Goal: Task Accomplishment & Management: Use online tool/utility

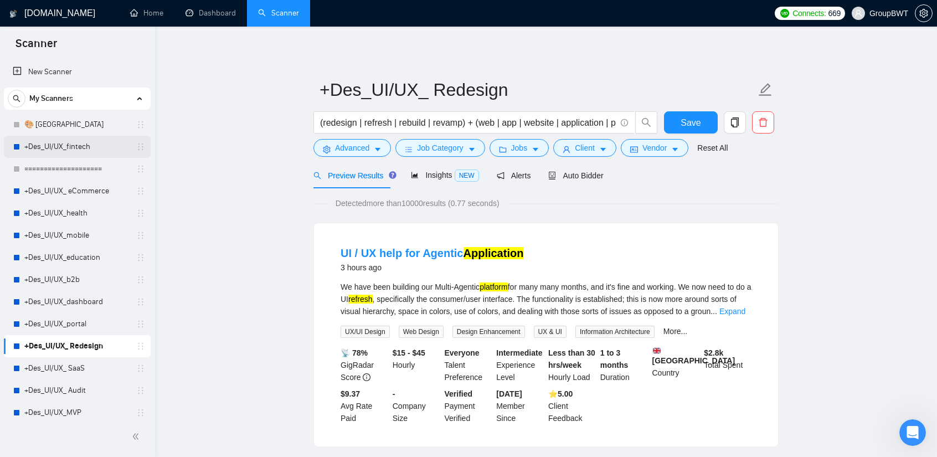
click at [89, 145] on link "+Des_UI/UX_fintech" at bounding box center [76, 147] width 105 height 22
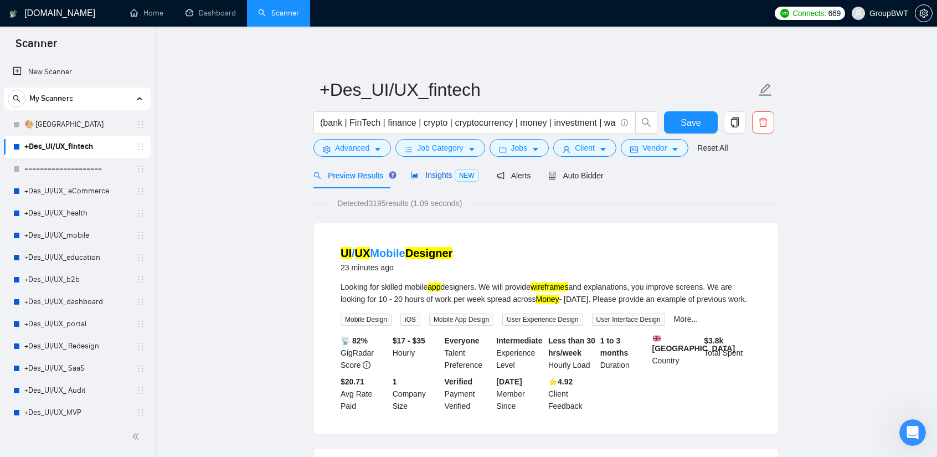
click at [447, 173] on span "Insights NEW" at bounding box center [445, 175] width 68 height 9
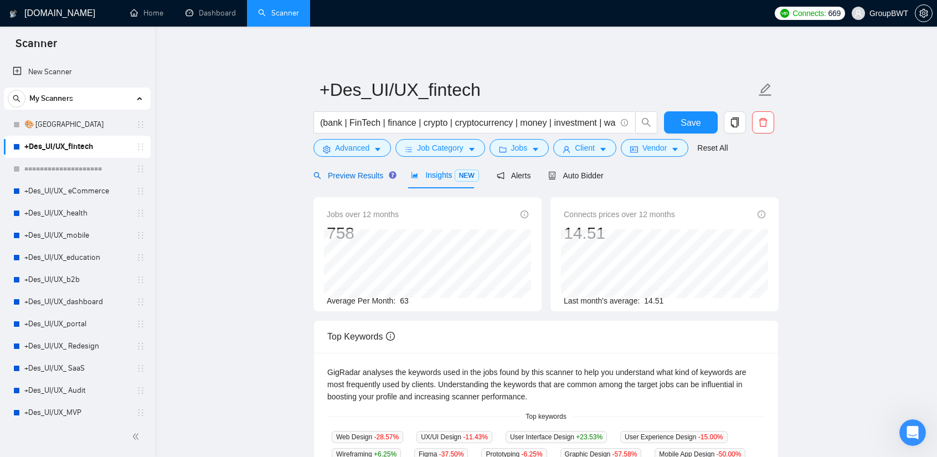
click at [366, 180] on span "Preview Results" at bounding box center [354, 175] width 80 height 9
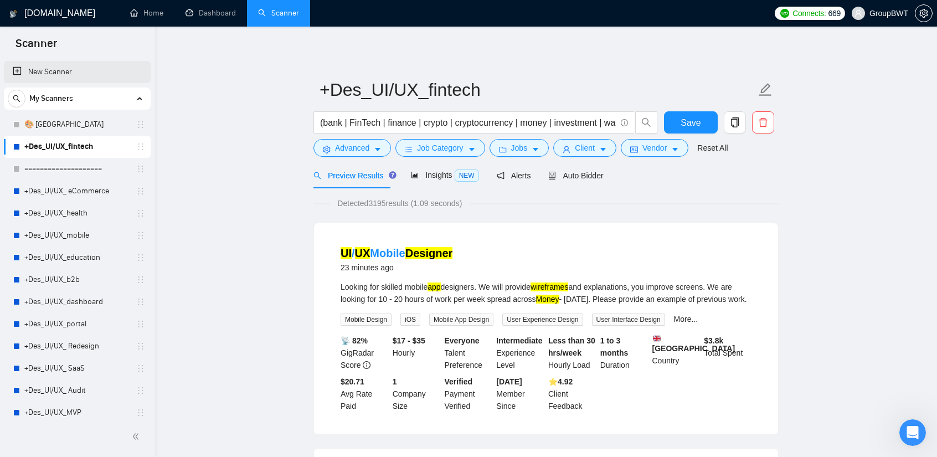
click at [35, 71] on link "New Scanner" at bounding box center [77, 72] width 129 height 22
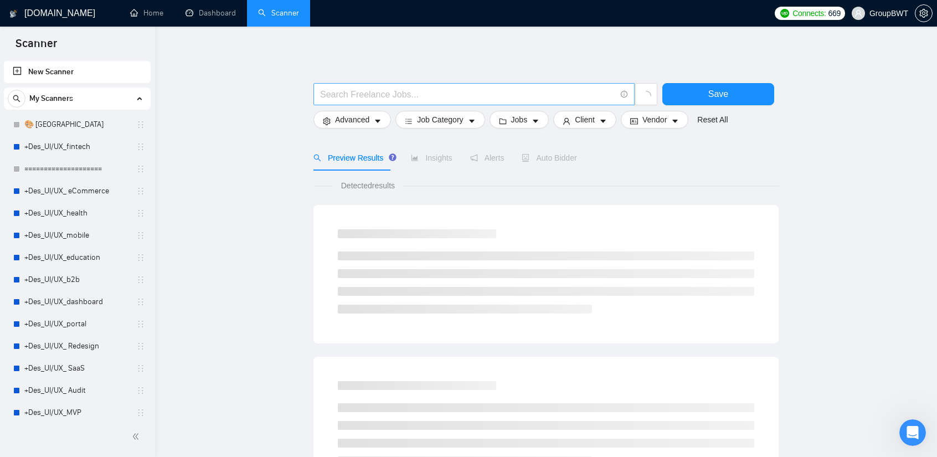
click at [391, 94] on input "text" at bounding box center [468, 95] width 296 height 14
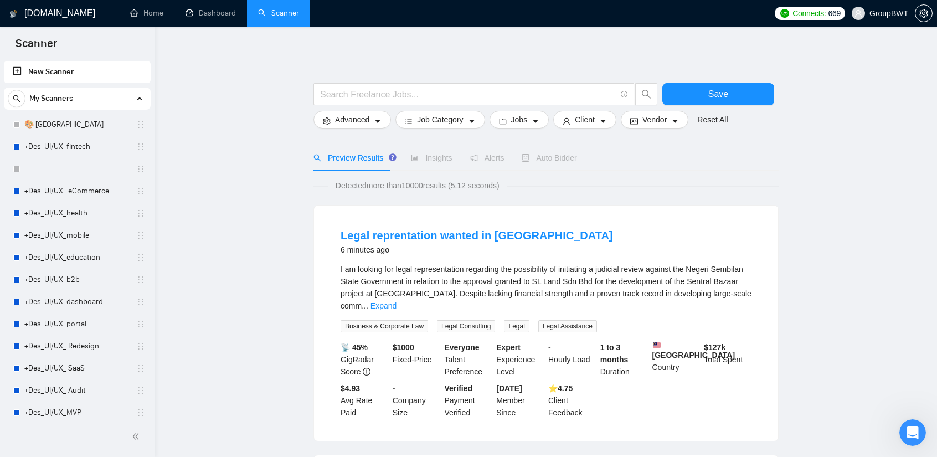
click at [62, 94] on span "My Scanners" at bounding box center [51, 99] width 44 height 22
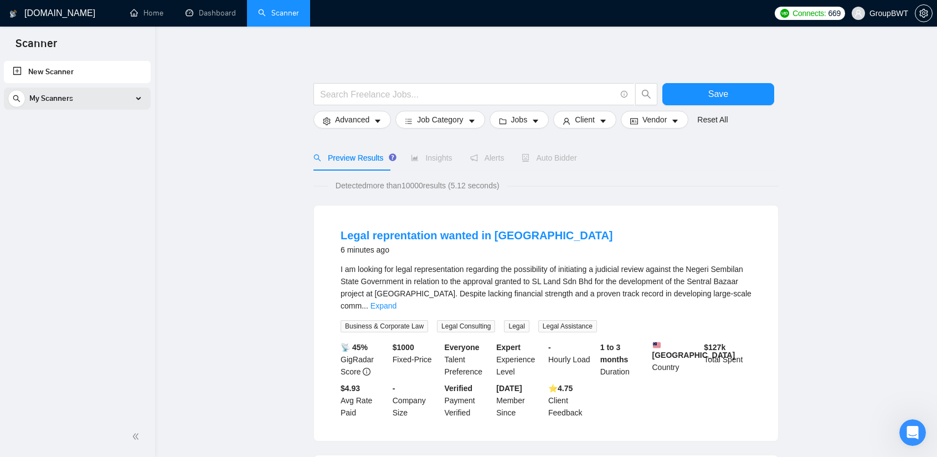
click at [58, 97] on span "My Scanners" at bounding box center [51, 99] width 44 height 22
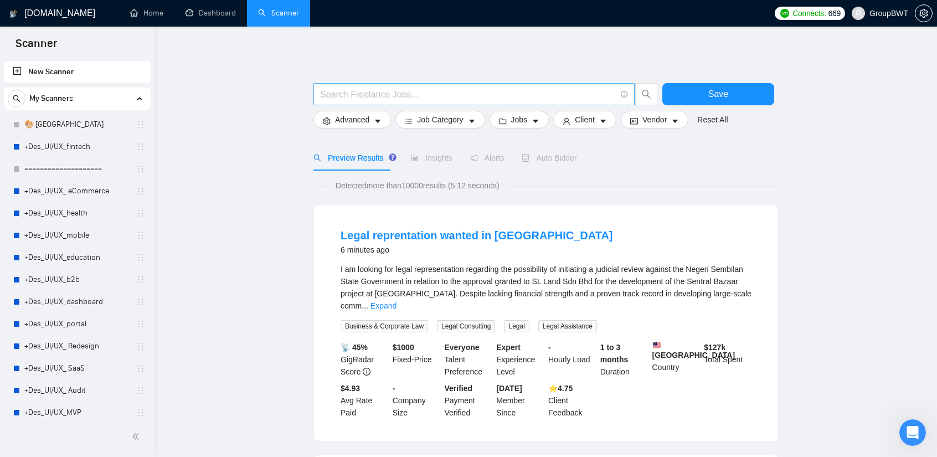
click at [409, 94] on input "text" at bounding box center [468, 95] width 296 height 14
type input "Г"
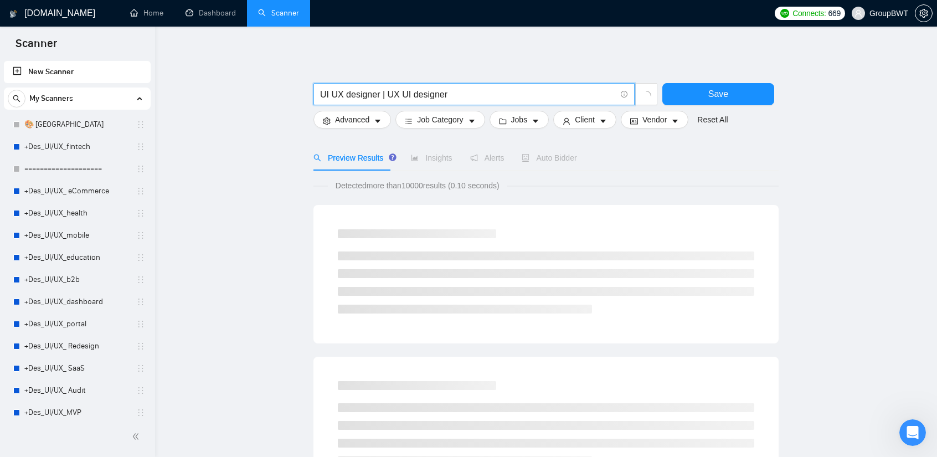
click at [321, 91] on input "UI UX designer | UX UI designer" at bounding box center [468, 95] width 296 height 14
click at [381, 94] on input ""UI UX designer | UX UI designer" at bounding box center [468, 95] width 296 height 14
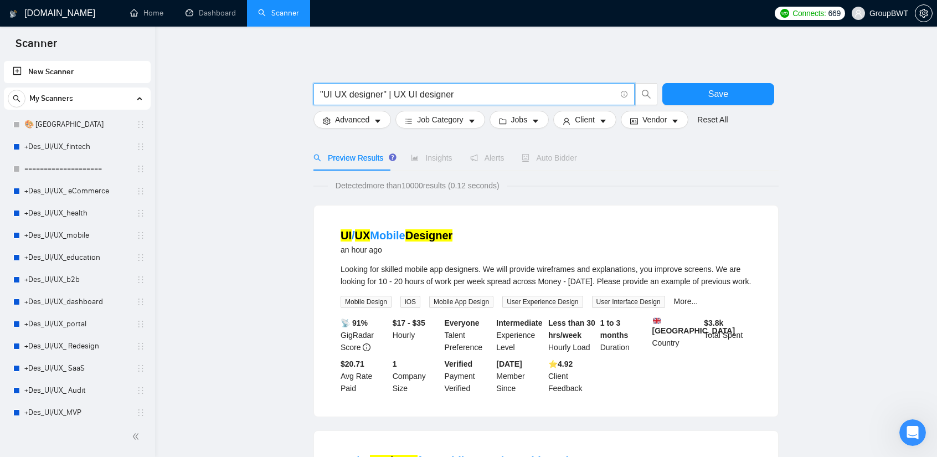
click at [392, 94] on input ""UI UX designer" | UX UI designer" at bounding box center [468, 95] width 296 height 14
click at [478, 94] on input ""UI UX designer" | "UX UI designer" at bounding box center [468, 95] width 296 height 14
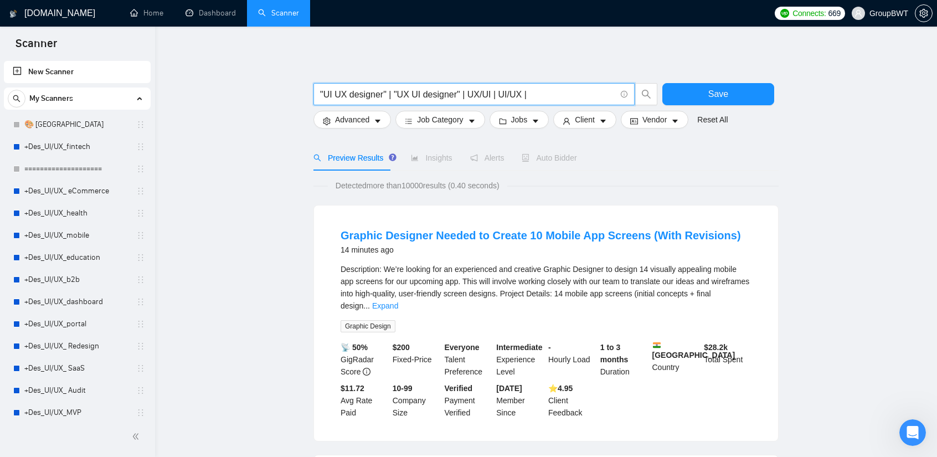
click at [490, 91] on input ""UI UX designer" | "UX UI designer" | UX/UI | UI/UX |" at bounding box center [468, 95] width 296 height 14
click at [398, 301] on link "Expand" at bounding box center [385, 305] width 26 height 9
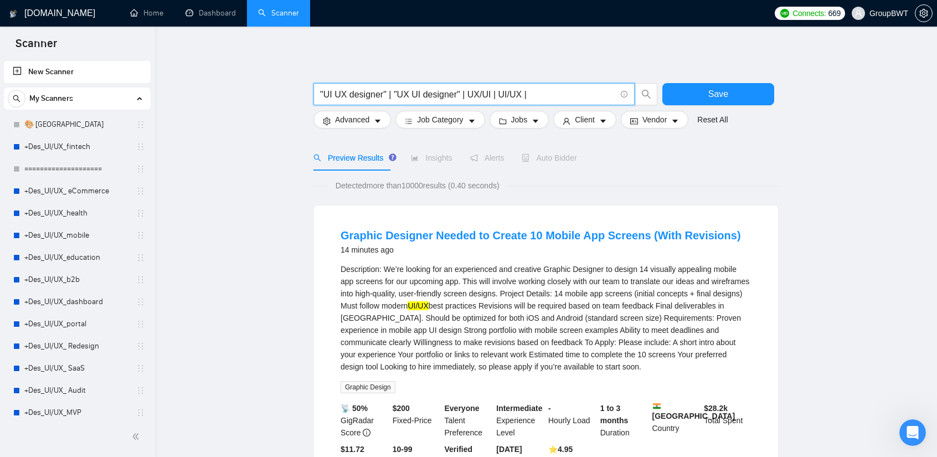
click at [553, 94] on input ""UI UX designer" | "UX UI designer" | UX/UI | UI/UX |" at bounding box center [468, 95] width 296 height 14
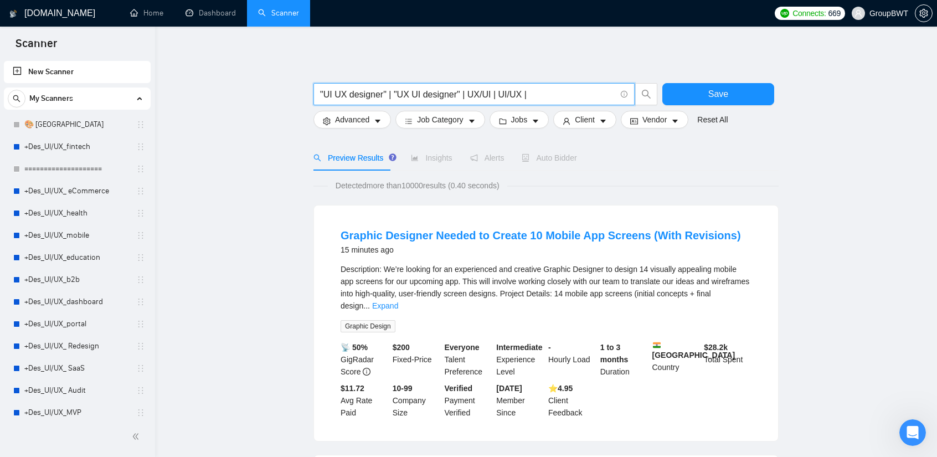
click at [488, 96] on input ""UI UX designer" | "UX UI designer" | UX/UI | UI/UX |" at bounding box center [468, 95] width 296 height 14
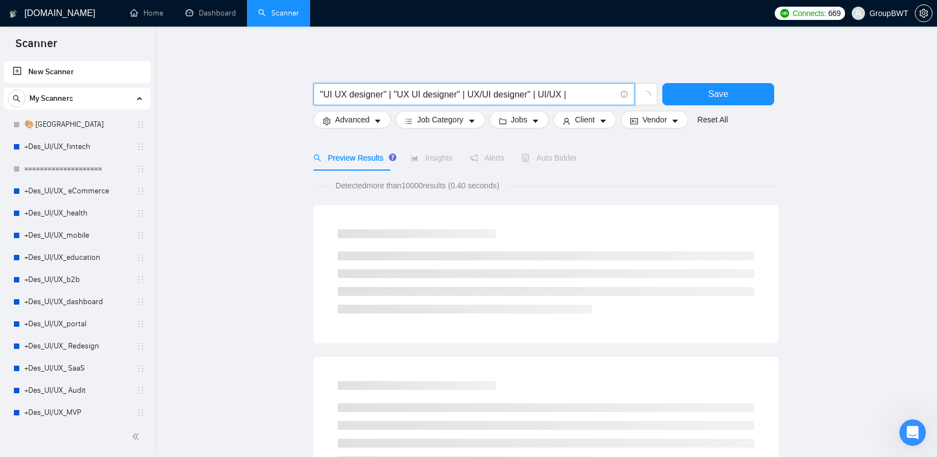
click at [465, 93] on input ""UI UX designer" | "UX UI designer" | UX/UI designer" | UI/UX |" at bounding box center [468, 95] width 296 height 14
click at [542, 91] on input ""UI UX designer" | "UX UI designer" | "UX/UI designer" | UI/UX |" at bounding box center [468, 95] width 296 height 14
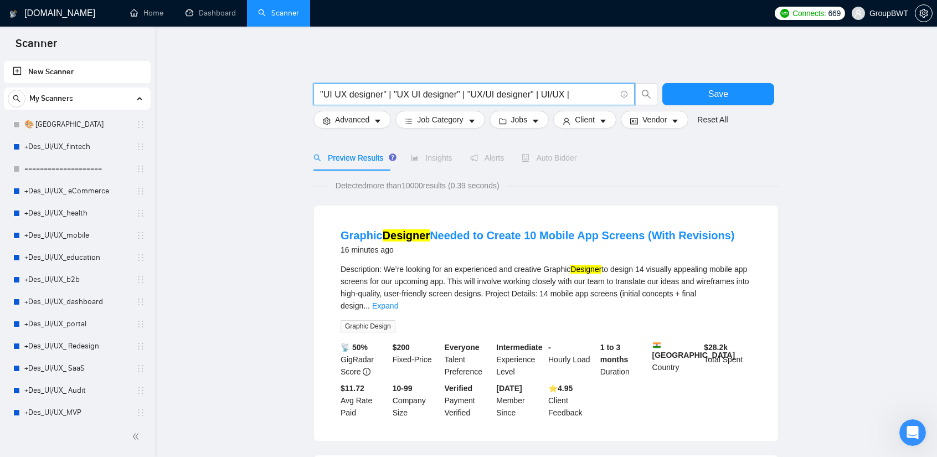
click at [536, 93] on input ""UI UX designer" | "UX UI designer" | "UX/UI designer" | UI/UX |" at bounding box center [468, 95] width 296 height 14
click at [538, 94] on input ""UI UX designer" | "UX UI designer" | "UX/UI designer" | UI/UX |" at bounding box center [468, 95] width 296 height 14
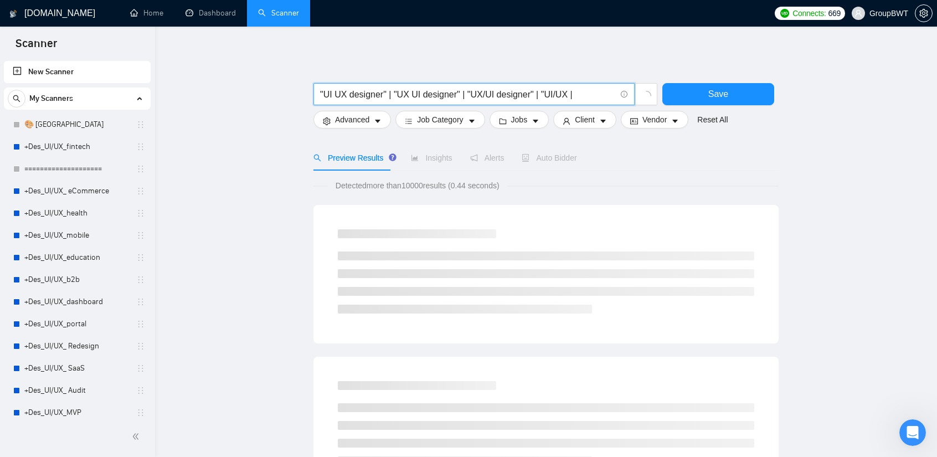
drag, startPoint x: 531, startPoint y: 90, endPoint x: 495, endPoint y: 91, distance: 36.0
click at [495, 91] on input ""UI UX designer" | "UX UI designer" | "UX/UI designer" | "UI/UX |" at bounding box center [468, 95] width 296 height 14
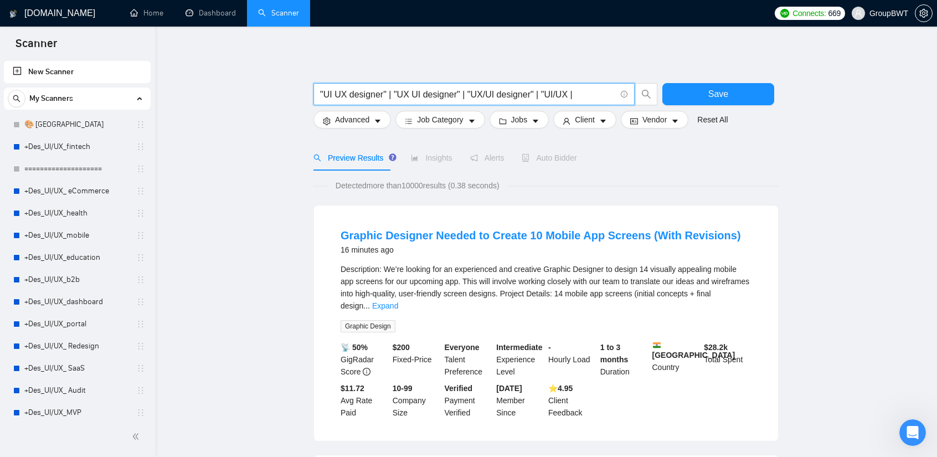
click at [565, 92] on input ""UI UX designer" | "UX UI designer" | "UX/UI designer" | "UI/UX |" at bounding box center [468, 95] width 296 height 14
paste input "designer""
click at [567, 93] on input ""UI UX designer" | "UX UI designer" | "UX/UI designer" | "UI/UXdesigner" |" at bounding box center [468, 95] width 296 height 14
click at [607, 94] on input ""UI UX designer" | "UX UI designer" | "UX/UI designer" | "UI/UX designer" |" at bounding box center [468, 95] width 296 height 14
click at [612, 95] on input ""UI UX designer" | "UX UI designer" | "UX/UI designer" | "UI/UX designer" |" at bounding box center [468, 95] width 296 height 14
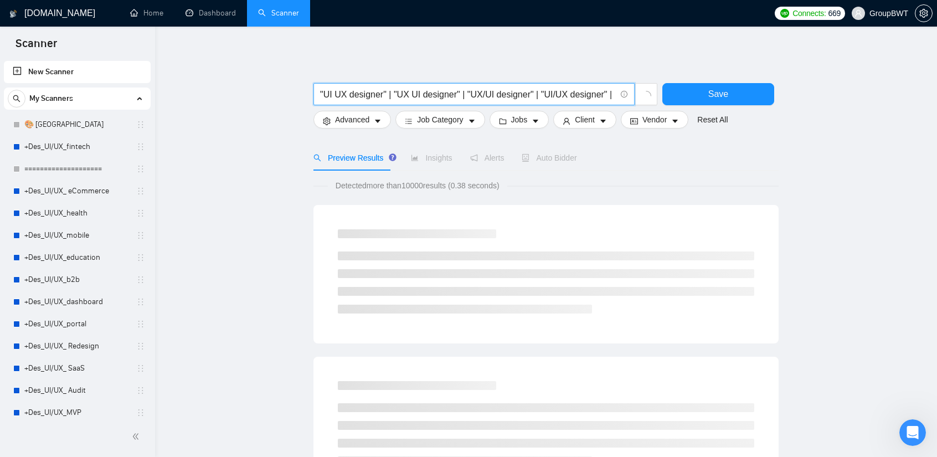
click at [489, 97] on input ""UI UX designer" | "UX UI designer" | "UX/UI designer" | "UI/UX designer" |" at bounding box center [468, 95] width 296 height 14
click at [462, 91] on input ""UI UX designer" | "UX UI designer" | "UX/UI designer" | "UI/UX designer" |" at bounding box center [468, 95] width 296 height 14
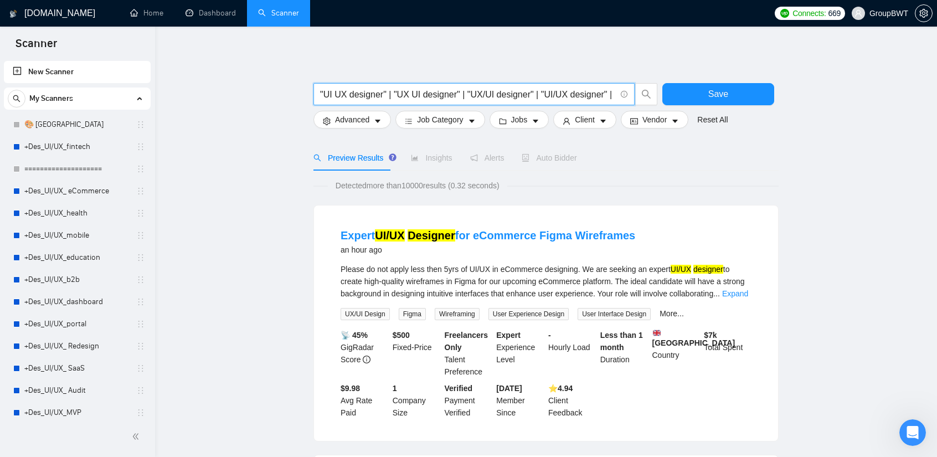
type input ""UI UX designer" | "UX UI designer" | "UX/UI designer" | "UI/UX designer" |"
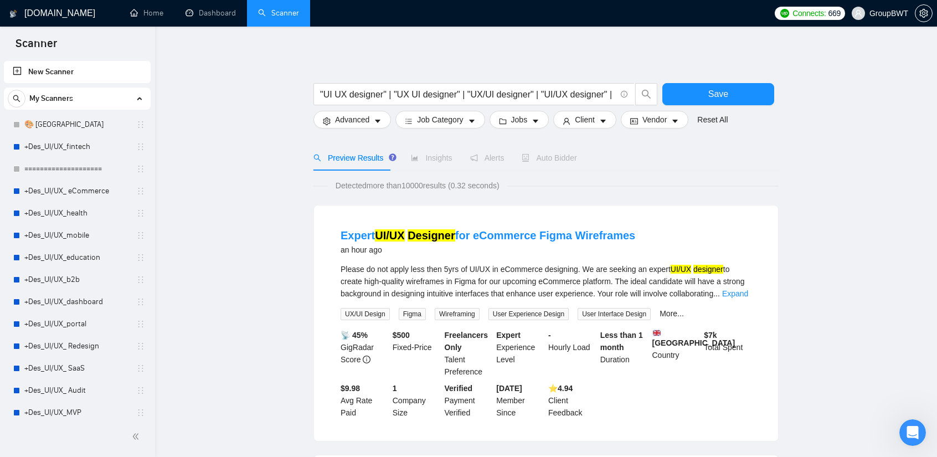
drag, startPoint x: 358, startPoint y: 84, endPoint x: 304, endPoint y: 88, distance: 55.0
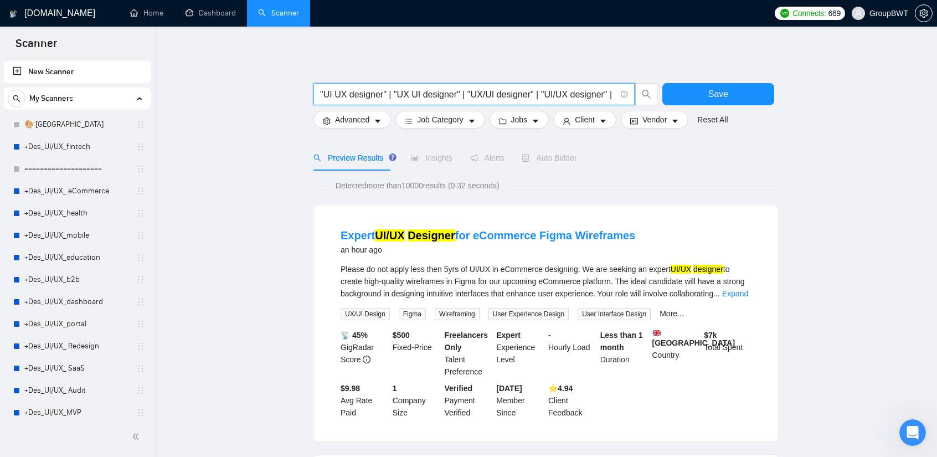
drag, startPoint x: 330, startPoint y: 94, endPoint x: 283, endPoint y: 94, distance: 47.6
click at [323, 94] on input ""UI UX designer" | "UX UI designer" | "UX/UI designer" | "UI/UX designer" |" at bounding box center [468, 95] width 296 height 14
click at [744, 97] on button "Save" at bounding box center [719, 94] width 112 height 22
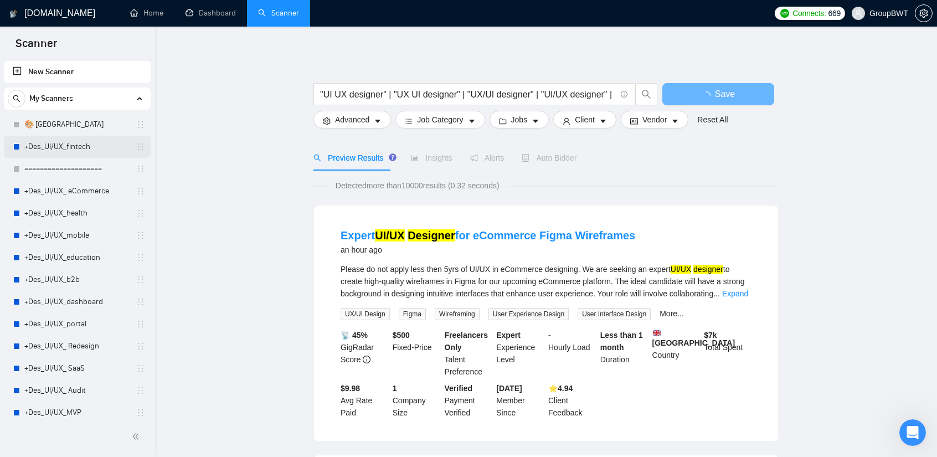
click at [70, 142] on link "+Des_UI/UX_fintech" at bounding box center [76, 147] width 105 height 22
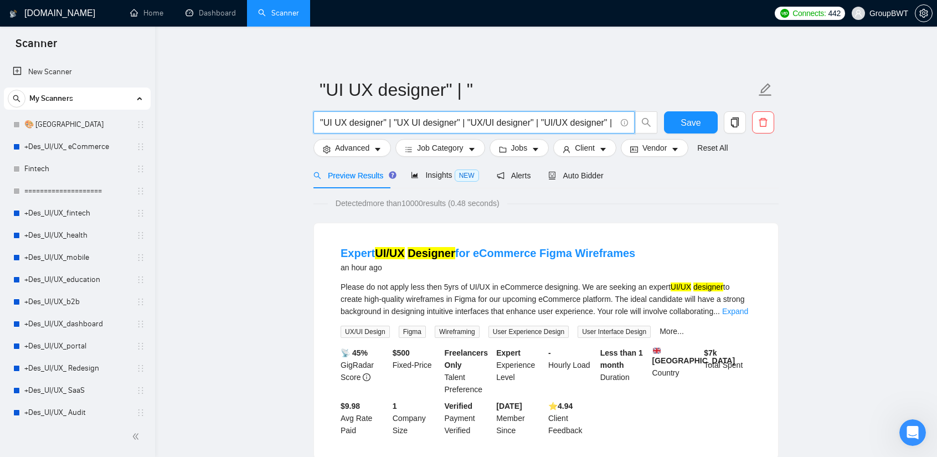
drag, startPoint x: 349, startPoint y: 126, endPoint x: 246, endPoint y: 125, distance: 103.1
click at [339, 119] on input ""UI UX designer" | "UX UI designer" | "UX/UI designer" | "UI/UX designer" |" at bounding box center [468, 123] width 296 height 14
click at [74, 100] on div "My Scanners" at bounding box center [77, 99] width 139 height 22
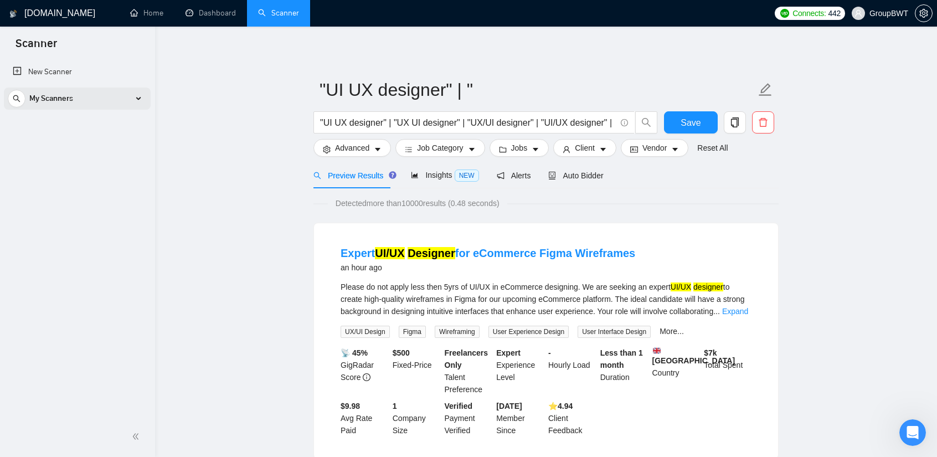
click at [74, 100] on div "My Scanners" at bounding box center [77, 99] width 139 height 22
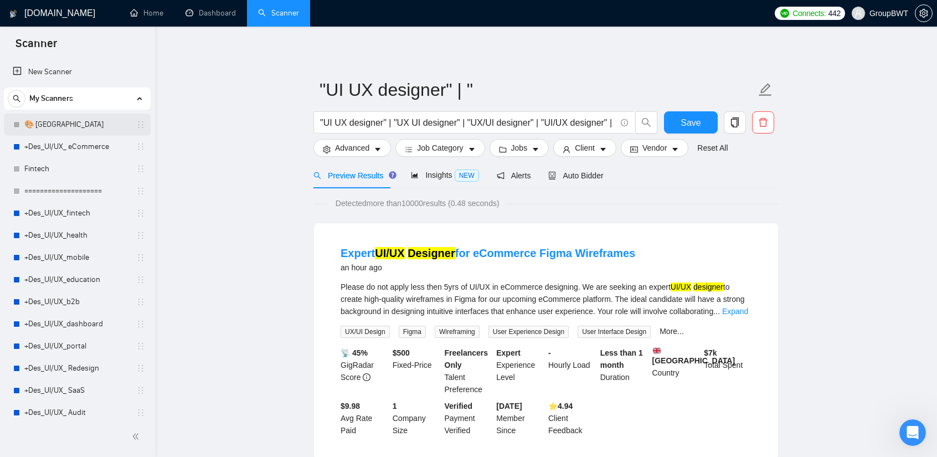
click at [59, 122] on link "🎨 [GEOGRAPHIC_DATA]" at bounding box center [76, 125] width 105 height 22
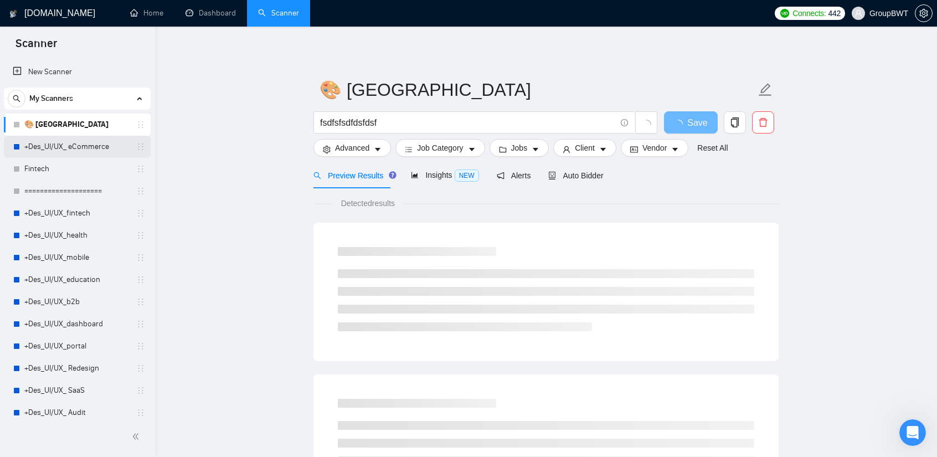
click at [61, 148] on link "+Des_UI/UX_ eCommerce" at bounding box center [76, 147] width 105 height 22
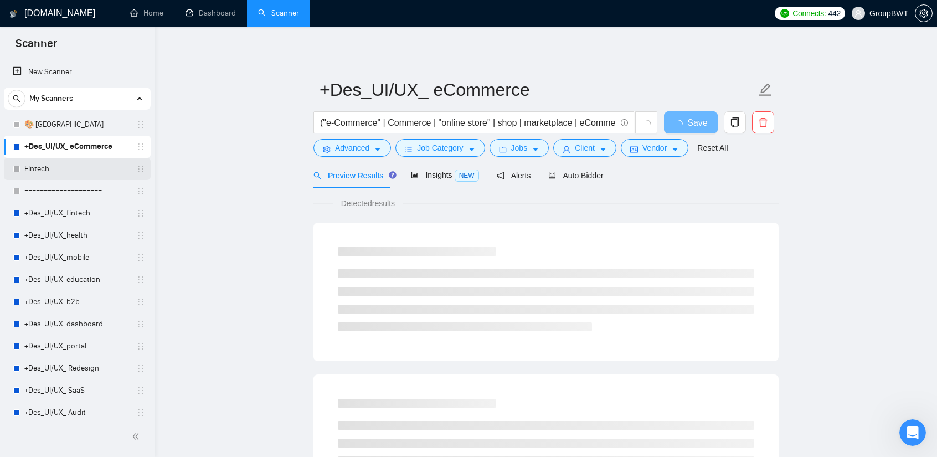
click at [57, 170] on link "Fintech" at bounding box center [76, 169] width 105 height 22
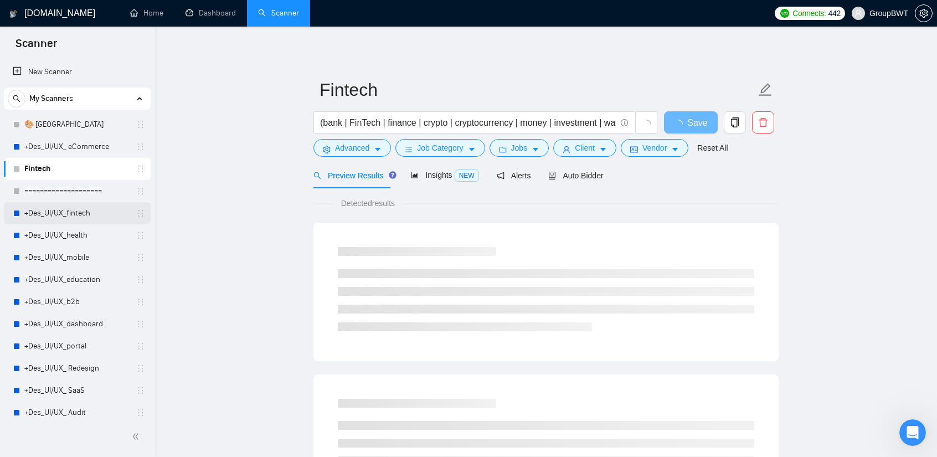
click at [43, 216] on link "+Des_UI/UX_fintech" at bounding box center [76, 213] width 105 height 22
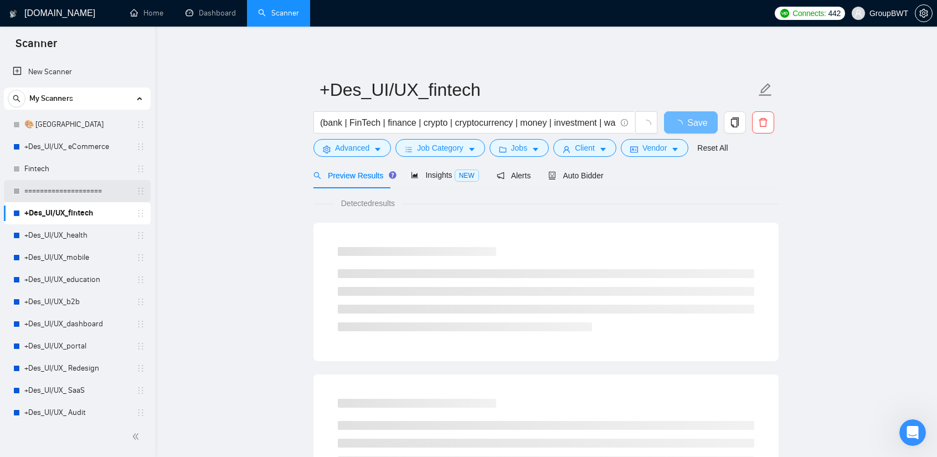
click at [61, 186] on link "====================" at bounding box center [76, 191] width 105 height 22
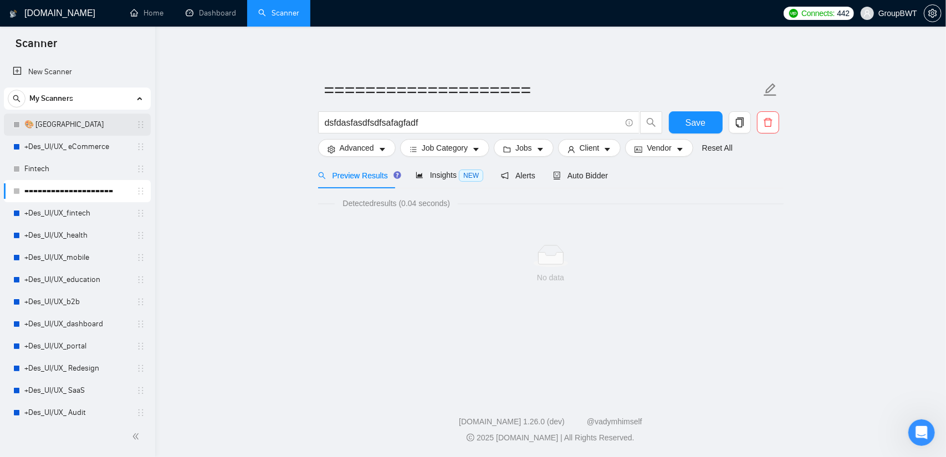
click at [63, 128] on link "🎨 [GEOGRAPHIC_DATA]" at bounding box center [76, 125] width 105 height 22
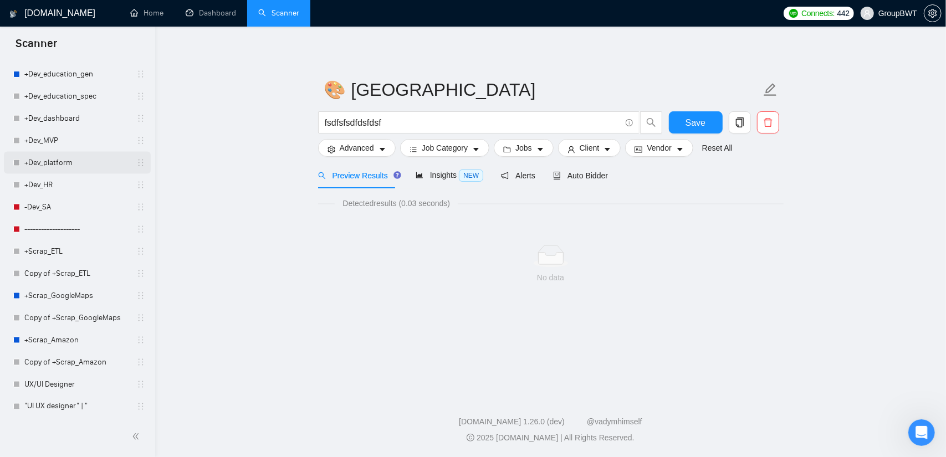
scroll to position [1071, 0]
click at [61, 404] on link ""UI UX designer" | "" at bounding box center [76, 405] width 105 height 22
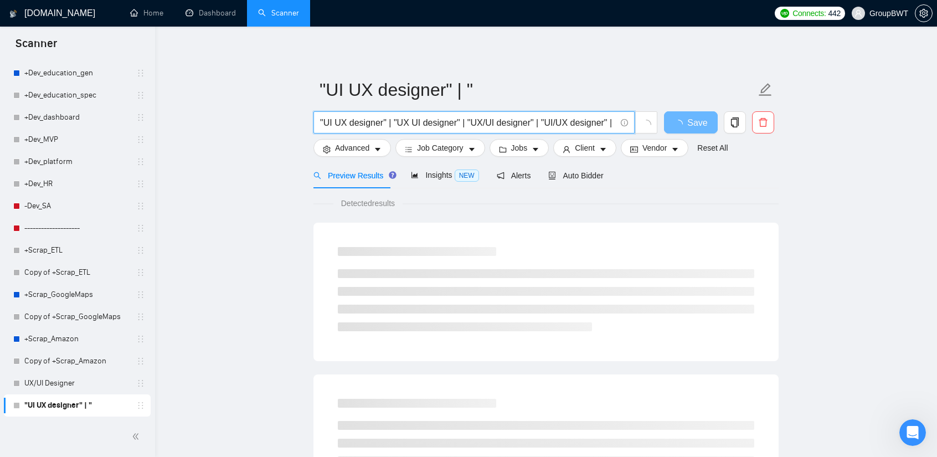
drag, startPoint x: 567, startPoint y: 121, endPoint x: 566, endPoint y: 127, distance: 5.8
click at [636, 122] on span ""UI UX designer" | "UX UI designer" | "UX/UI designer" | "UI/UX designer" |" at bounding box center [486, 122] width 345 height 22
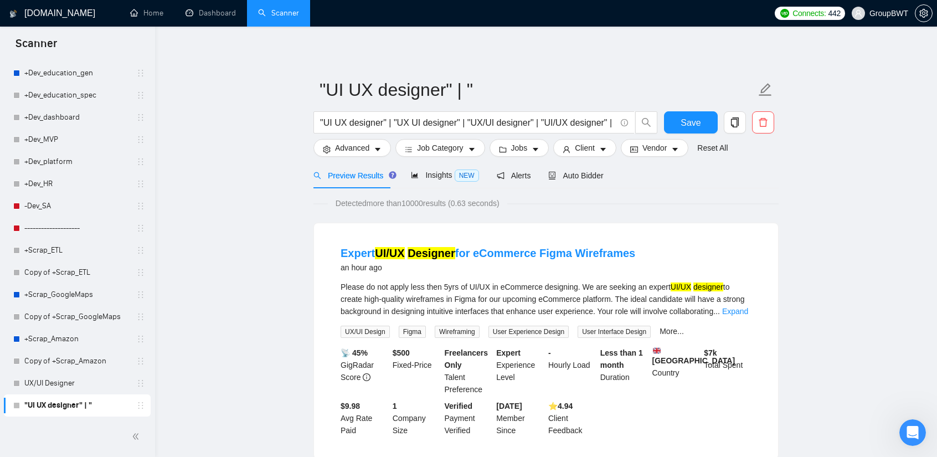
drag, startPoint x: 83, startPoint y: 402, endPoint x: 103, endPoint y: 407, distance: 20.7
click at [80, 411] on link ""UI UX designer" | "" at bounding box center [76, 405] width 105 height 22
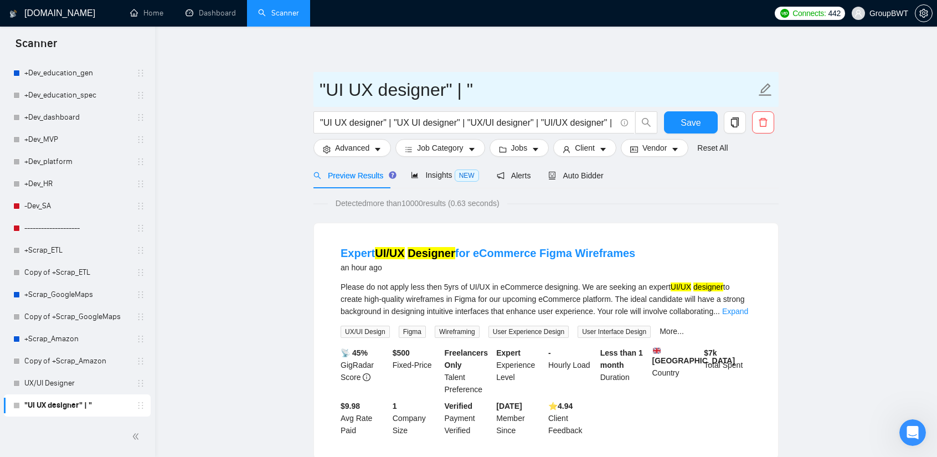
click at [544, 86] on input ""UI UX designer" | "" at bounding box center [538, 90] width 437 height 28
type input "Тест - UI/UX Designer+Design"
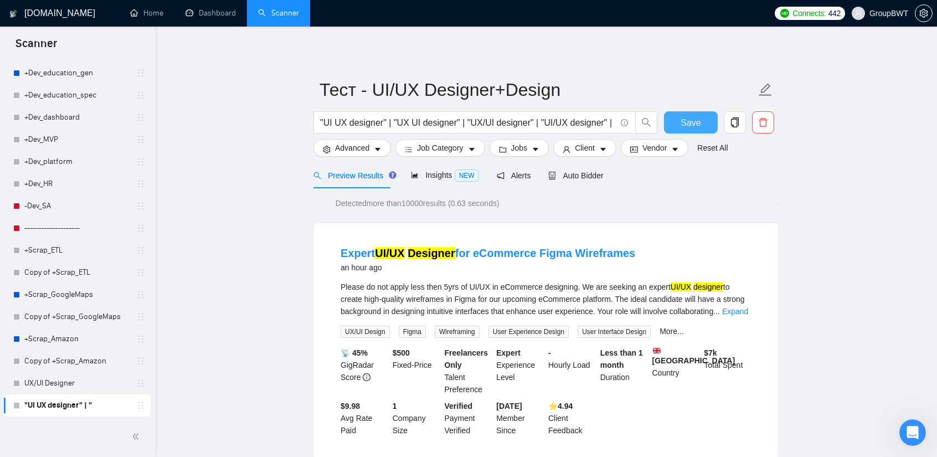
click at [683, 119] on span "Save" at bounding box center [691, 123] width 20 height 14
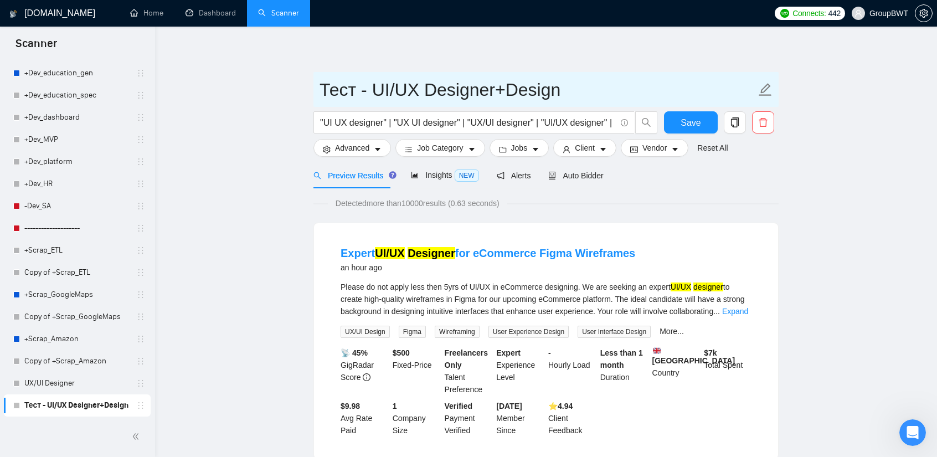
click at [659, 90] on input "Тест - UI/UX Designer+Design" at bounding box center [538, 90] width 437 height 28
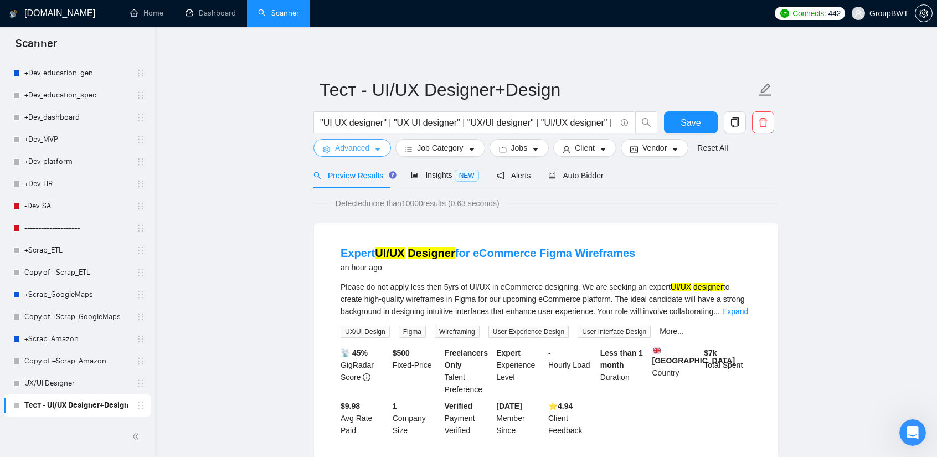
click at [357, 152] on span "Advanced" at bounding box center [352, 148] width 34 height 12
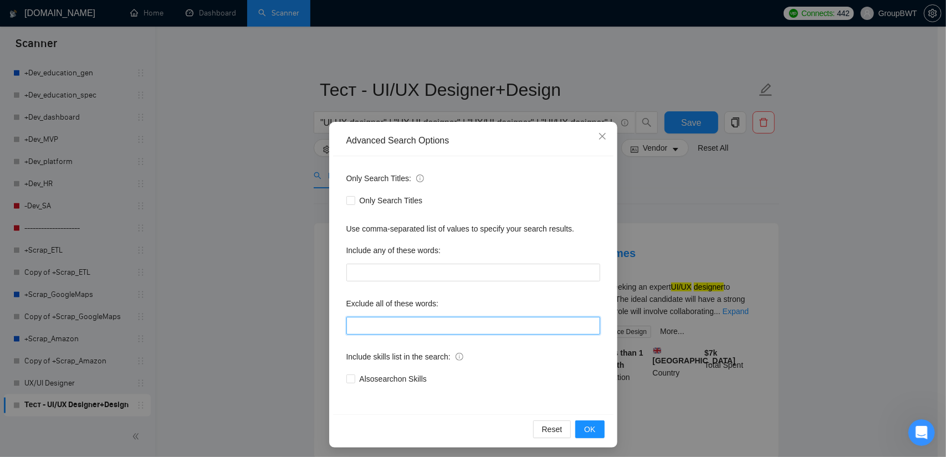
click at [377, 329] on input "text" at bounding box center [473, 326] width 254 height 18
click at [390, 320] on input "text" at bounding box center [473, 326] width 254 height 18
paste input "wix, shopify, Prestashop, campaign, canva, game, Hubspot, squarespace, "video a…"
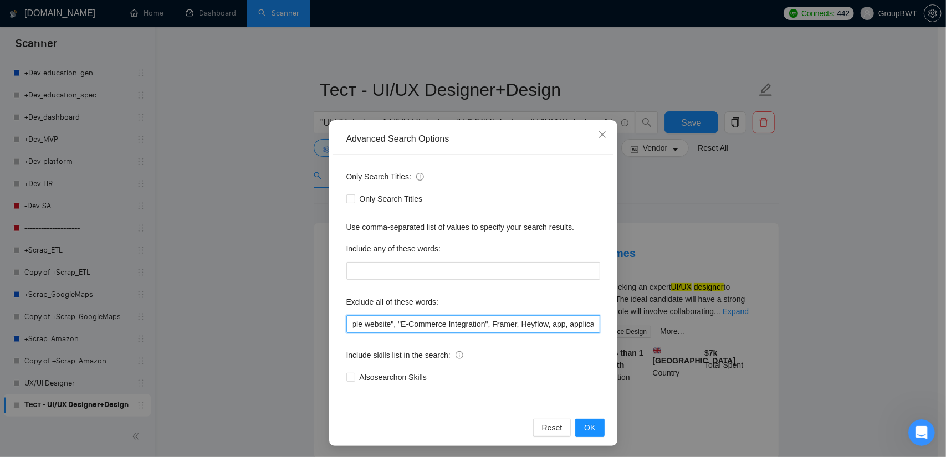
scroll to position [3, 0]
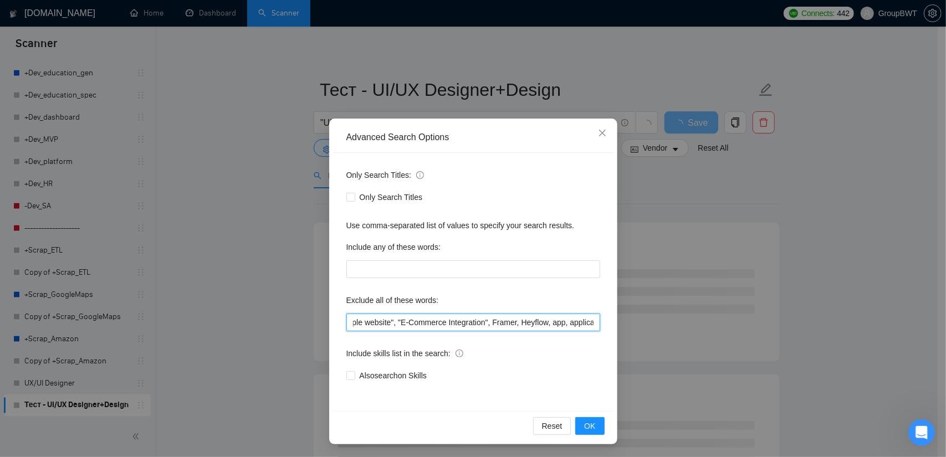
drag, startPoint x: 439, startPoint y: 322, endPoint x: 678, endPoint y: 331, distance: 239.5
click at [678, 331] on div "Advanced Search Options Only Search Titles: Only Search Titles Use comma-separa…" at bounding box center [473, 228] width 946 height 457
type input "wix, shopify, Prestashop, campaign, canva, game, Hubspot, squarespace, "video a…"
click at [362, 378] on span "Also search on Skills" at bounding box center [393, 376] width 76 height 12
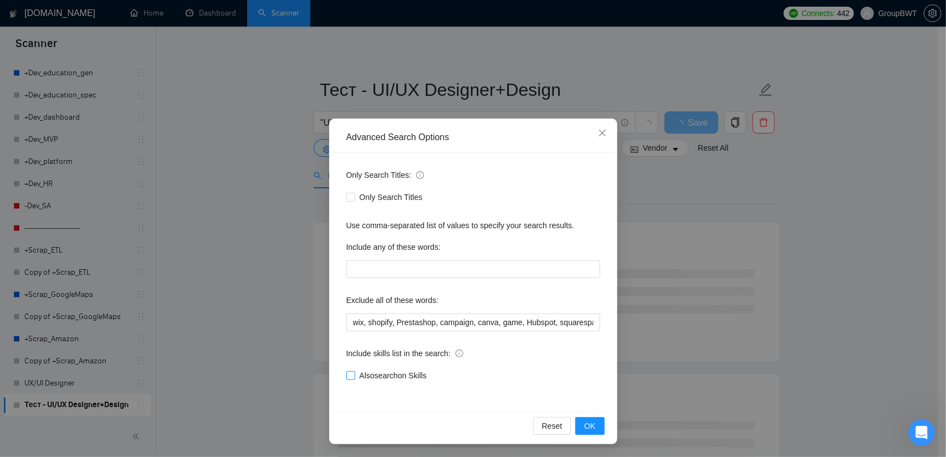
click at [354, 378] on input "Also search on Skills" at bounding box center [350, 375] width 8 height 8
checkbox input "true"
click at [587, 423] on span "OK" at bounding box center [589, 426] width 11 height 12
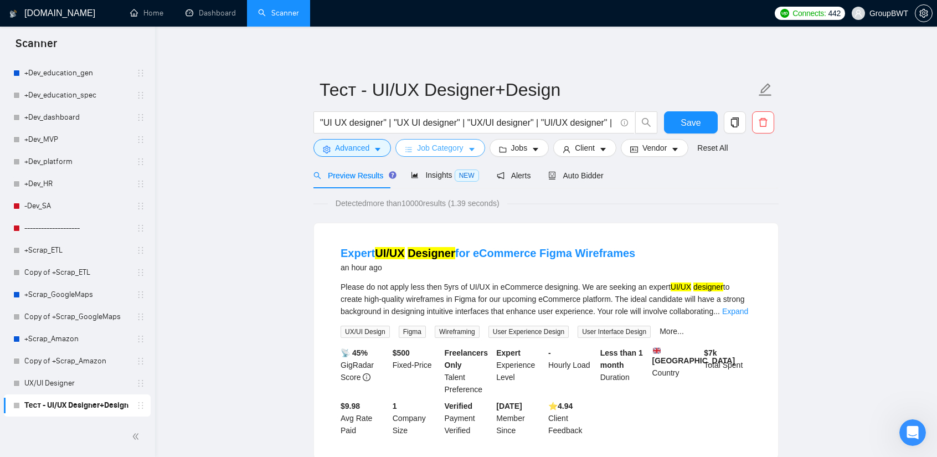
click at [463, 146] on button "Job Category" at bounding box center [440, 148] width 89 height 18
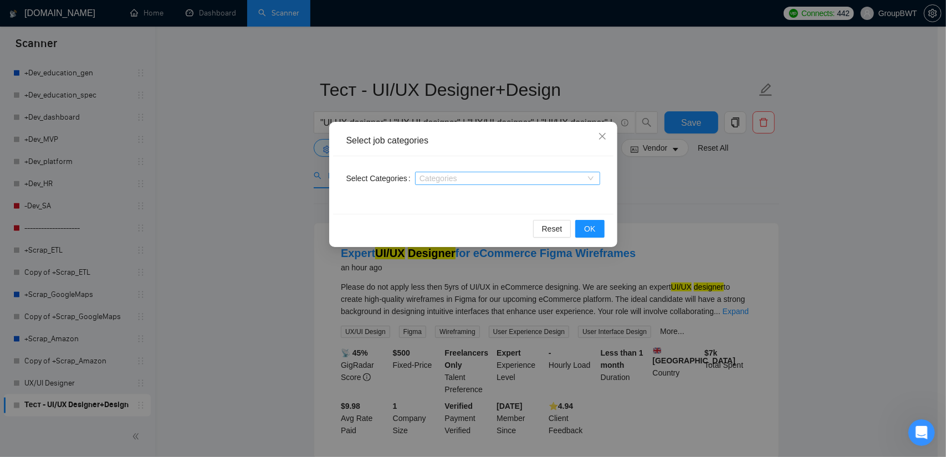
click at [471, 178] on div at bounding box center [502, 178] width 168 height 9
type input "цуи"
drag, startPoint x: 451, startPoint y: 179, endPoint x: 398, endPoint y: 177, distance: 52.7
click at [398, 177] on div "Select Categories Categories" at bounding box center [473, 179] width 254 height 18
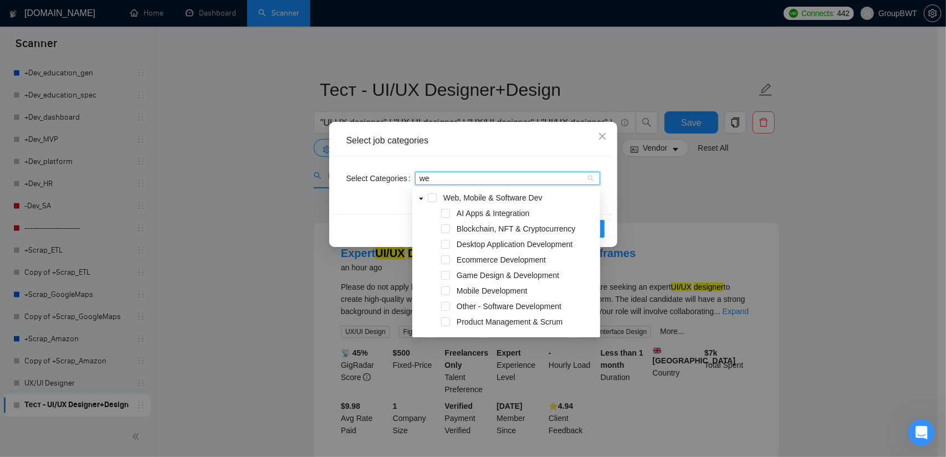
type input "web"
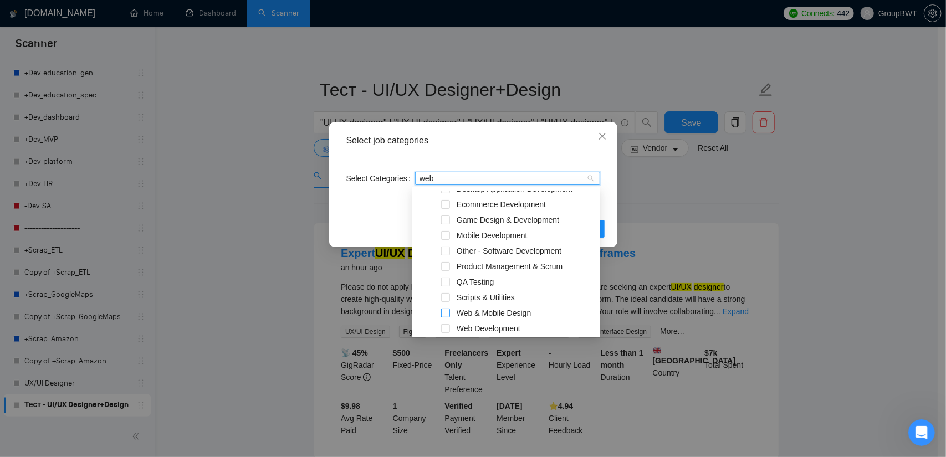
click at [444, 311] on span at bounding box center [445, 313] width 9 height 9
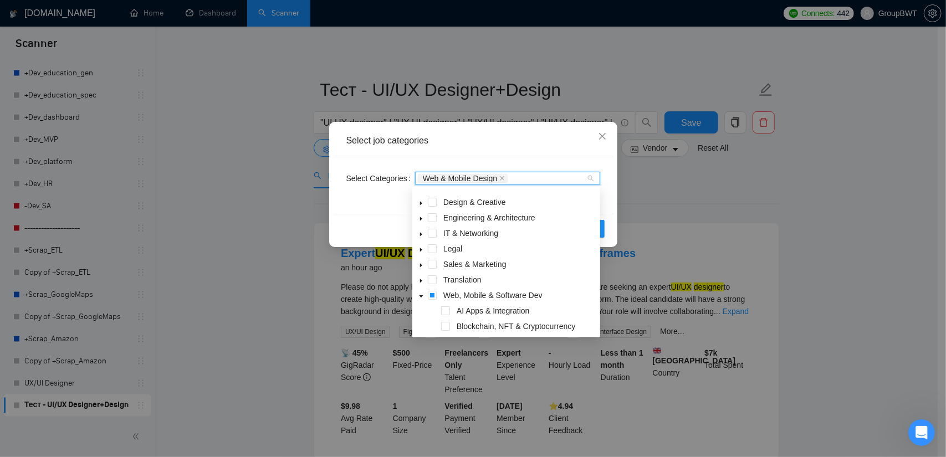
click at [515, 175] on div "Web & Mobile Design" at bounding box center [502, 178] width 168 height 11
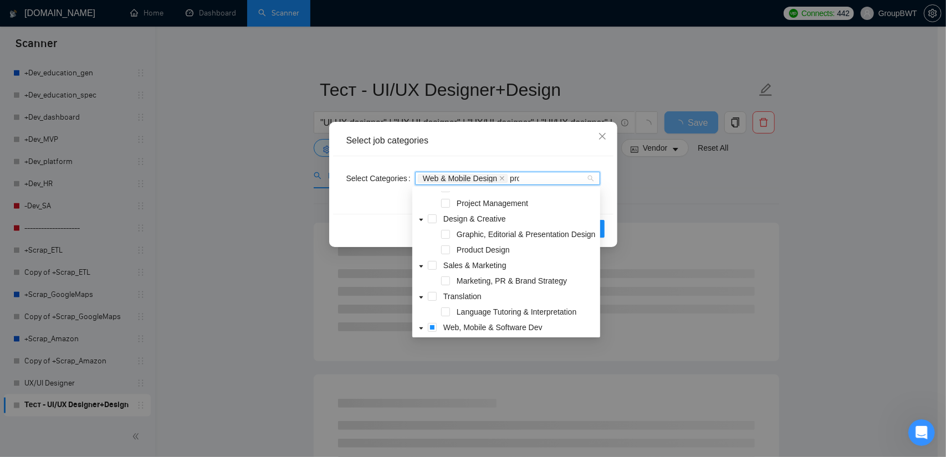
scroll to position [40, 0]
type input "prod"
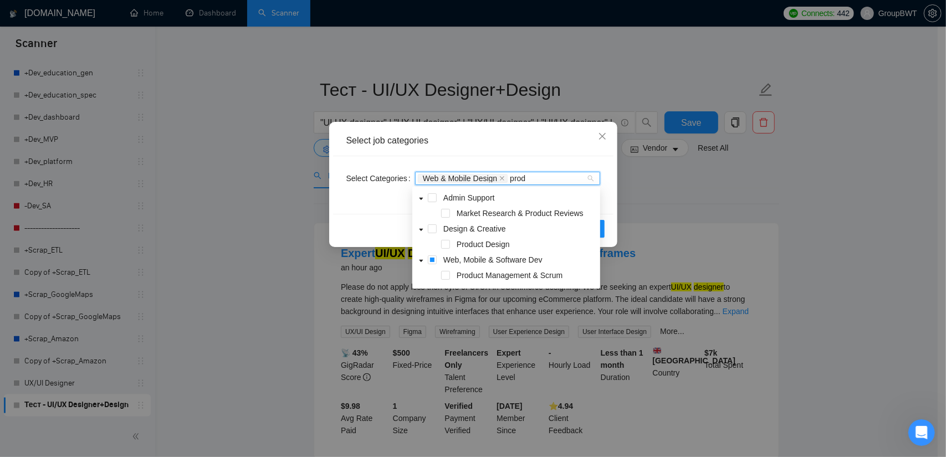
click at [450, 244] on div "Product Design" at bounding box center [505, 246] width 183 height 16
click at [445, 244] on span at bounding box center [445, 244] width 9 height 9
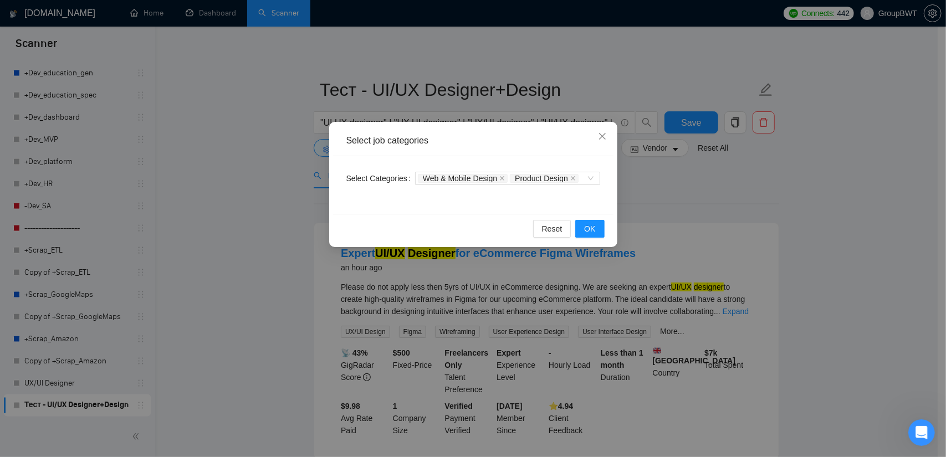
click at [868, 214] on div "Select job categories Select Categories Web & Mobile Design Product Design Rese…" at bounding box center [473, 228] width 946 height 457
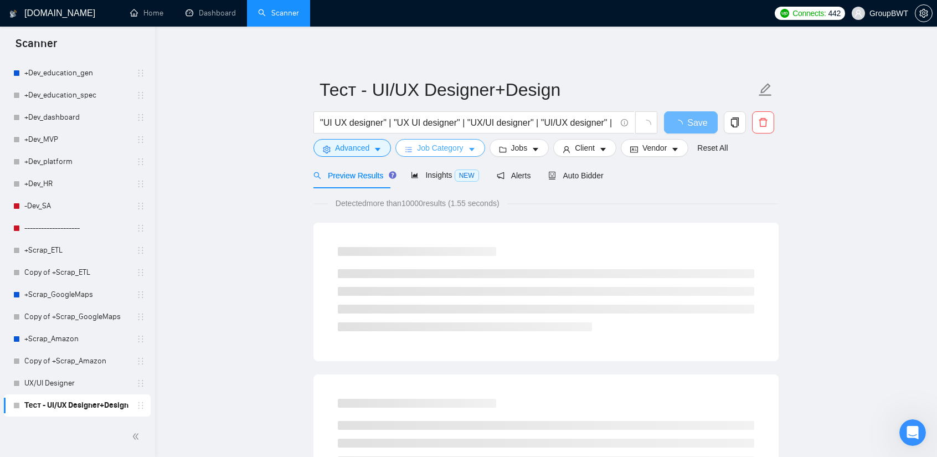
click at [441, 150] on span "Job Category" at bounding box center [440, 148] width 46 height 12
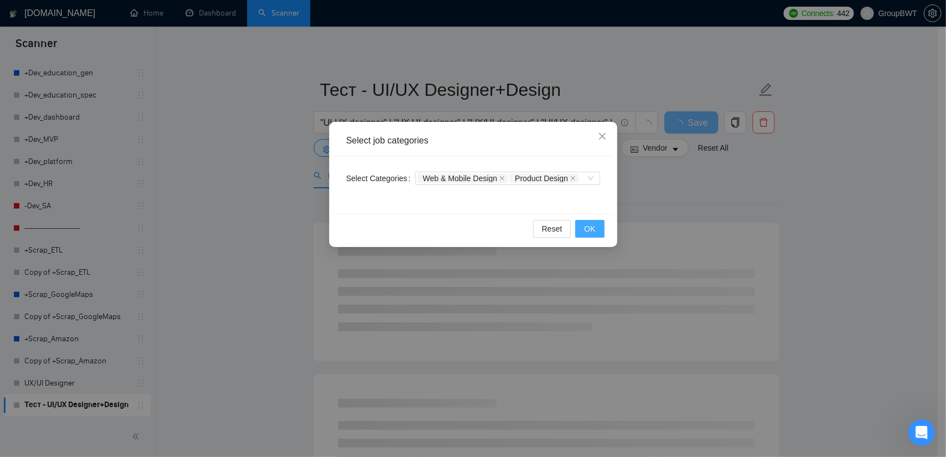
click at [592, 224] on span "OK" at bounding box center [589, 229] width 11 height 12
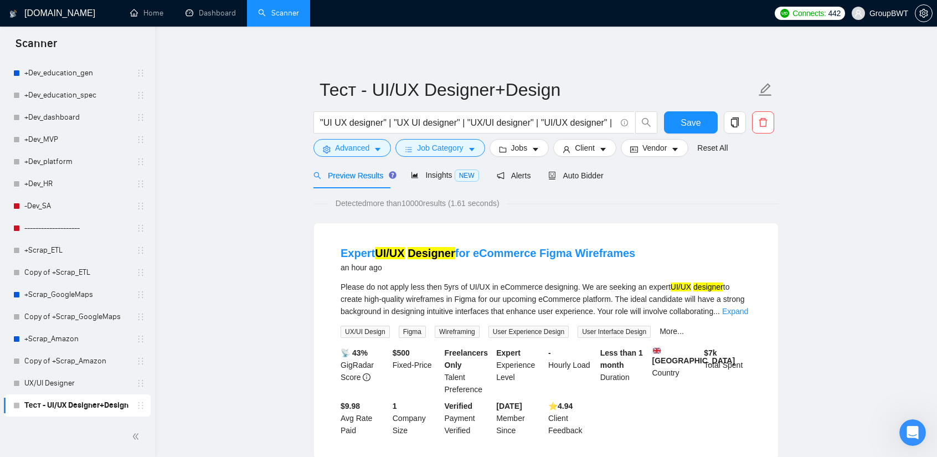
click at [444, 145] on span "Job Category" at bounding box center [440, 148] width 46 height 12
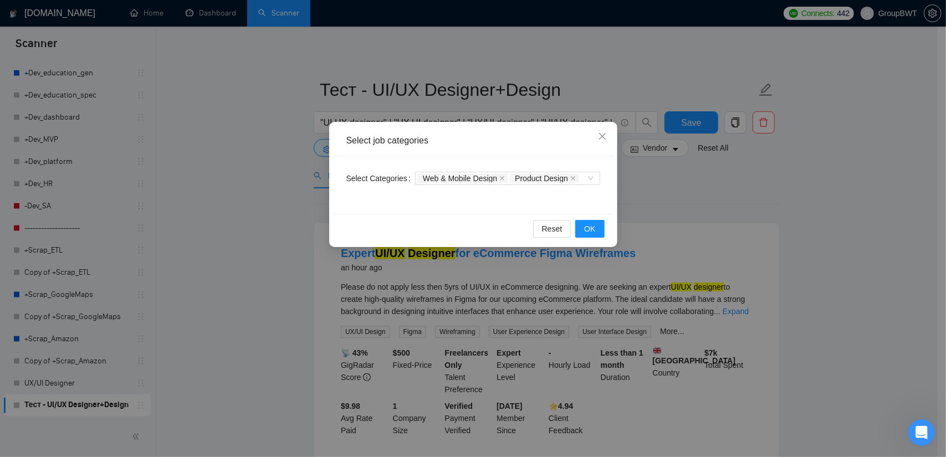
click at [644, 201] on div "Select job categories Select Categories Web & Mobile Design Product Design Rese…" at bounding box center [473, 228] width 946 height 457
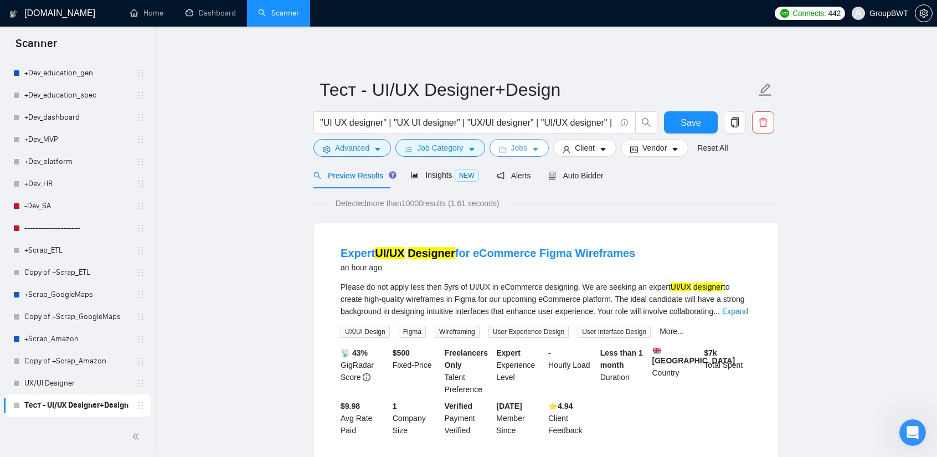
click at [506, 148] on button "Jobs" at bounding box center [520, 148] width 60 height 18
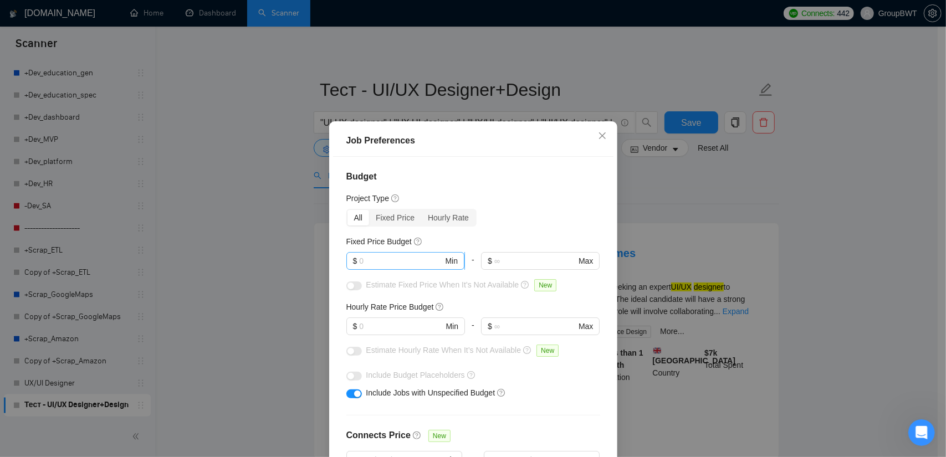
click at [402, 261] on input "text" at bounding box center [401, 261] width 84 height 12
type input "500"
click at [531, 203] on div "Project Type" at bounding box center [473, 198] width 254 height 12
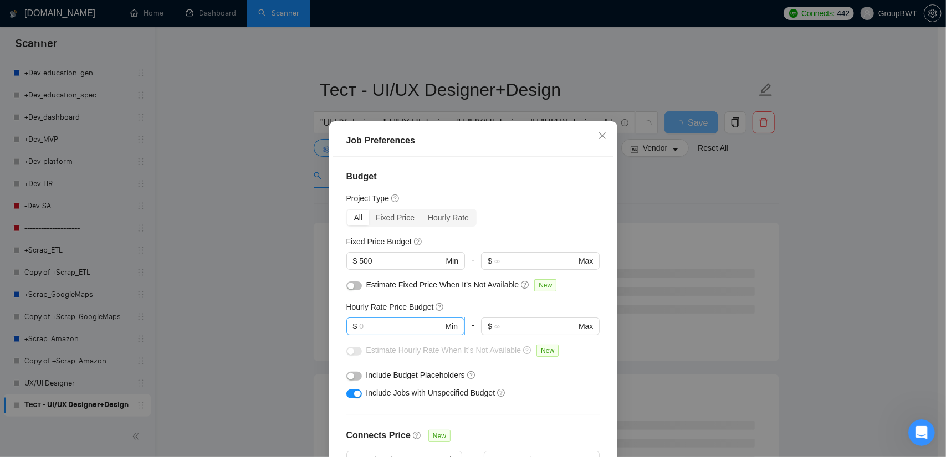
click at [377, 319] on span "$ Min" at bounding box center [405, 326] width 118 height 18
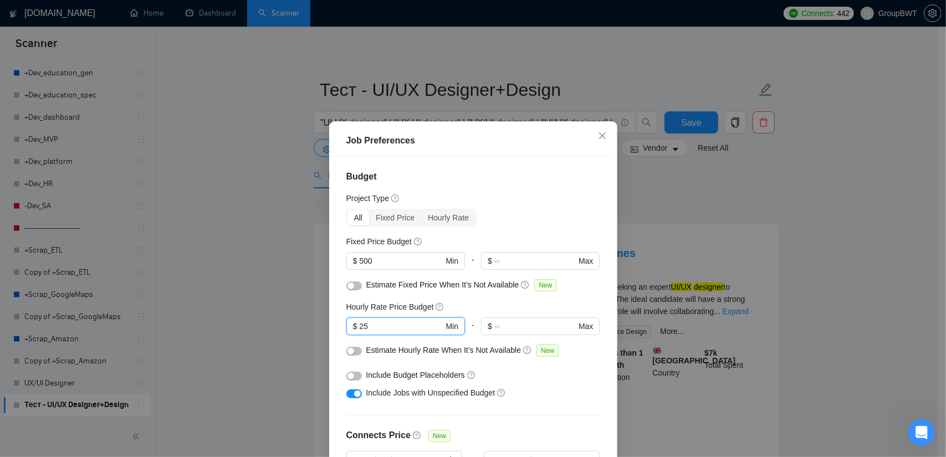
type input "25"
click at [495, 213] on div "All Fixed Price Hourly Rate" at bounding box center [473, 218] width 254 height 18
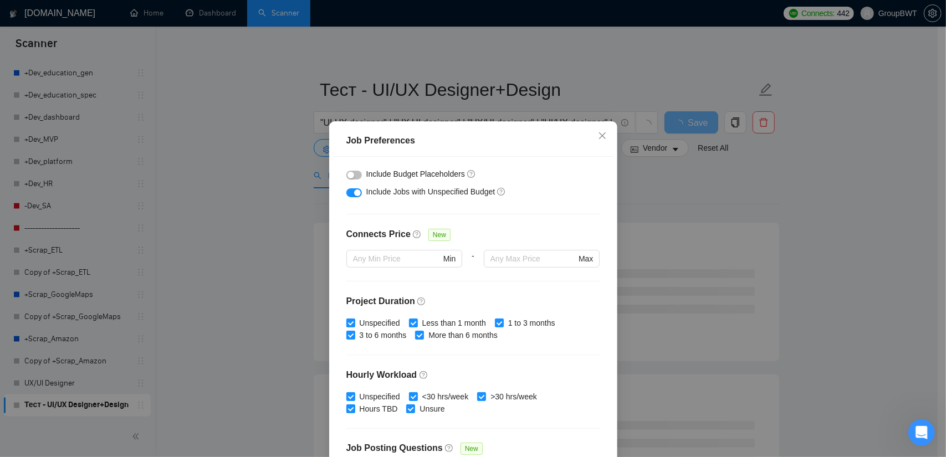
scroll to position [304, 0]
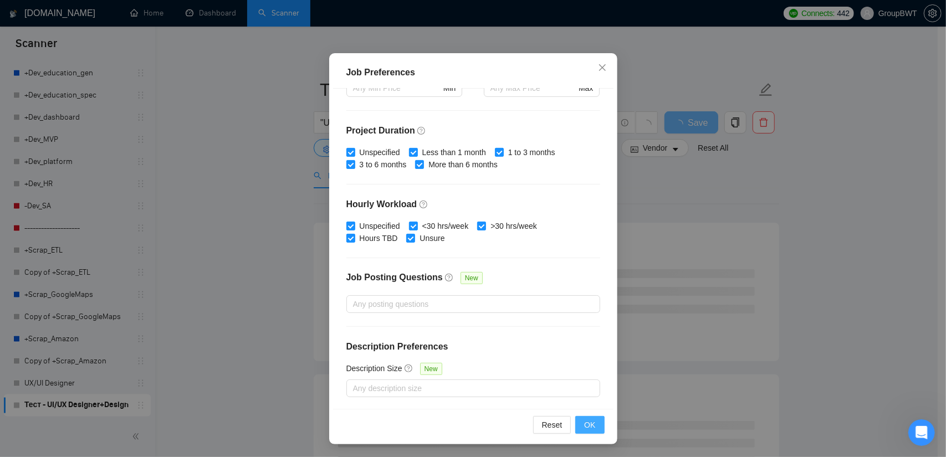
click at [593, 417] on button "OK" at bounding box center [589, 425] width 29 height 18
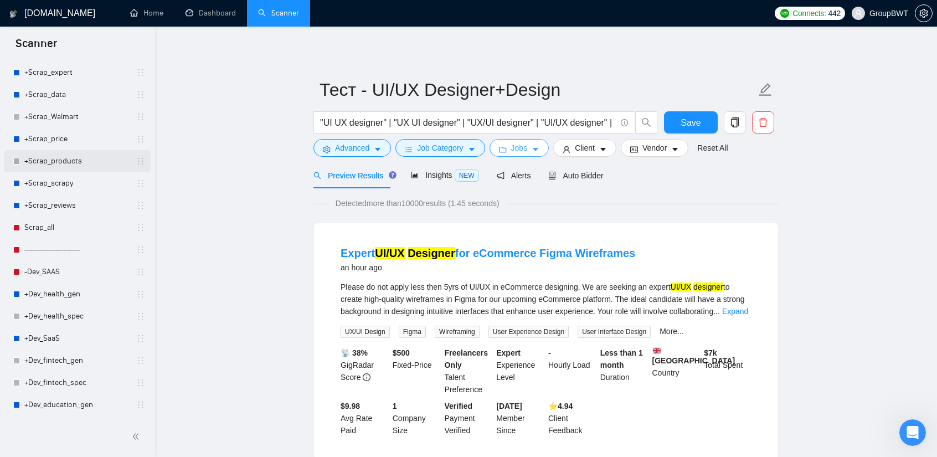
scroll to position [739, 0]
drag, startPoint x: 70, startPoint y: 168, endPoint x: 572, endPoint y: 63, distance: 512.9
click at [70, 168] on link "+Scrap_products" at bounding box center [76, 162] width 105 height 22
click at [692, 117] on span "Save" at bounding box center [691, 123] width 20 height 14
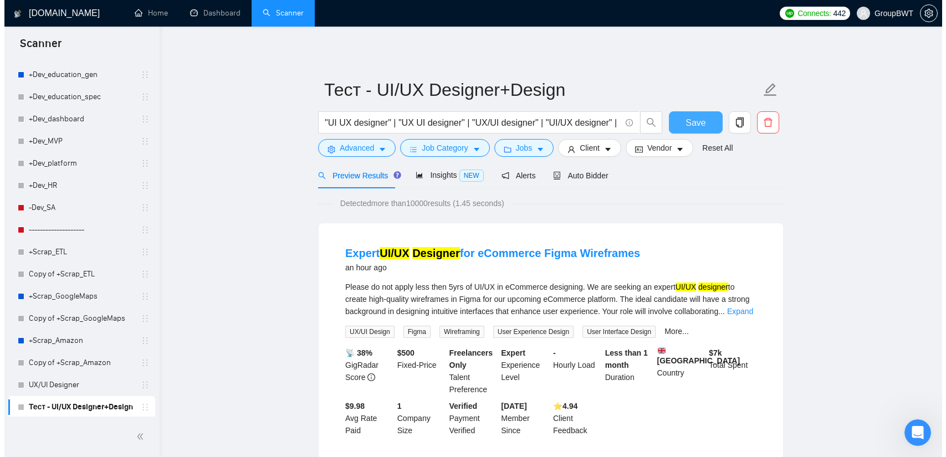
scroll to position [1071, 0]
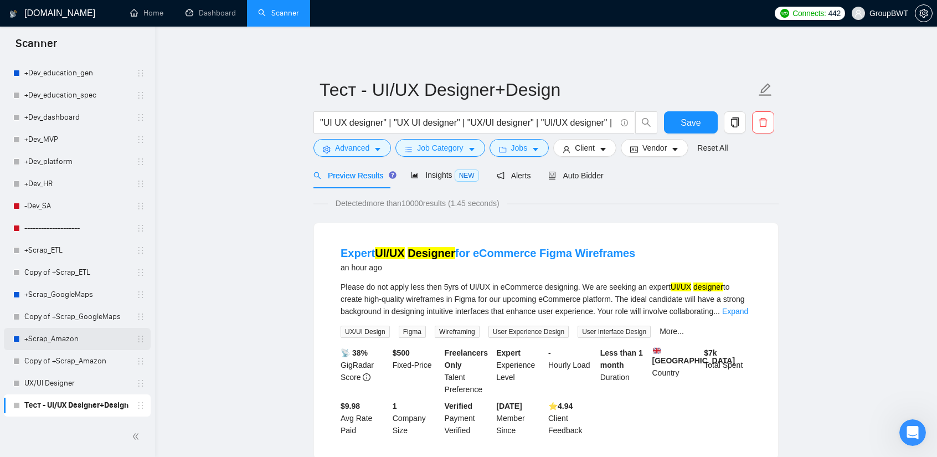
click at [49, 337] on link "+Scrap_Amazon" at bounding box center [76, 339] width 105 height 22
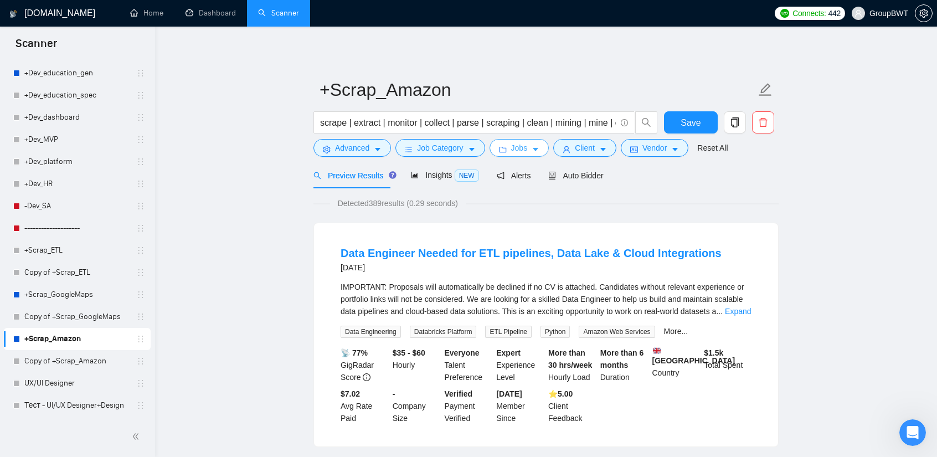
click at [522, 144] on span "Jobs" at bounding box center [519, 148] width 17 height 12
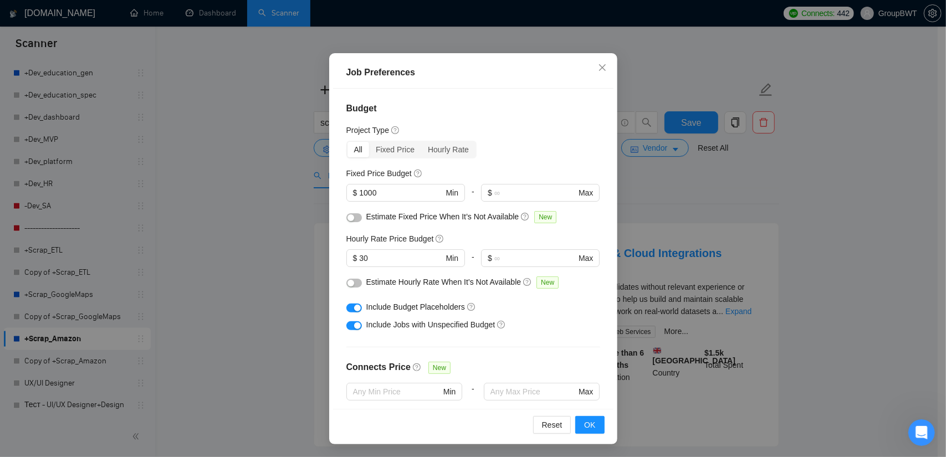
click at [228, 177] on div "Job Preferences Budget Project Type All Fixed Price Hourly Rate Fixed Price Bud…" at bounding box center [473, 228] width 946 height 457
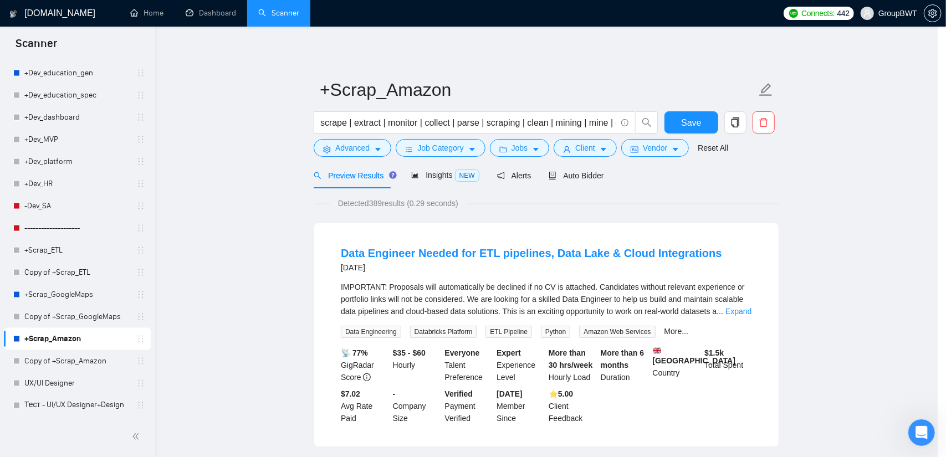
scroll to position [13, 0]
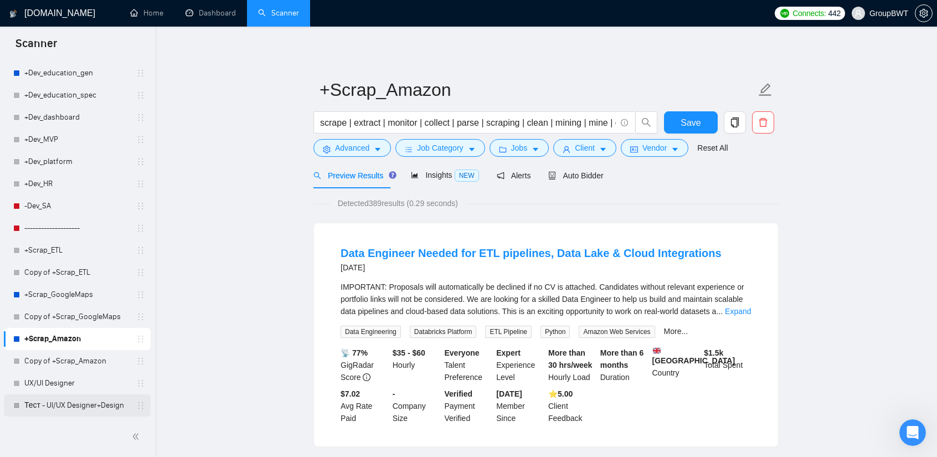
click at [76, 409] on link "Тест - UI/UX Designer+Design" at bounding box center [76, 405] width 105 height 22
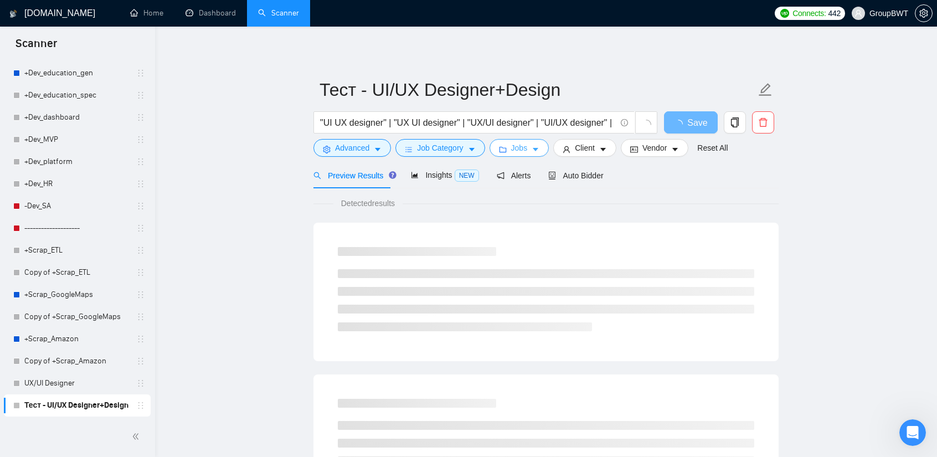
click at [520, 152] on span "Jobs" at bounding box center [519, 148] width 17 height 12
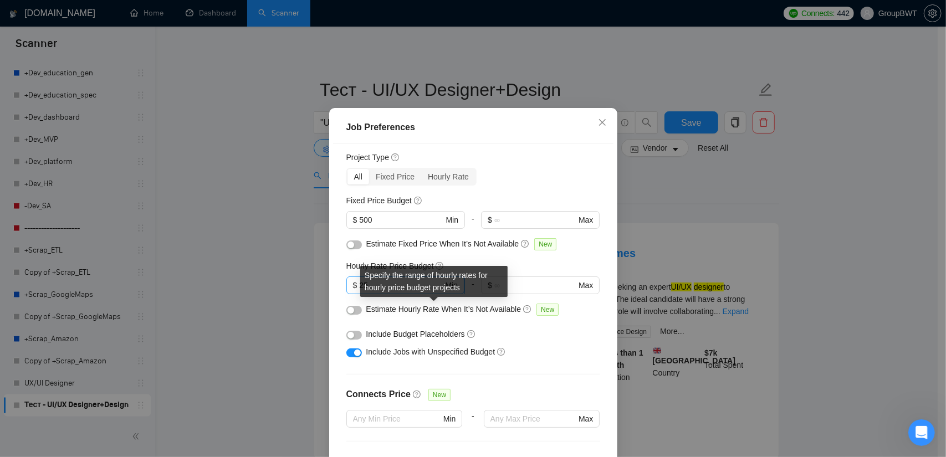
scroll to position [111, 0]
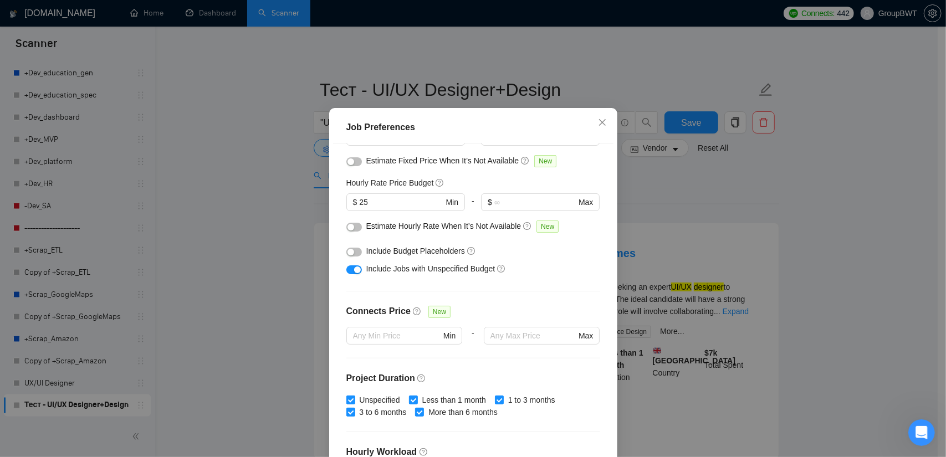
click at [776, 216] on div "Job Preferences Budget Project Type All Fixed Price Hourly Rate Fixed Price Bud…" at bounding box center [473, 228] width 946 height 457
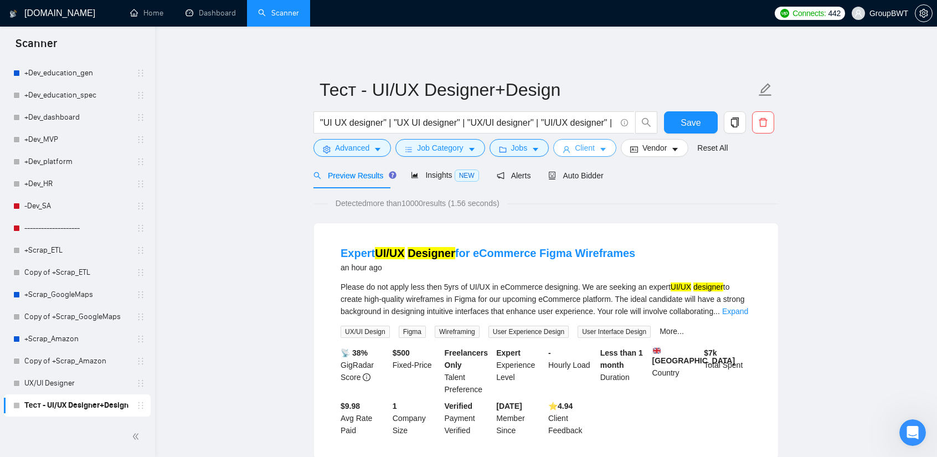
click at [565, 148] on icon "user" at bounding box center [567, 150] width 8 height 8
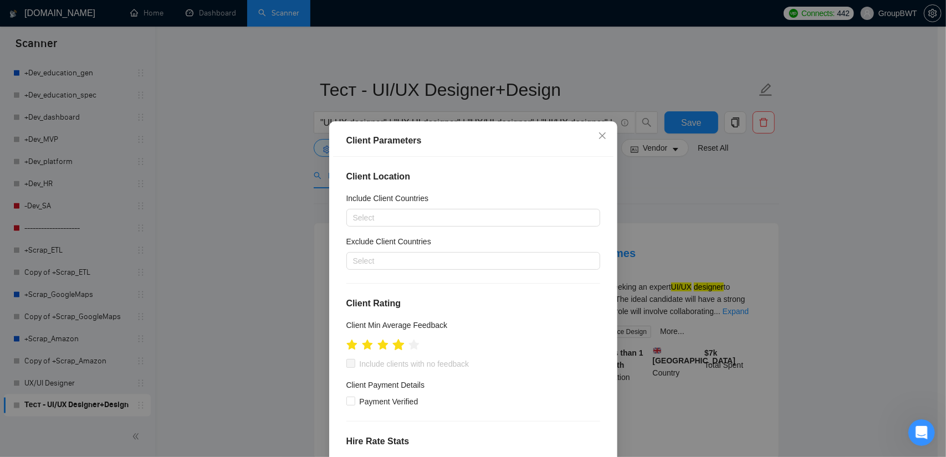
click at [395, 347] on icon "star" at bounding box center [398, 344] width 12 height 11
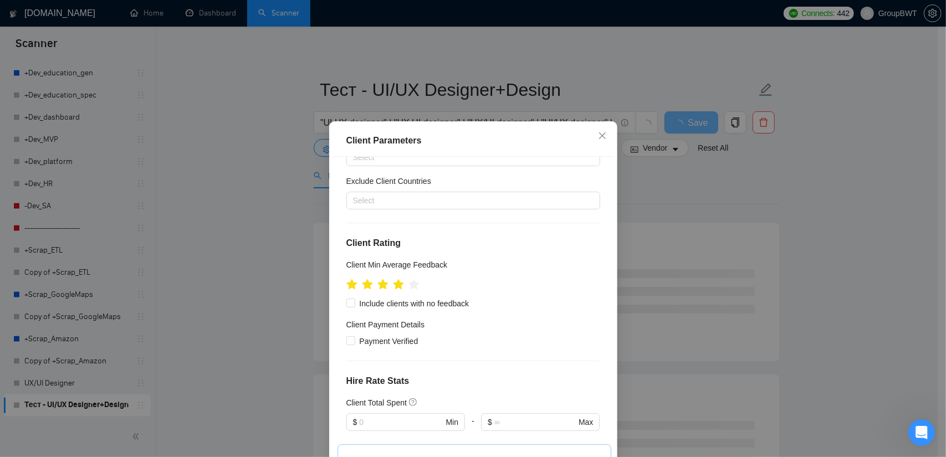
scroll to position [55, 0]
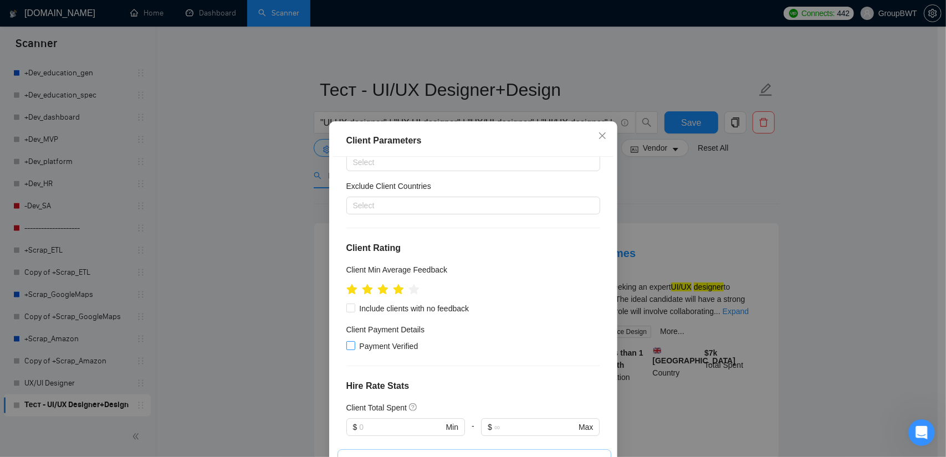
click at [346, 342] on input "Payment Verified" at bounding box center [350, 345] width 8 height 8
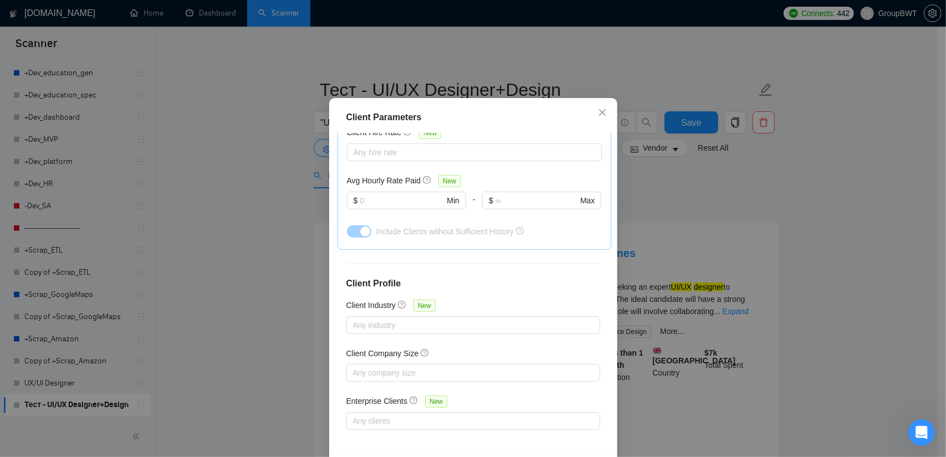
scroll to position [68, 0]
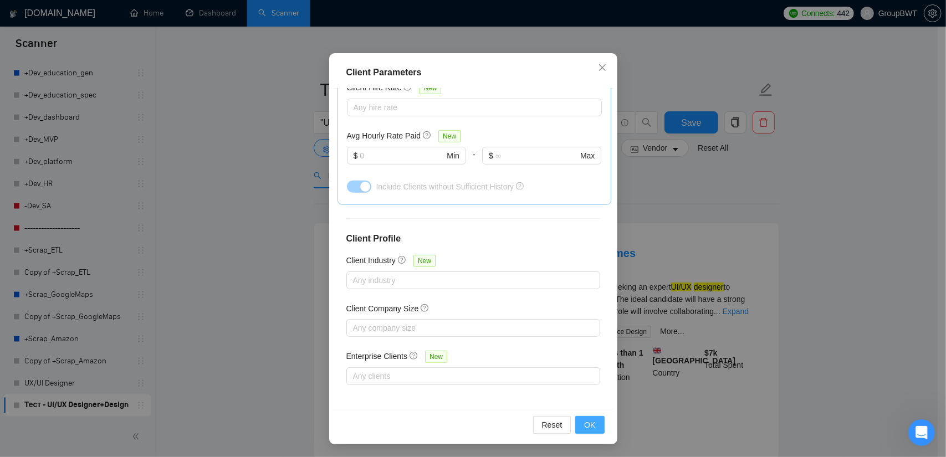
click at [586, 423] on span "OK" at bounding box center [589, 425] width 11 height 12
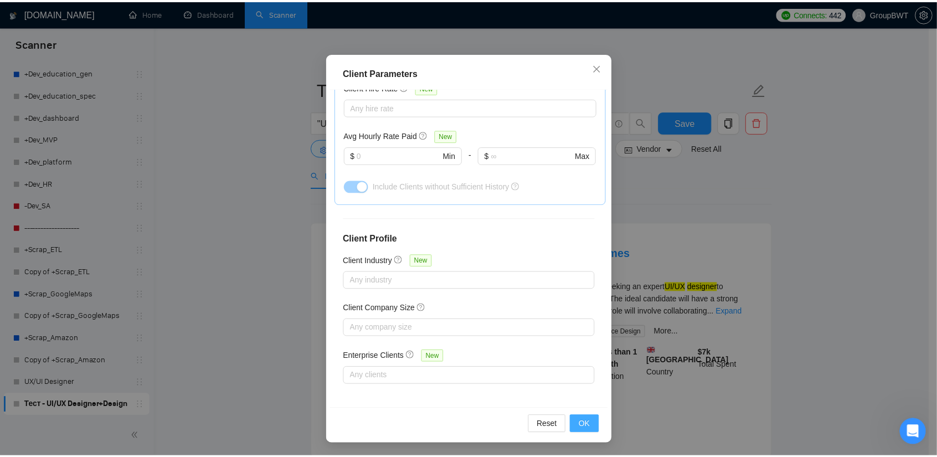
scroll to position [13, 0]
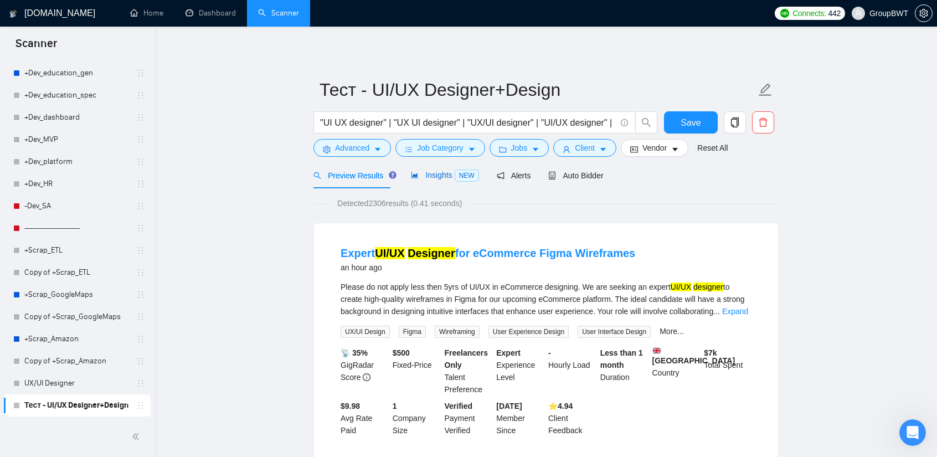
click at [427, 178] on span "Insights NEW" at bounding box center [445, 175] width 68 height 9
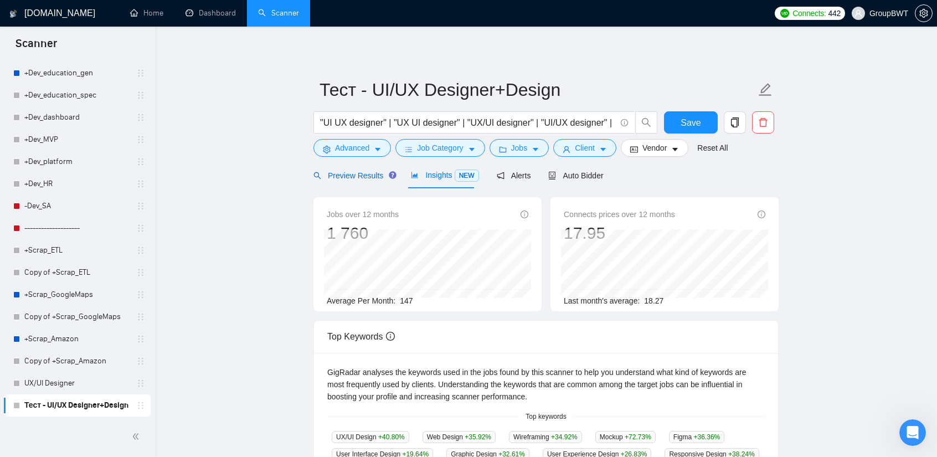
click at [372, 179] on span "Preview Results" at bounding box center [354, 175] width 80 height 9
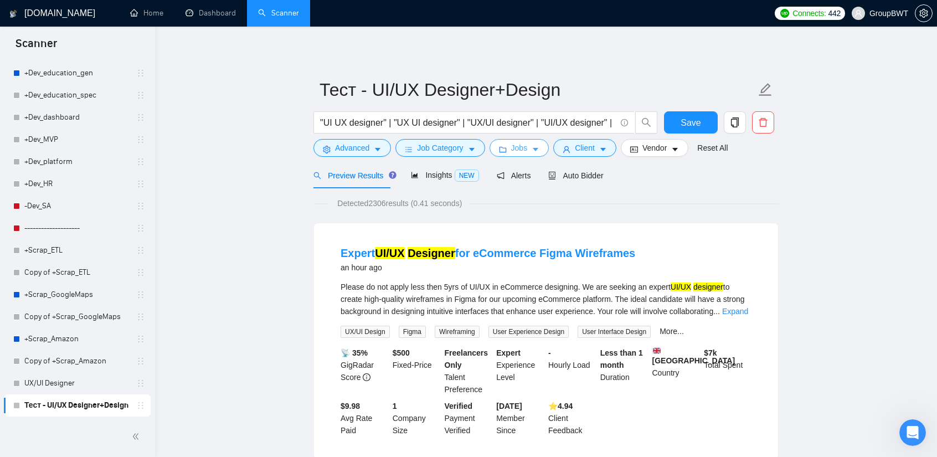
click at [524, 151] on button "Jobs" at bounding box center [520, 148] width 60 height 18
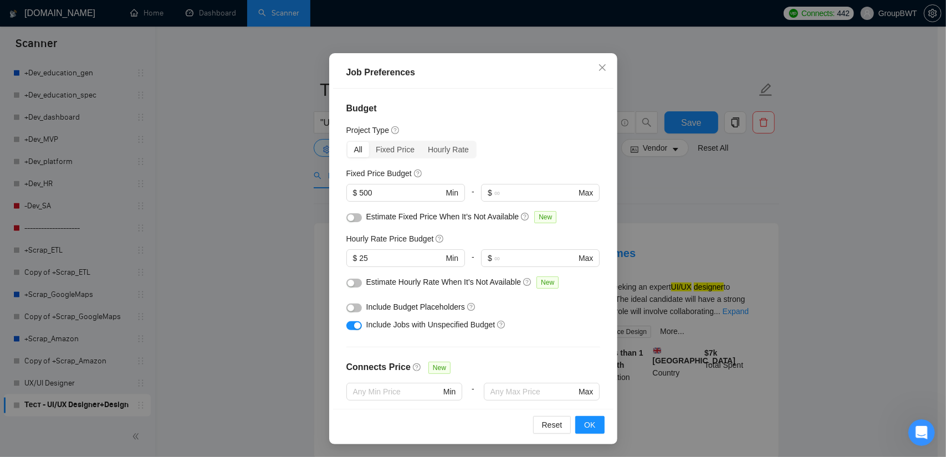
click at [701, 162] on div "Job Preferences Budget Project Type All Fixed Price Hourly Rate Fixed Price Bud…" at bounding box center [473, 228] width 946 height 457
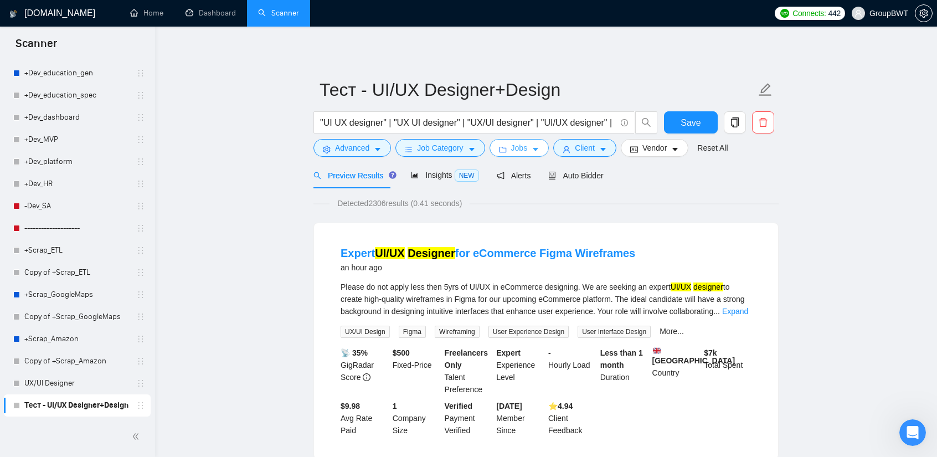
click at [526, 151] on button "Jobs" at bounding box center [520, 148] width 60 height 18
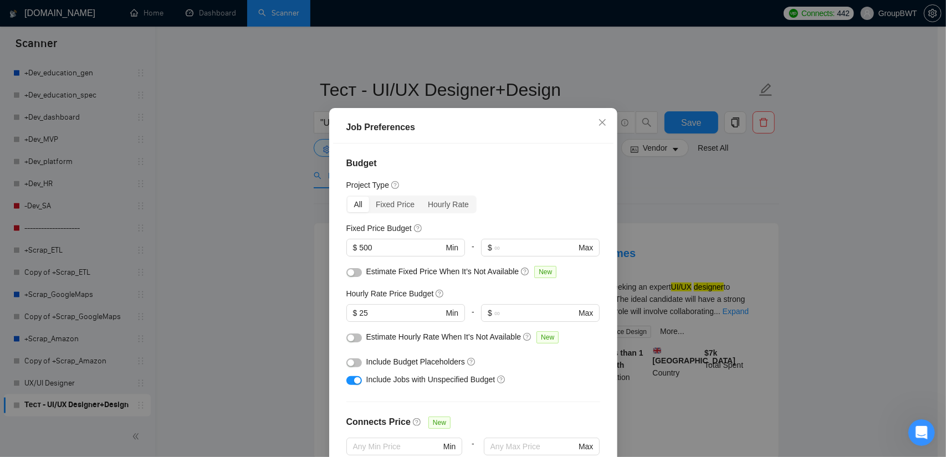
scroll to position [222, 0]
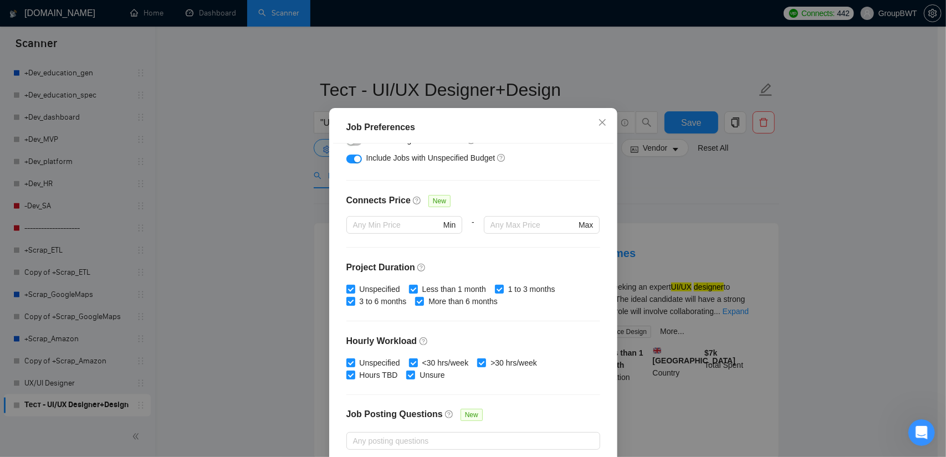
click at [753, 227] on div "Job Preferences Budget Project Type All Fixed Price Hourly Rate Fixed Price Bud…" at bounding box center [473, 228] width 946 height 457
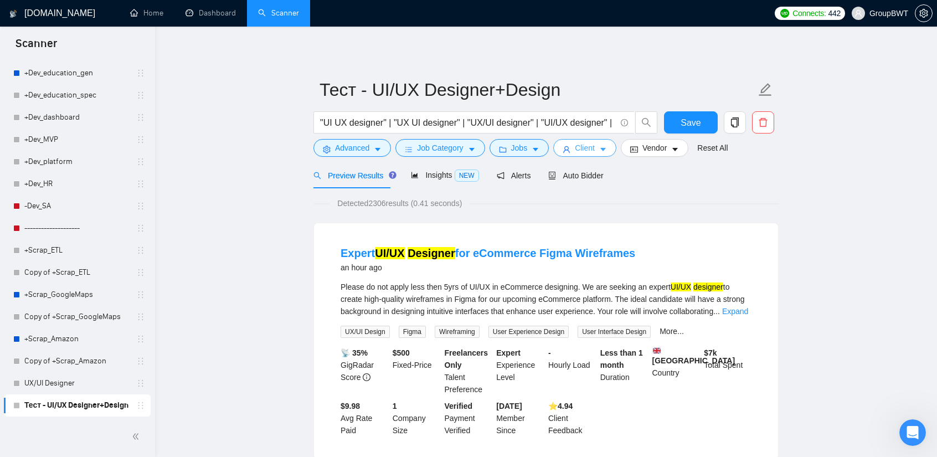
click at [585, 148] on span "Client" at bounding box center [585, 148] width 20 height 12
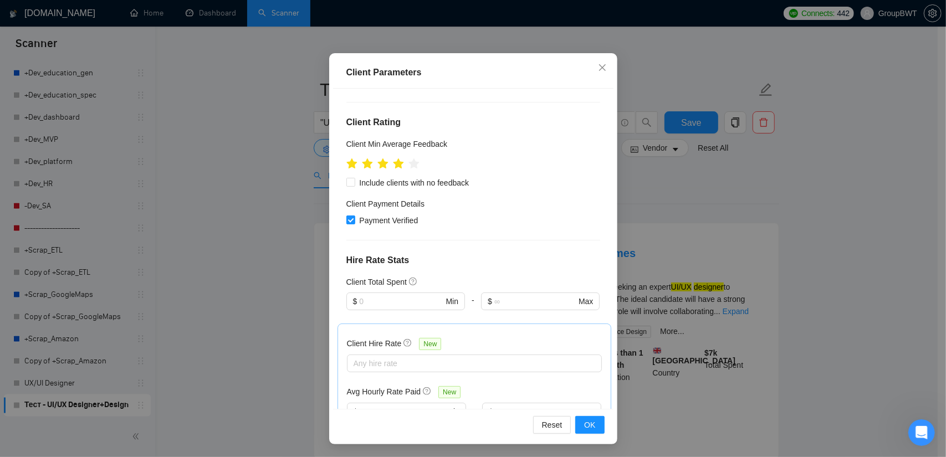
scroll to position [37, 0]
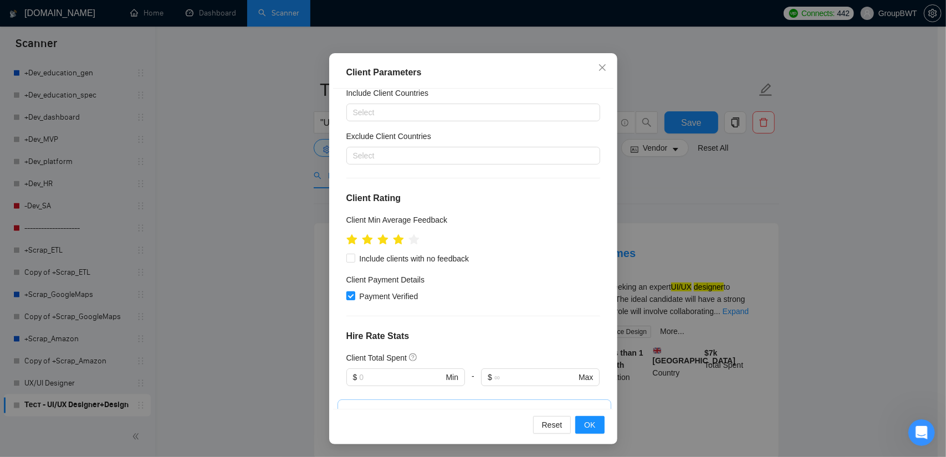
click at [346, 293] on input "Payment Verified" at bounding box center [350, 295] width 8 height 8
checkbox input "false"
click at [593, 429] on button "OK" at bounding box center [589, 425] width 29 height 18
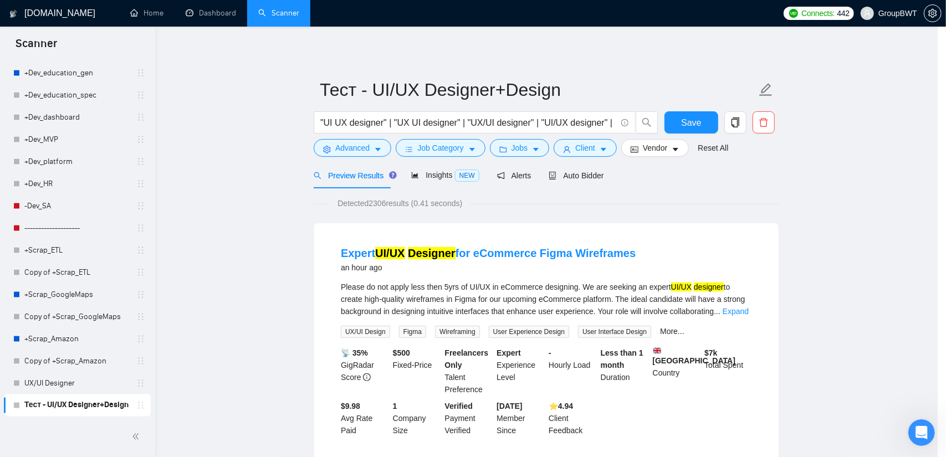
scroll to position [13, 0]
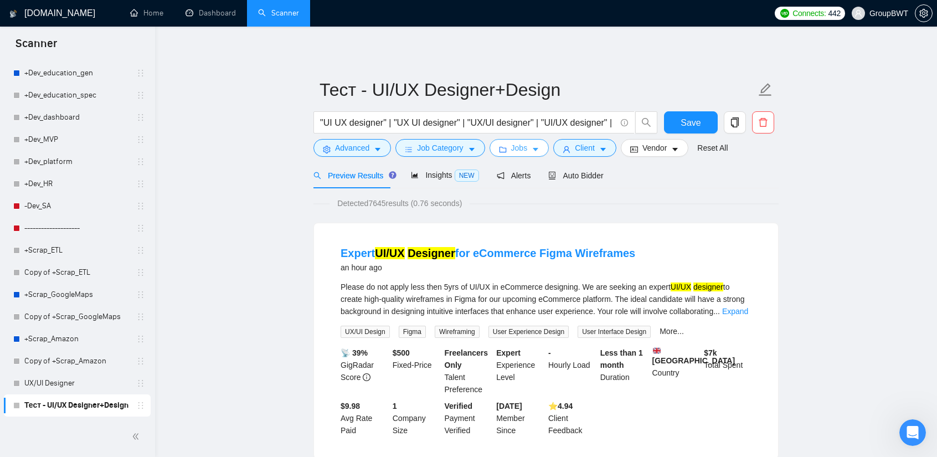
drag, startPoint x: 503, startPoint y: 142, endPoint x: 503, endPoint y: 149, distance: 6.6
click at [503, 142] on button "Jobs" at bounding box center [520, 148] width 60 height 18
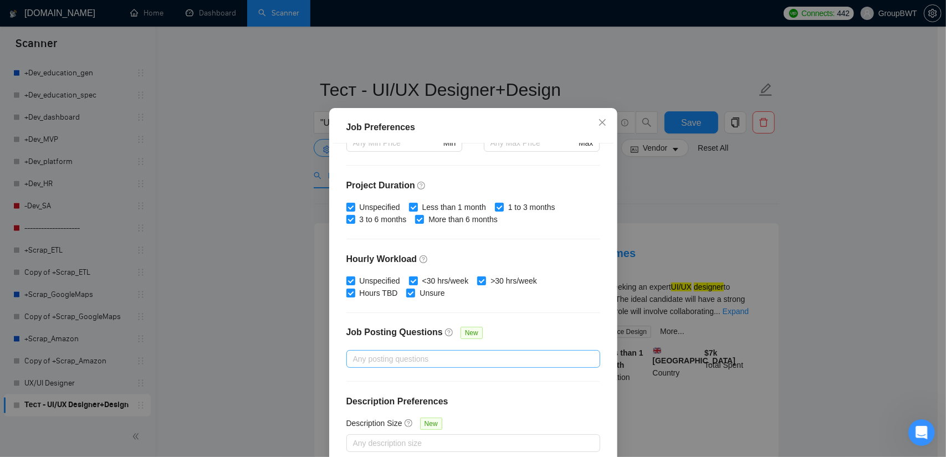
scroll to position [68, 0]
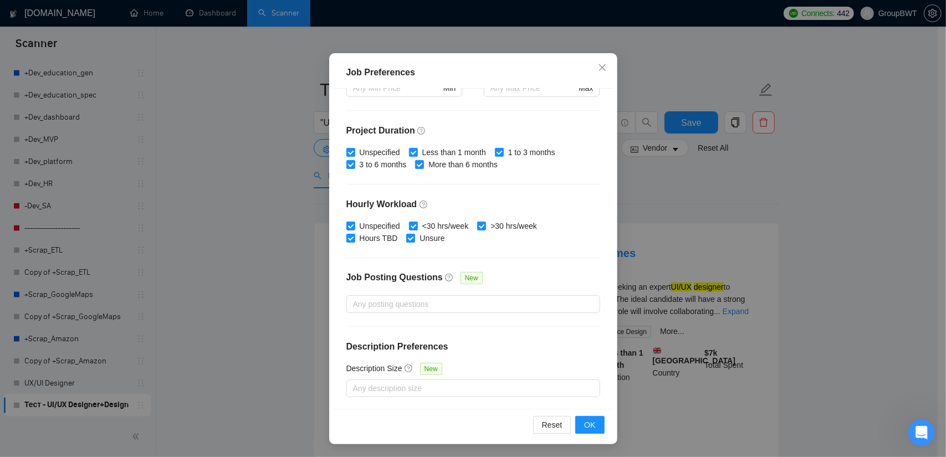
click at [740, 260] on div "Job Preferences Budget Project Type All Fixed Price Hourly Rate Fixed Price Bud…" at bounding box center [473, 228] width 946 height 457
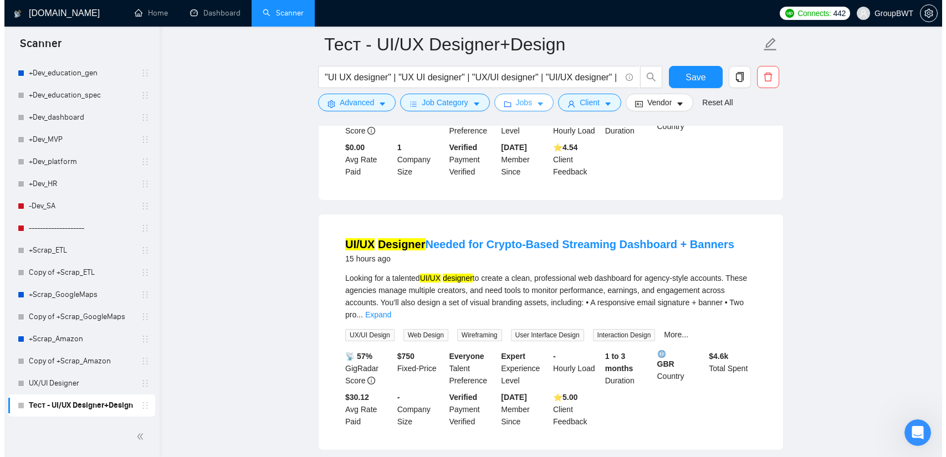
scroll to position [776, 0]
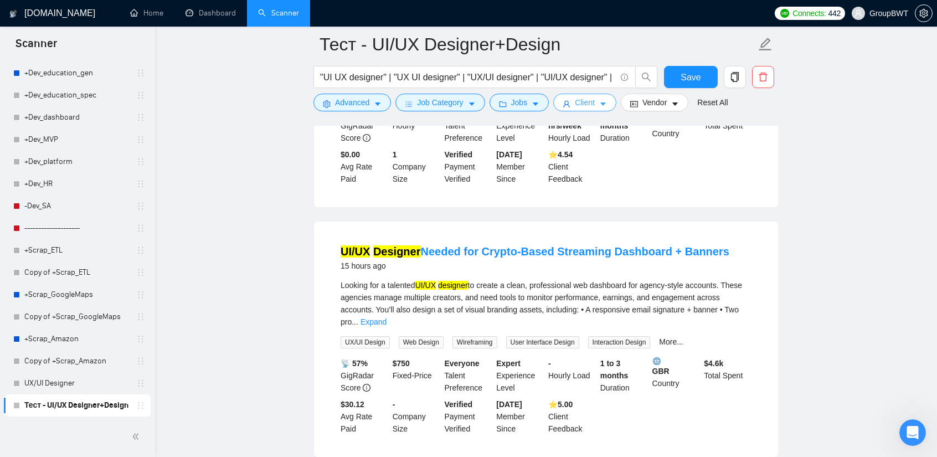
click at [577, 104] on span "Client" at bounding box center [585, 102] width 20 height 12
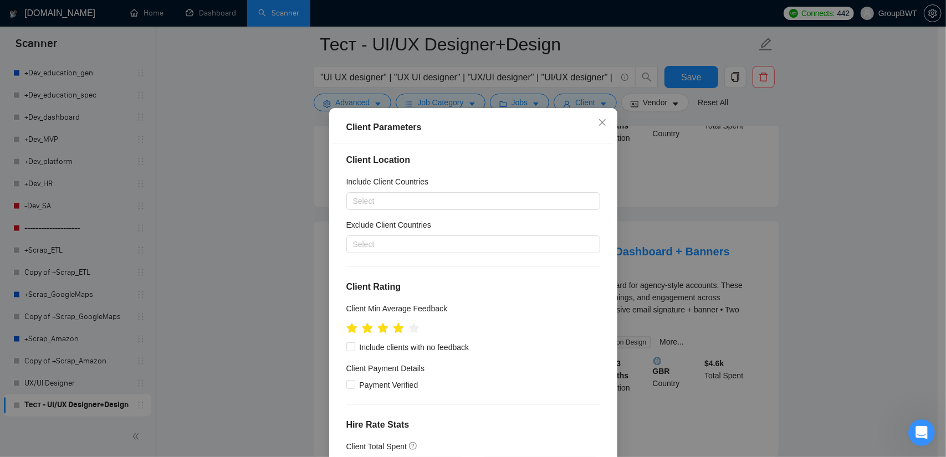
scroll to position [0, 0]
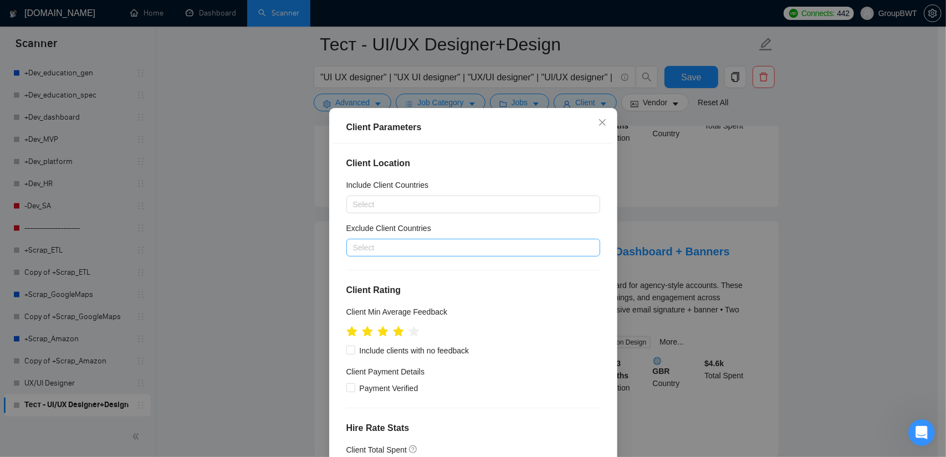
click at [451, 254] on div at bounding box center [467, 247] width 237 height 13
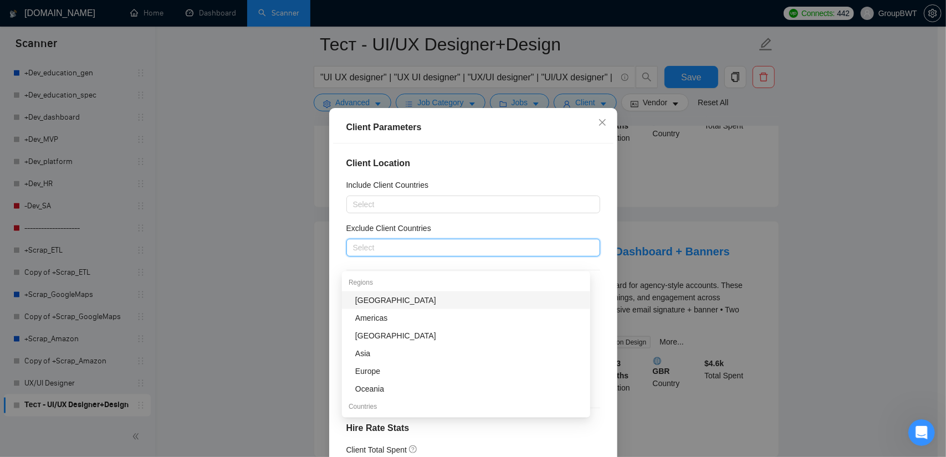
click at [381, 301] on div "[GEOGRAPHIC_DATA]" at bounding box center [469, 300] width 228 height 12
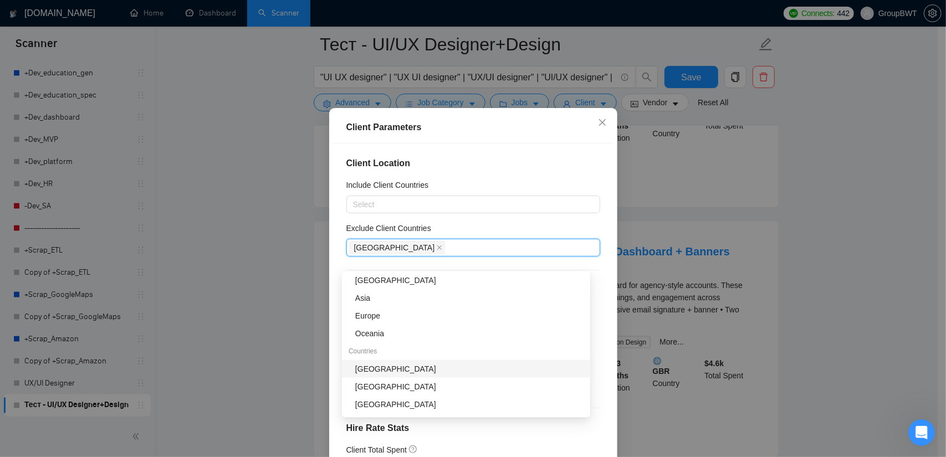
scroll to position [111, 0]
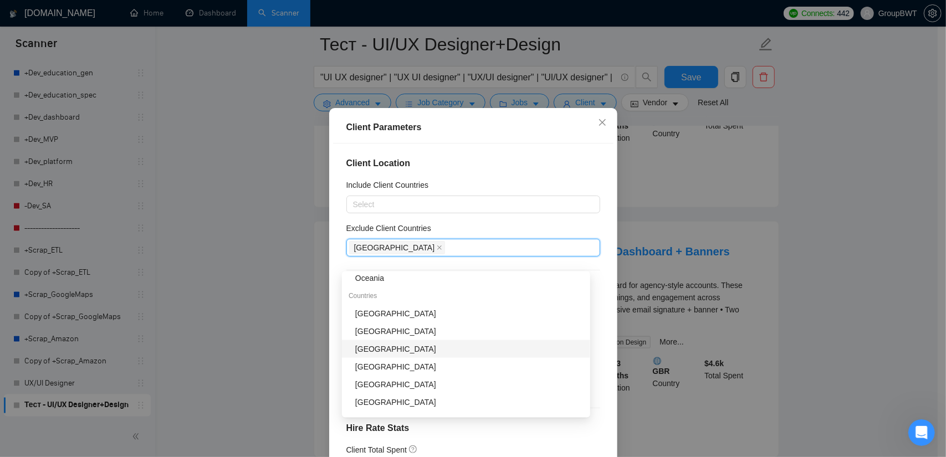
click at [381, 354] on div "[GEOGRAPHIC_DATA]" at bounding box center [469, 349] width 228 height 12
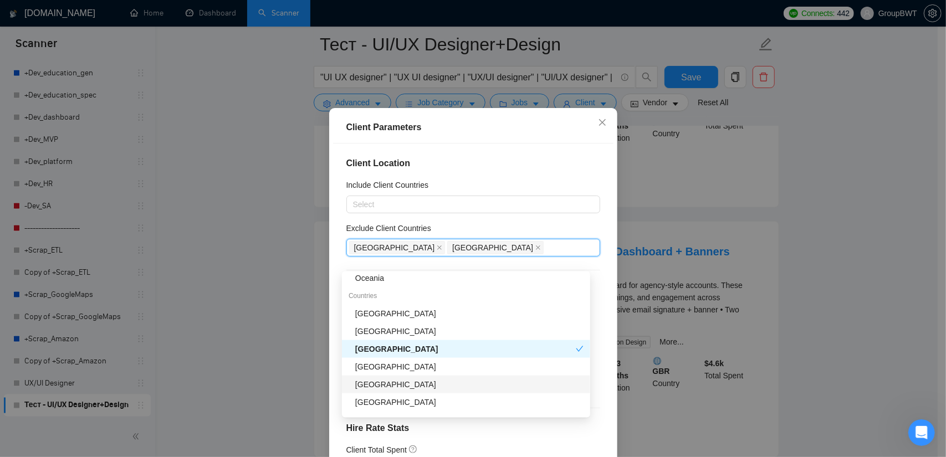
scroll to position [166, 0]
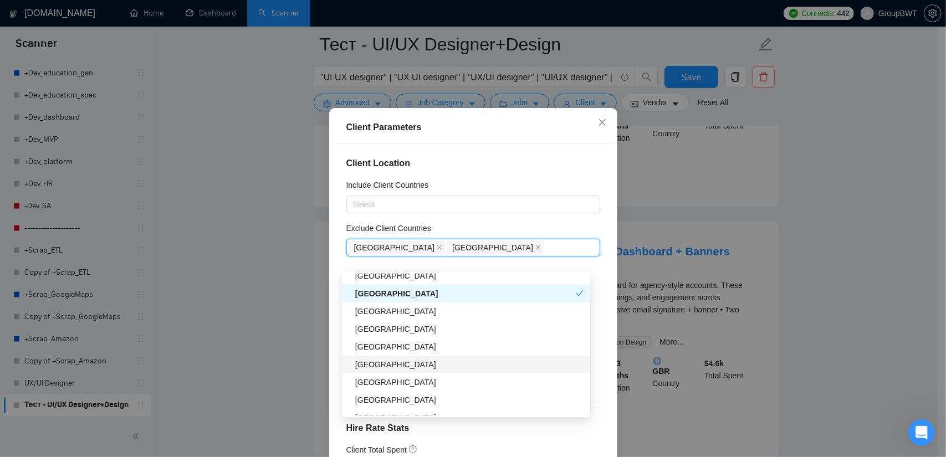
click at [413, 361] on div "[GEOGRAPHIC_DATA]" at bounding box center [469, 364] width 228 height 12
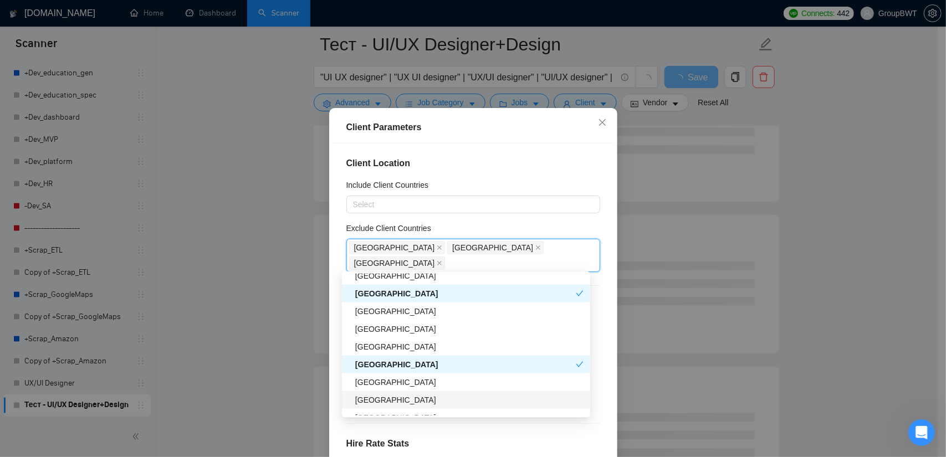
scroll to position [277, 0]
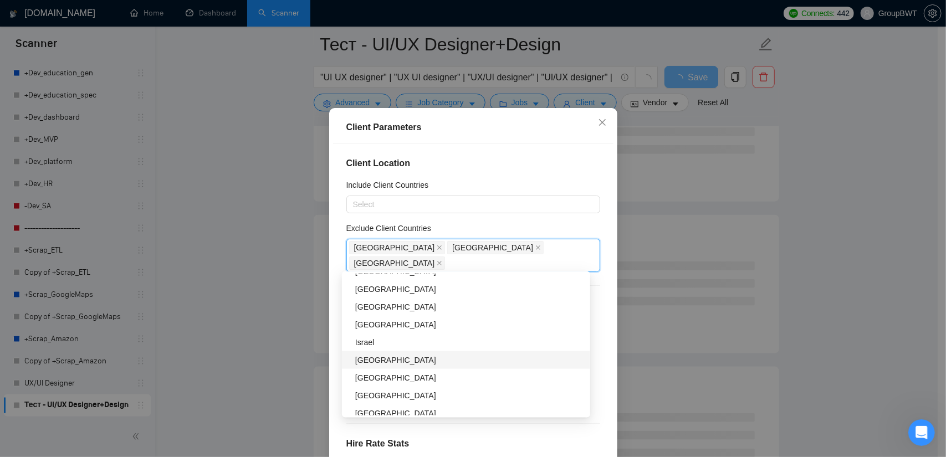
click at [406, 359] on div "[GEOGRAPHIC_DATA]" at bounding box center [469, 360] width 228 height 12
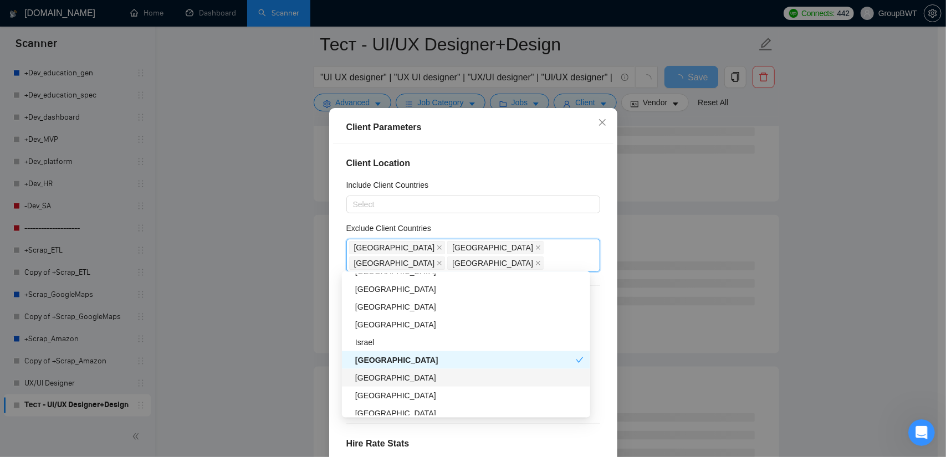
drag, startPoint x: 393, startPoint y: 379, endPoint x: 391, endPoint y: 390, distance: 11.3
click at [393, 381] on div "[GEOGRAPHIC_DATA]" at bounding box center [469, 378] width 228 height 12
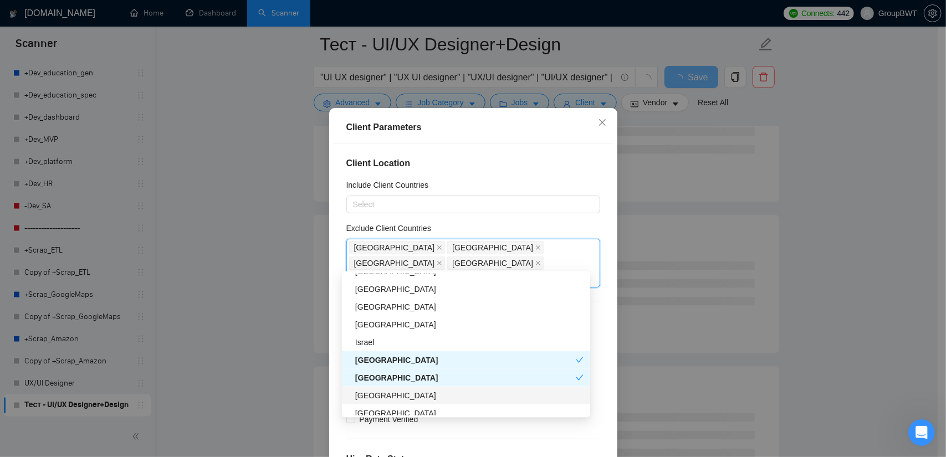
scroll to position [388, 0]
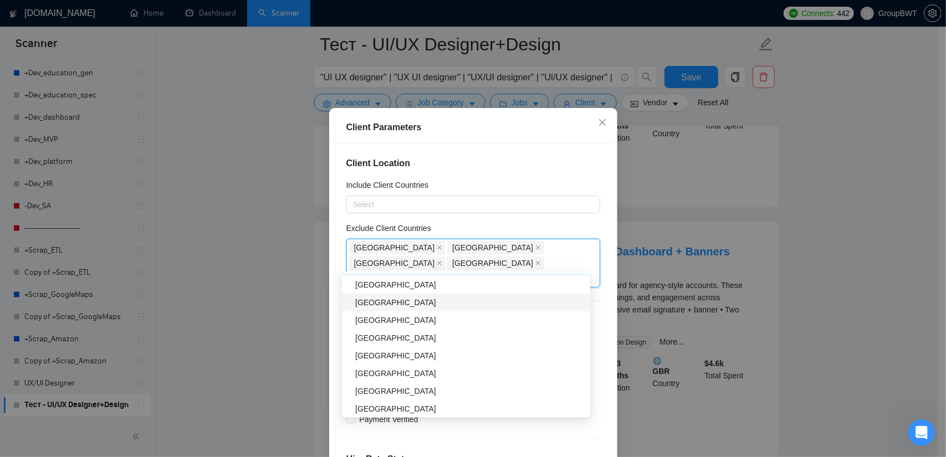
click at [394, 296] on div "[GEOGRAPHIC_DATA]" at bounding box center [469, 302] width 228 height 12
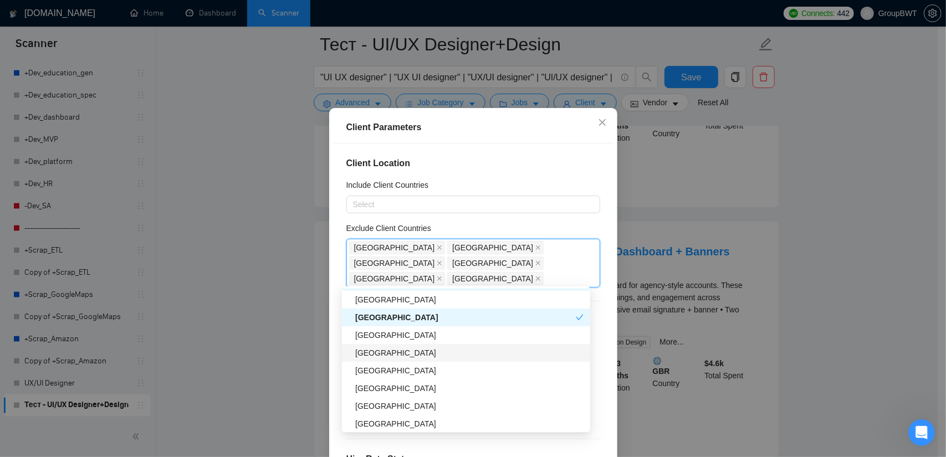
click at [386, 351] on div "[GEOGRAPHIC_DATA]" at bounding box center [469, 353] width 228 height 12
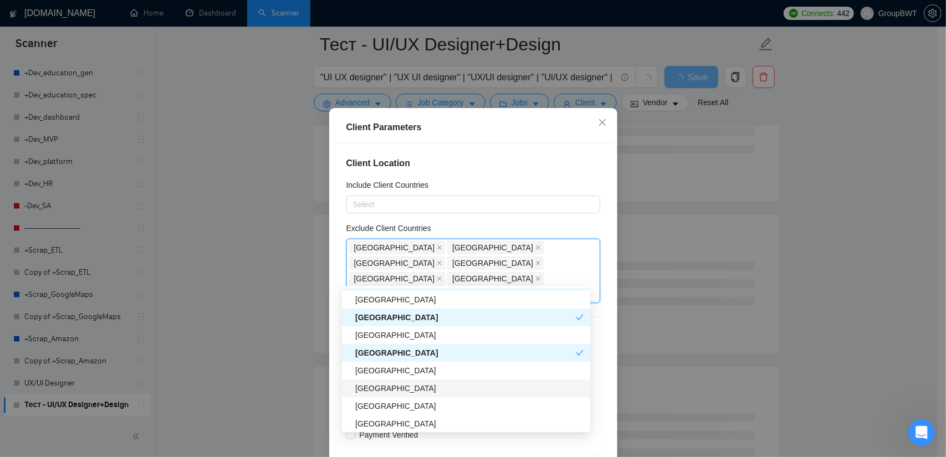
scroll to position [443, 0]
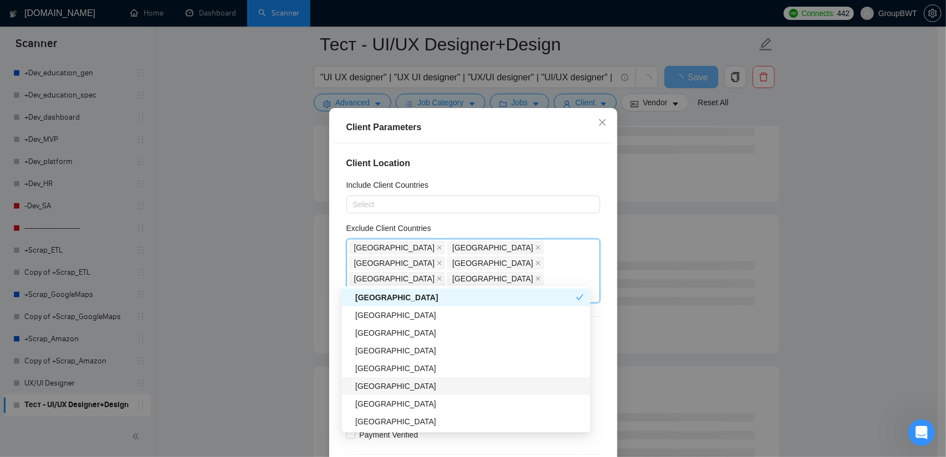
click at [400, 386] on div "[GEOGRAPHIC_DATA]" at bounding box center [469, 386] width 228 height 12
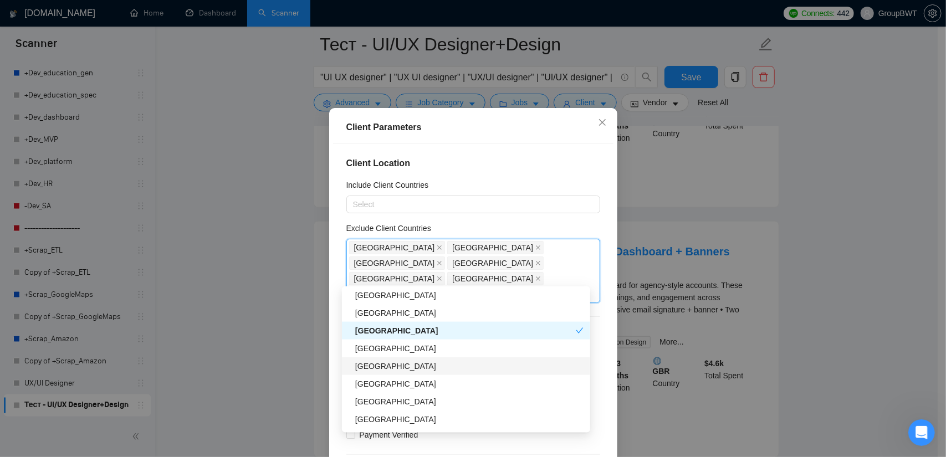
scroll to position [554, 0]
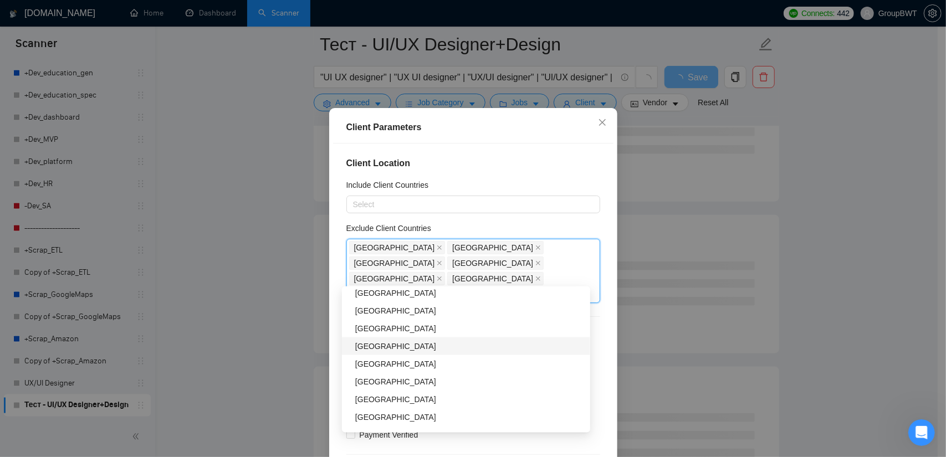
click at [381, 350] on div "[GEOGRAPHIC_DATA]" at bounding box center [469, 346] width 228 height 12
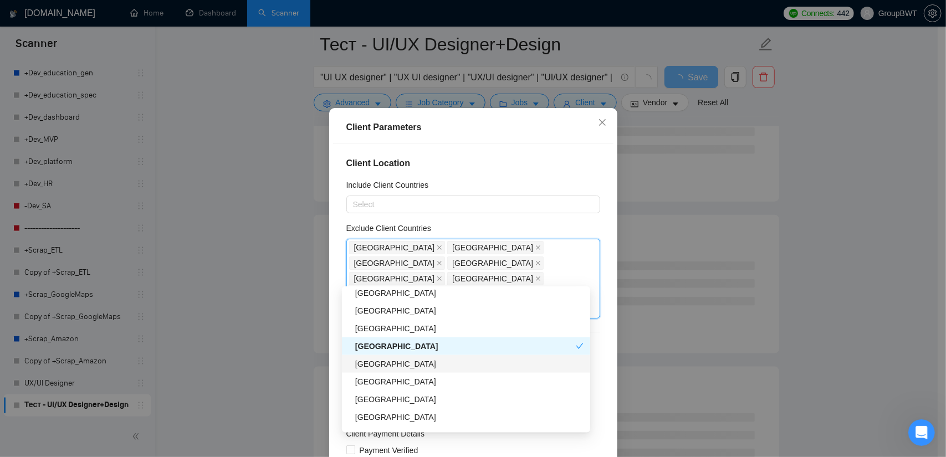
click at [381, 364] on div "[GEOGRAPHIC_DATA]" at bounding box center [469, 364] width 228 height 12
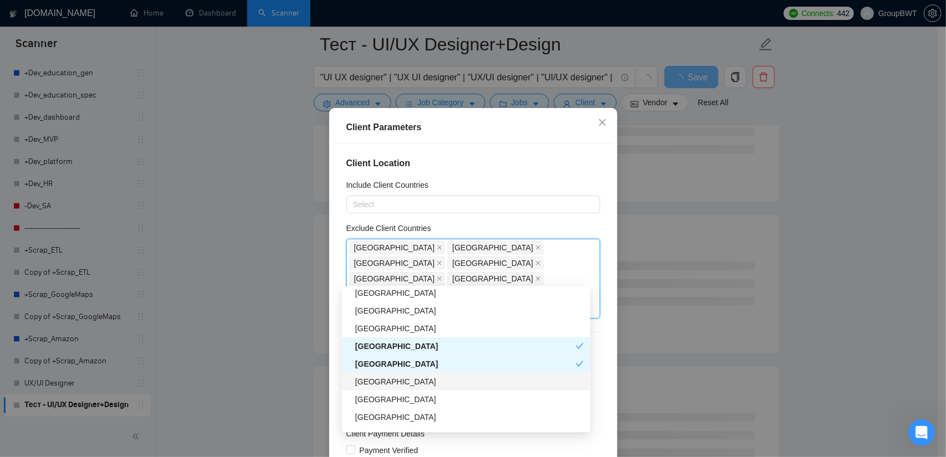
click at [376, 381] on div "[GEOGRAPHIC_DATA]" at bounding box center [469, 382] width 228 height 12
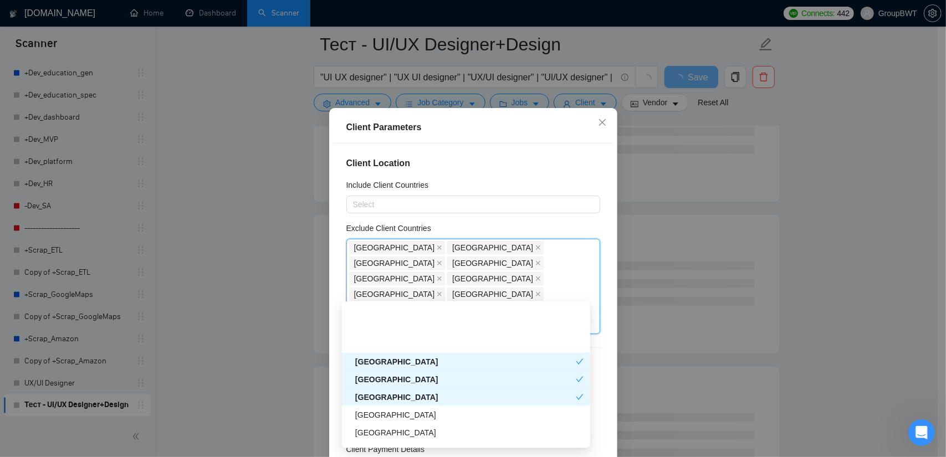
scroll to position [665, 0]
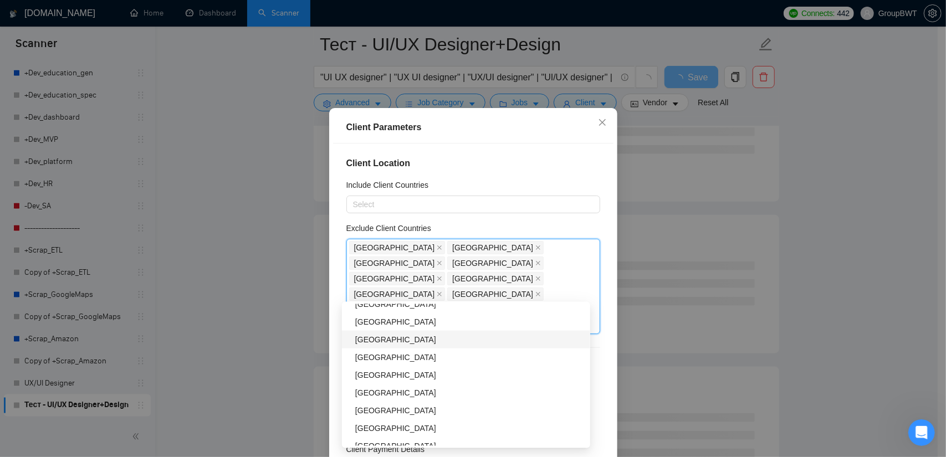
click at [399, 336] on div "[GEOGRAPHIC_DATA]" at bounding box center [469, 340] width 228 height 12
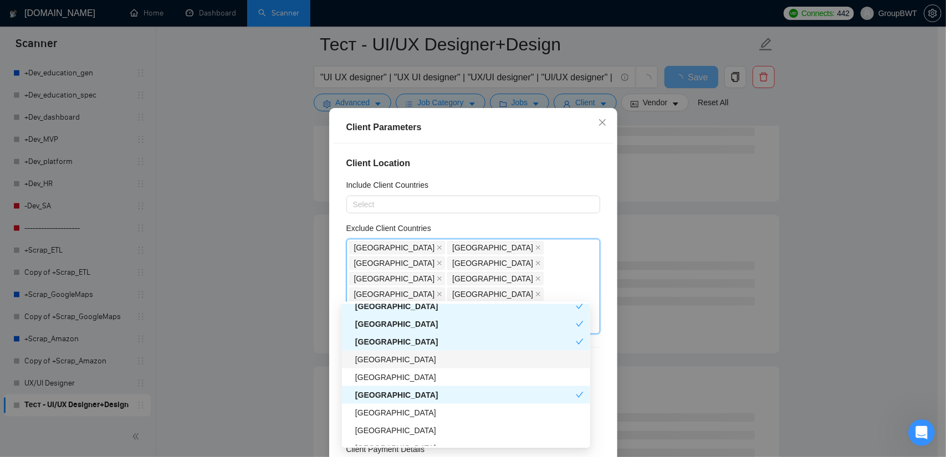
scroll to position [720, 0]
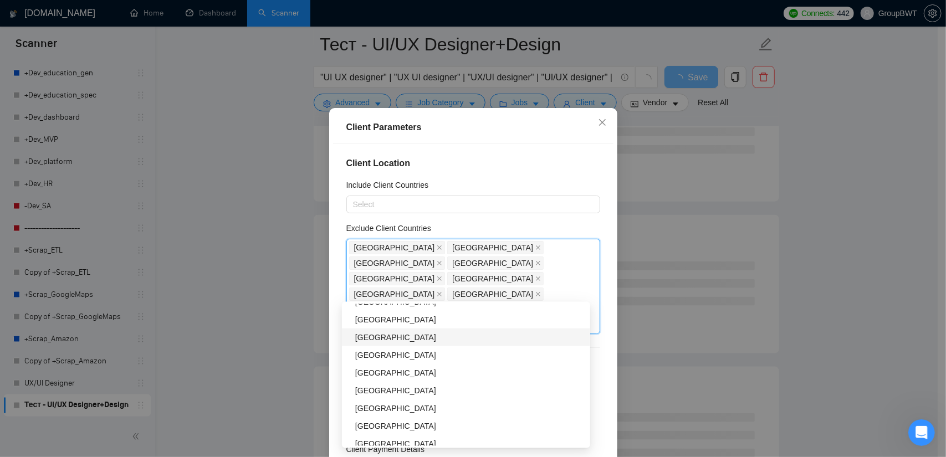
click at [400, 340] on div "[GEOGRAPHIC_DATA]" at bounding box center [469, 337] width 228 height 12
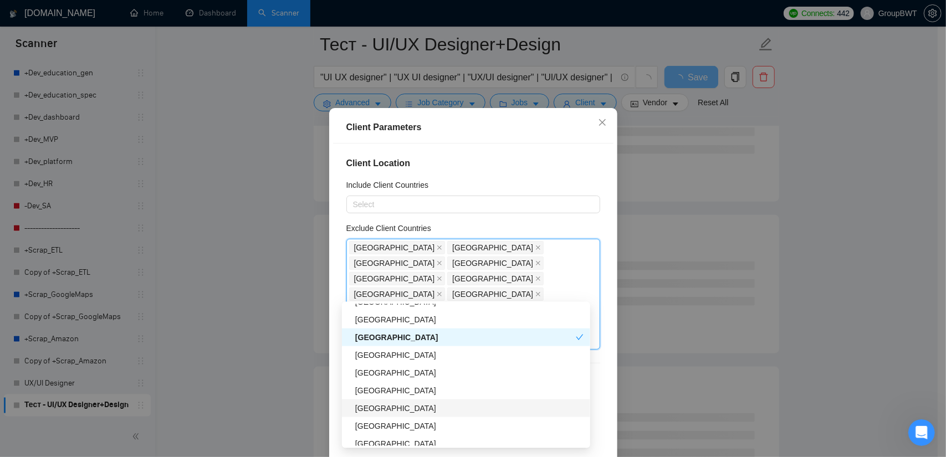
click at [391, 406] on div "[GEOGRAPHIC_DATA]" at bounding box center [469, 408] width 228 height 12
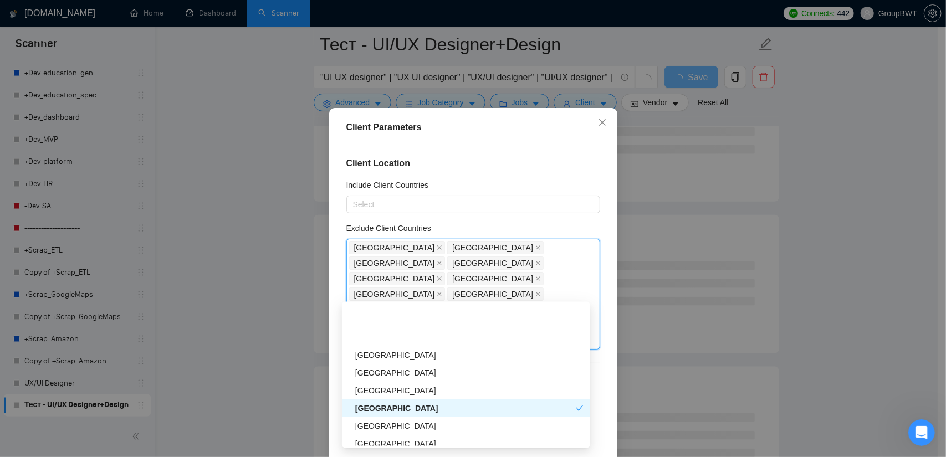
scroll to position [776, 0]
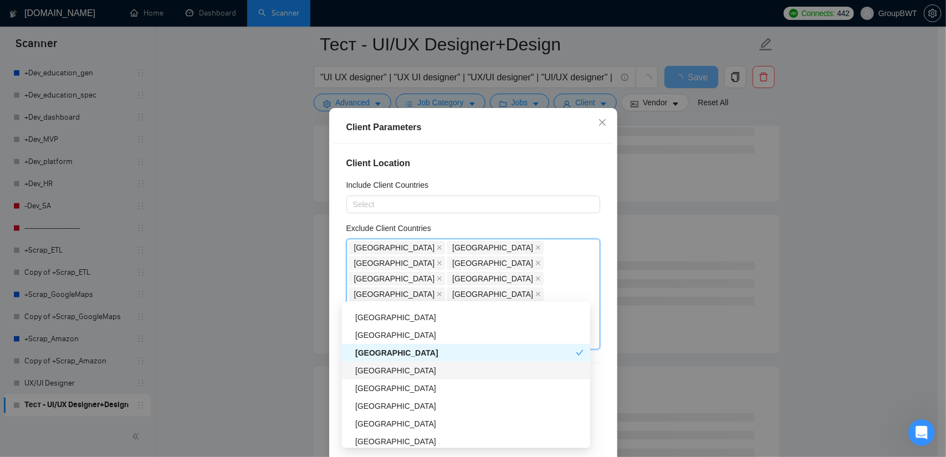
click at [376, 376] on div "[GEOGRAPHIC_DATA]" at bounding box center [469, 371] width 228 height 12
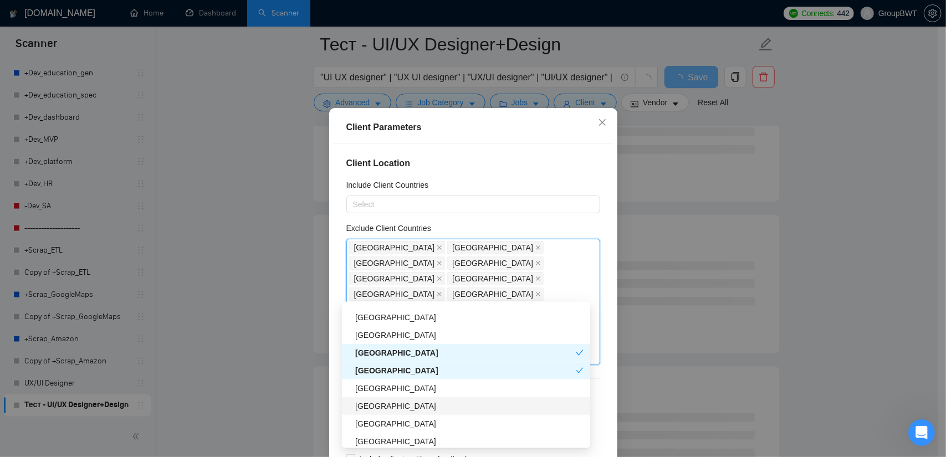
click at [389, 406] on div "[GEOGRAPHIC_DATA]" at bounding box center [469, 406] width 228 height 12
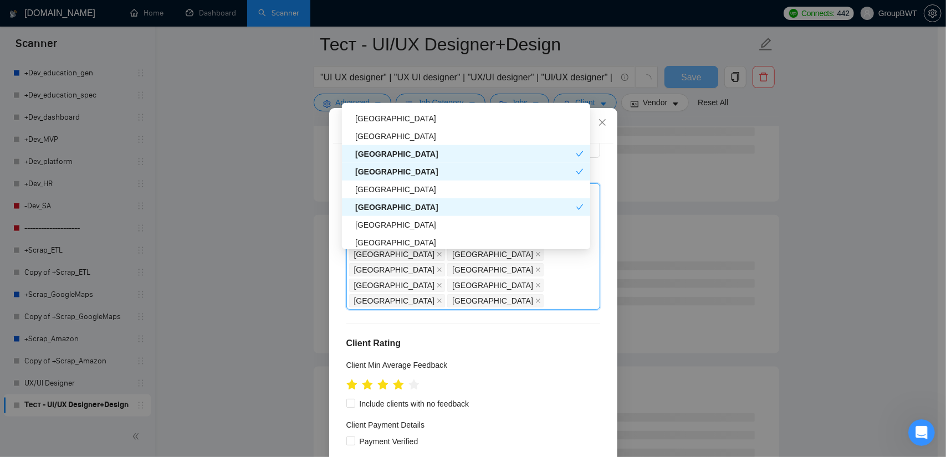
scroll to position [831, 0]
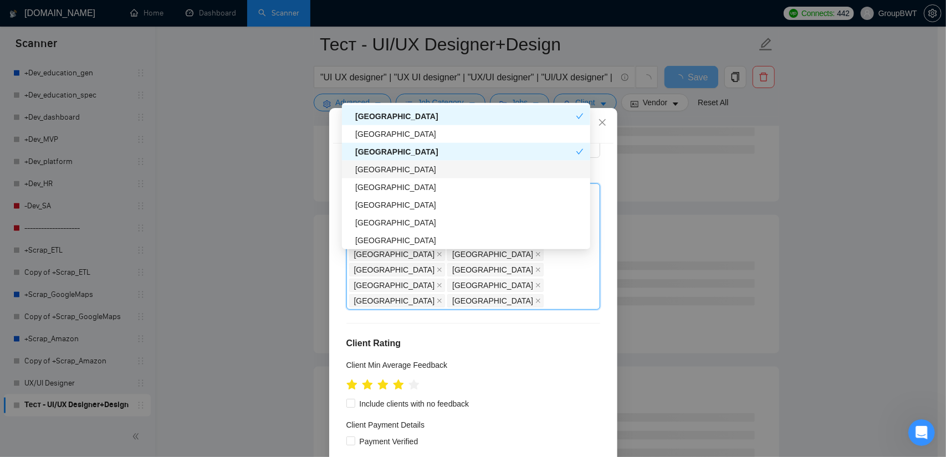
click at [381, 173] on div "[GEOGRAPHIC_DATA]" at bounding box center [469, 169] width 228 height 12
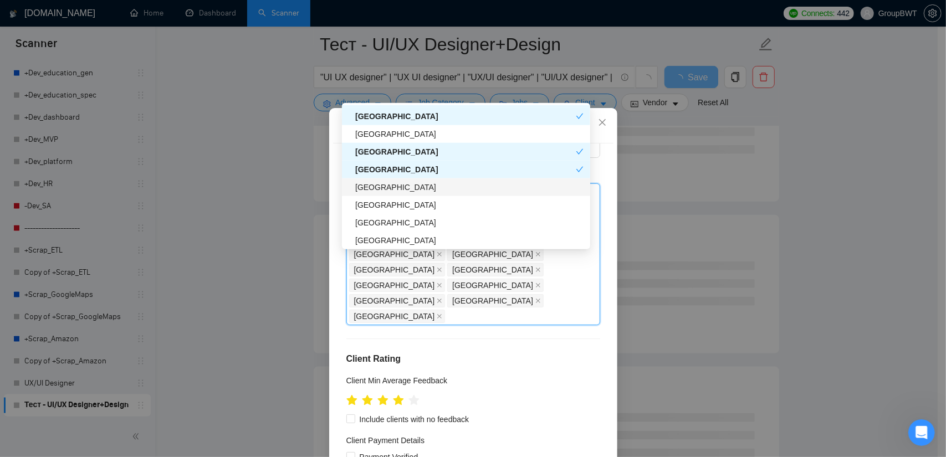
click at [376, 186] on div "[GEOGRAPHIC_DATA]" at bounding box center [469, 187] width 228 height 12
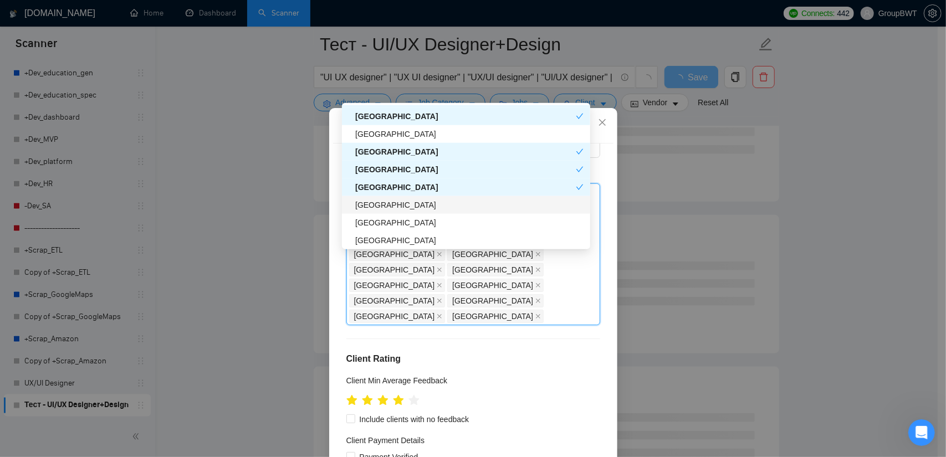
click at [394, 206] on div "[GEOGRAPHIC_DATA]" at bounding box center [469, 205] width 228 height 12
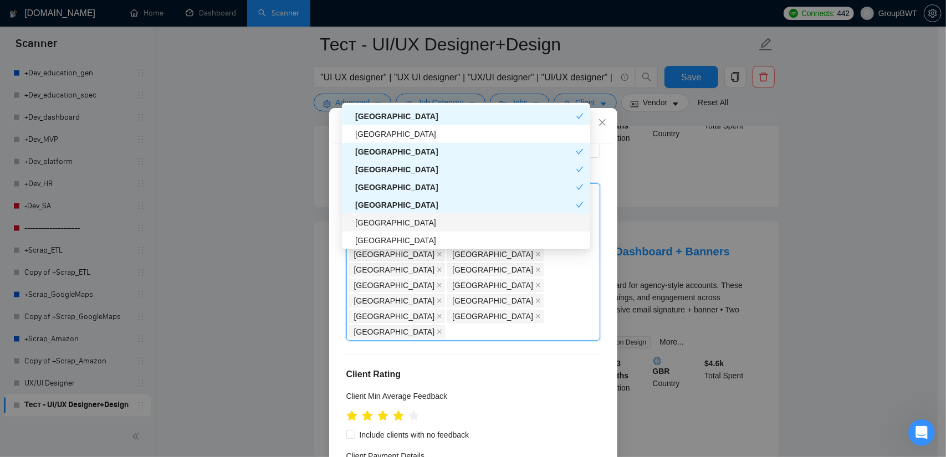
scroll to position [886, 0]
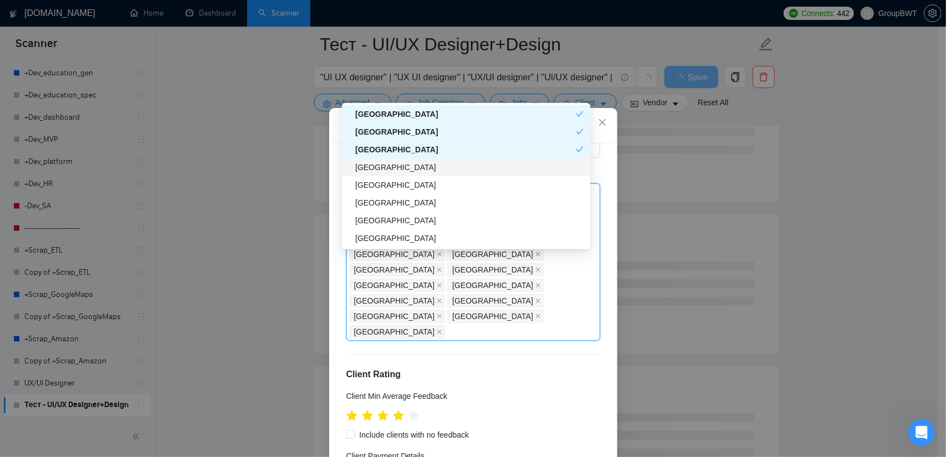
click at [384, 168] on div "[GEOGRAPHIC_DATA]" at bounding box center [469, 167] width 228 height 12
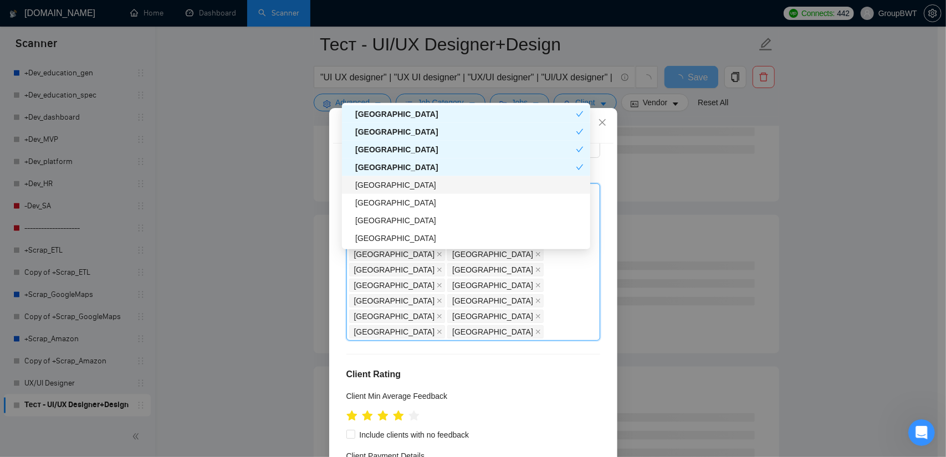
click at [380, 191] on div "[GEOGRAPHIC_DATA]" at bounding box center [469, 185] width 228 height 12
click at [380, 179] on h5 "Exclude Client Countries" at bounding box center [388, 173] width 85 height 12
click at [546, 325] on input "Exclude Client Countries" at bounding box center [547, 331] width 2 height 13
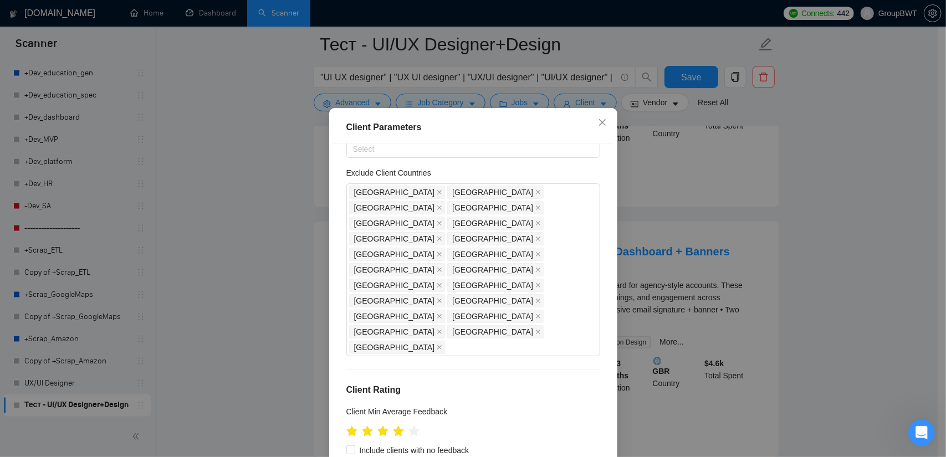
drag, startPoint x: 454, startPoint y: 186, endPoint x: 453, endPoint y: 180, distance: 6.2
click at [454, 183] on div "Exclude Client Countries" at bounding box center [473, 175] width 254 height 17
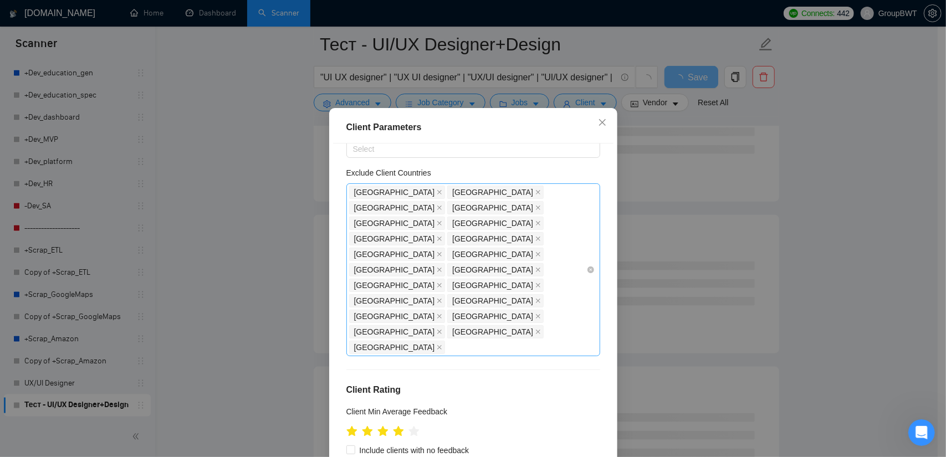
click at [404, 265] on div "[GEOGRAPHIC_DATA] [GEOGRAPHIC_DATA] [GEOGRAPHIC_DATA] [GEOGRAPHIC_DATA] [GEOGRA…" at bounding box center [467, 269] width 237 height 171
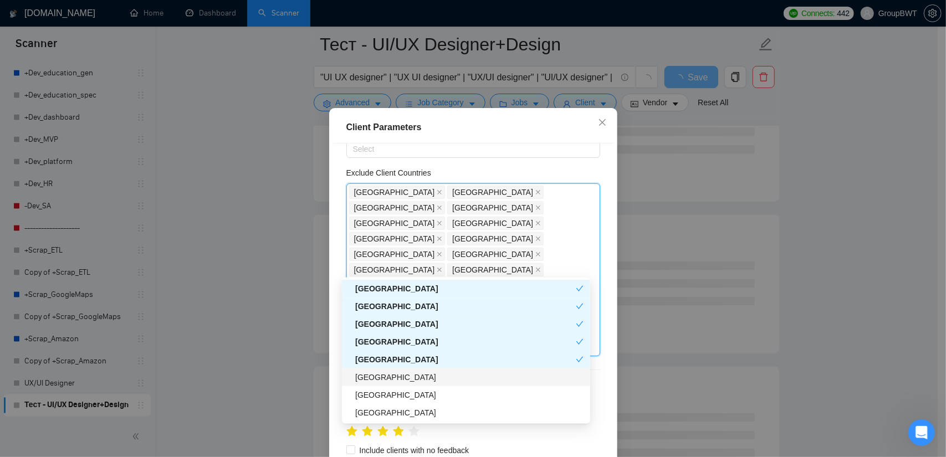
click at [401, 384] on div "[GEOGRAPHIC_DATA]" at bounding box center [466, 377] width 248 height 18
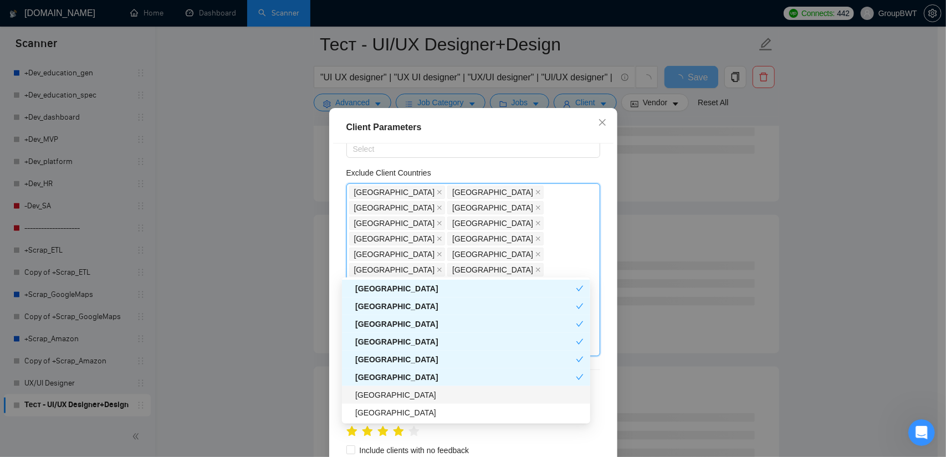
click at [392, 392] on div "[GEOGRAPHIC_DATA]" at bounding box center [469, 395] width 228 height 12
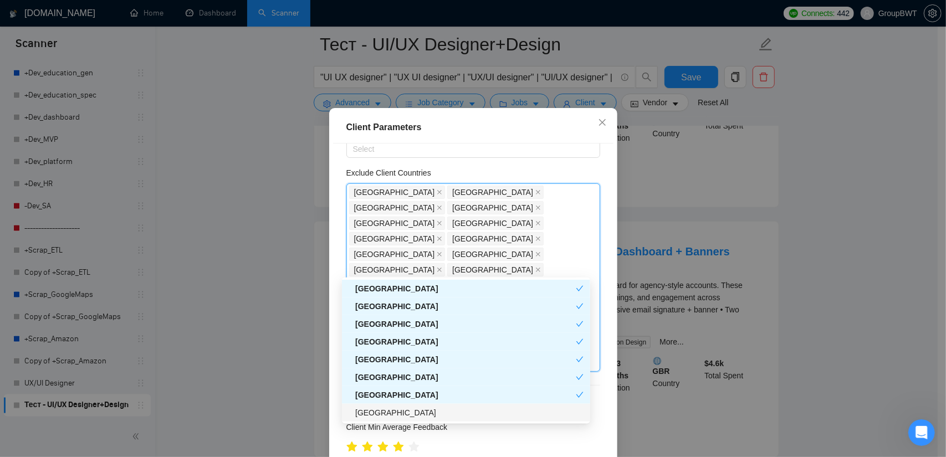
click at [383, 414] on div "[GEOGRAPHIC_DATA]" at bounding box center [469, 413] width 228 height 12
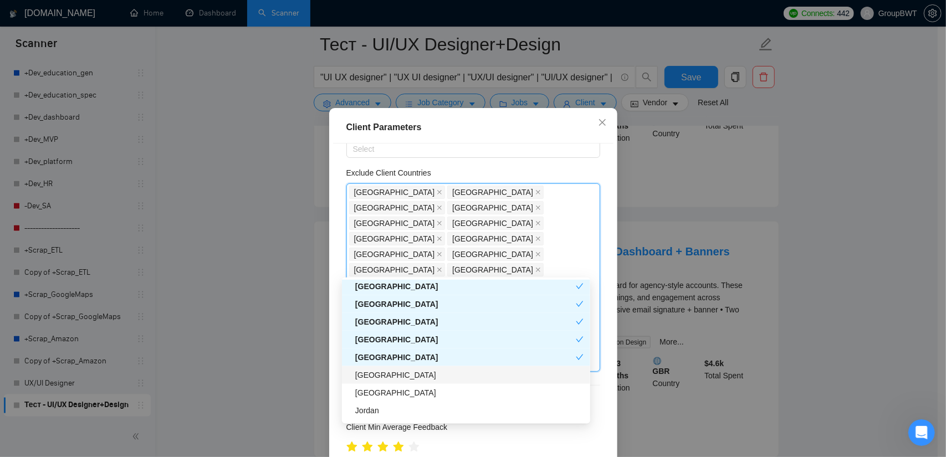
scroll to position [997, 0]
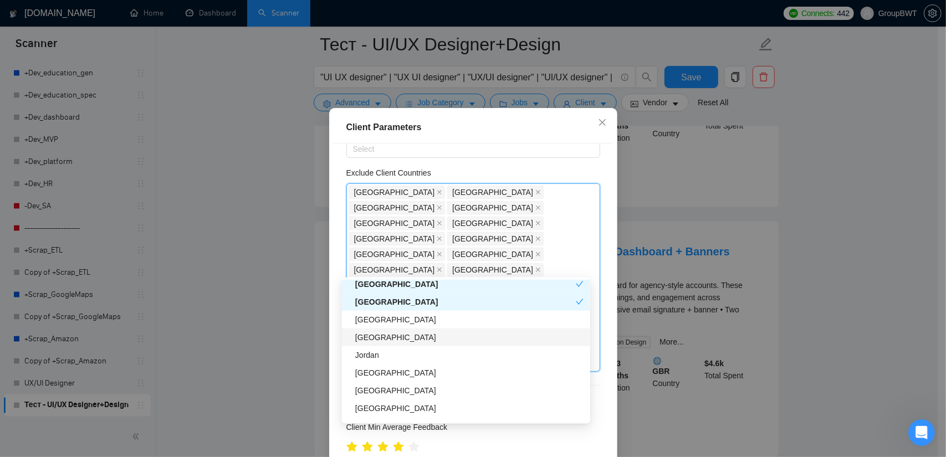
click at [385, 335] on div "[GEOGRAPHIC_DATA]" at bounding box center [469, 337] width 228 height 12
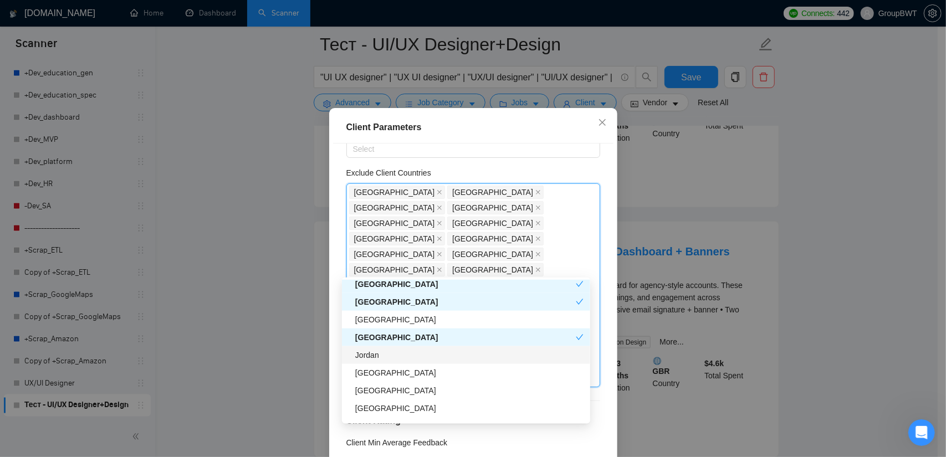
click at [379, 354] on div "Jordan" at bounding box center [469, 355] width 228 height 12
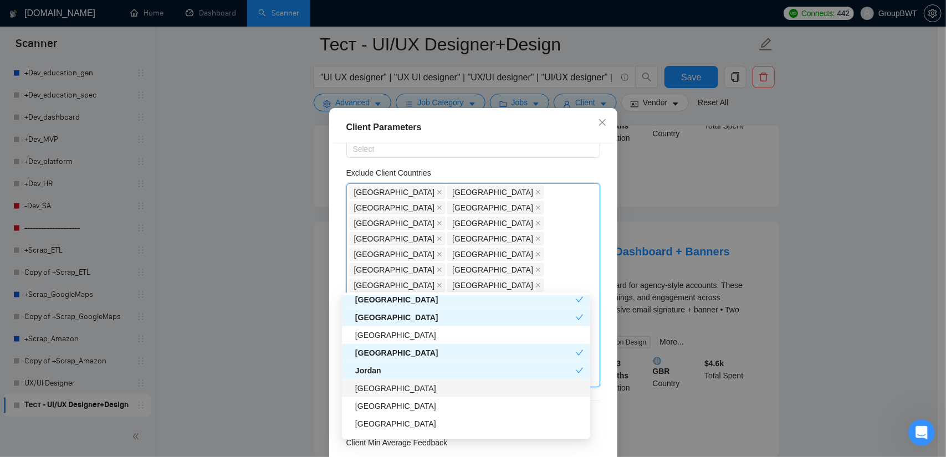
click at [393, 389] on div "[GEOGRAPHIC_DATA]" at bounding box center [469, 388] width 228 height 12
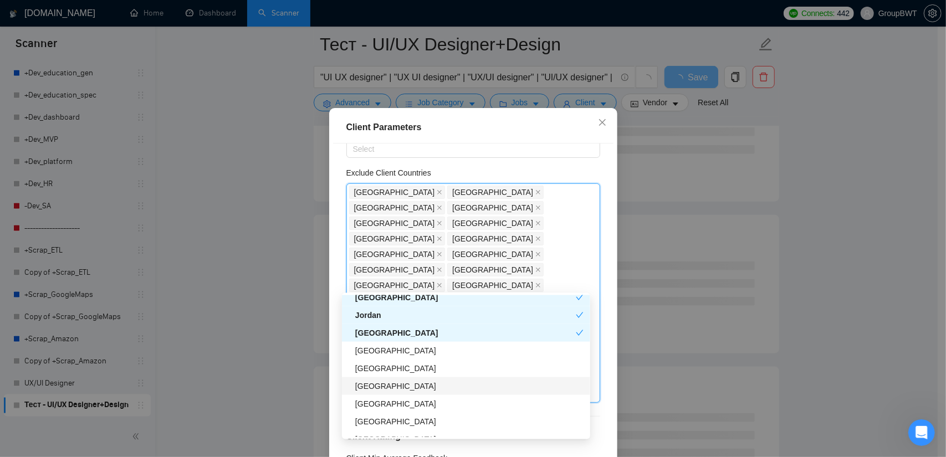
scroll to position [1108, 0]
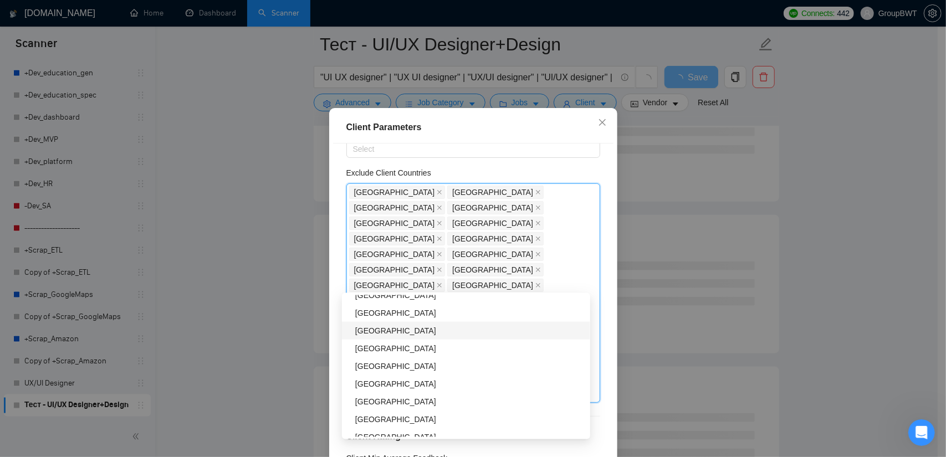
click at [384, 334] on div "[GEOGRAPHIC_DATA]" at bounding box center [469, 331] width 228 height 12
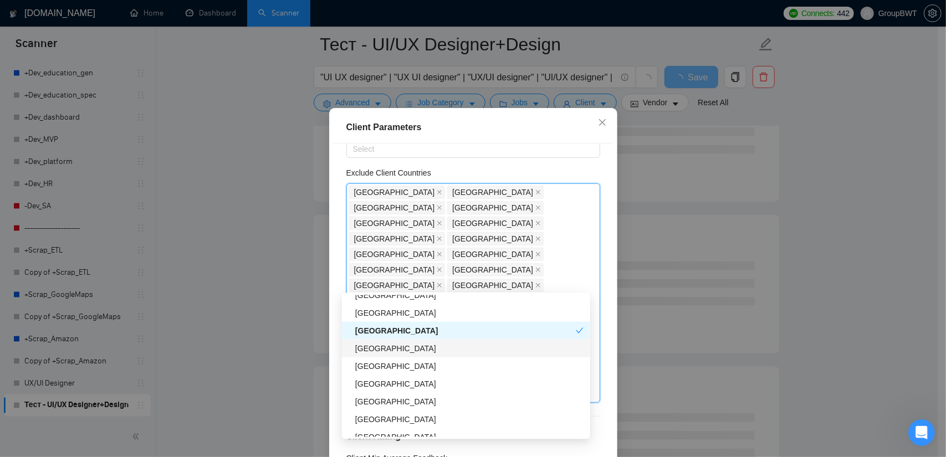
click at [384, 353] on div "[GEOGRAPHIC_DATA]" at bounding box center [469, 348] width 228 height 12
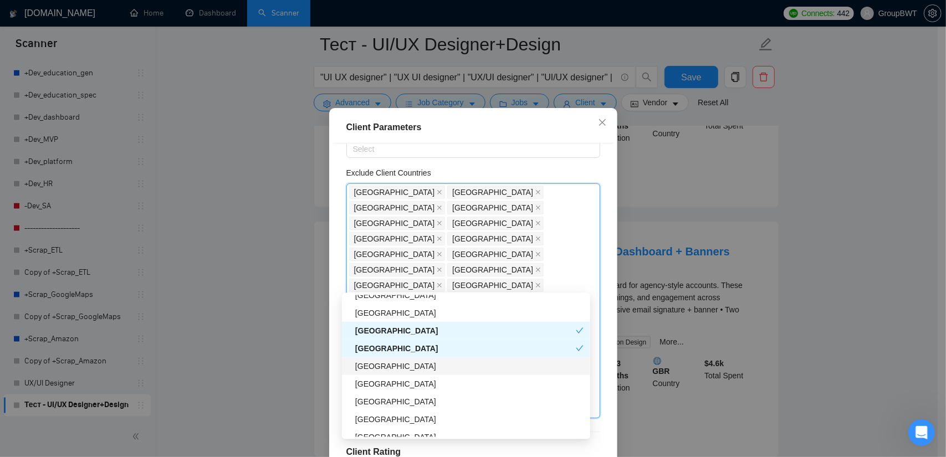
click at [380, 369] on div "[GEOGRAPHIC_DATA]" at bounding box center [469, 366] width 228 height 12
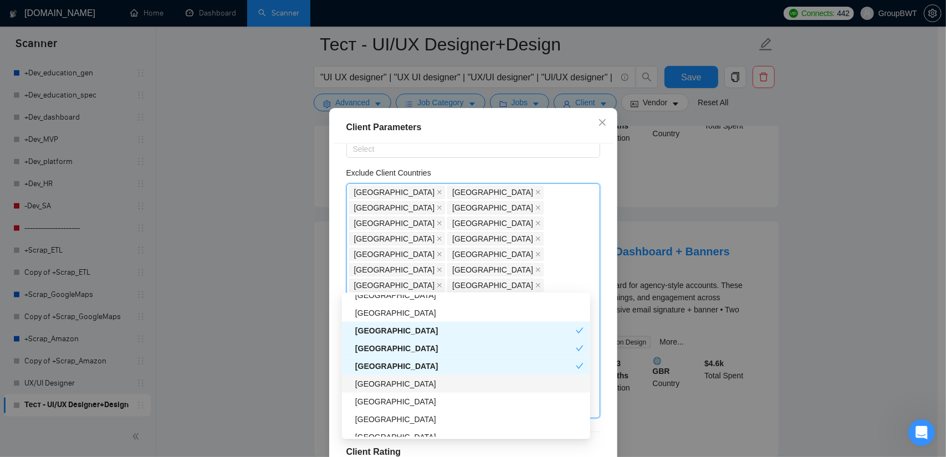
click at [366, 388] on div "[GEOGRAPHIC_DATA]" at bounding box center [469, 384] width 228 height 12
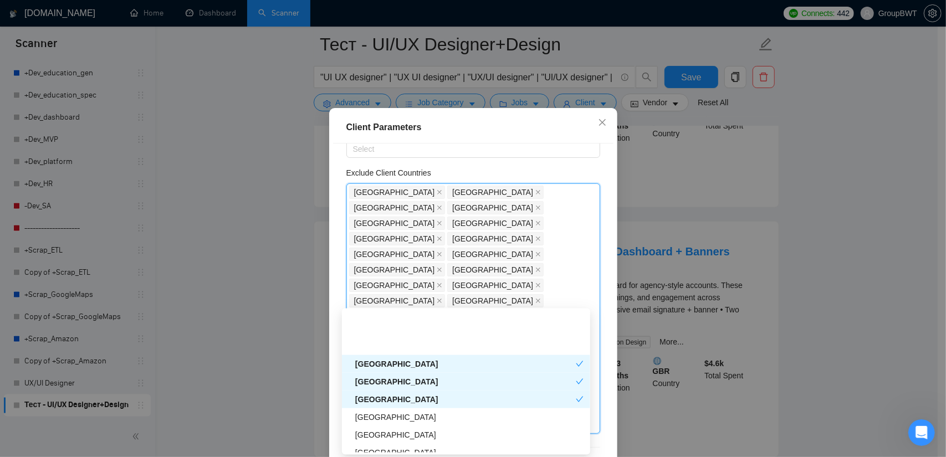
scroll to position [1163, 0]
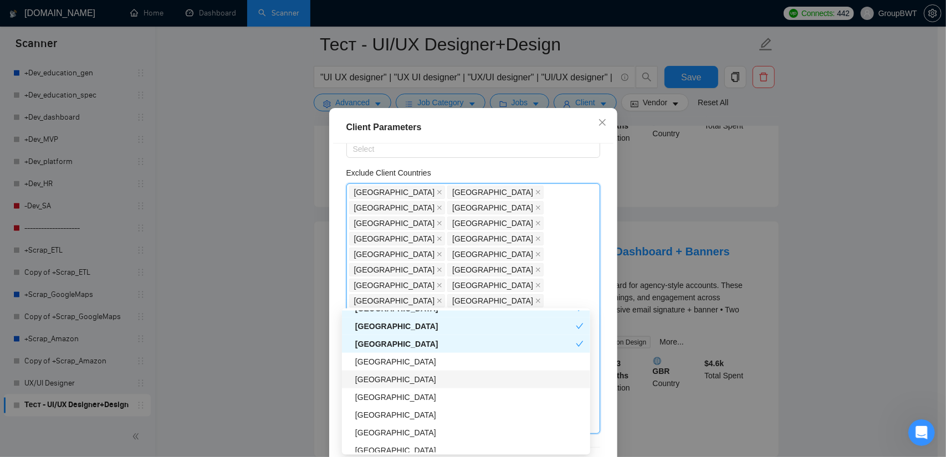
click at [382, 382] on div "[GEOGRAPHIC_DATA]" at bounding box center [469, 379] width 228 height 12
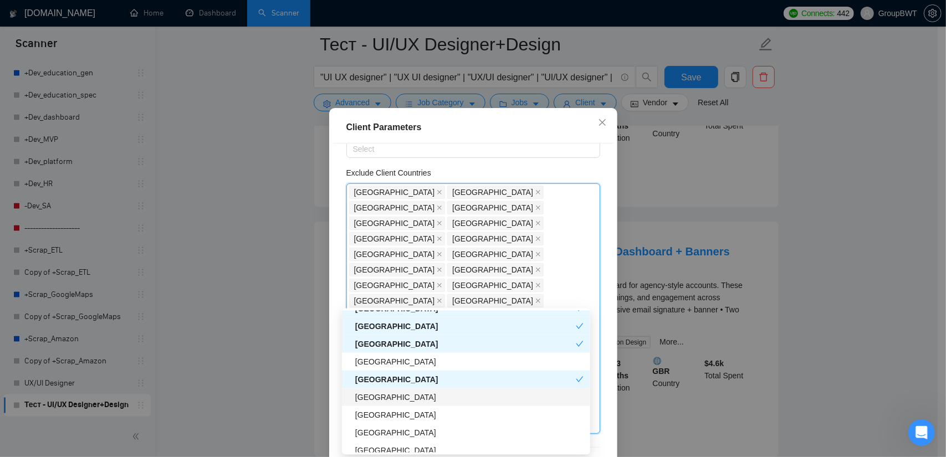
click at [394, 392] on div "[GEOGRAPHIC_DATA]" at bounding box center [469, 397] width 228 height 12
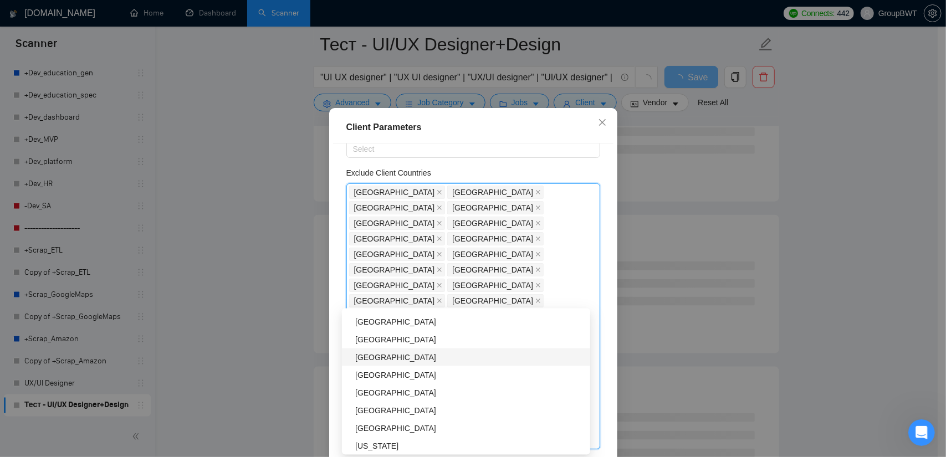
scroll to position [1219, 0]
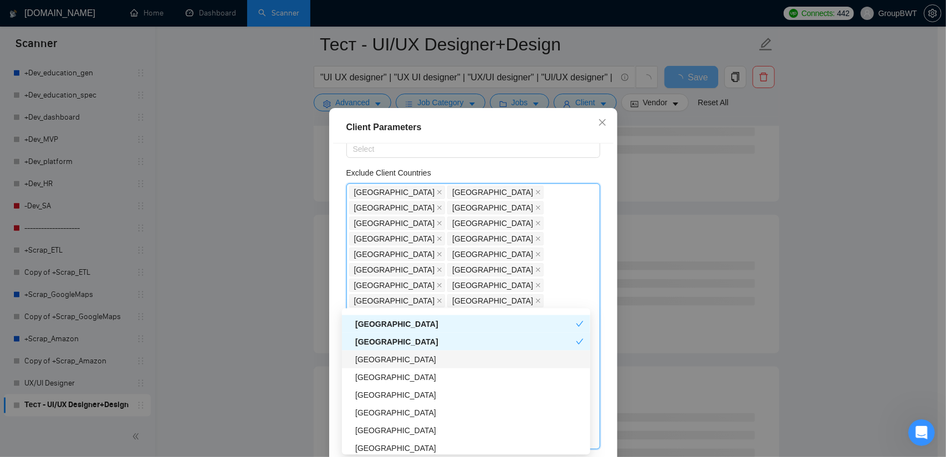
click at [417, 363] on div "[GEOGRAPHIC_DATA]" at bounding box center [469, 359] width 228 height 12
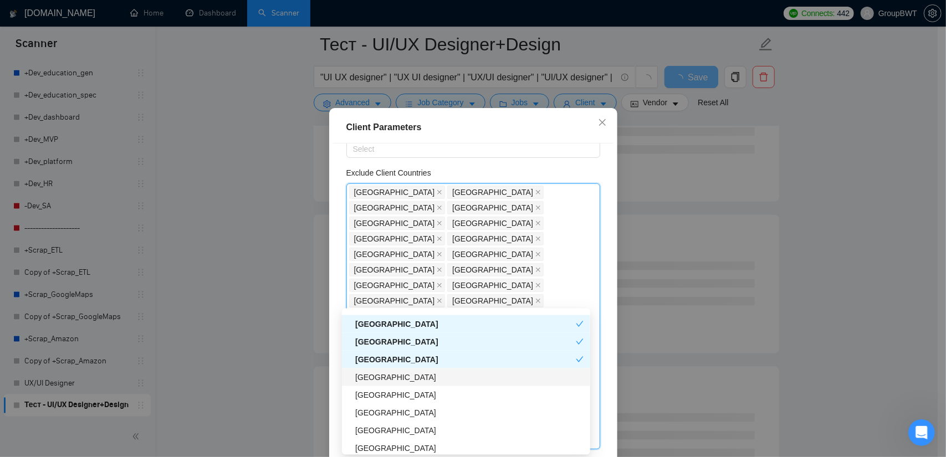
click at [417, 380] on div "[GEOGRAPHIC_DATA]" at bounding box center [469, 377] width 228 height 12
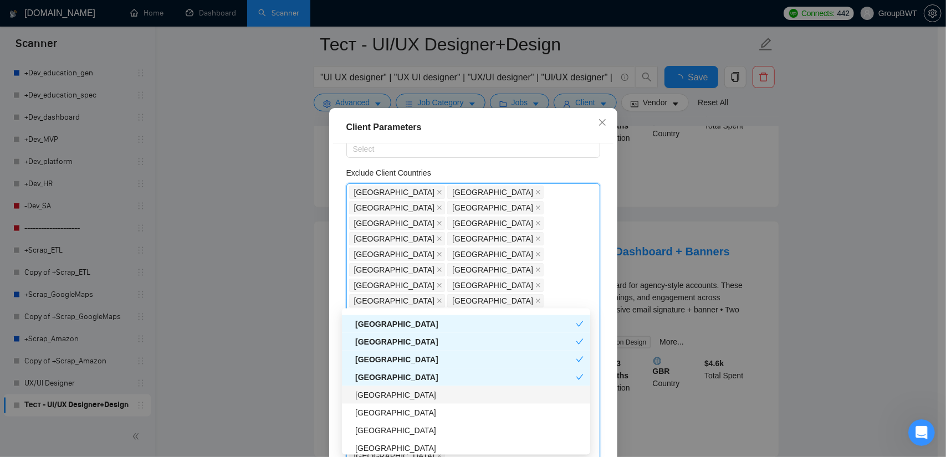
click at [413, 393] on div "[GEOGRAPHIC_DATA]" at bounding box center [469, 395] width 228 height 12
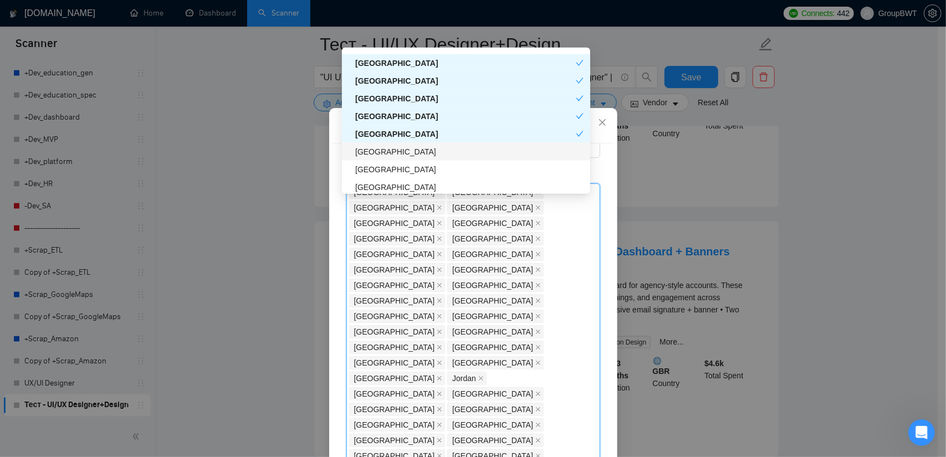
click at [420, 157] on div "[GEOGRAPHIC_DATA]" at bounding box center [469, 152] width 228 height 12
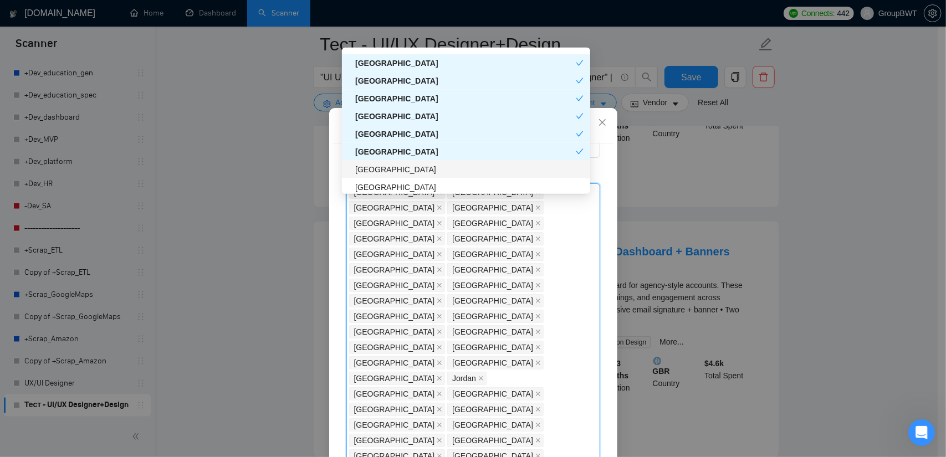
click at [403, 172] on div "[GEOGRAPHIC_DATA]" at bounding box center [469, 169] width 228 height 12
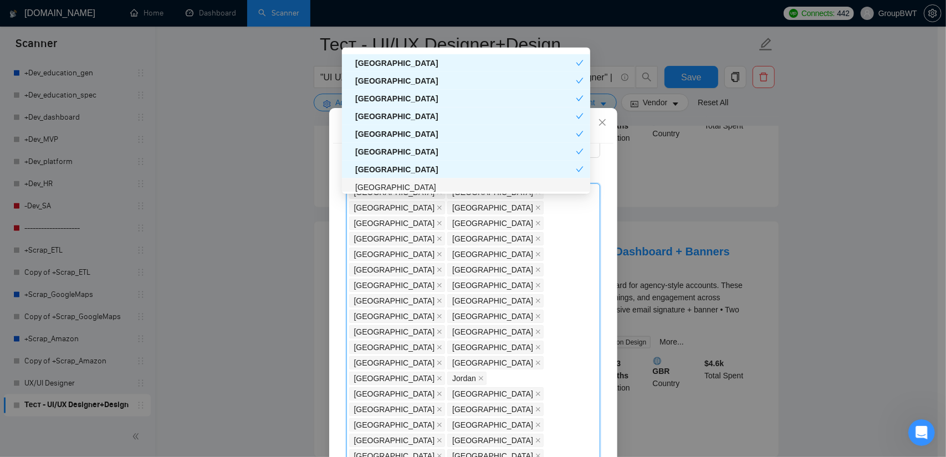
click at [398, 188] on div "[GEOGRAPHIC_DATA]" at bounding box center [469, 187] width 228 height 12
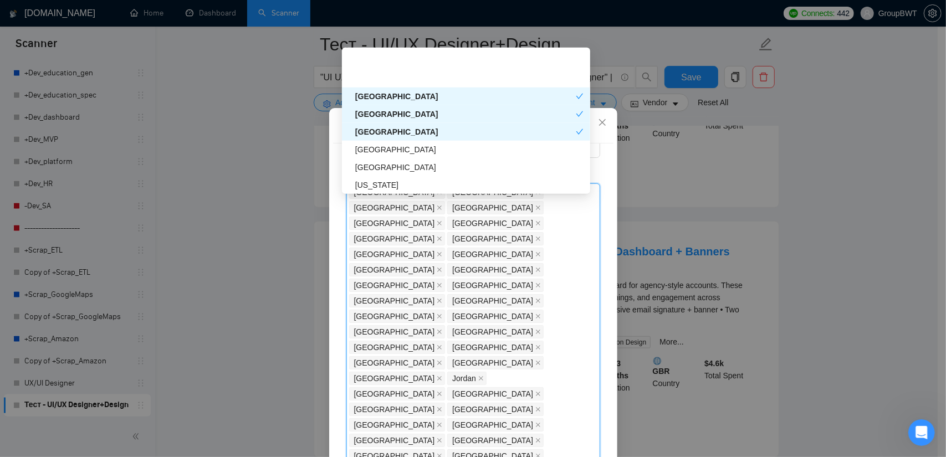
scroll to position [1330, 0]
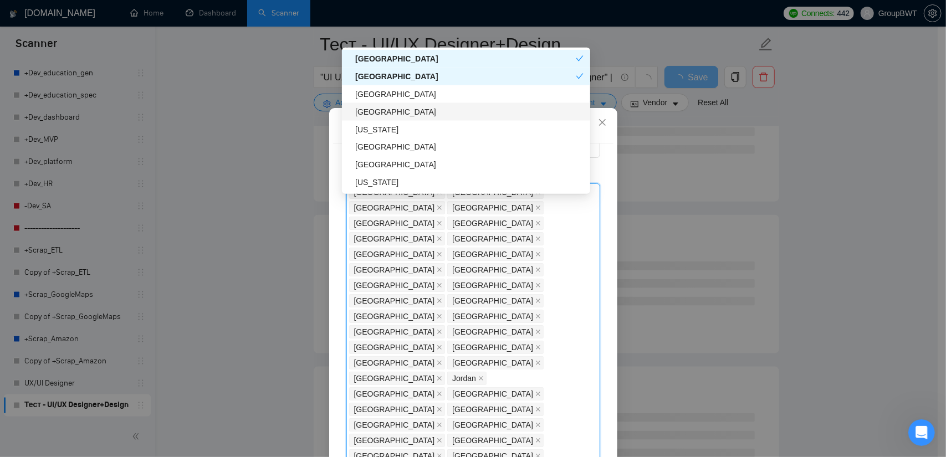
click at [387, 115] on div "[GEOGRAPHIC_DATA]" at bounding box center [469, 112] width 228 height 12
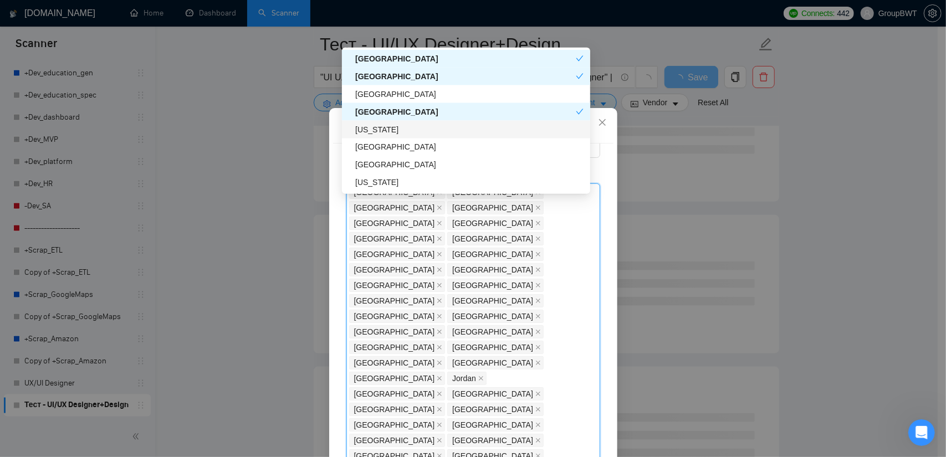
click at [391, 129] on div "[US_STATE]" at bounding box center [469, 130] width 228 height 12
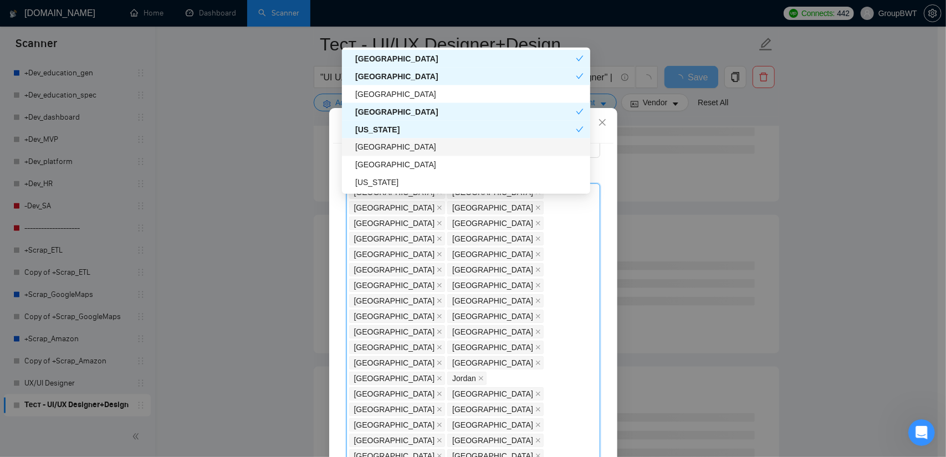
click at [387, 148] on div "[GEOGRAPHIC_DATA]" at bounding box center [469, 147] width 228 height 12
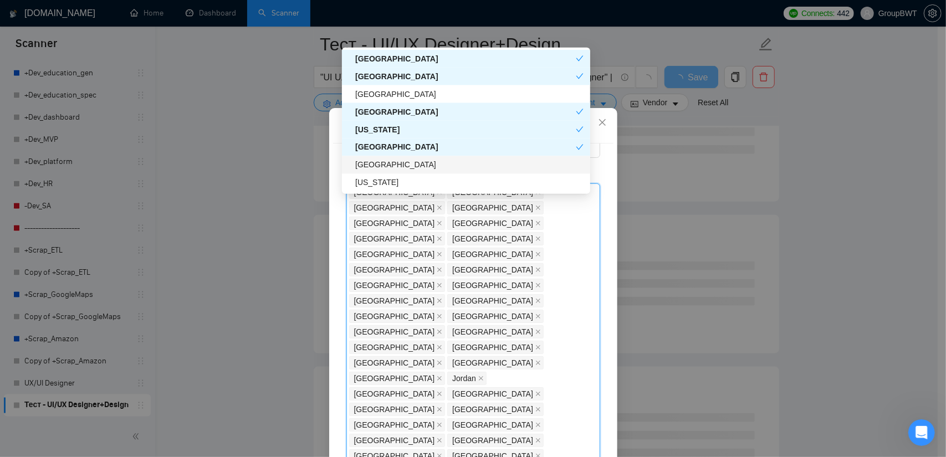
click at [384, 164] on div "[GEOGRAPHIC_DATA]" at bounding box center [469, 165] width 228 height 12
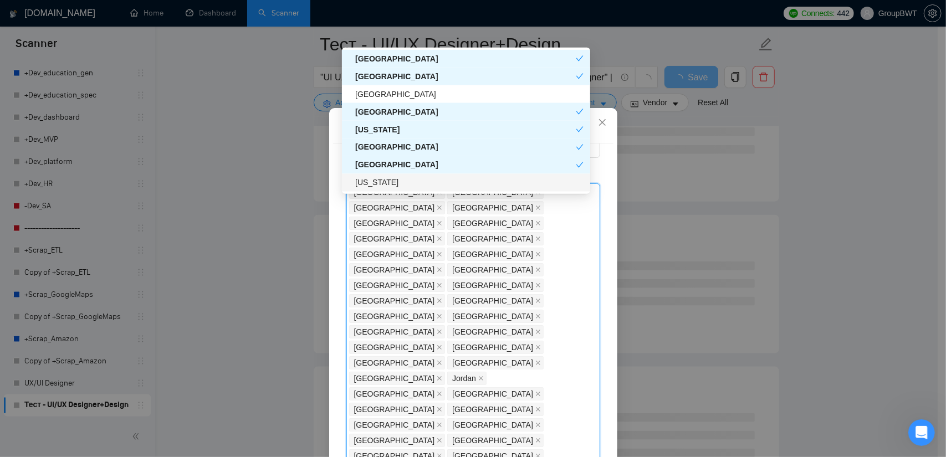
click at [383, 183] on div "[US_STATE]" at bounding box center [469, 183] width 228 height 12
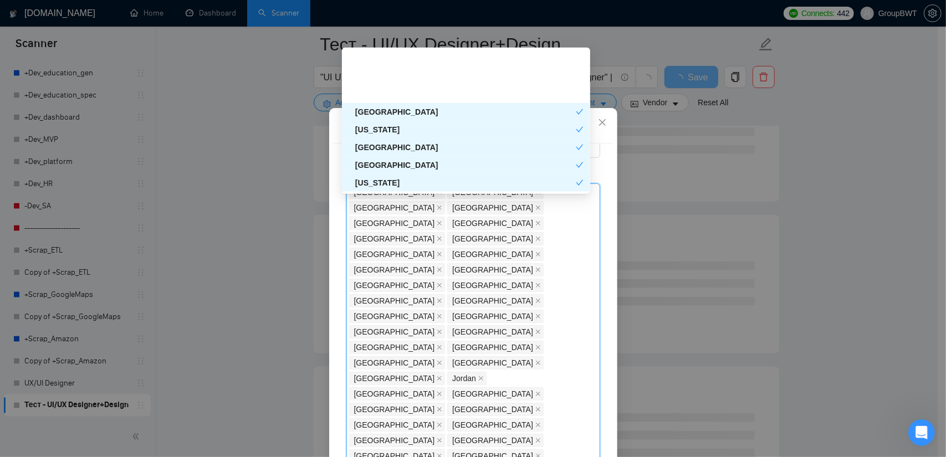
scroll to position [1440, 0]
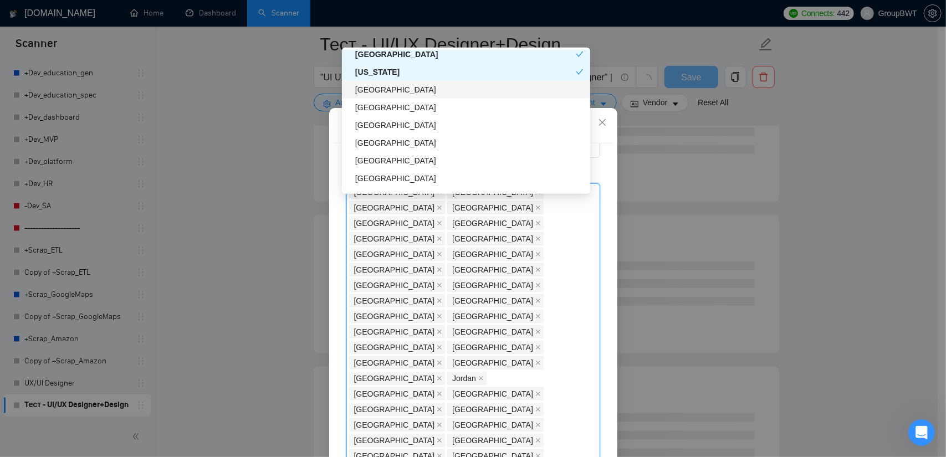
click at [392, 93] on div "[GEOGRAPHIC_DATA]" at bounding box center [469, 90] width 228 height 12
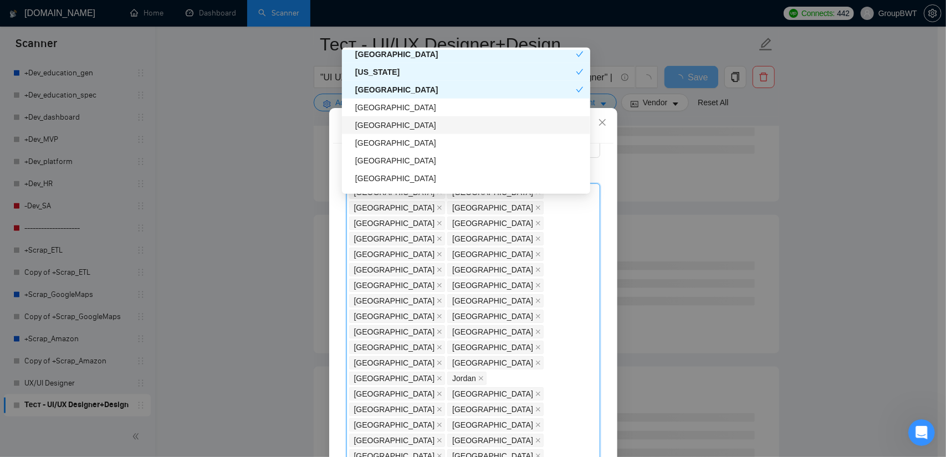
click at [387, 129] on div "[GEOGRAPHIC_DATA]" at bounding box center [469, 125] width 228 height 12
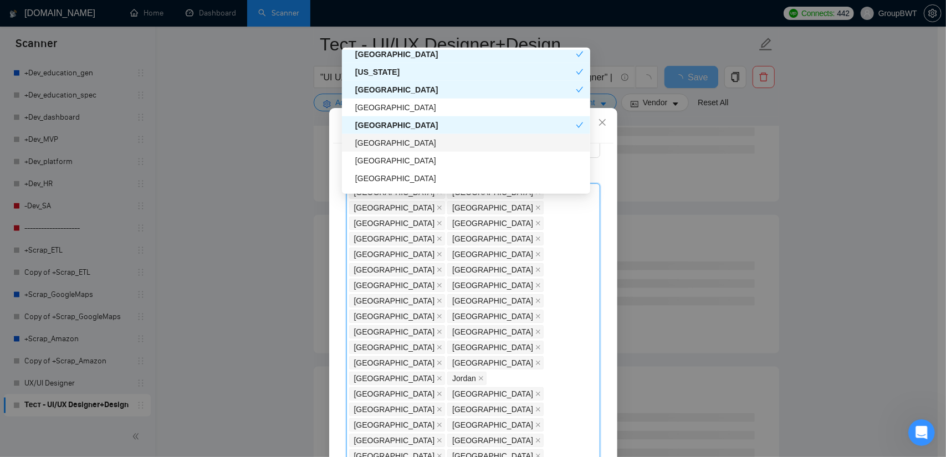
click at [373, 148] on div "[GEOGRAPHIC_DATA]" at bounding box center [469, 143] width 228 height 12
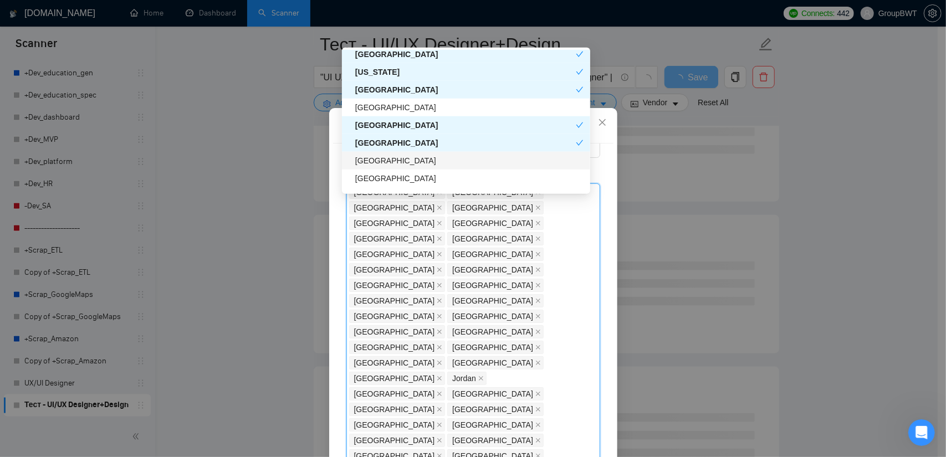
click at [373, 162] on div "[GEOGRAPHIC_DATA]" at bounding box center [469, 161] width 228 height 12
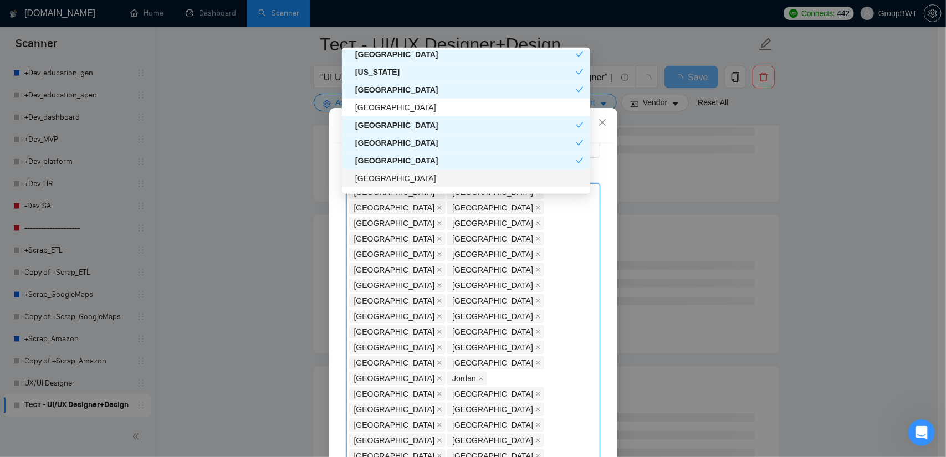
click at [380, 181] on div "[GEOGRAPHIC_DATA]" at bounding box center [469, 178] width 228 height 12
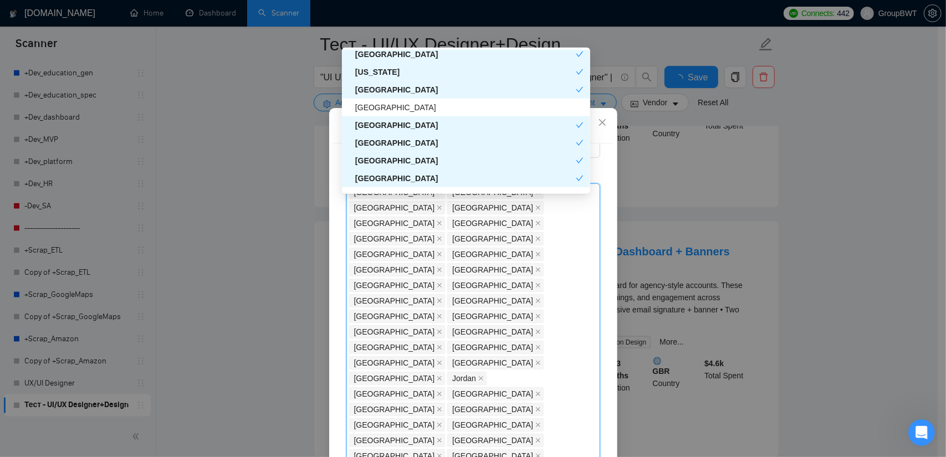
scroll to position [1496, 0]
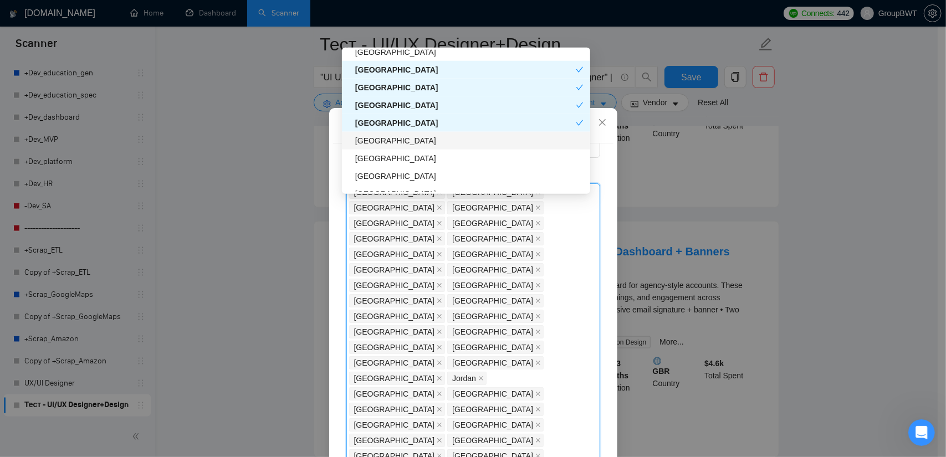
click at [409, 142] on div "[GEOGRAPHIC_DATA]" at bounding box center [469, 141] width 228 height 12
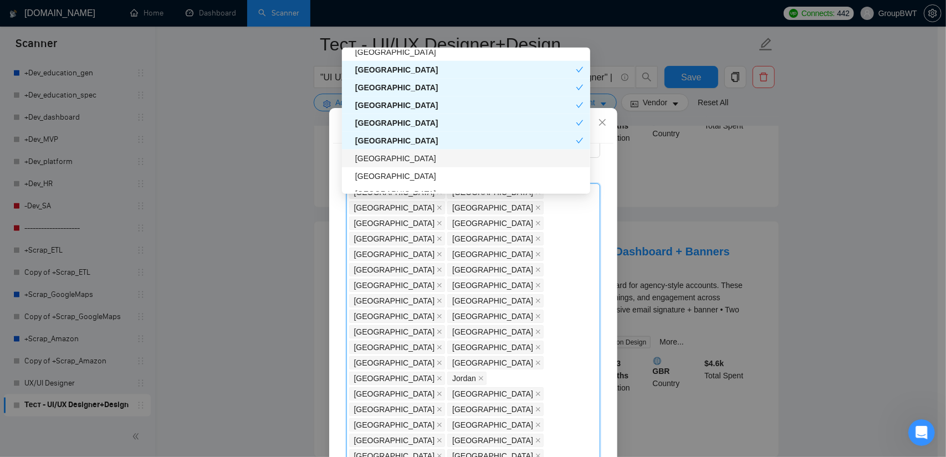
click at [403, 163] on div "[GEOGRAPHIC_DATA]" at bounding box center [469, 158] width 228 height 12
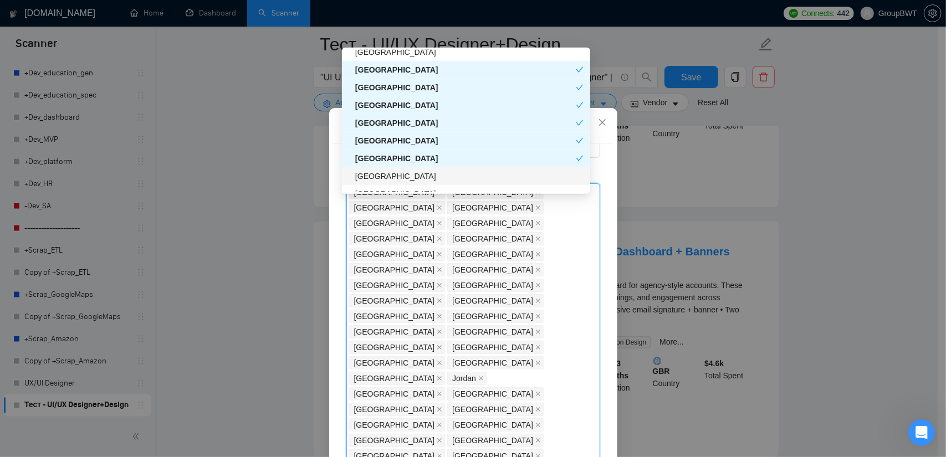
click at [391, 178] on div "[GEOGRAPHIC_DATA]" at bounding box center [469, 176] width 228 height 12
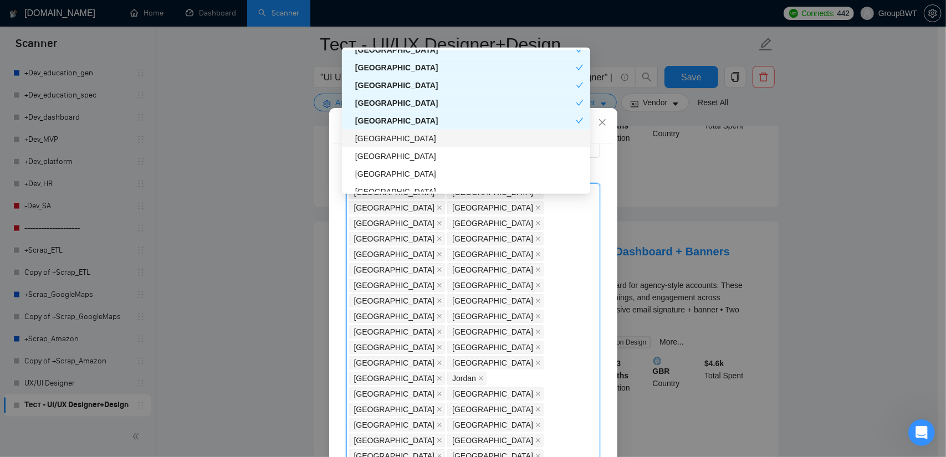
click at [411, 140] on div "[GEOGRAPHIC_DATA]" at bounding box center [469, 138] width 228 height 12
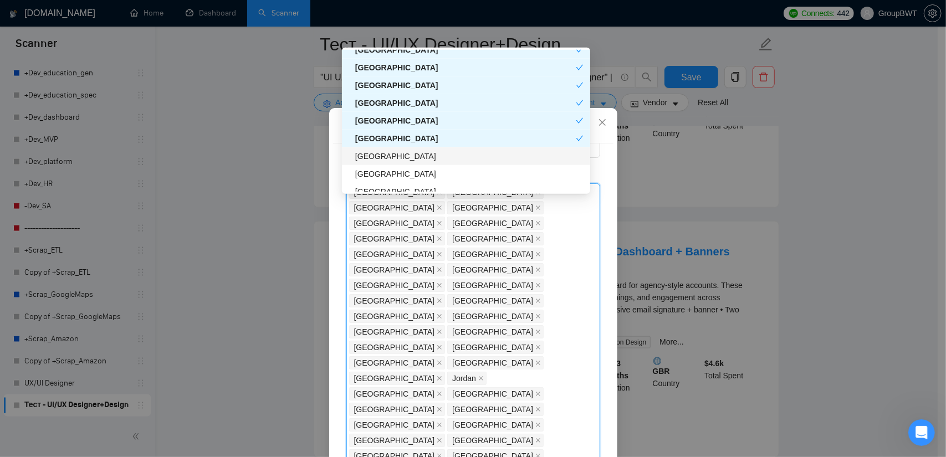
click at [397, 166] on div "[GEOGRAPHIC_DATA]" at bounding box center [466, 174] width 248 height 18
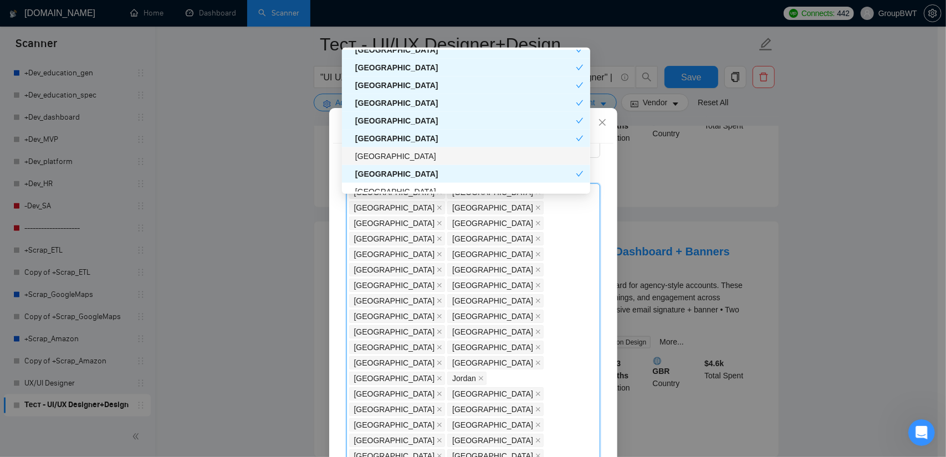
click at [403, 158] on div "[GEOGRAPHIC_DATA]" at bounding box center [469, 156] width 228 height 12
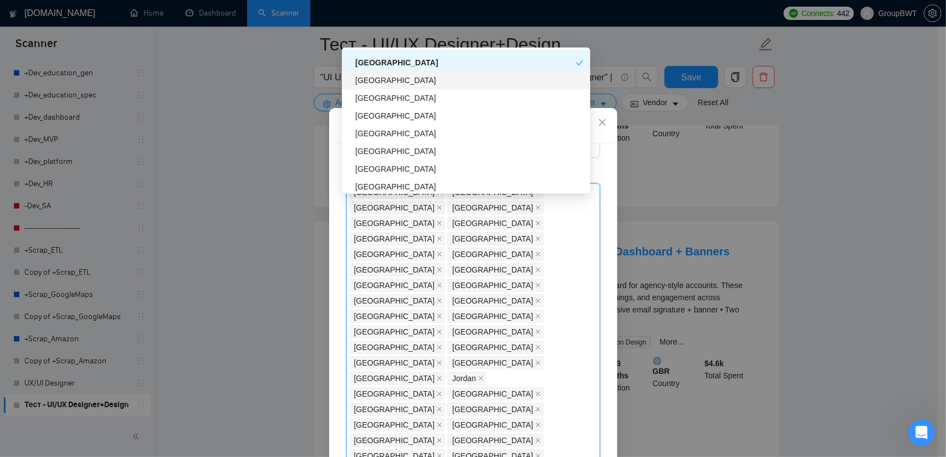
click at [400, 81] on div "[GEOGRAPHIC_DATA]" at bounding box center [469, 81] width 228 height 12
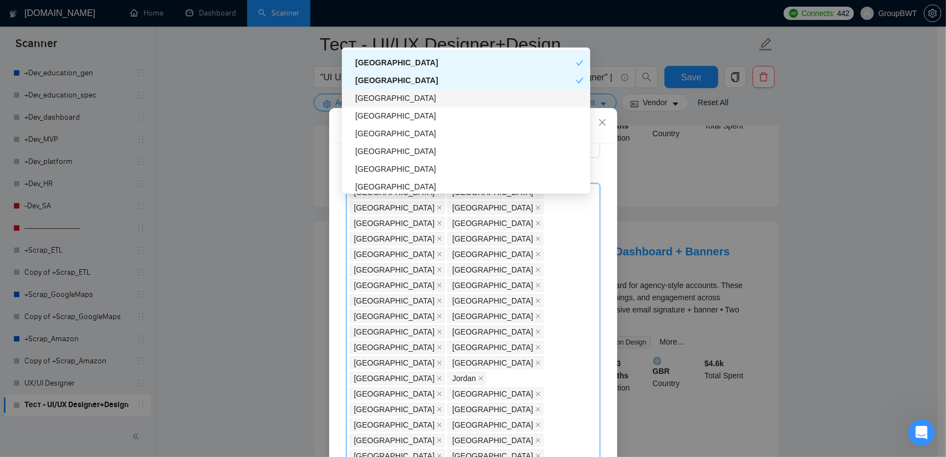
click at [402, 101] on div "[GEOGRAPHIC_DATA]" at bounding box center [469, 99] width 228 height 12
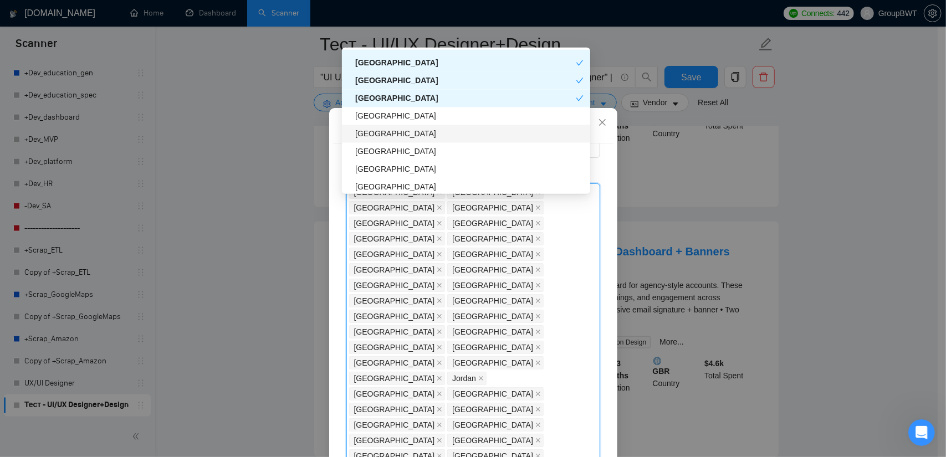
click at [392, 132] on div "[GEOGRAPHIC_DATA]" at bounding box center [469, 134] width 228 height 12
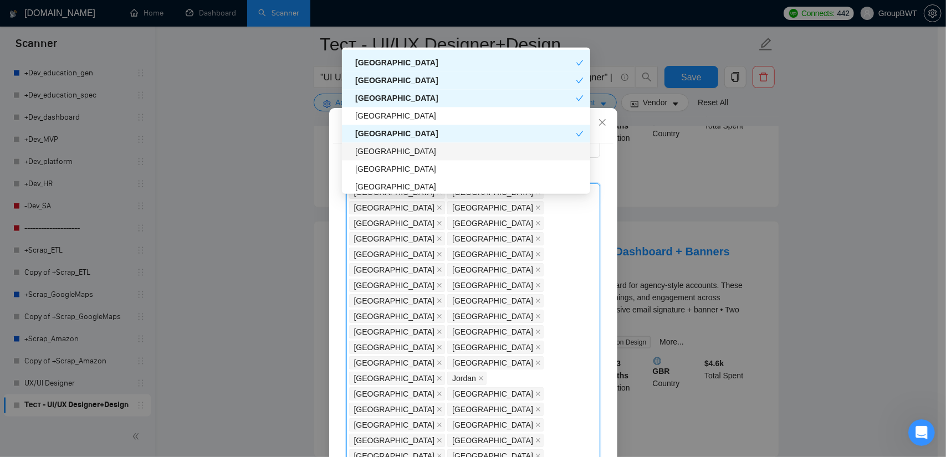
click at [383, 153] on div "[GEOGRAPHIC_DATA]" at bounding box center [469, 152] width 228 height 12
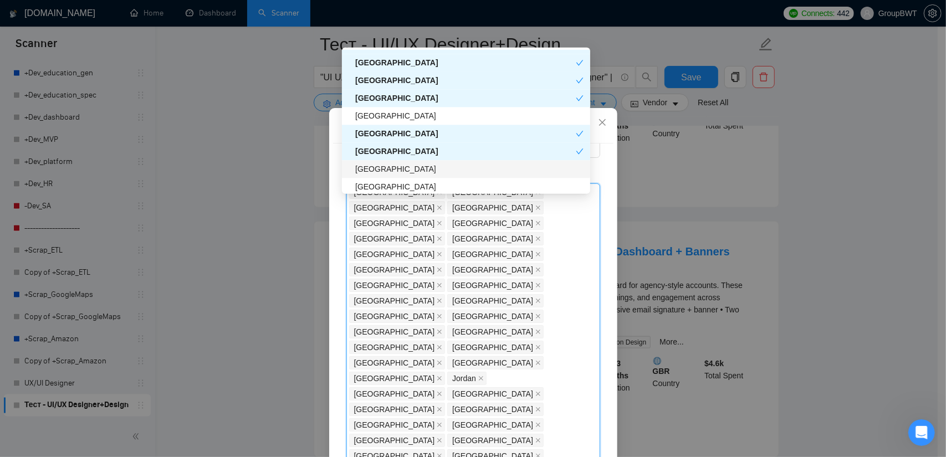
click at [377, 171] on div "[GEOGRAPHIC_DATA]" at bounding box center [469, 169] width 228 height 12
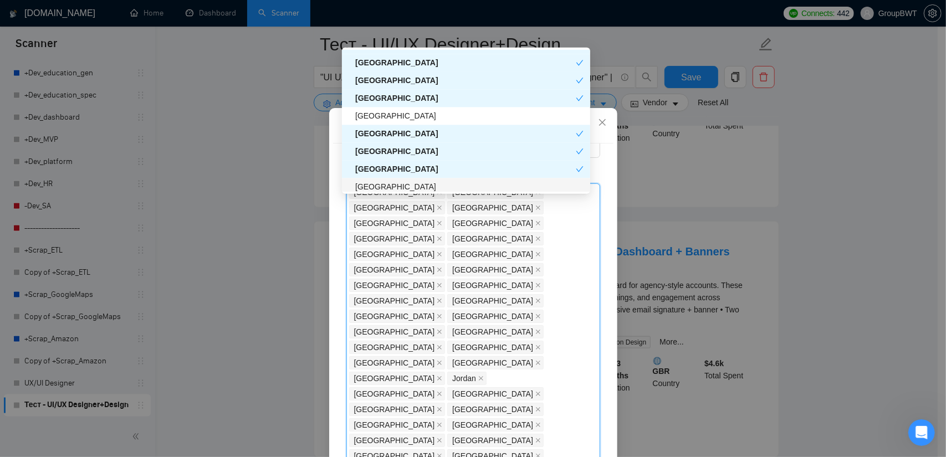
click at [377, 183] on div "[GEOGRAPHIC_DATA]" at bounding box center [469, 187] width 228 height 12
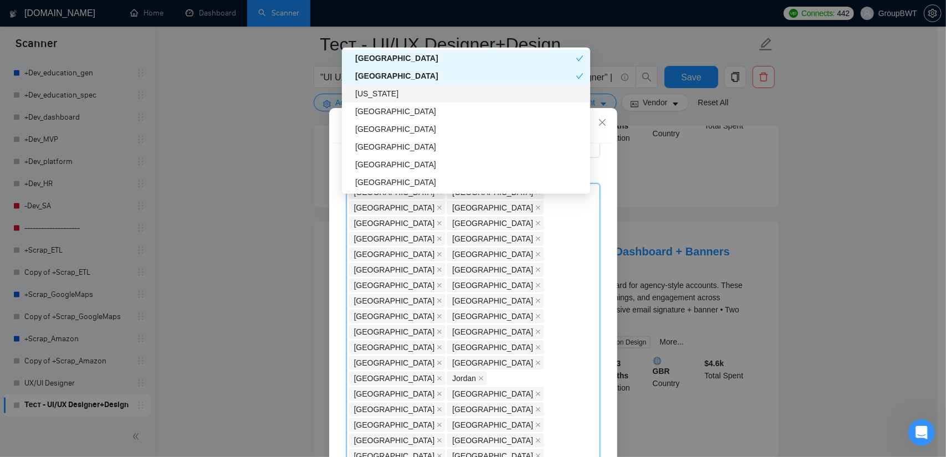
click at [396, 95] on div "[US_STATE]" at bounding box center [469, 94] width 228 height 12
click at [396, 93] on div "[US_STATE]" at bounding box center [465, 94] width 221 height 12
click at [400, 100] on div "[US_STATE]" at bounding box center [466, 94] width 248 height 18
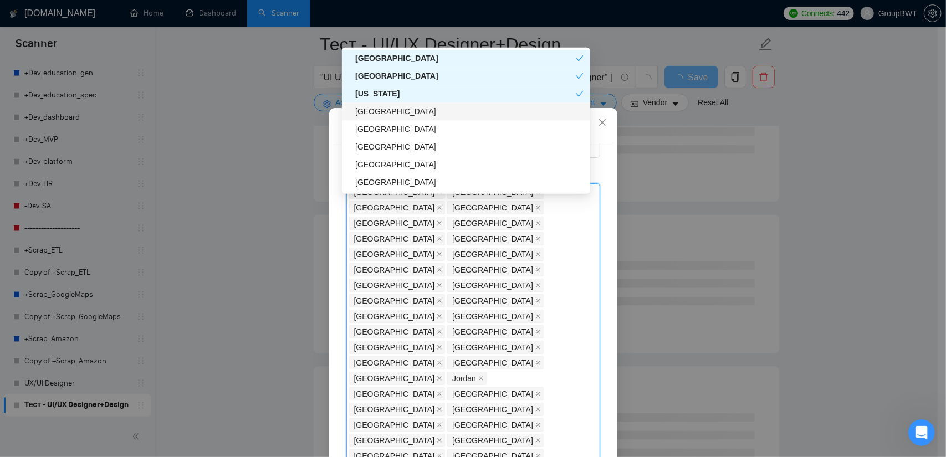
click at [395, 111] on div "[GEOGRAPHIC_DATA]" at bounding box center [469, 112] width 228 height 12
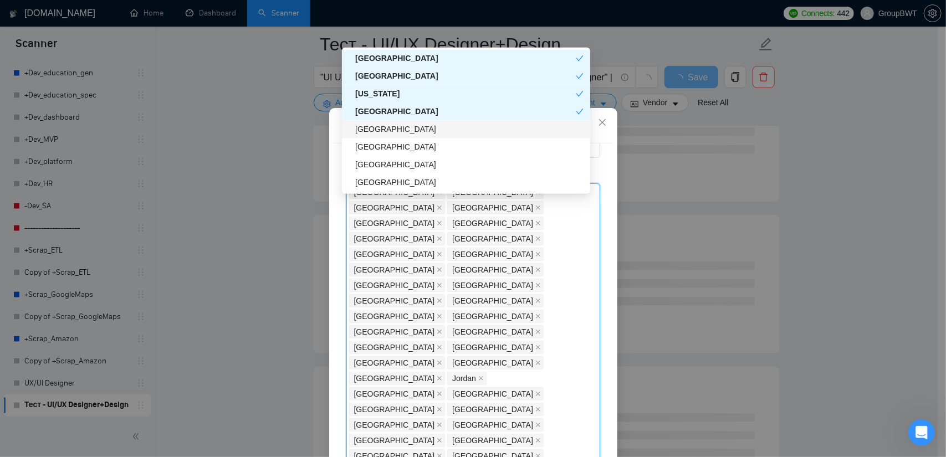
click at [384, 128] on div "[GEOGRAPHIC_DATA]" at bounding box center [469, 130] width 228 height 12
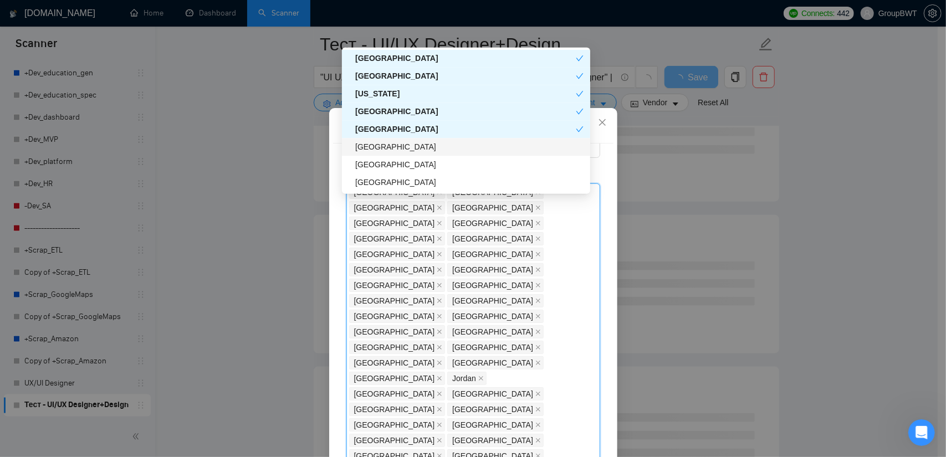
click at [384, 147] on div "[GEOGRAPHIC_DATA]" at bounding box center [469, 147] width 228 height 12
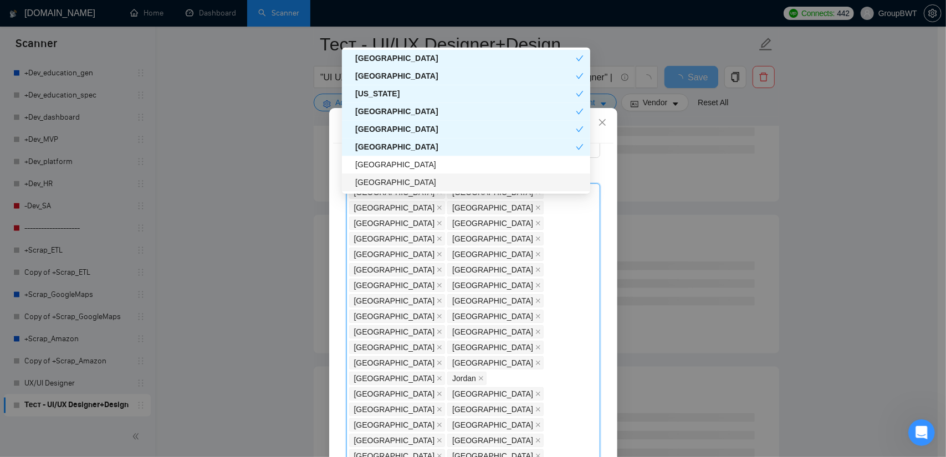
click at [382, 176] on div "[GEOGRAPHIC_DATA]" at bounding box center [466, 183] width 248 height 18
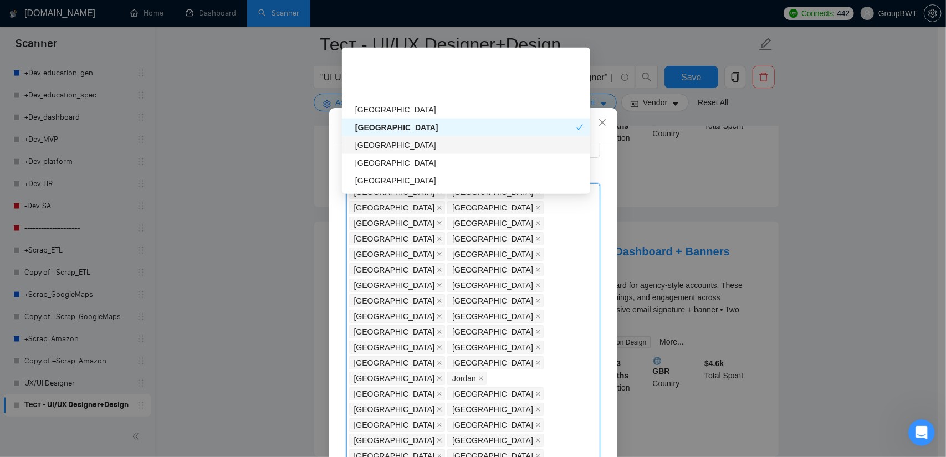
scroll to position [1884, 0]
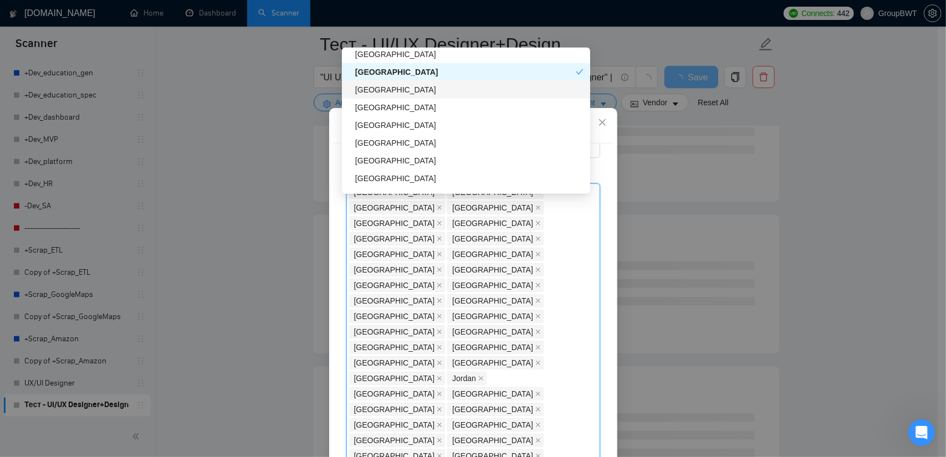
click at [383, 94] on div "[GEOGRAPHIC_DATA]" at bounding box center [469, 90] width 228 height 12
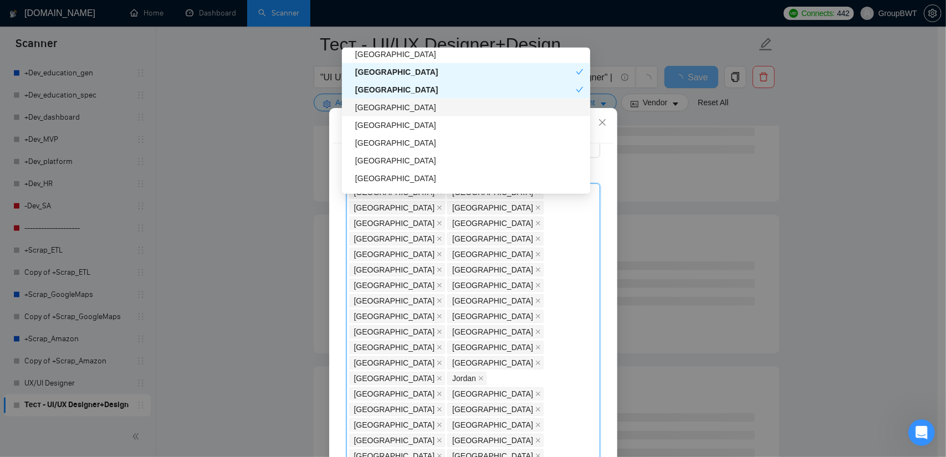
click at [383, 109] on div "[GEOGRAPHIC_DATA]" at bounding box center [469, 107] width 228 height 12
click at [390, 126] on div "[GEOGRAPHIC_DATA]" at bounding box center [469, 125] width 228 height 12
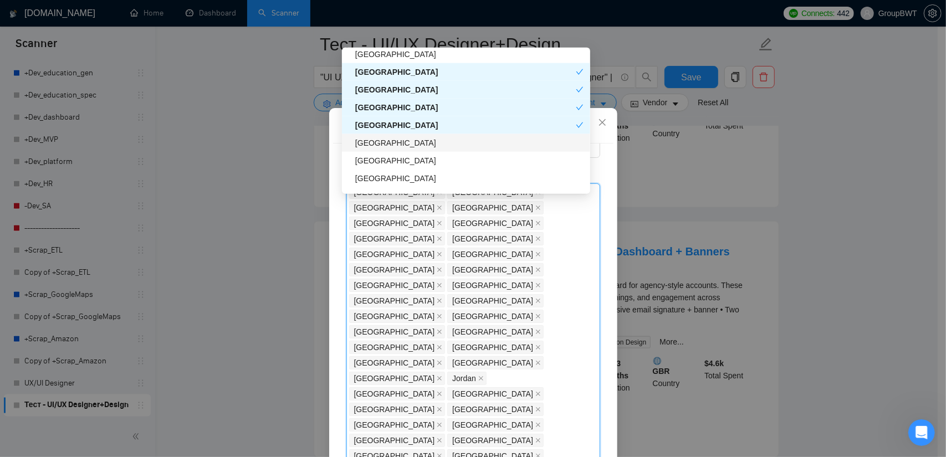
click at [392, 143] on div "[GEOGRAPHIC_DATA]" at bounding box center [469, 143] width 228 height 12
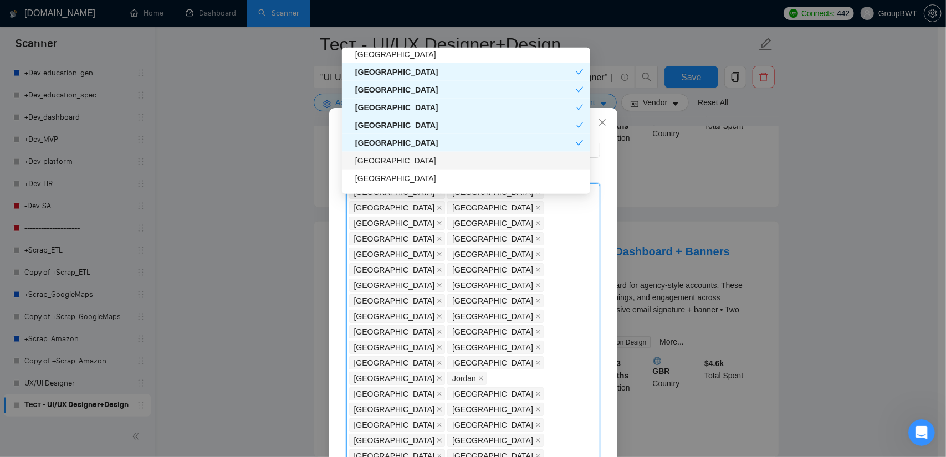
click at [388, 159] on div "[GEOGRAPHIC_DATA]" at bounding box center [469, 161] width 228 height 12
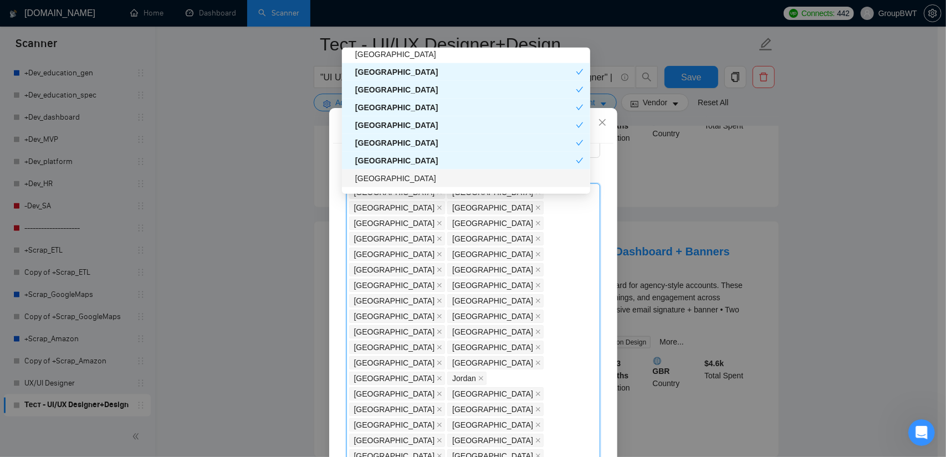
click at [387, 179] on div "[GEOGRAPHIC_DATA]" at bounding box center [469, 178] width 228 height 12
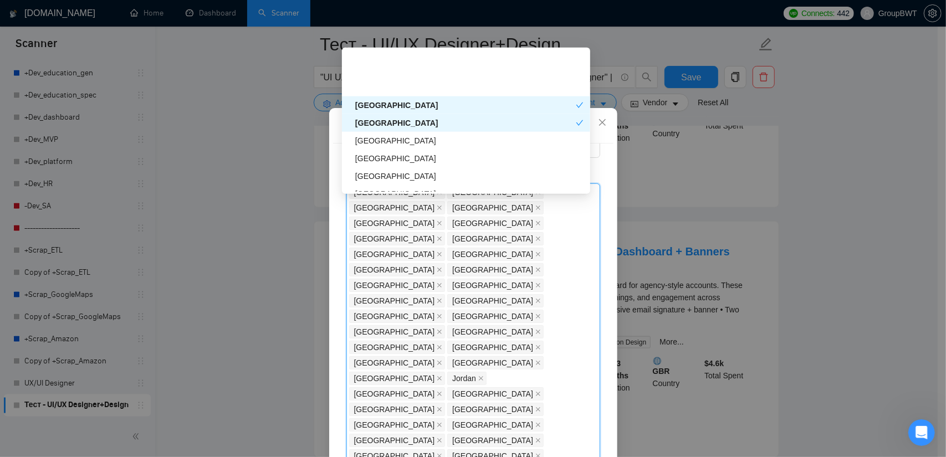
scroll to position [1995, 0]
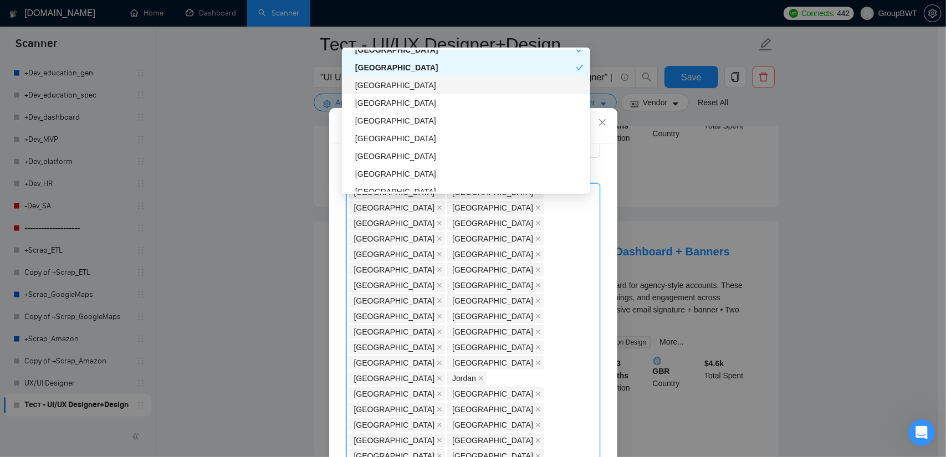
click at [391, 88] on div "[GEOGRAPHIC_DATA]" at bounding box center [469, 85] width 228 height 12
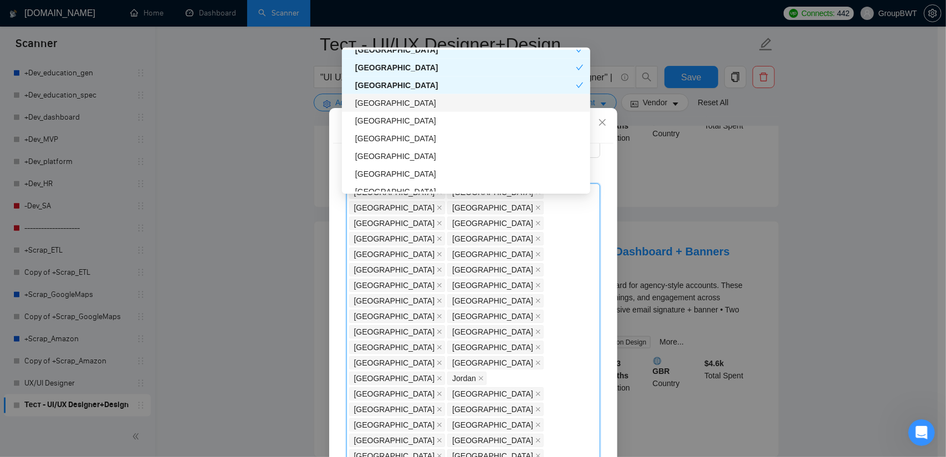
click at [397, 106] on div "[GEOGRAPHIC_DATA]" at bounding box center [469, 103] width 228 height 12
click at [397, 140] on div "[GEOGRAPHIC_DATA]" at bounding box center [469, 138] width 228 height 12
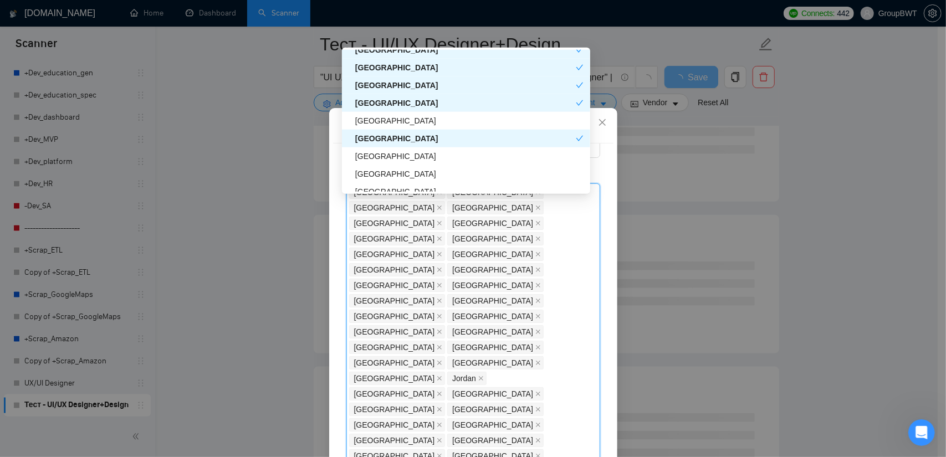
click at [396, 140] on div "[GEOGRAPHIC_DATA]" at bounding box center [465, 138] width 221 height 12
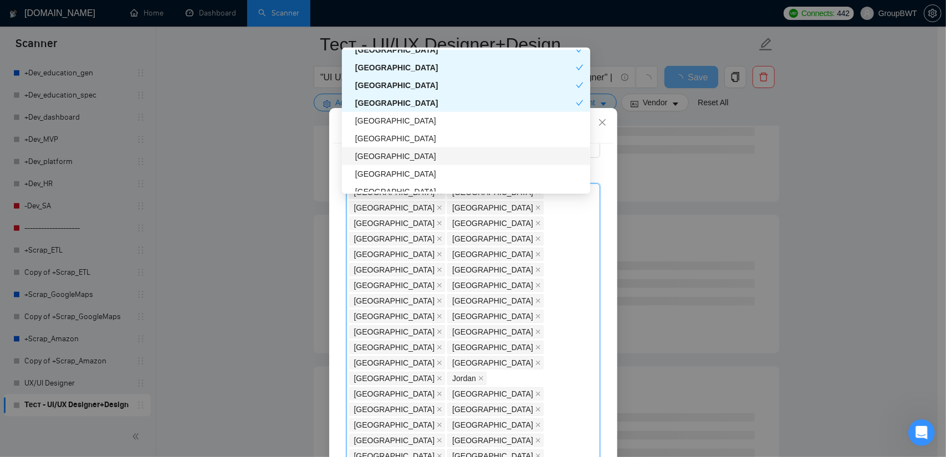
click at [380, 156] on div "[GEOGRAPHIC_DATA]" at bounding box center [469, 156] width 228 height 12
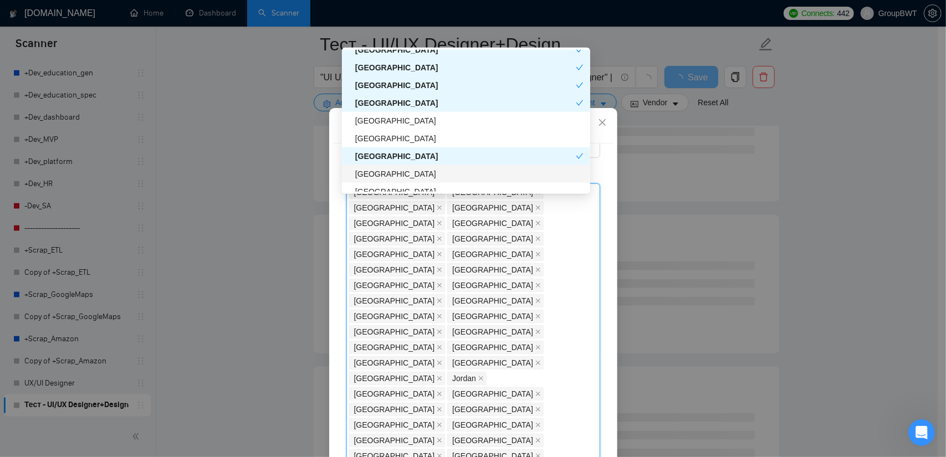
click at [385, 178] on div "[GEOGRAPHIC_DATA]" at bounding box center [469, 174] width 228 height 12
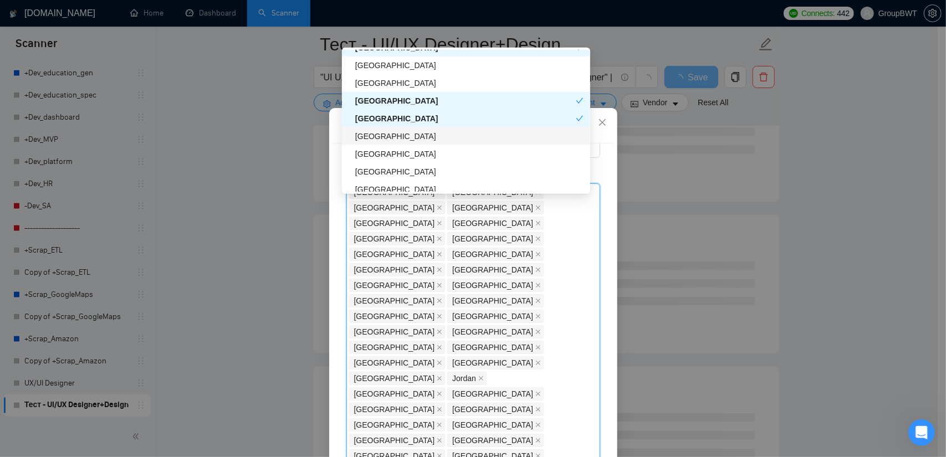
click at [390, 136] on div "[GEOGRAPHIC_DATA]" at bounding box center [469, 136] width 228 height 12
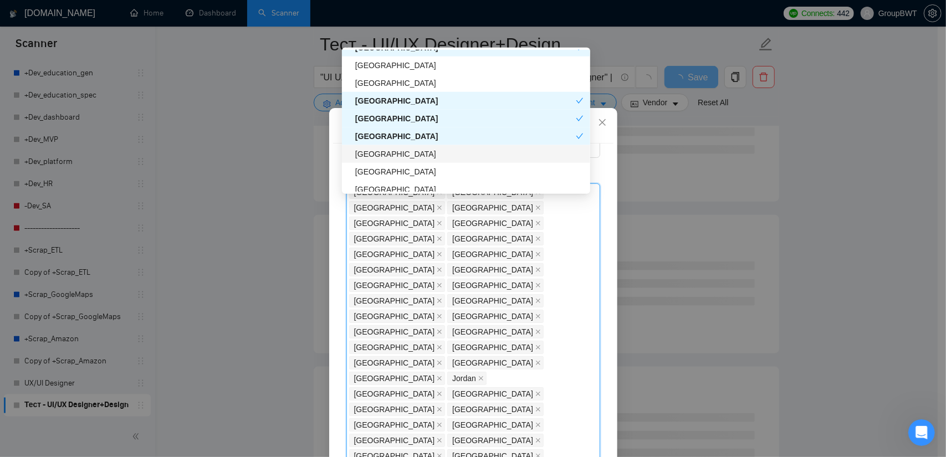
click at [392, 158] on div "[GEOGRAPHIC_DATA]" at bounding box center [469, 154] width 228 height 12
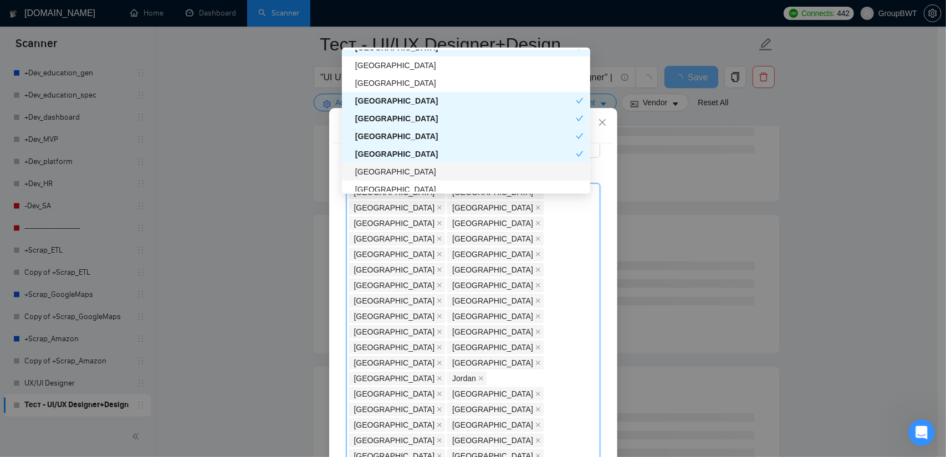
click at [392, 170] on div "[GEOGRAPHIC_DATA]" at bounding box center [469, 172] width 228 height 12
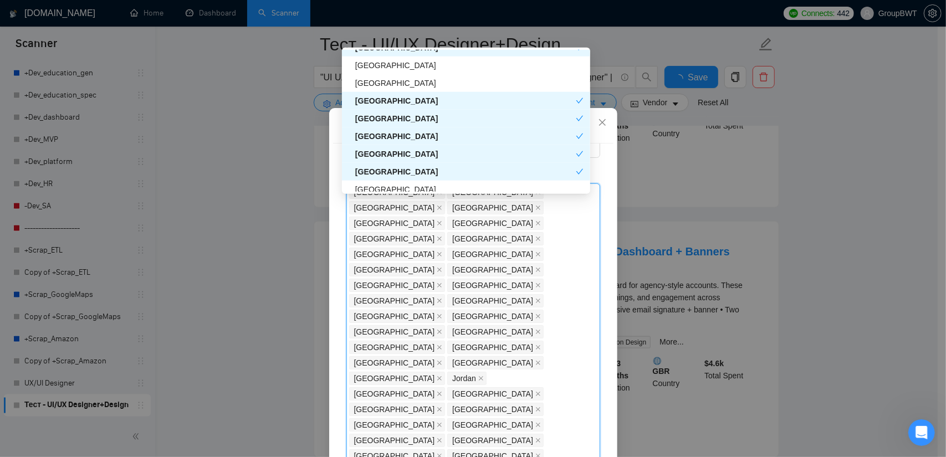
scroll to position [2161, 0]
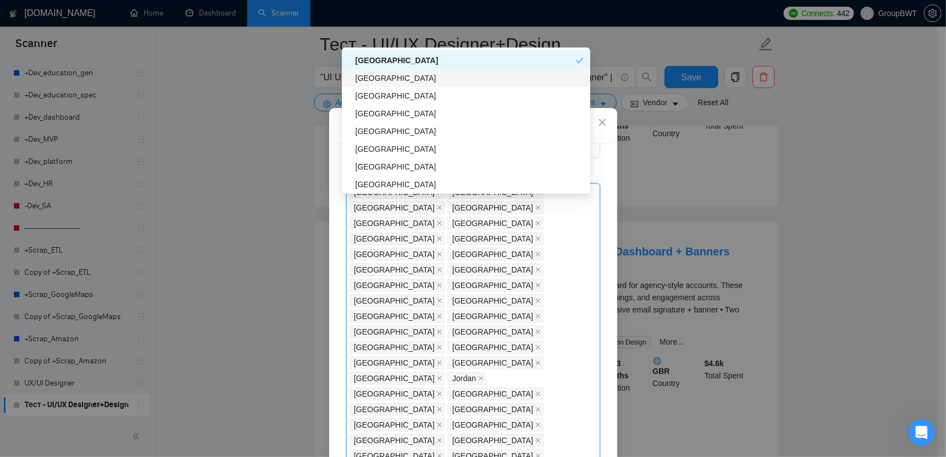
click at [396, 82] on div "[GEOGRAPHIC_DATA]" at bounding box center [469, 79] width 228 height 12
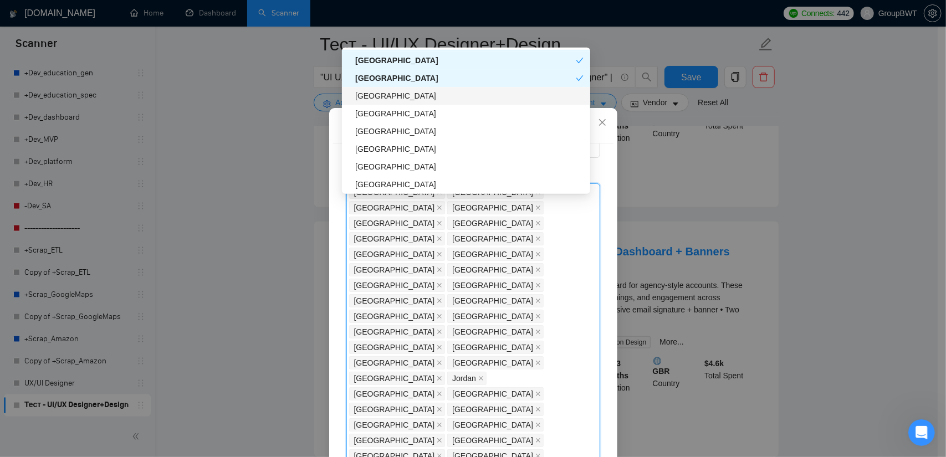
click at [392, 102] on div "[GEOGRAPHIC_DATA]" at bounding box center [466, 97] width 248 height 18
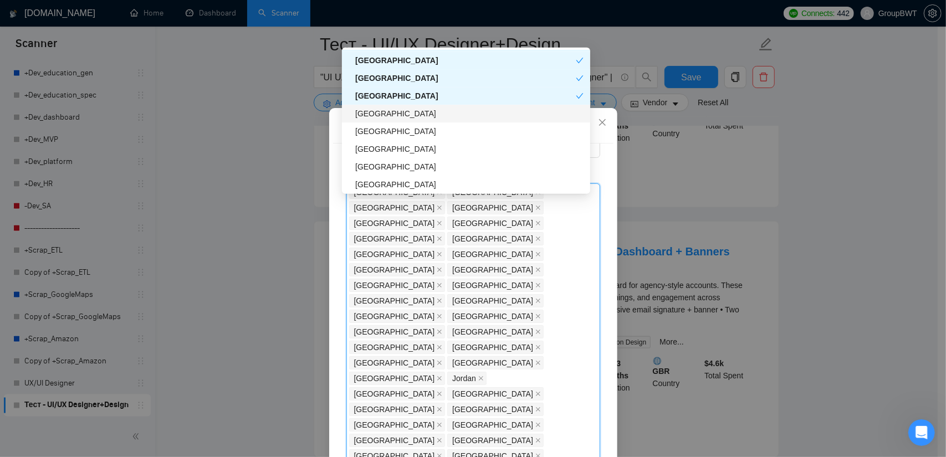
click at [389, 114] on div "[GEOGRAPHIC_DATA]" at bounding box center [469, 114] width 228 height 12
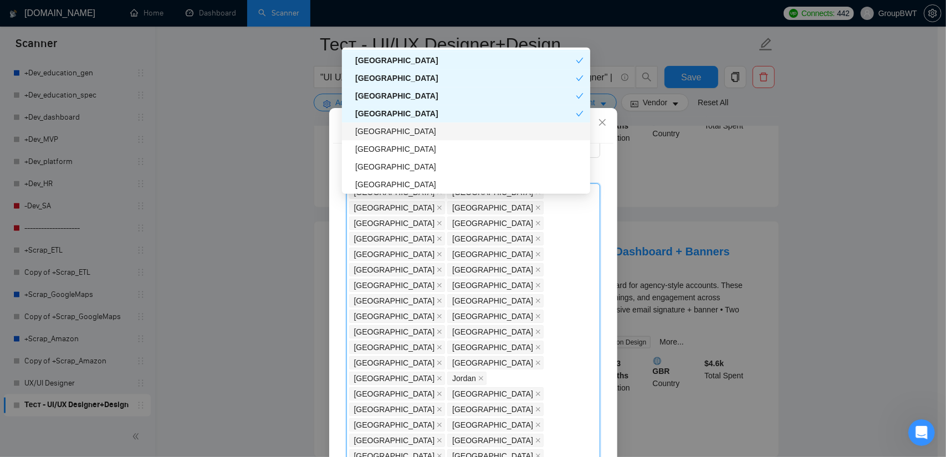
click at [389, 134] on div "[GEOGRAPHIC_DATA]" at bounding box center [469, 132] width 228 height 12
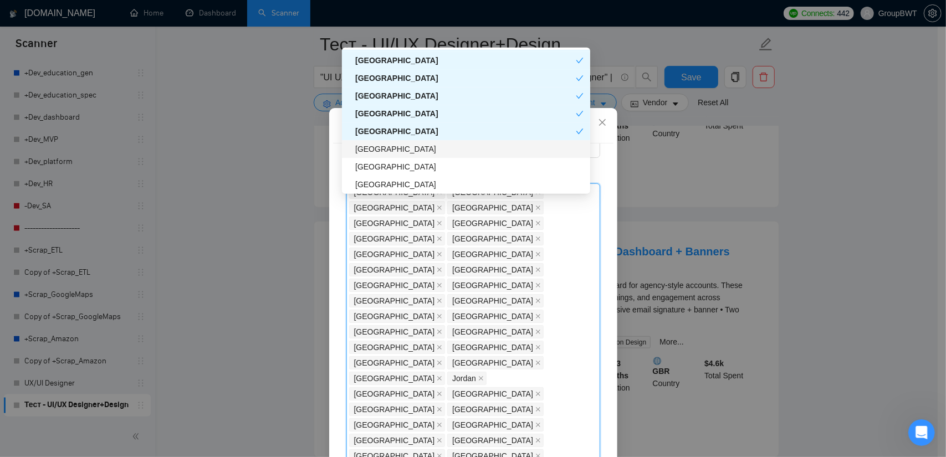
click at [386, 152] on div "[GEOGRAPHIC_DATA]" at bounding box center [469, 149] width 228 height 12
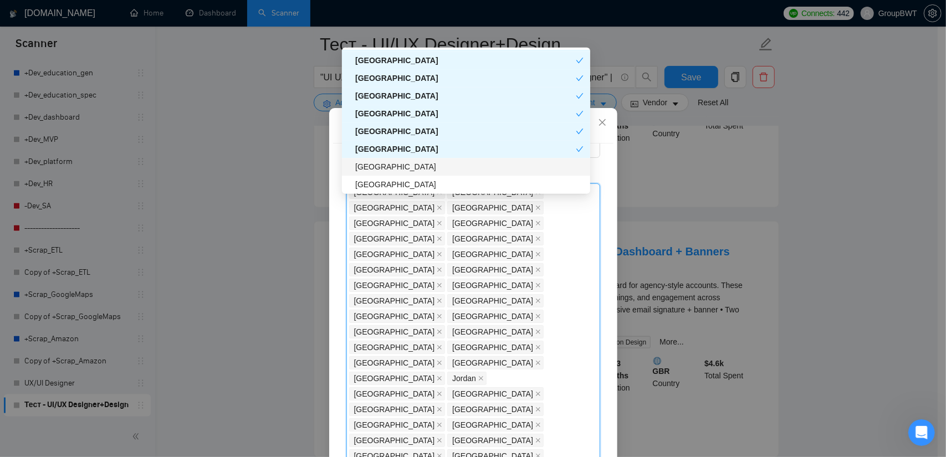
click at [384, 168] on div "[GEOGRAPHIC_DATA]" at bounding box center [469, 167] width 228 height 12
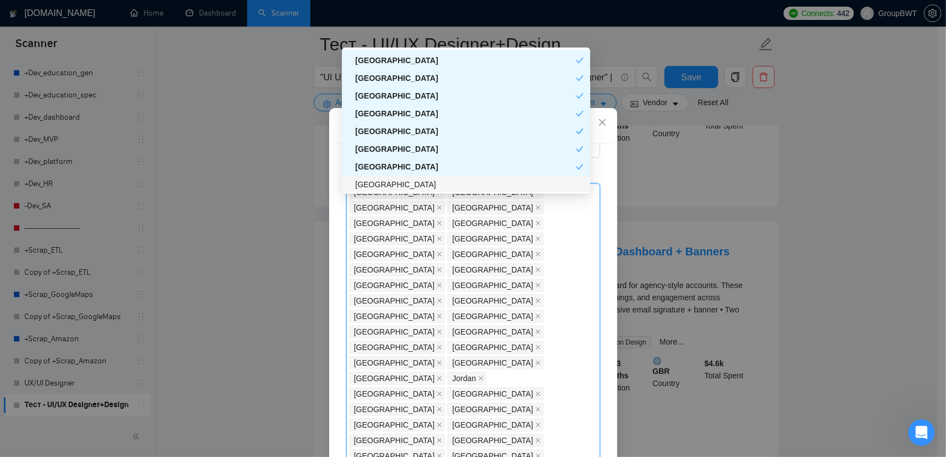
click at [384, 183] on div "[GEOGRAPHIC_DATA]" at bounding box center [469, 185] width 228 height 12
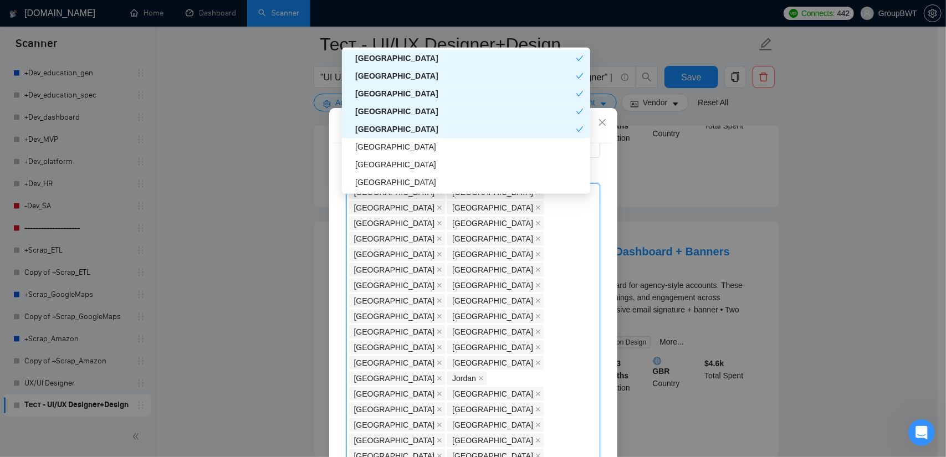
scroll to position [2272, 0]
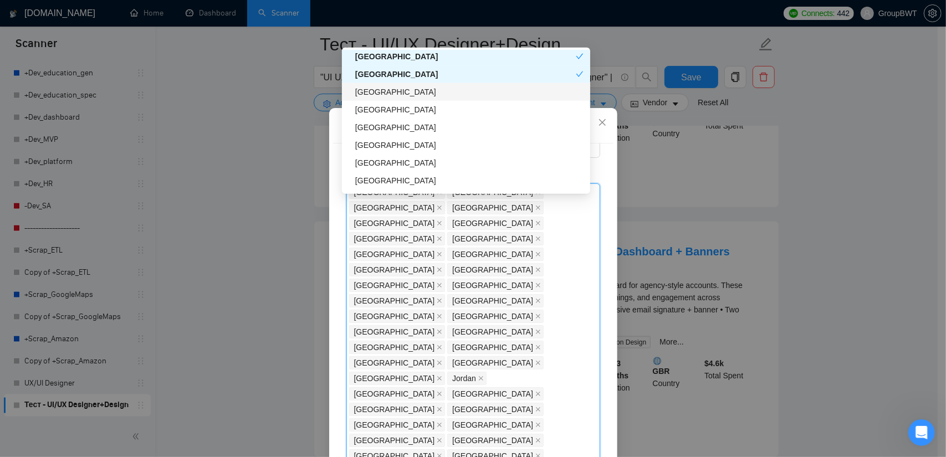
click at [407, 93] on div "[GEOGRAPHIC_DATA]" at bounding box center [469, 92] width 228 height 12
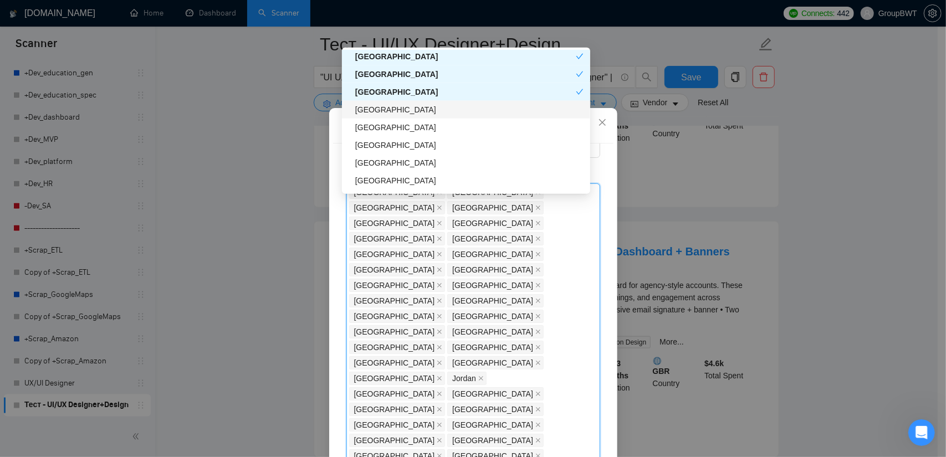
click at [400, 111] on div "[GEOGRAPHIC_DATA]" at bounding box center [469, 110] width 228 height 12
click at [399, 114] on div "[GEOGRAPHIC_DATA]" at bounding box center [465, 110] width 221 height 12
click at [397, 128] on div "[GEOGRAPHIC_DATA]" at bounding box center [469, 127] width 228 height 12
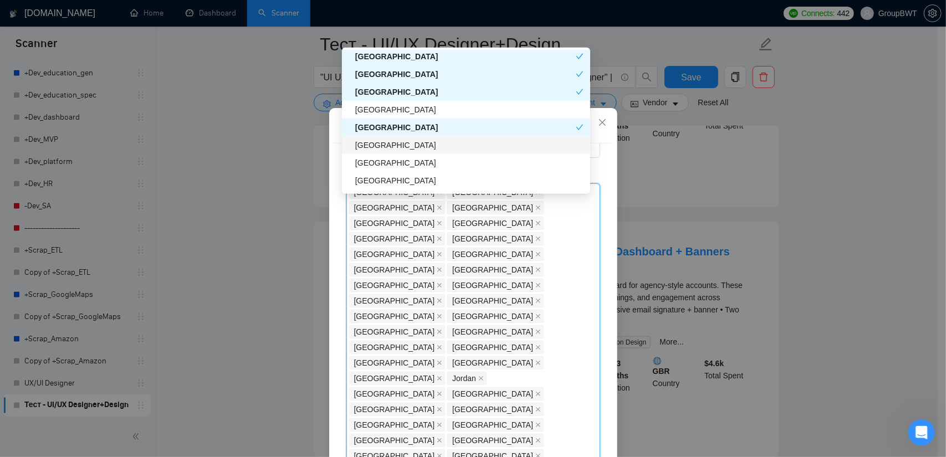
click at [388, 145] on div "[GEOGRAPHIC_DATA]" at bounding box center [469, 145] width 228 height 12
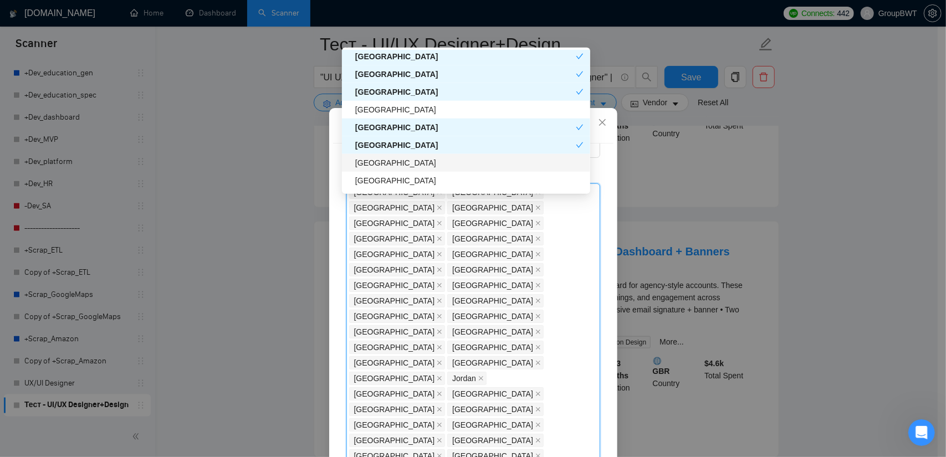
click at [382, 161] on div "[GEOGRAPHIC_DATA]" at bounding box center [469, 163] width 228 height 12
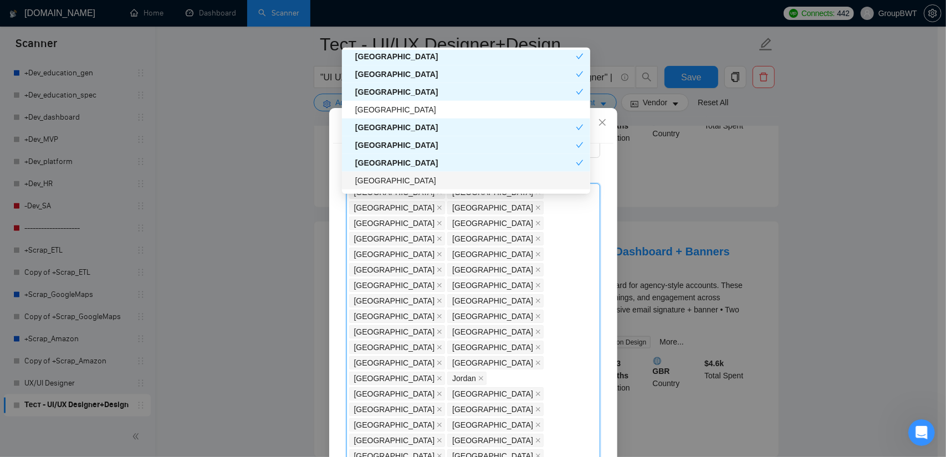
click at [391, 181] on div "[GEOGRAPHIC_DATA]" at bounding box center [469, 181] width 228 height 12
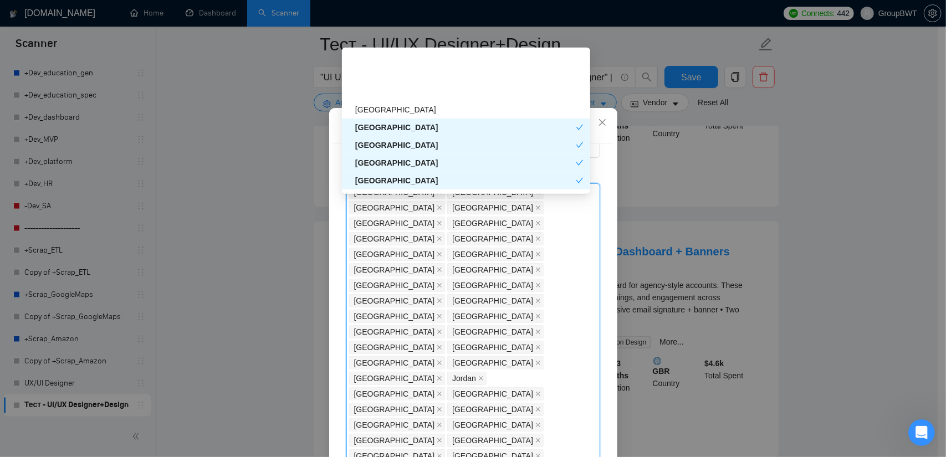
scroll to position [2382, 0]
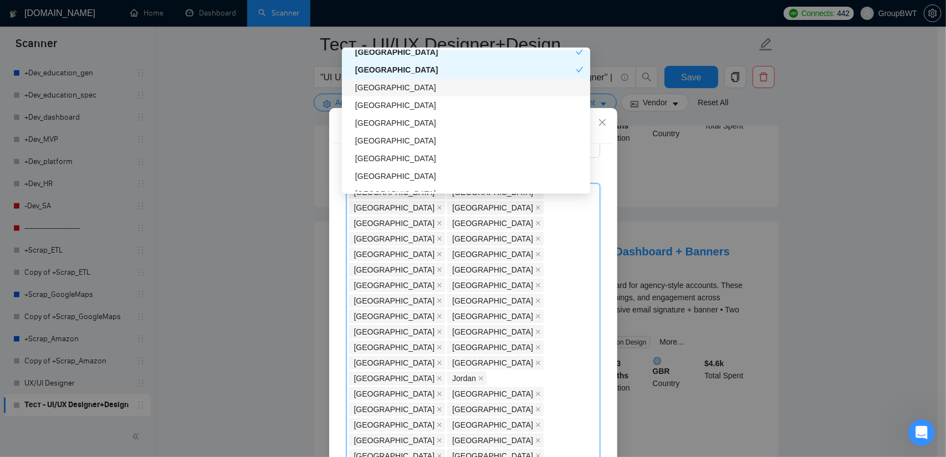
click at [410, 91] on div "[GEOGRAPHIC_DATA]" at bounding box center [469, 87] width 228 height 12
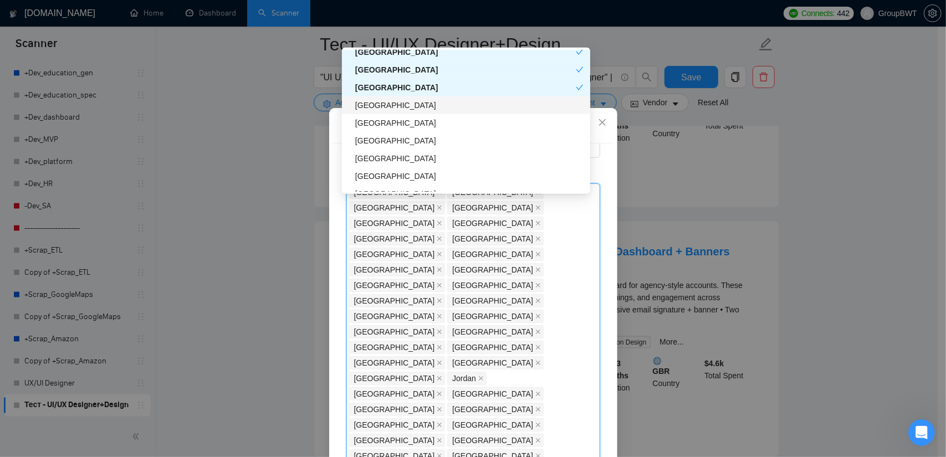
click at [393, 105] on div "[GEOGRAPHIC_DATA]" at bounding box center [469, 105] width 228 height 12
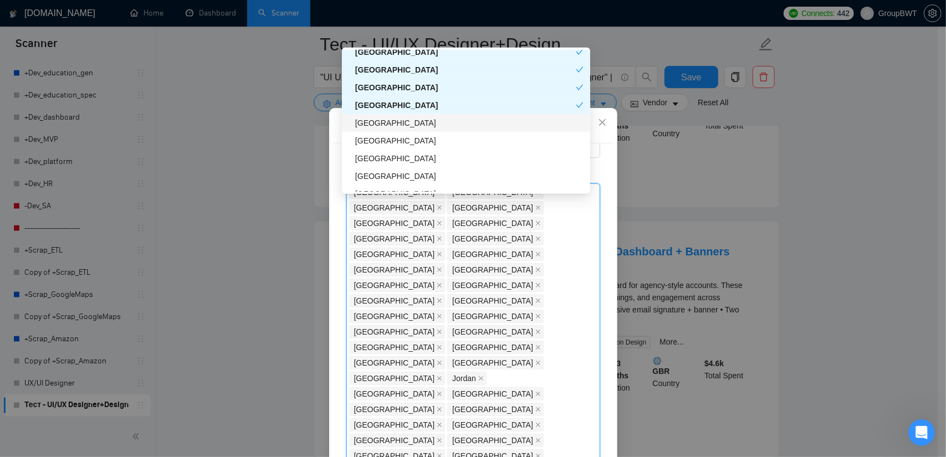
click at [390, 124] on div "[GEOGRAPHIC_DATA]" at bounding box center [469, 123] width 228 height 12
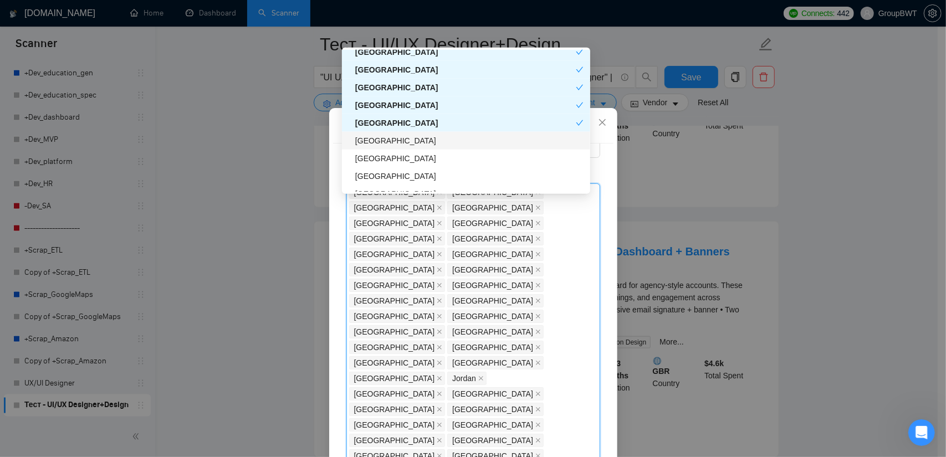
click at [387, 141] on div "[GEOGRAPHIC_DATA]" at bounding box center [469, 141] width 228 height 12
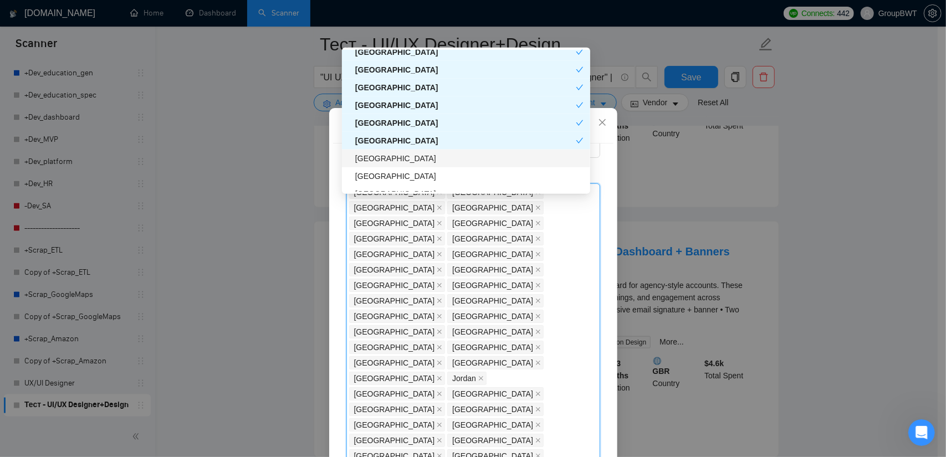
click at [388, 158] on div "[GEOGRAPHIC_DATA]" at bounding box center [469, 158] width 228 height 12
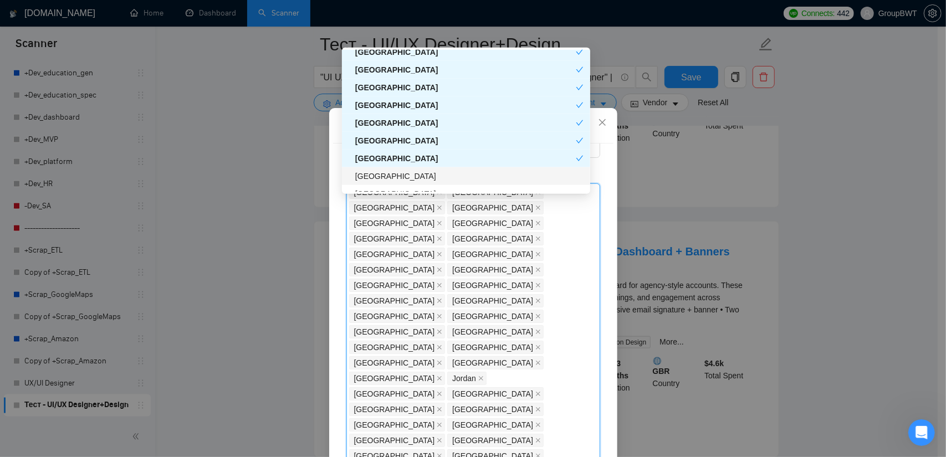
click at [389, 172] on div "[GEOGRAPHIC_DATA]" at bounding box center [469, 176] width 228 height 12
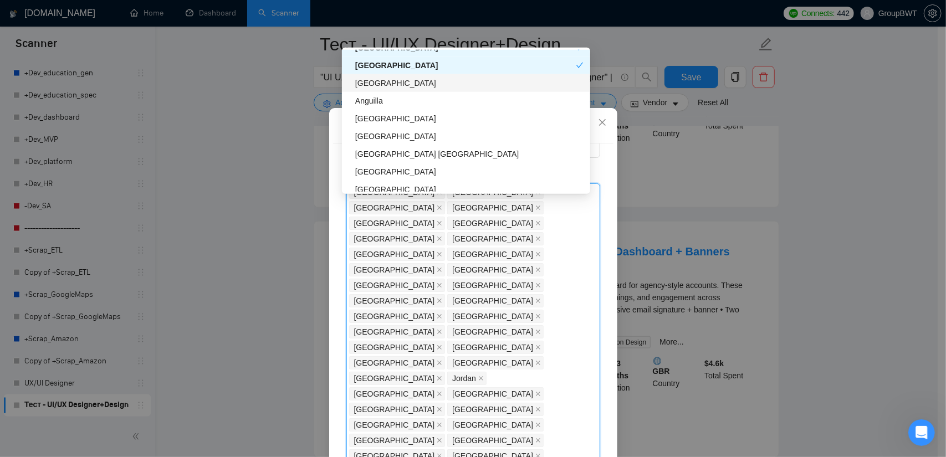
click at [398, 86] on div "[GEOGRAPHIC_DATA]" at bounding box center [469, 83] width 228 height 12
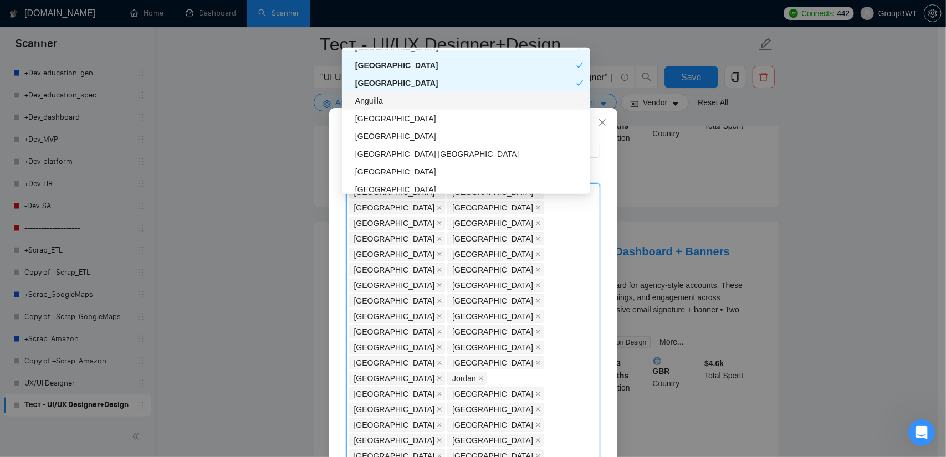
click at [388, 101] on div "Anguilla" at bounding box center [469, 101] width 228 height 12
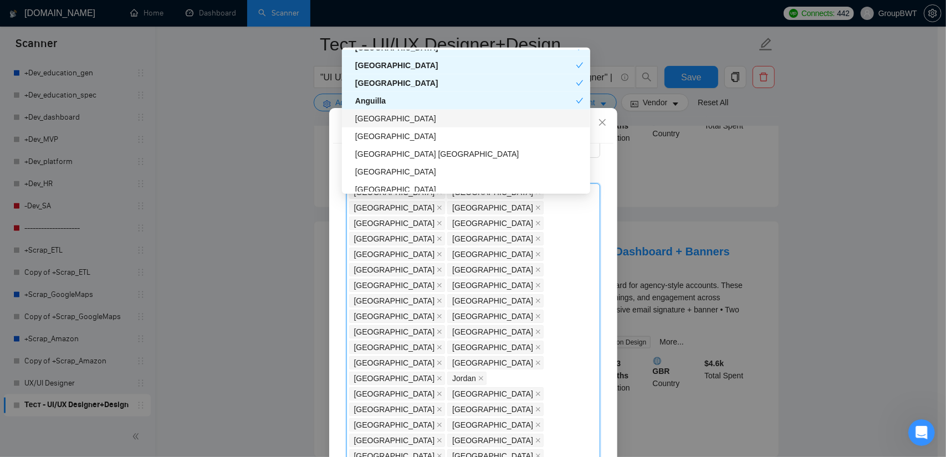
click at [384, 118] on div "[GEOGRAPHIC_DATA]" at bounding box center [469, 118] width 228 height 12
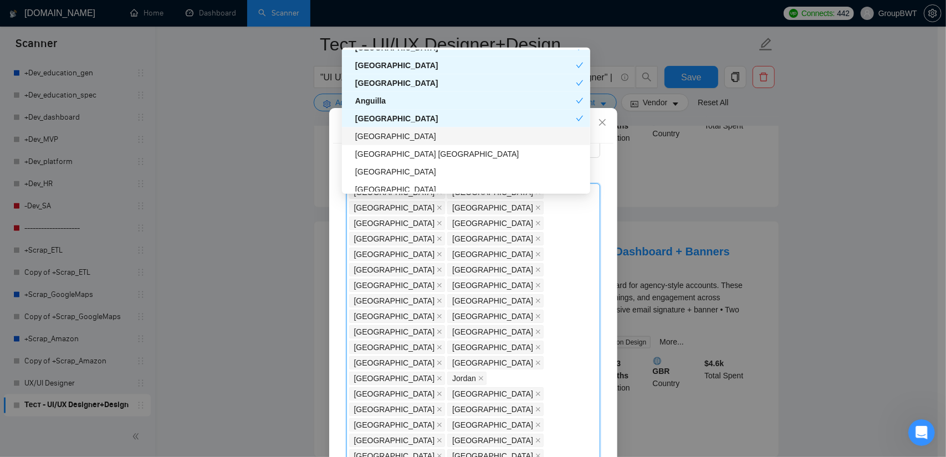
drag, startPoint x: 387, startPoint y: 135, endPoint x: 393, endPoint y: 145, distance: 12.2
click at [387, 136] on div "[GEOGRAPHIC_DATA]" at bounding box center [469, 136] width 228 height 12
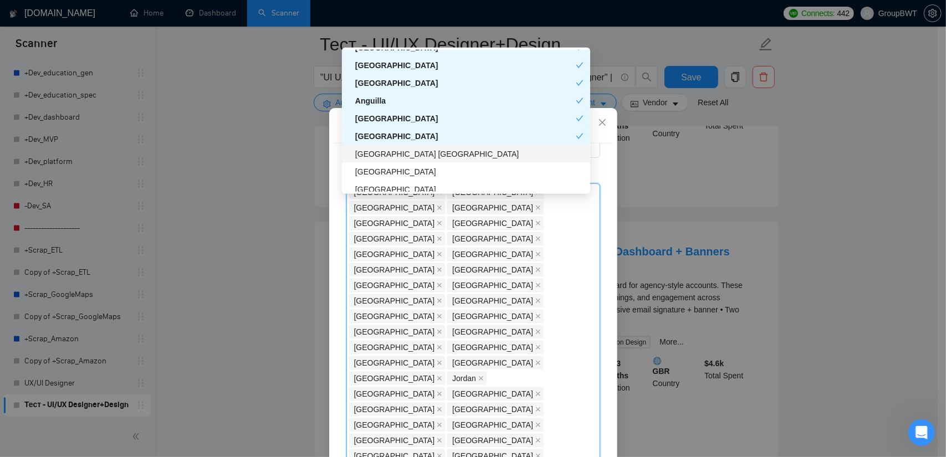
click at [394, 152] on div "[GEOGRAPHIC_DATA] [GEOGRAPHIC_DATA]" at bounding box center [469, 154] width 228 height 12
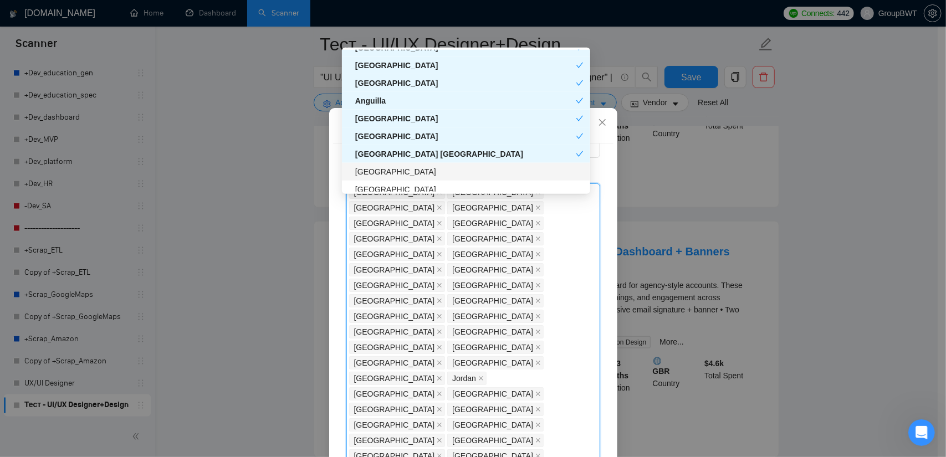
click at [385, 177] on div "[GEOGRAPHIC_DATA]" at bounding box center [469, 172] width 228 height 12
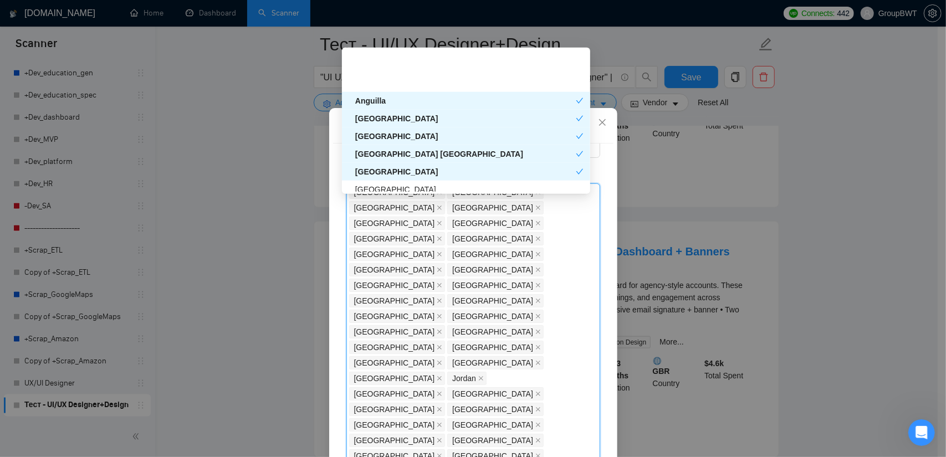
scroll to position [2549, 0]
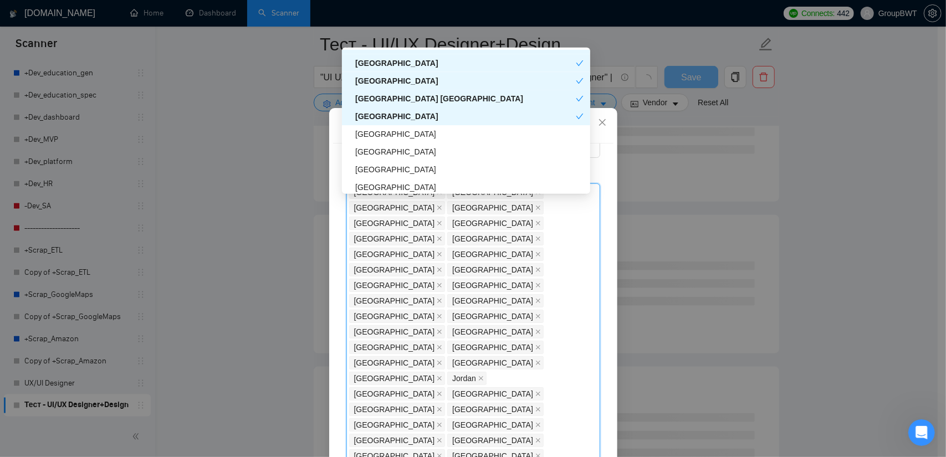
click at [440, 100] on div "[GEOGRAPHIC_DATA] [GEOGRAPHIC_DATA]" at bounding box center [465, 99] width 221 height 12
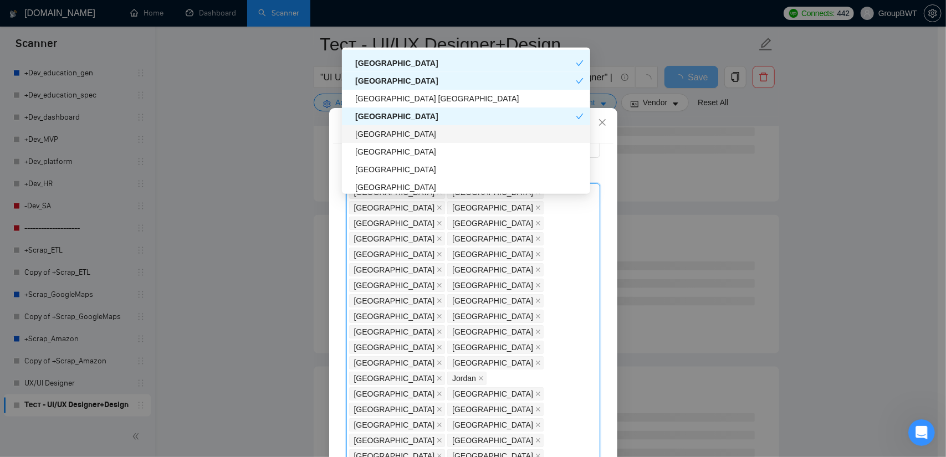
click at [391, 137] on div "[GEOGRAPHIC_DATA]" at bounding box center [469, 134] width 228 height 12
click at [393, 134] on div "[GEOGRAPHIC_DATA]" at bounding box center [465, 134] width 221 height 12
click at [412, 156] on div "[GEOGRAPHIC_DATA]" at bounding box center [469, 152] width 228 height 12
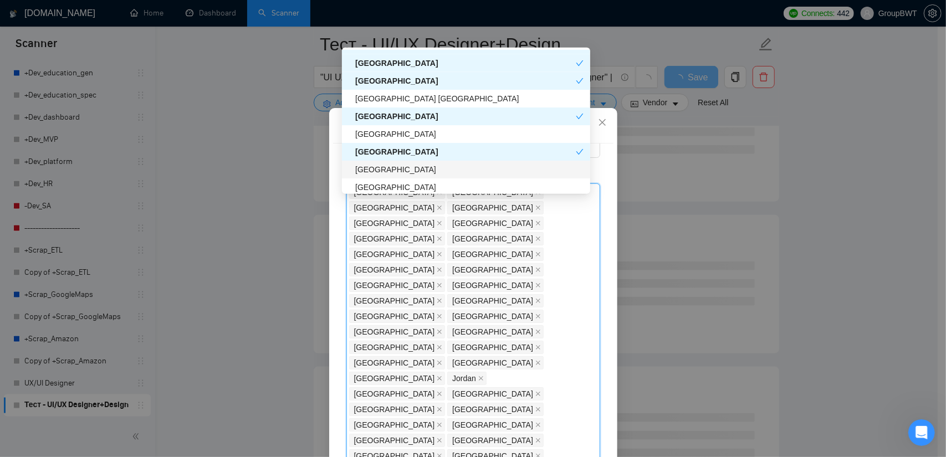
click at [398, 171] on div "[GEOGRAPHIC_DATA]" at bounding box center [469, 169] width 228 height 12
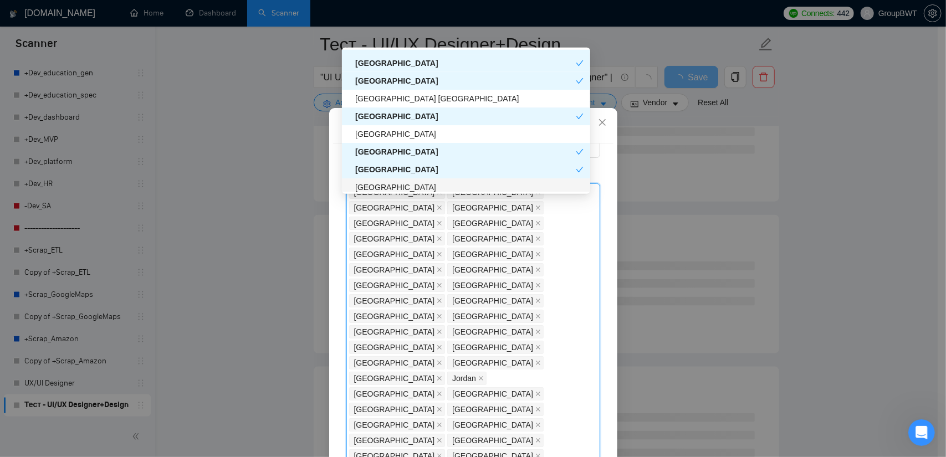
click at [391, 189] on div "[GEOGRAPHIC_DATA]" at bounding box center [469, 187] width 228 height 12
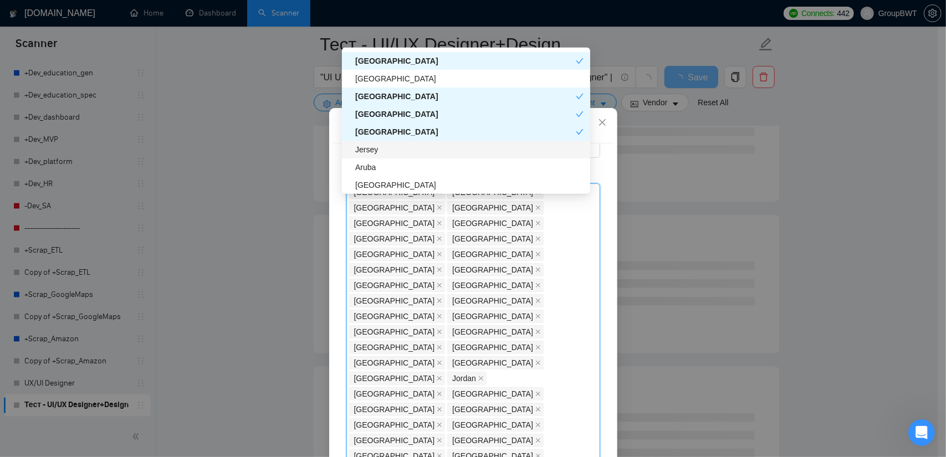
scroll to position [2659, 0]
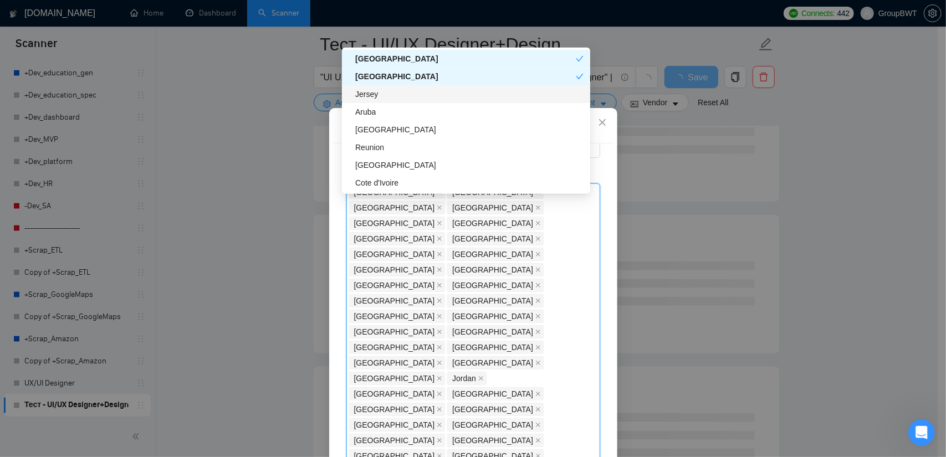
click at [404, 96] on div "Jersey" at bounding box center [469, 94] width 228 height 12
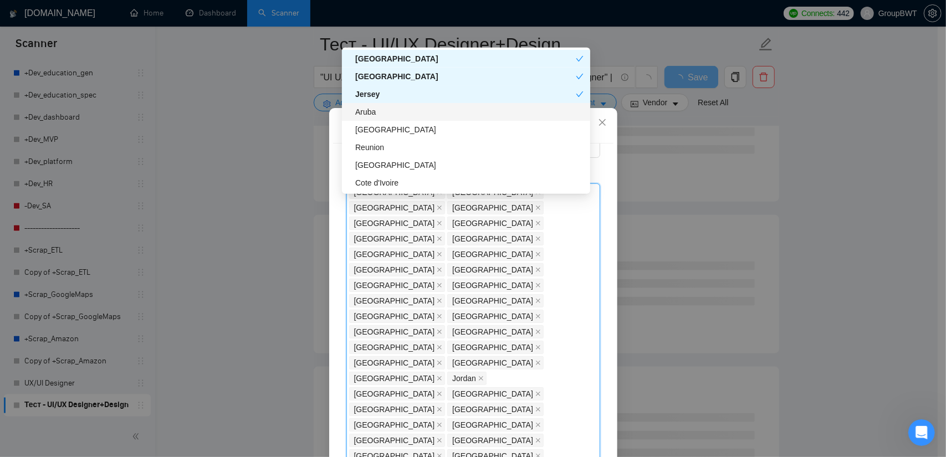
click at [394, 115] on div "Aruba" at bounding box center [469, 112] width 228 height 12
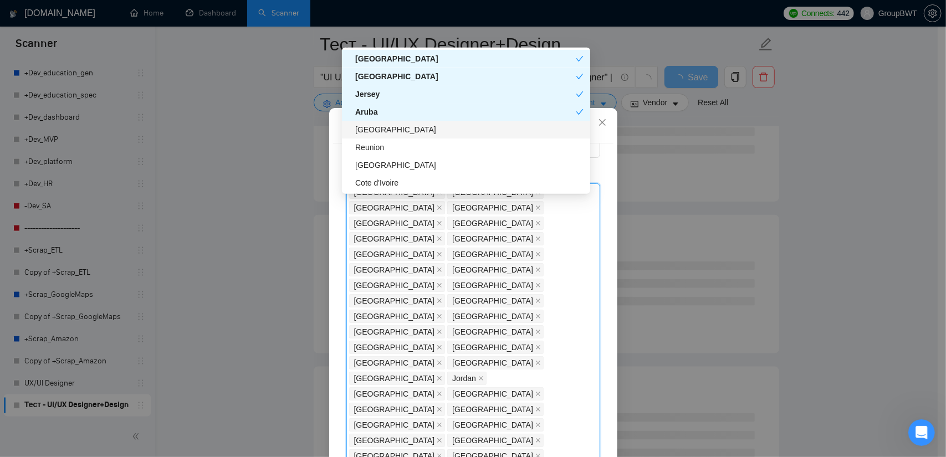
click at [390, 131] on div "[GEOGRAPHIC_DATA]" at bounding box center [469, 130] width 228 height 12
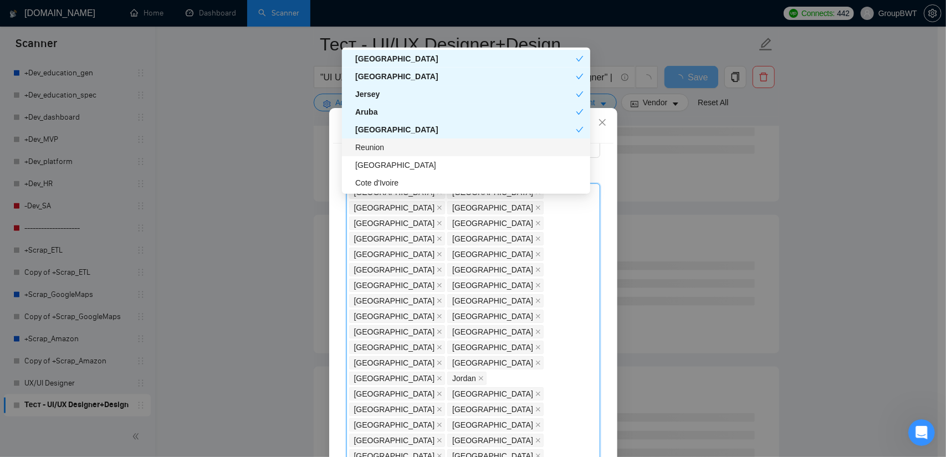
click at [391, 152] on div "Reunion" at bounding box center [469, 147] width 228 height 12
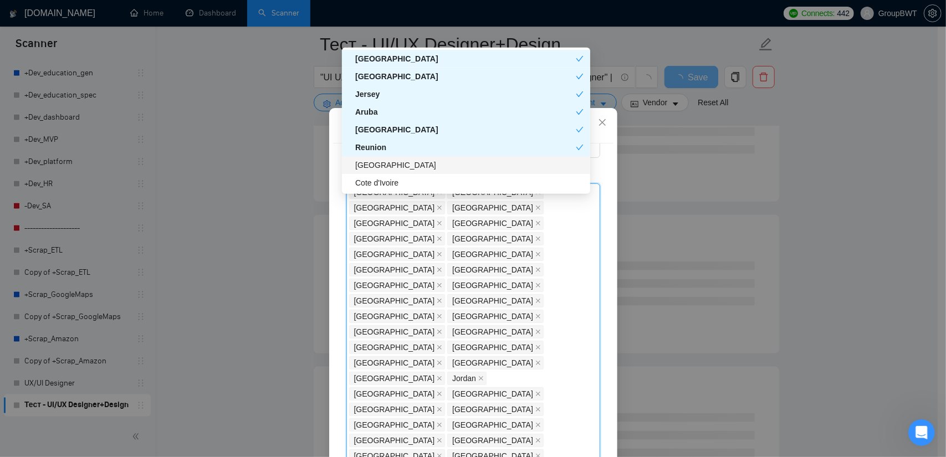
click at [396, 162] on div "[GEOGRAPHIC_DATA]" at bounding box center [469, 165] width 228 height 12
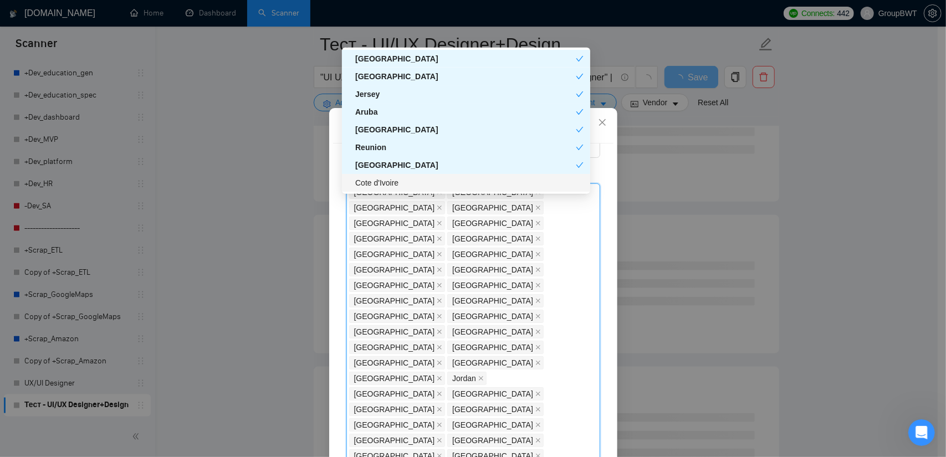
click at [395, 183] on div "Cote d'Ivoire" at bounding box center [469, 183] width 228 height 12
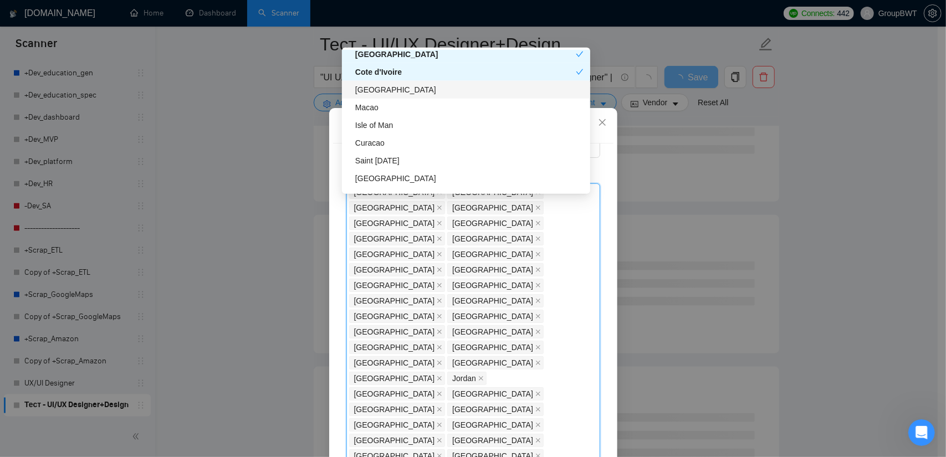
click at [411, 87] on div "[GEOGRAPHIC_DATA]" at bounding box center [469, 90] width 228 height 12
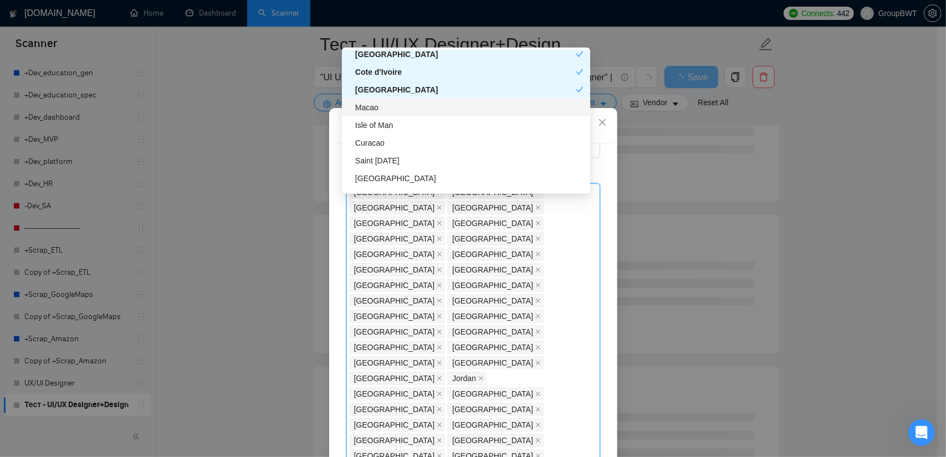
click at [394, 115] on div "Macao" at bounding box center [466, 108] width 248 height 18
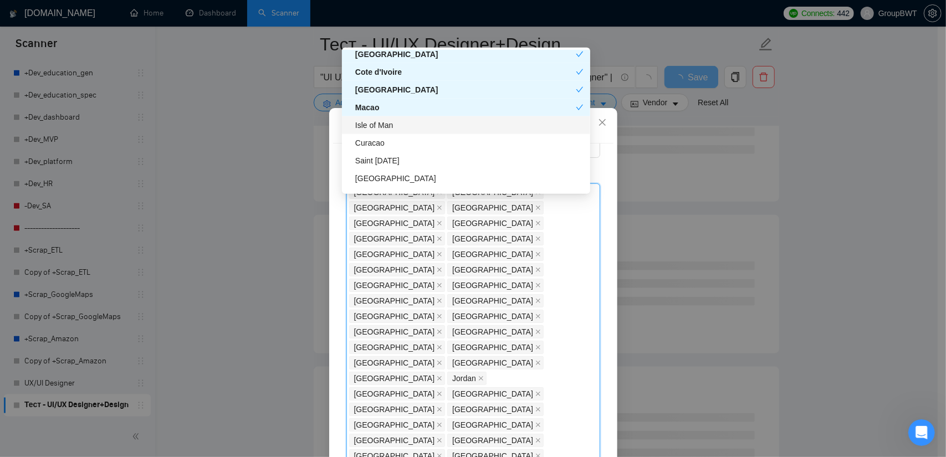
click at [394, 128] on div "Isle of Man" at bounding box center [469, 125] width 228 height 12
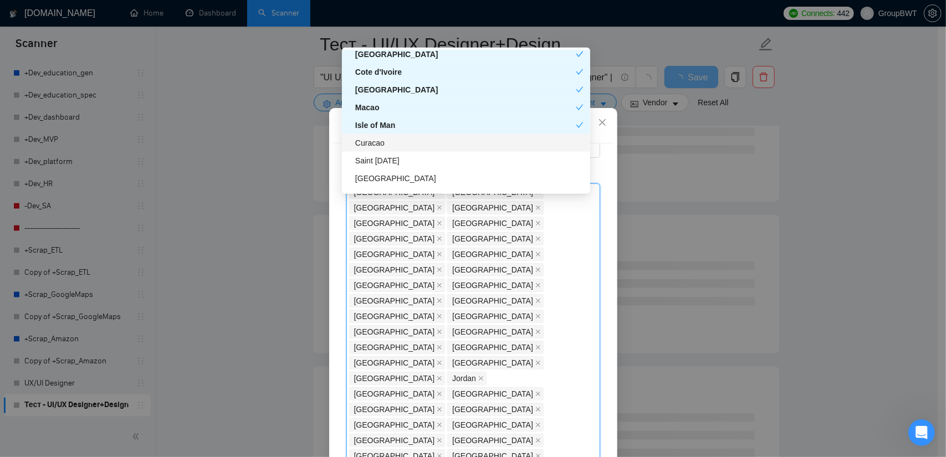
click at [390, 145] on div "Curacao" at bounding box center [469, 143] width 228 height 12
click at [390, 157] on div "Saint [DATE]" at bounding box center [469, 161] width 228 height 12
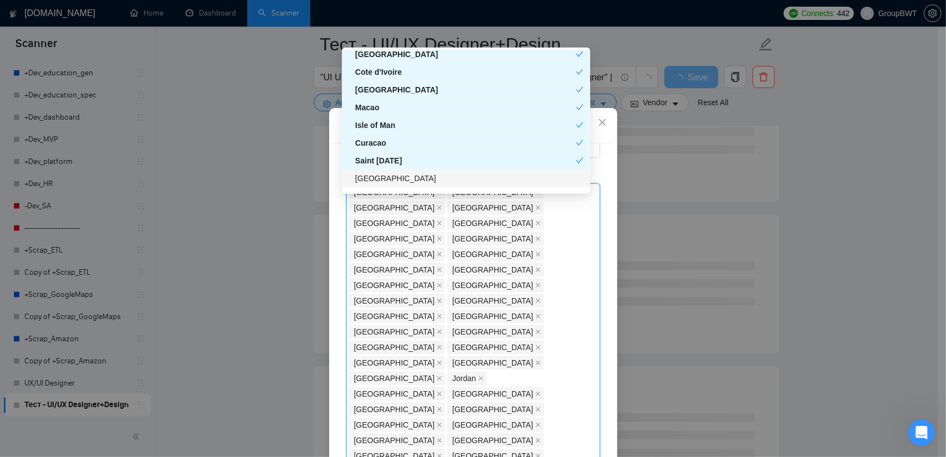
click at [393, 181] on div "[GEOGRAPHIC_DATA]" at bounding box center [469, 178] width 228 height 12
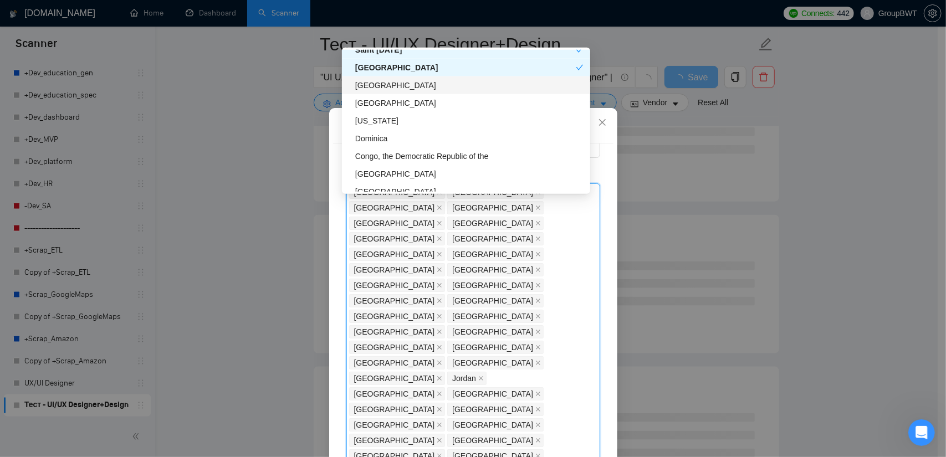
click at [412, 89] on div "[GEOGRAPHIC_DATA]" at bounding box center [469, 85] width 228 height 12
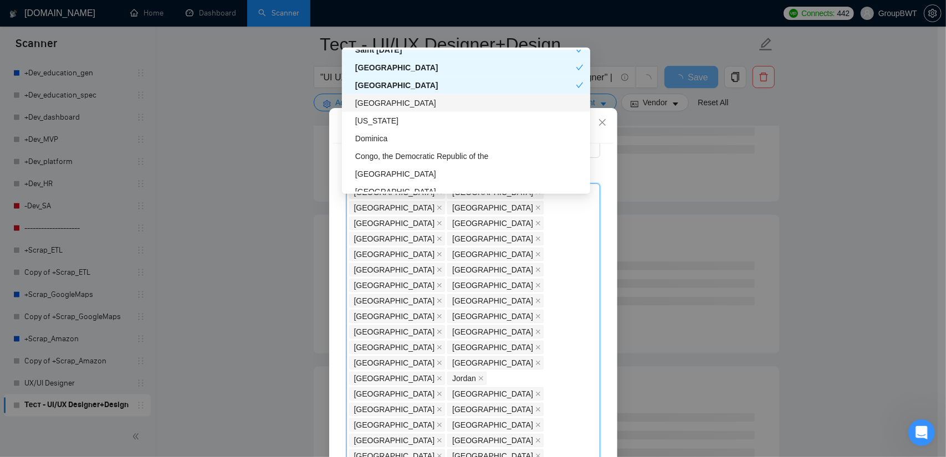
click at [403, 98] on div "[GEOGRAPHIC_DATA]" at bounding box center [469, 103] width 228 height 12
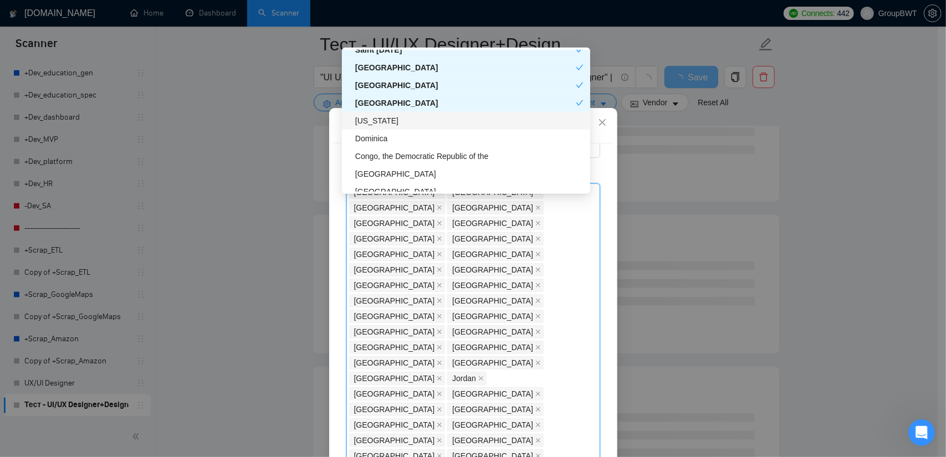
click at [392, 115] on div "[US_STATE]" at bounding box center [469, 121] width 228 height 12
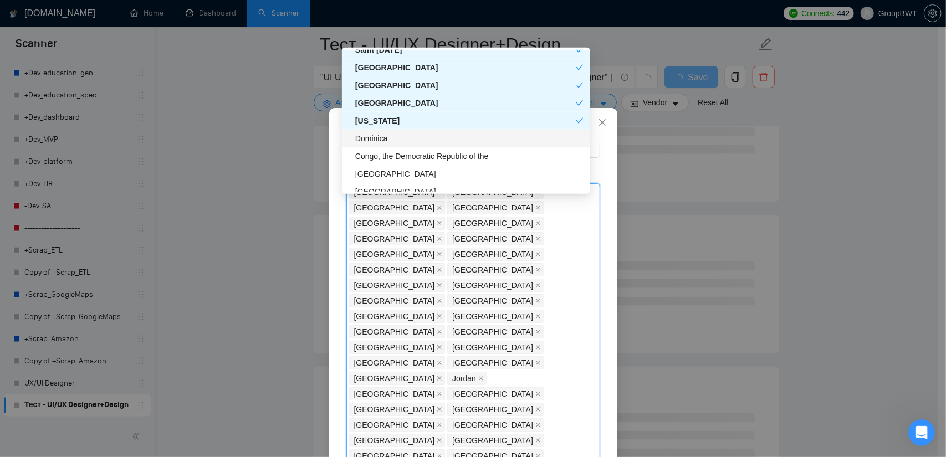
click at [387, 136] on div "Dominica" at bounding box center [469, 138] width 228 height 12
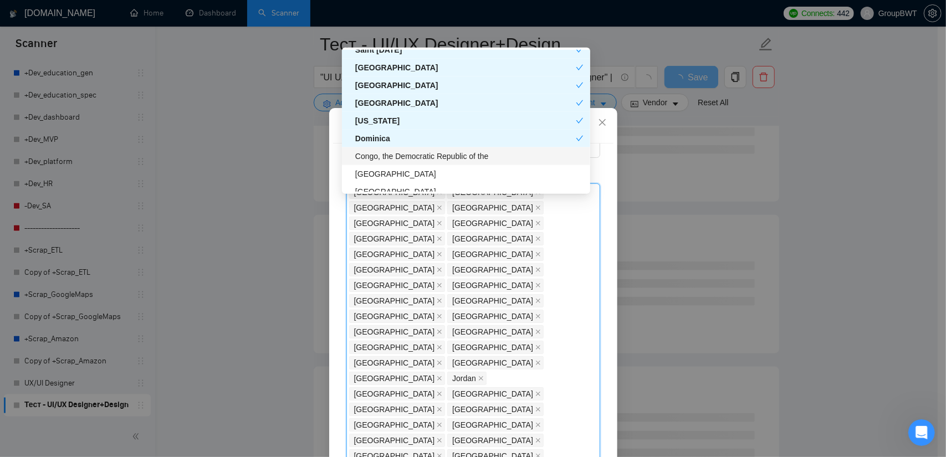
click at [400, 157] on div "Congo, the Democratic Republic of the" at bounding box center [469, 156] width 228 height 12
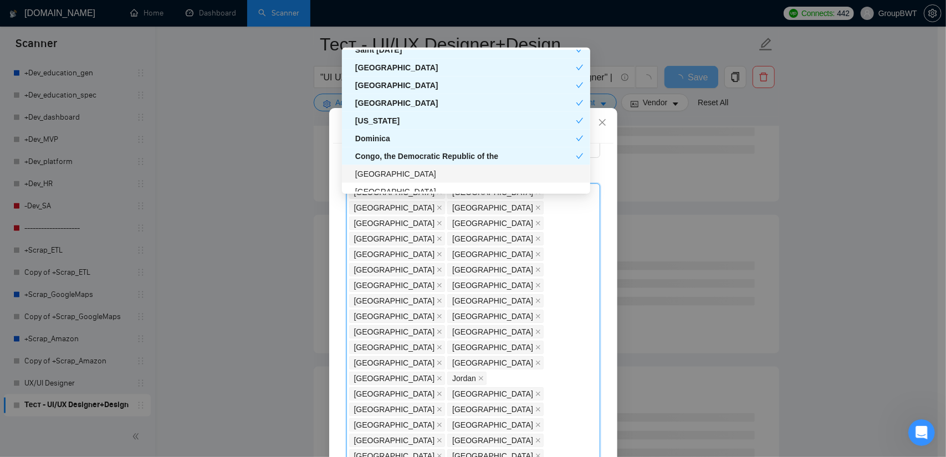
click at [409, 174] on div "[GEOGRAPHIC_DATA]" at bounding box center [469, 174] width 228 height 12
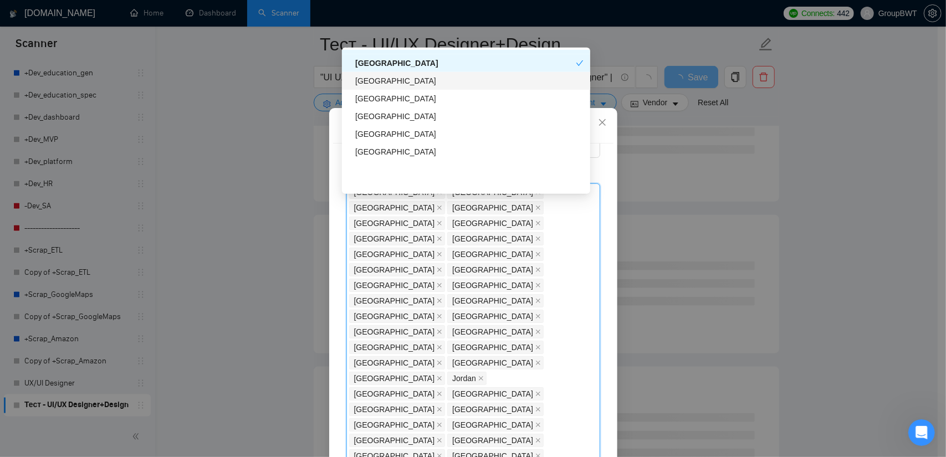
scroll to position [2992, 0]
click at [407, 85] on div "[GEOGRAPHIC_DATA]" at bounding box center [469, 81] width 228 height 12
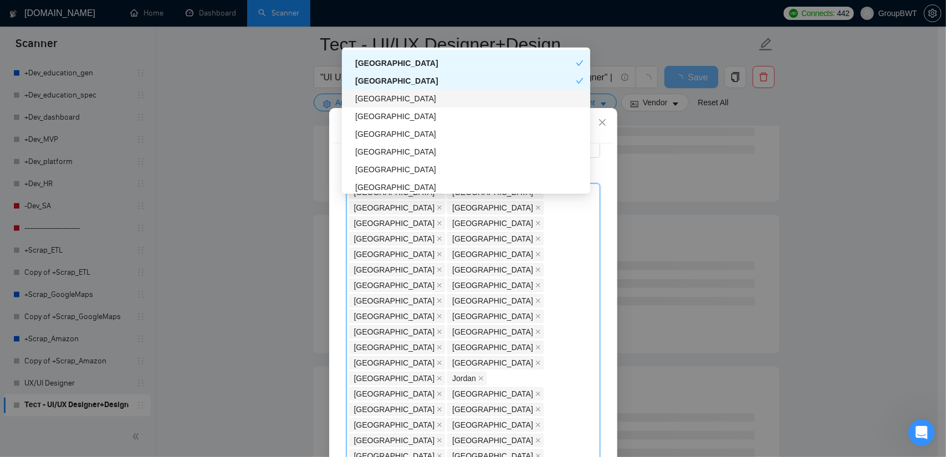
click at [382, 101] on div "[GEOGRAPHIC_DATA]" at bounding box center [469, 99] width 228 height 12
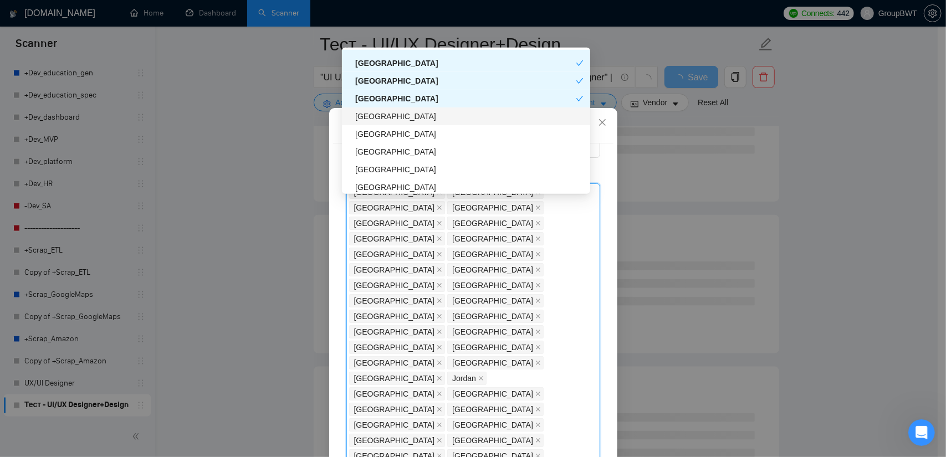
click at [376, 116] on div "[GEOGRAPHIC_DATA]" at bounding box center [469, 116] width 228 height 12
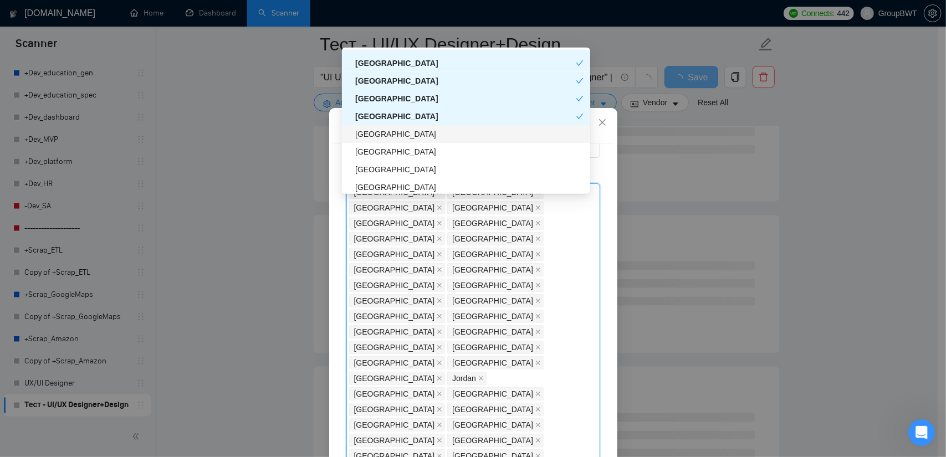
click at [372, 134] on div "[GEOGRAPHIC_DATA]" at bounding box center [469, 134] width 228 height 12
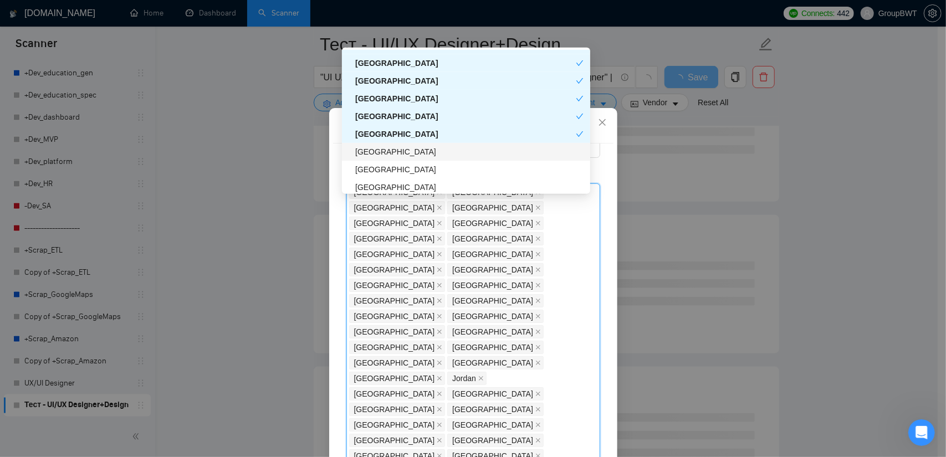
click at [371, 155] on div "[GEOGRAPHIC_DATA]" at bounding box center [469, 152] width 228 height 12
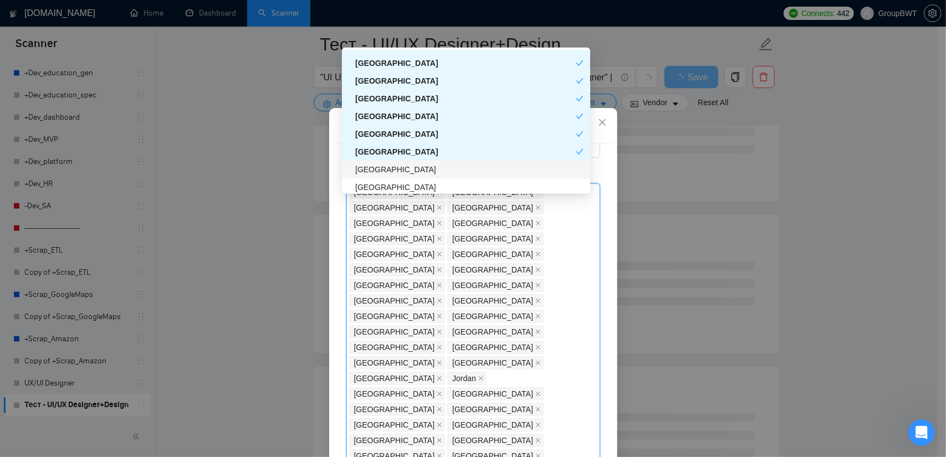
click at [375, 170] on div "[GEOGRAPHIC_DATA]" at bounding box center [469, 169] width 228 height 12
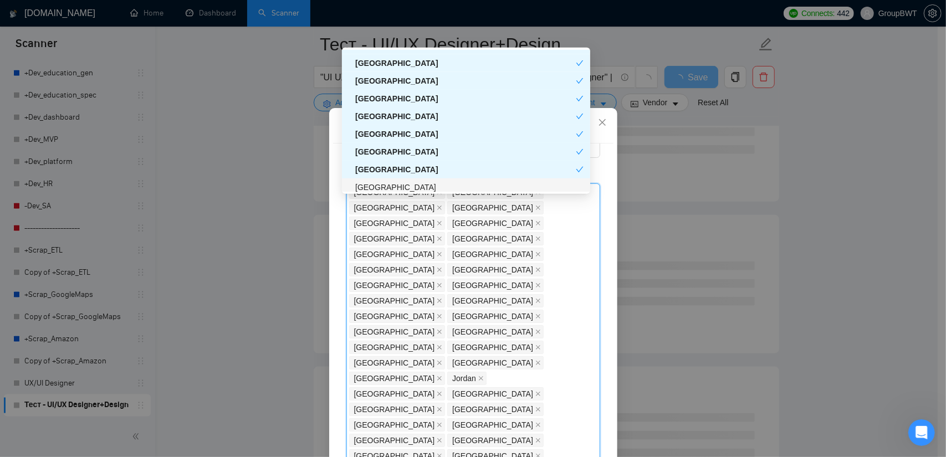
click at [379, 181] on div "[GEOGRAPHIC_DATA]" at bounding box center [469, 187] width 228 height 12
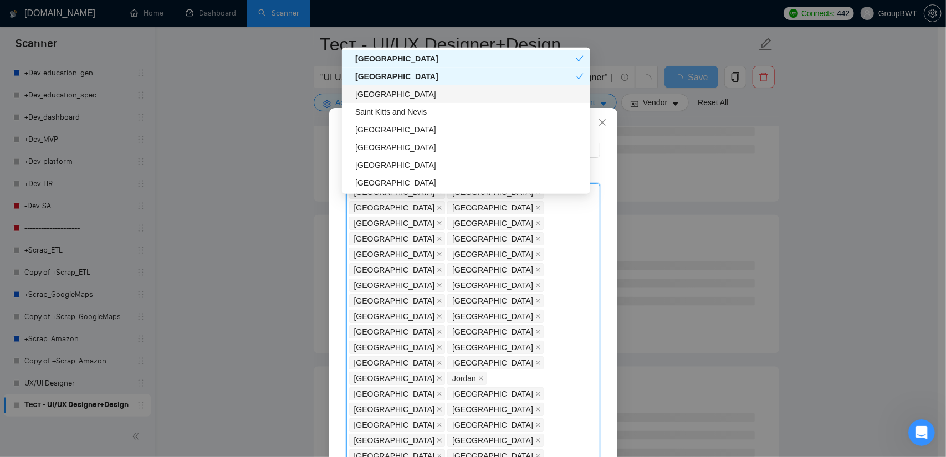
click at [400, 89] on div "[GEOGRAPHIC_DATA]" at bounding box center [469, 94] width 228 height 12
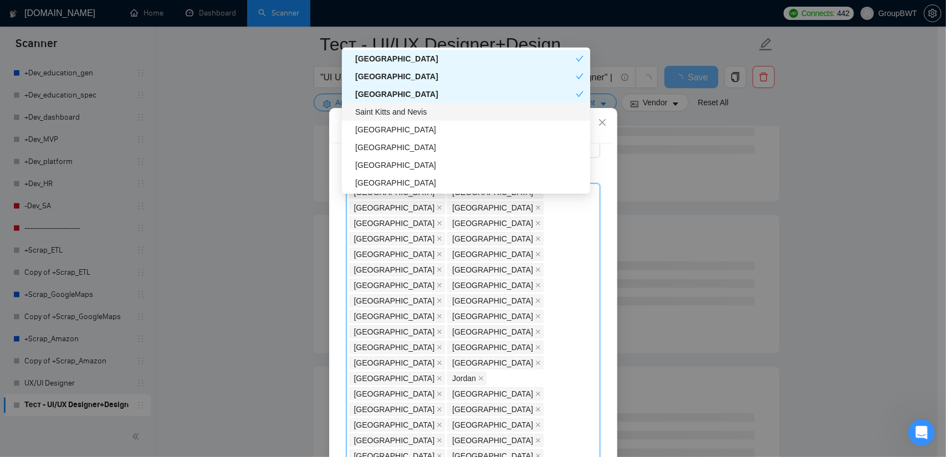
click at [397, 109] on div "Saint Kitts and Nevis" at bounding box center [469, 112] width 228 height 12
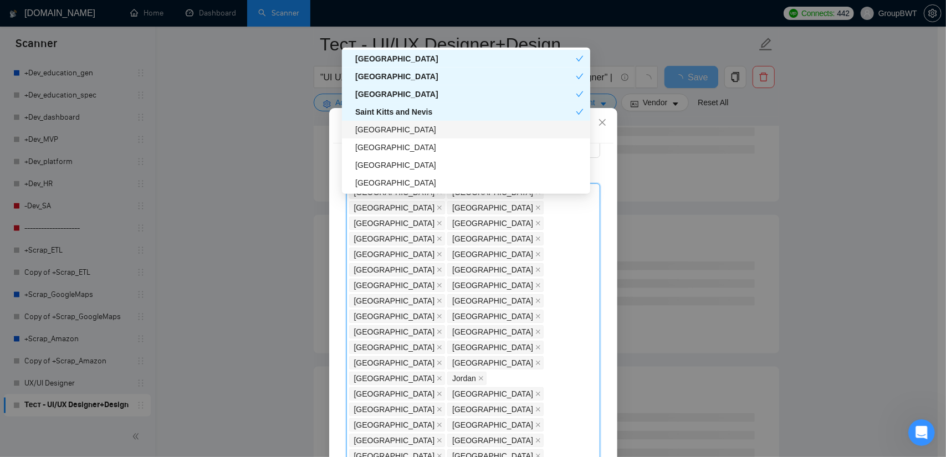
click at [386, 128] on div "[GEOGRAPHIC_DATA]" at bounding box center [469, 130] width 228 height 12
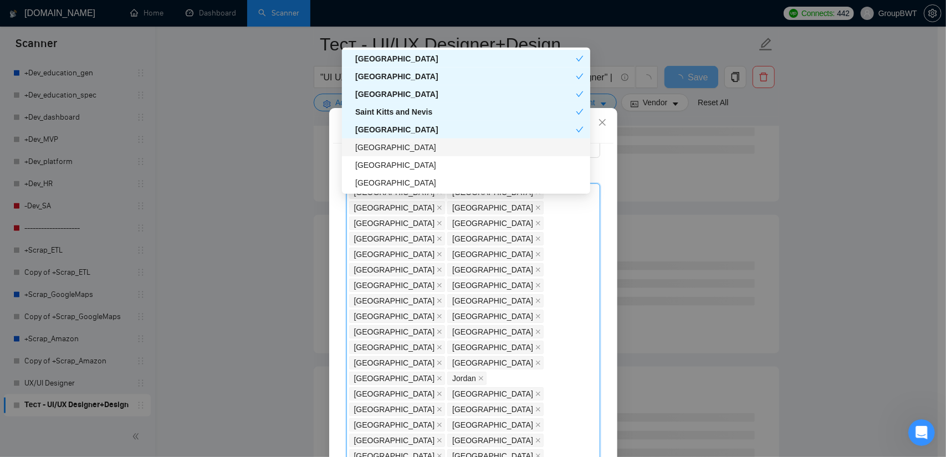
click at [386, 145] on div "[GEOGRAPHIC_DATA]" at bounding box center [469, 147] width 228 height 12
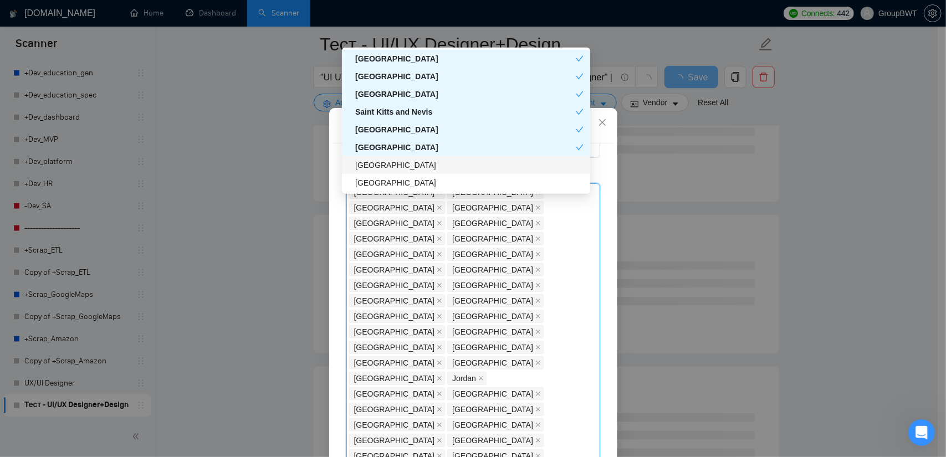
click at [382, 168] on div "[GEOGRAPHIC_DATA]" at bounding box center [469, 165] width 228 height 12
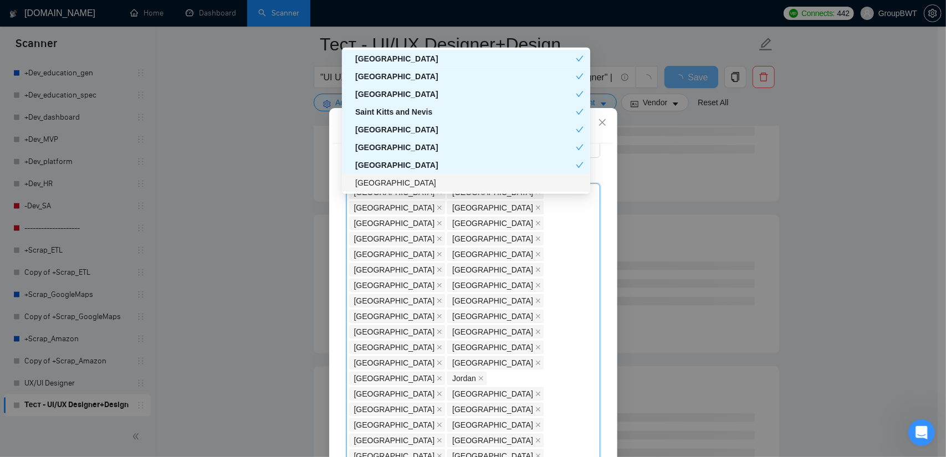
click at [384, 182] on div "[GEOGRAPHIC_DATA]" at bounding box center [469, 183] width 228 height 12
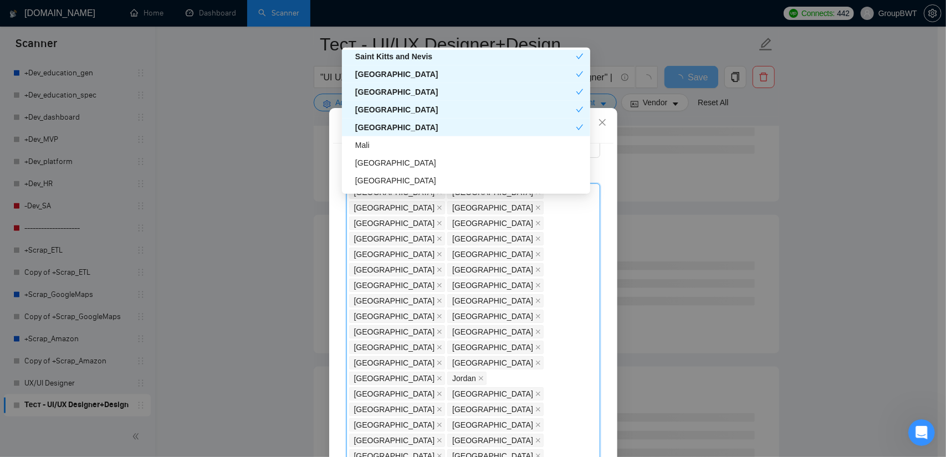
scroll to position [3213, 0]
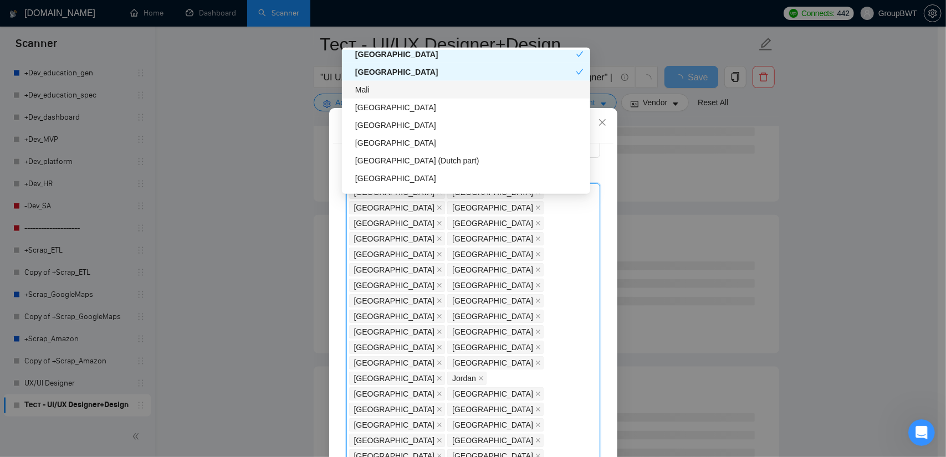
click at [396, 93] on div "Mali" at bounding box center [469, 90] width 228 height 12
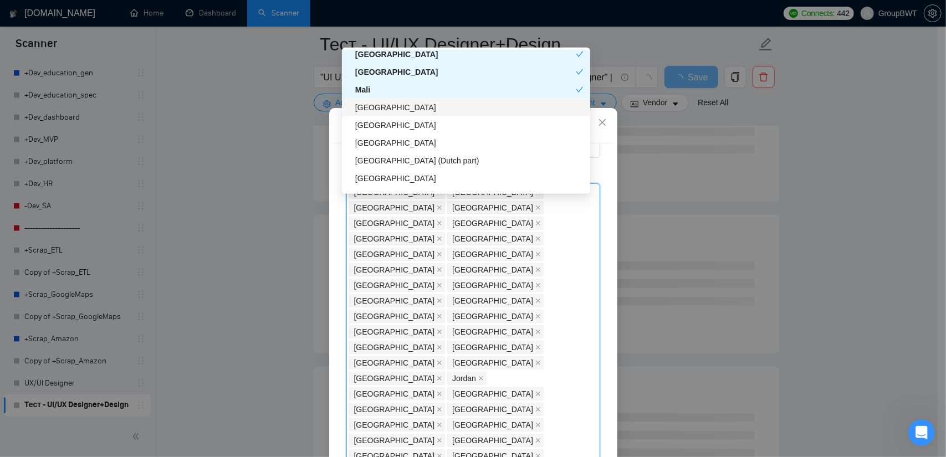
click at [391, 107] on div "[GEOGRAPHIC_DATA]" at bounding box center [469, 107] width 228 height 12
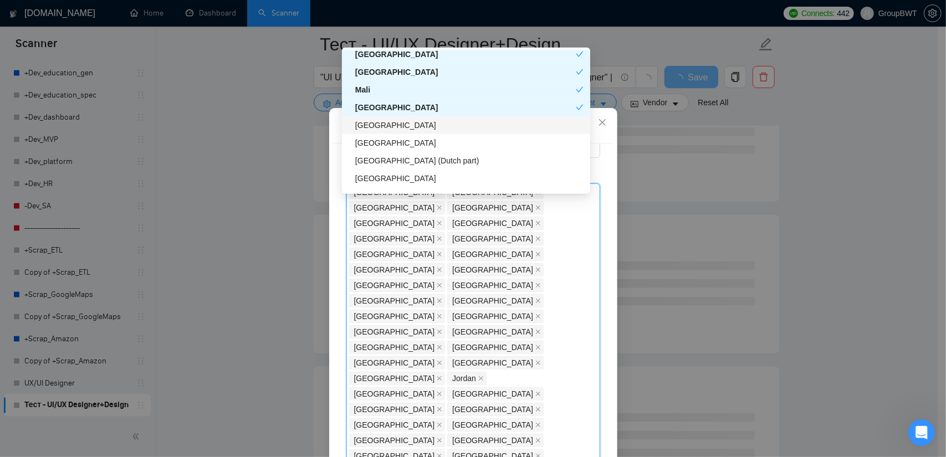
click at [385, 125] on div "[GEOGRAPHIC_DATA]" at bounding box center [469, 125] width 228 height 12
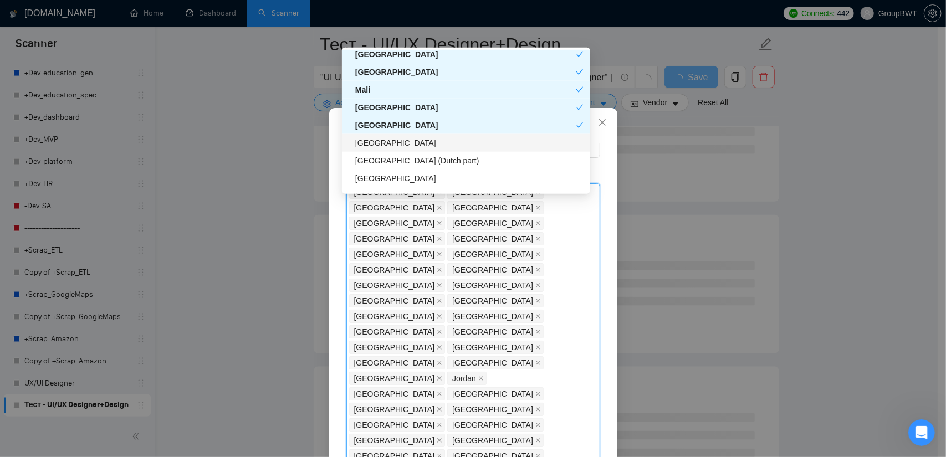
click at [391, 142] on div "[GEOGRAPHIC_DATA]" at bounding box center [469, 143] width 228 height 12
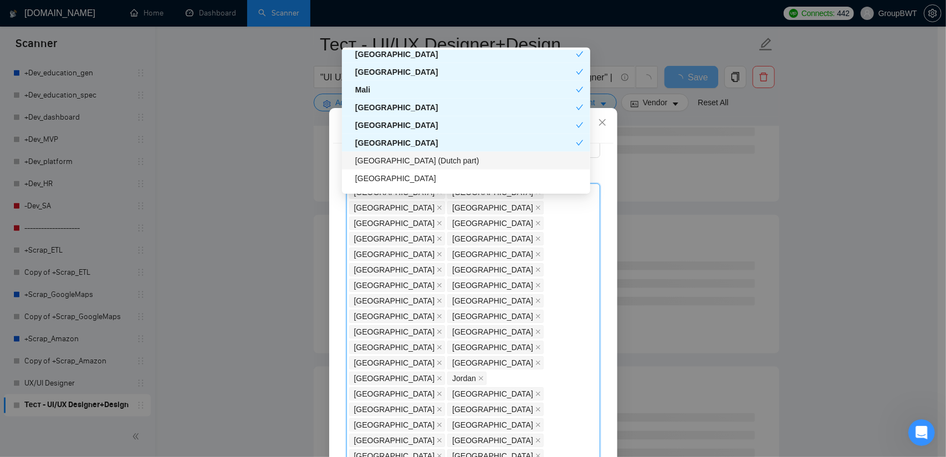
click at [396, 165] on div "[GEOGRAPHIC_DATA] (Dutch part)" at bounding box center [469, 161] width 228 height 12
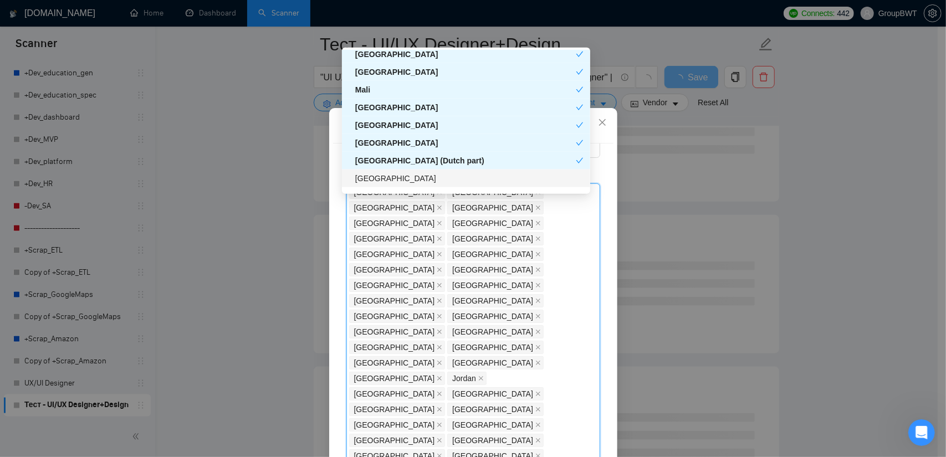
click at [388, 178] on div "[GEOGRAPHIC_DATA]" at bounding box center [469, 178] width 228 height 12
click at [392, 176] on div "[GEOGRAPHIC_DATA]" at bounding box center [465, 178] width 221 height 12
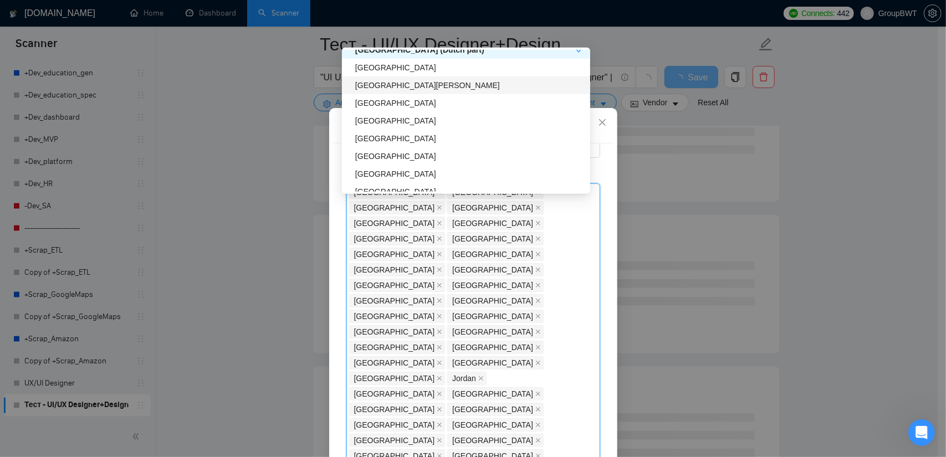
click at [406, 83] on div "[GEOGRAPHIC_DATA][PERSON_NAME]" at bounding box center [469, 85] width 228 height 12
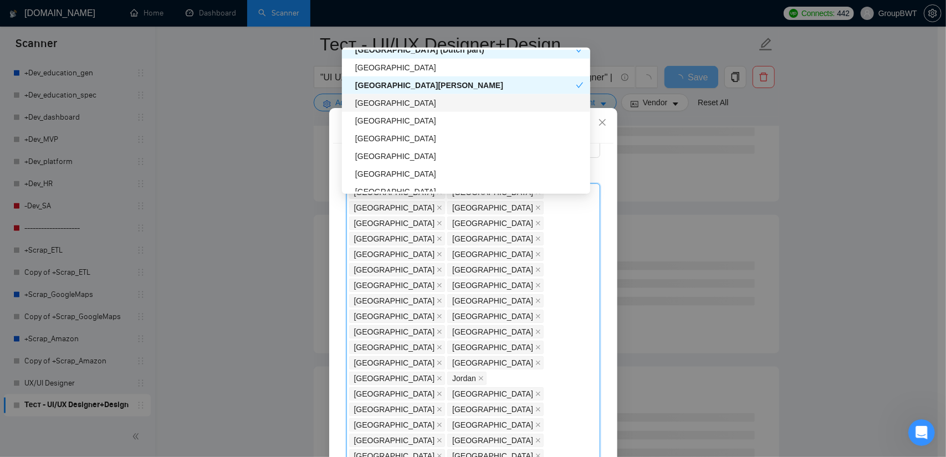
click at [380, 107] on div "[GEOGRAPHIC_DATA]" at bounding box center [469, 103] width 228 height 12
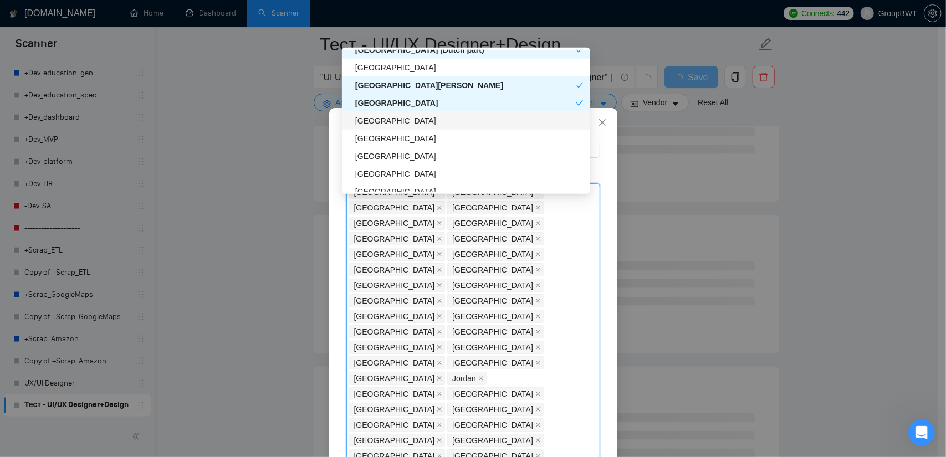
click at [381, 119] on div "[GEOGRAPHIC_DATA]" at bounding box center [469, 121] width 228 height 12
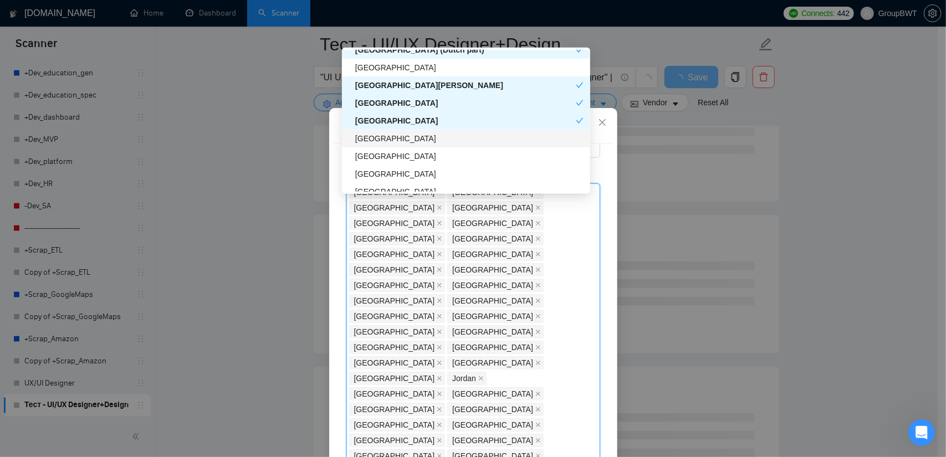
click at [386, 141] on div "[GEOGRAPHIC_DATA]" at bounding box center [469, 138] width 228 height 12
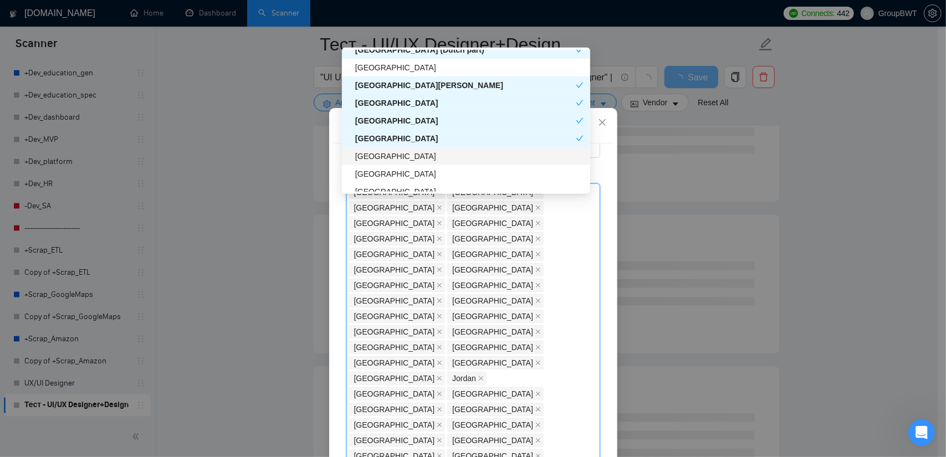
click at [368, 162] on div "[GEOGRAPHIC_DATA]" at bounding box center [466, 156] width 248 height 18
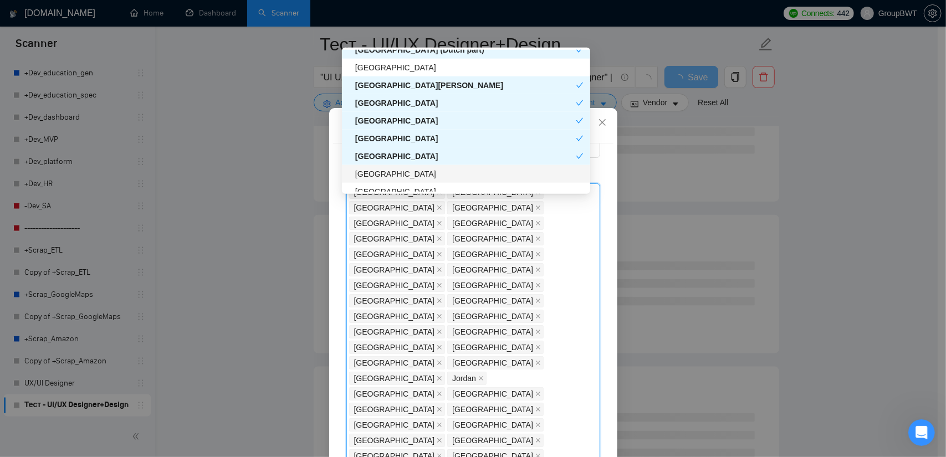
click at [370, 176] on div "[GEOGRAPHIC_DATA]" at bounding box center [469, 174] width 228 height 12
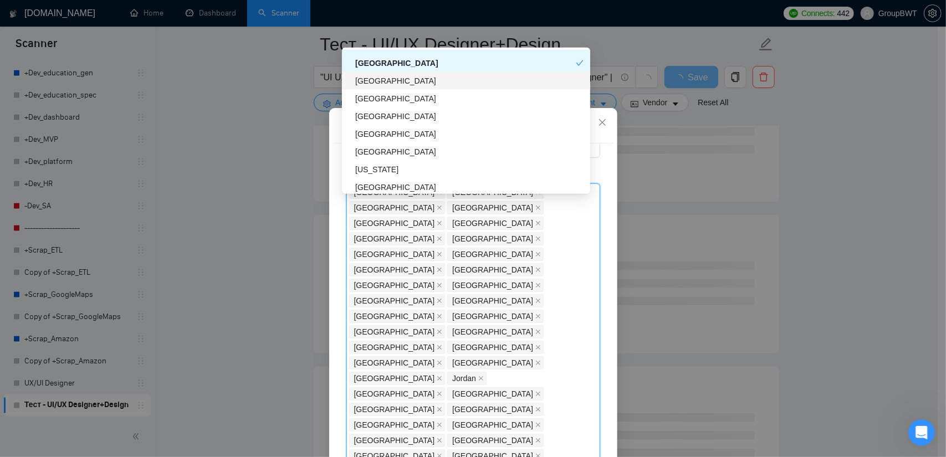
click at [414, 83] on div "[GEOGRAPHIC_DATA]" at bounding box center [469, 81] width 228 height 12
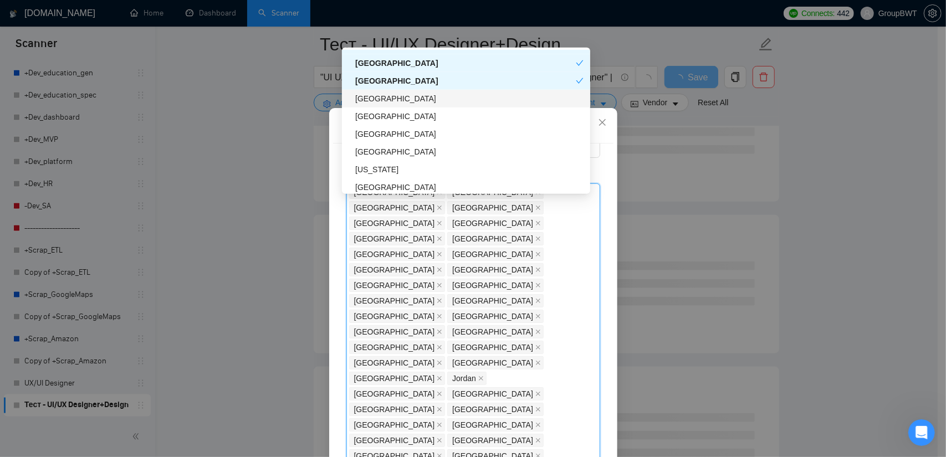
click at [380, 101] on div "[GEOGRAPHIC_DATA]" at bounding box center [469, 99] width 228 height 12
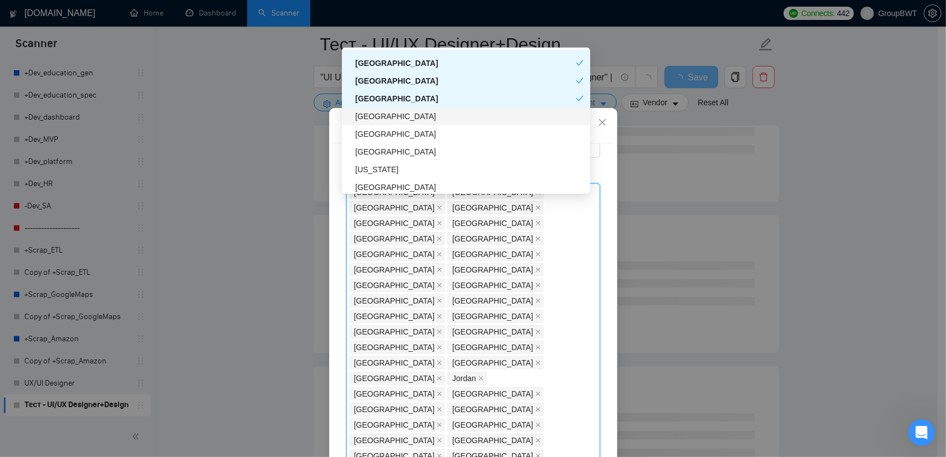
click at [386, 120] on div "[GEOGRAPHIC_DATA]" at bounding box center [469, 116] width 228 height 12
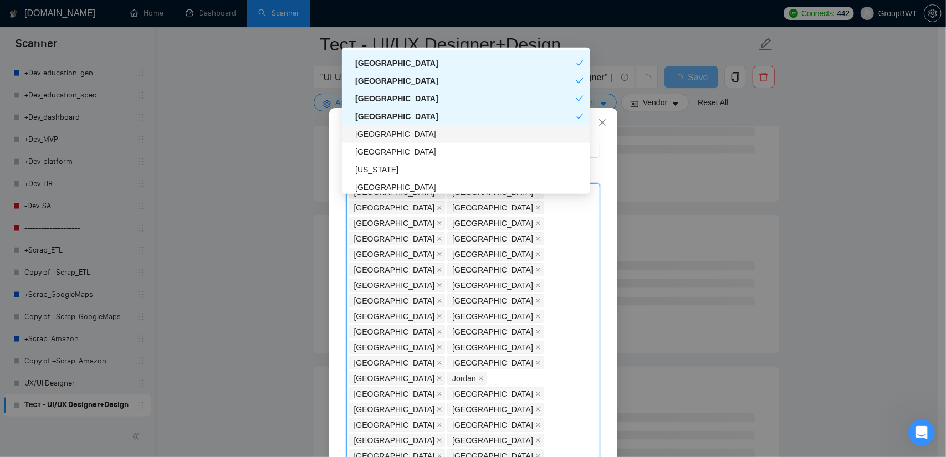
click at [387, 135] on div "[GEOGRAPHIC_DATA]" at bounding box center [469, 134] width 228 height 12
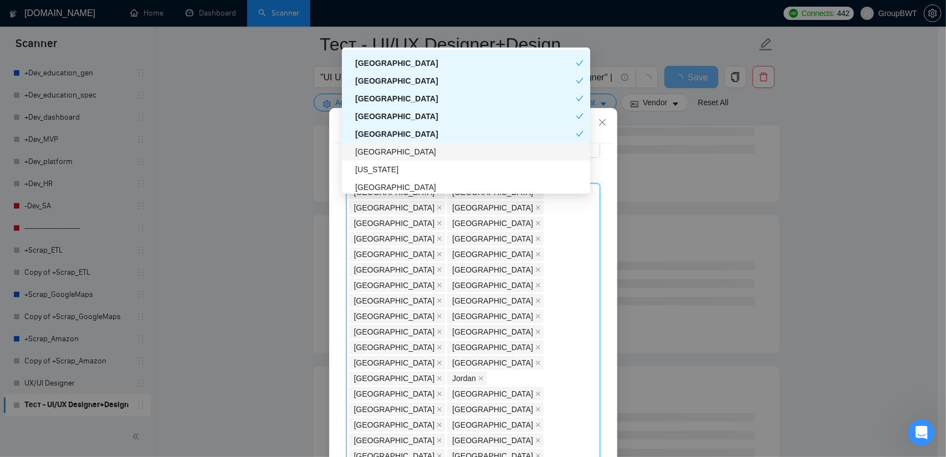
click at [379, 150] on div "[GEOGRAPHIC_DATA]" at bounding box center [469, 152] width 228 height 12
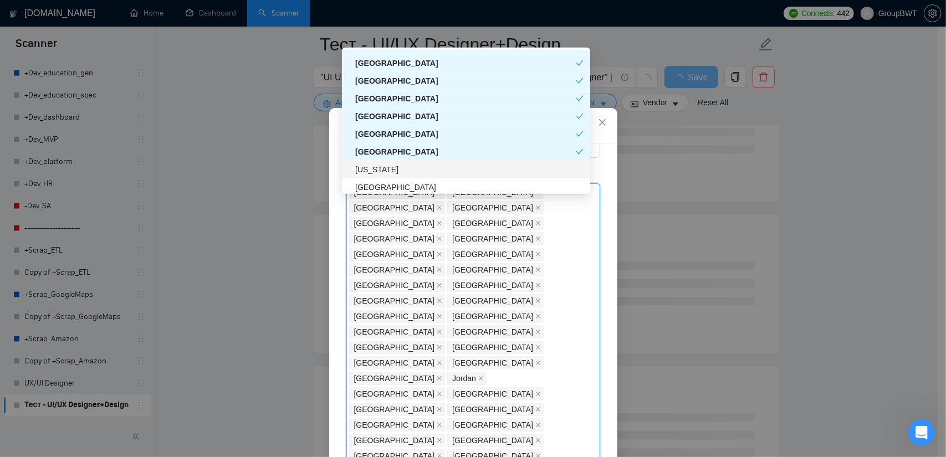
click at [388, 171] on div "[US_STATE]" at bounding box center [469, 169] width 228 height 12
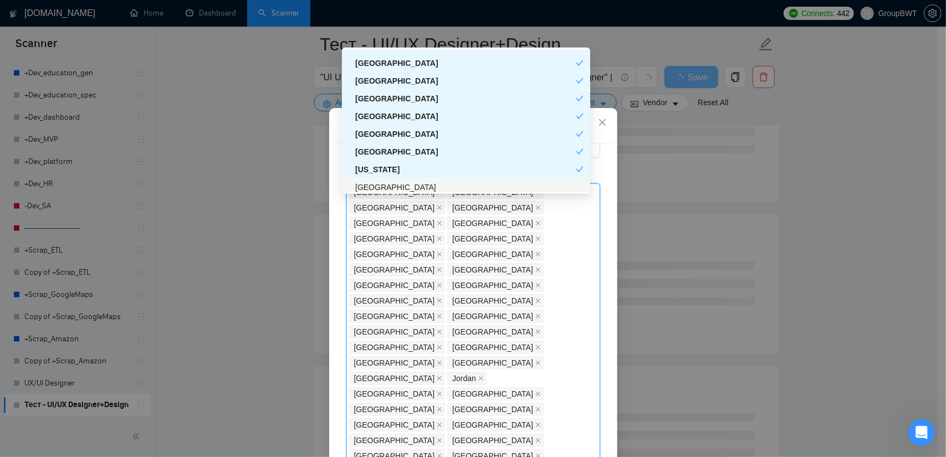
click at [392, 189] on div "[GEOGRAPHIC_DATA]" at bounding box center [469, 187] width 228 height 12
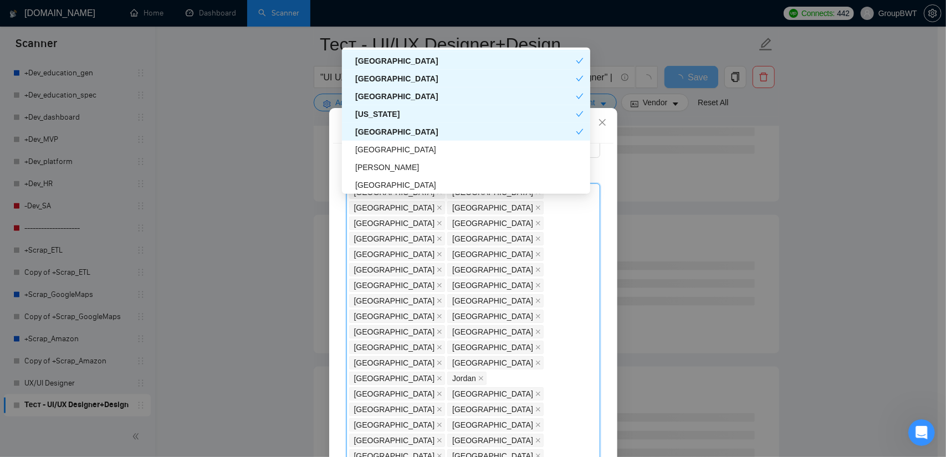
scroll to position [3541, 0]
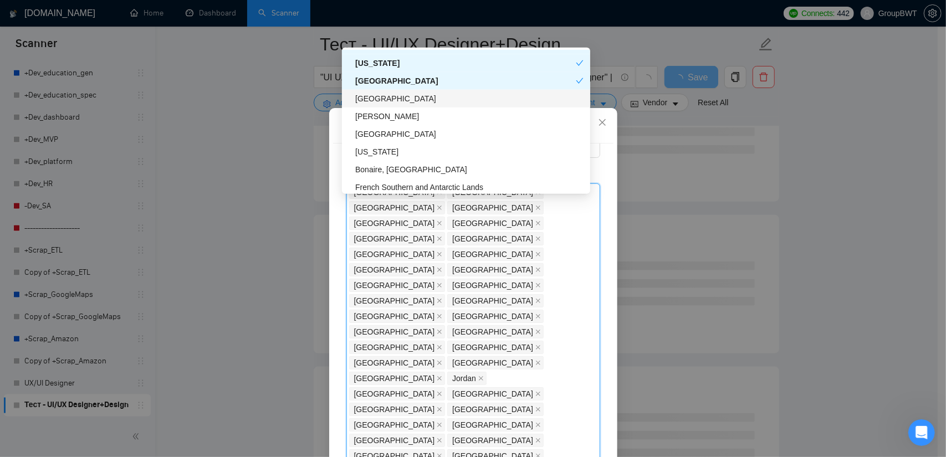
click at [408, 101] on div "[GEOGRAPHIC_DATA]" at bounding box center [469, 99] width 228 height 12
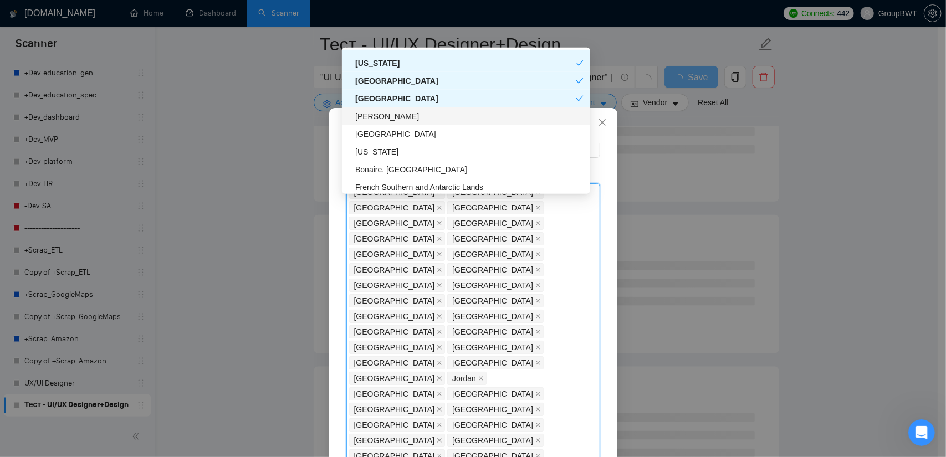
click at [382, 111] on div "[PERSON_NAME]" at bounding box center [469, 116] width 228 height 12
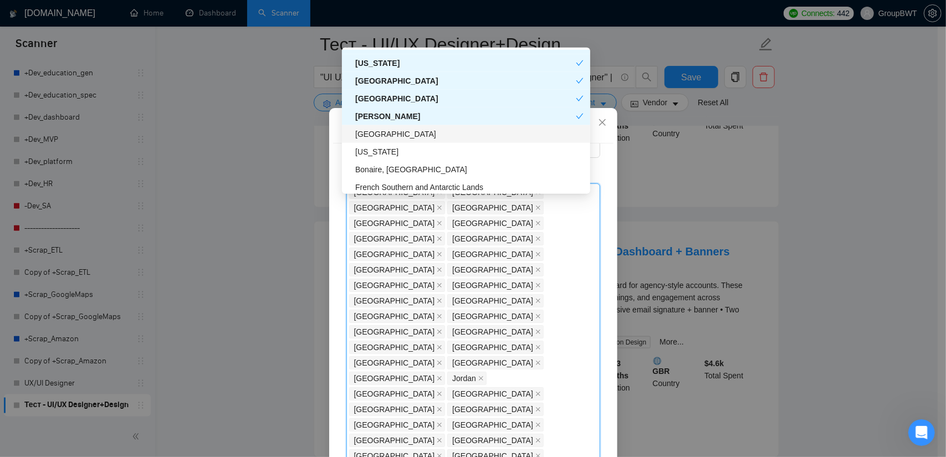
click at [375, 134] on div "[GEOGRAPHIC_DATA]" at bounding box center [469, 134] width 228 height 12
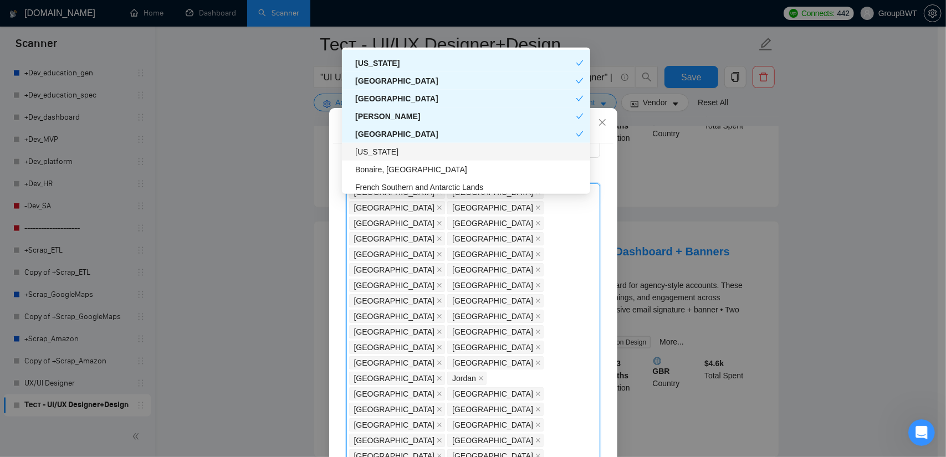
click at [372, 157] on div "[US_STATE]" at bounding box center [469, 152] width 228 height 12
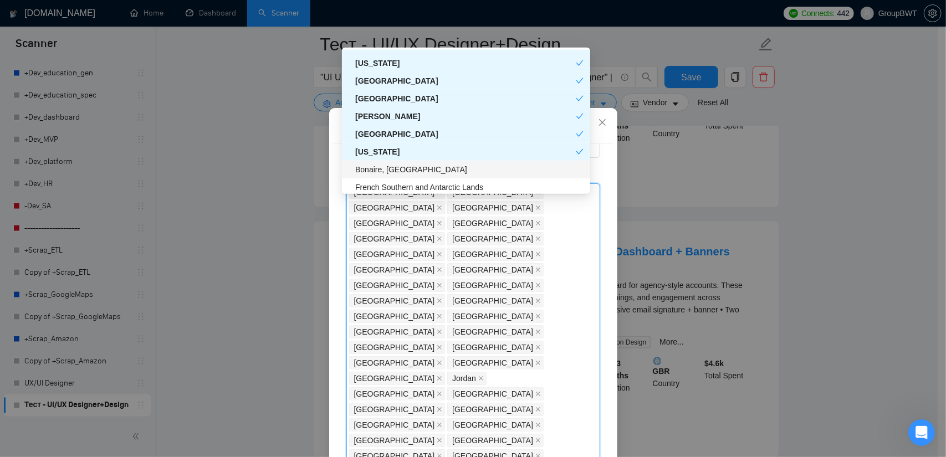
click at [396, 173] on div "Bonaire, [GEOGRAPHIC_DATA]" at bounding box center [469, 169] width 228 height 12
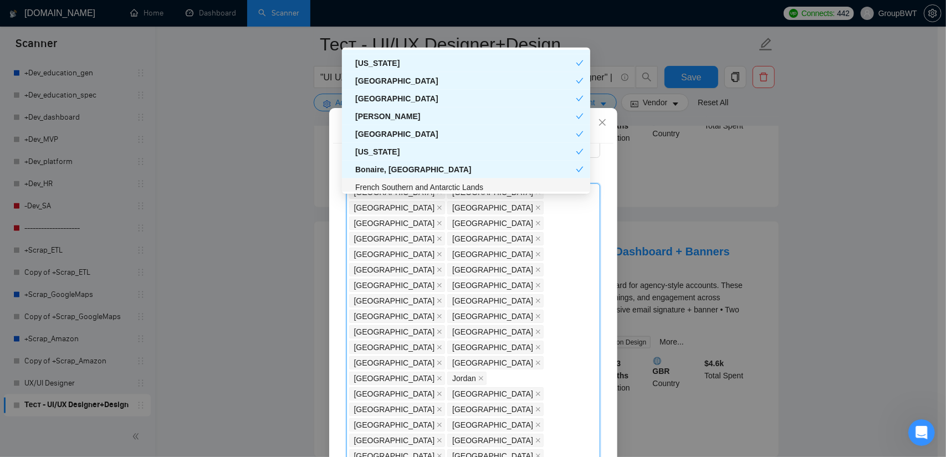
click at [395, 184] on div "French Southern and Antarctic Lands" at bounding box center [469, 187] width 228 height 12
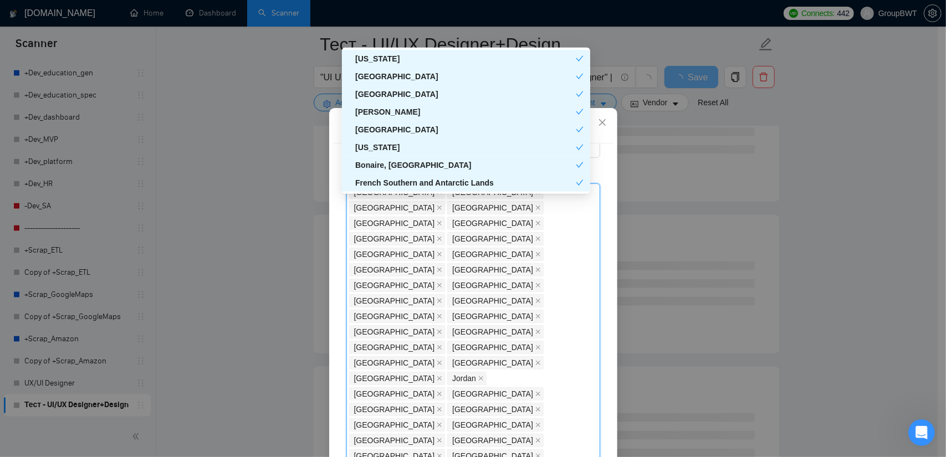
click at [597, 172] on div "Client Location Include Client Countries Select Exclude Client Countries [GEOGR…" at bounding box center [473, 303] width 280 height 320
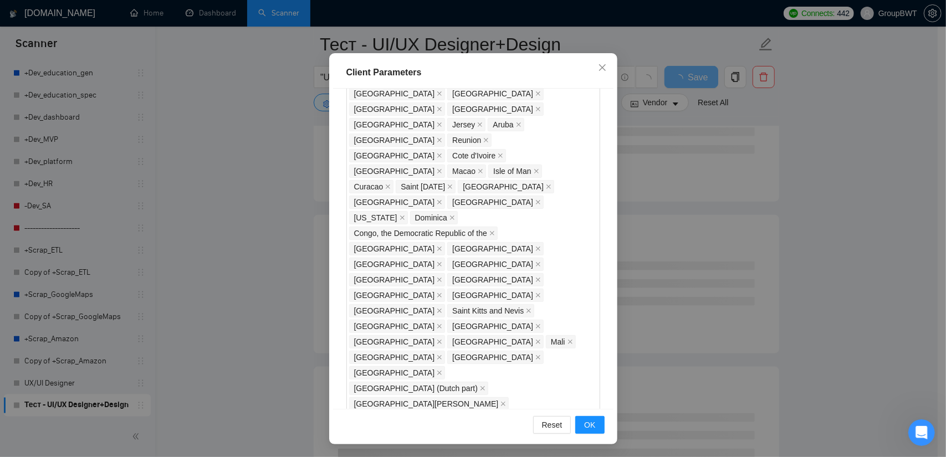
scroll to position [886, 0]
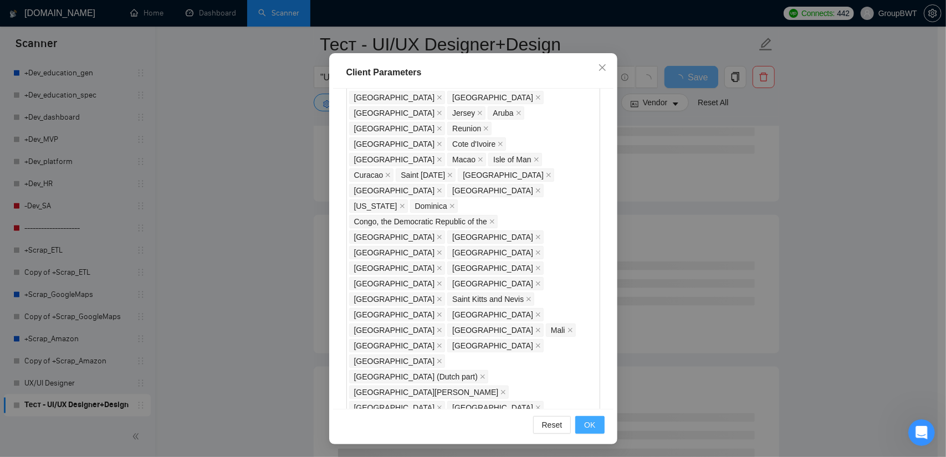
click at [584, 424] on span "OK" at bounding box center [589, 425] width 11 height 12
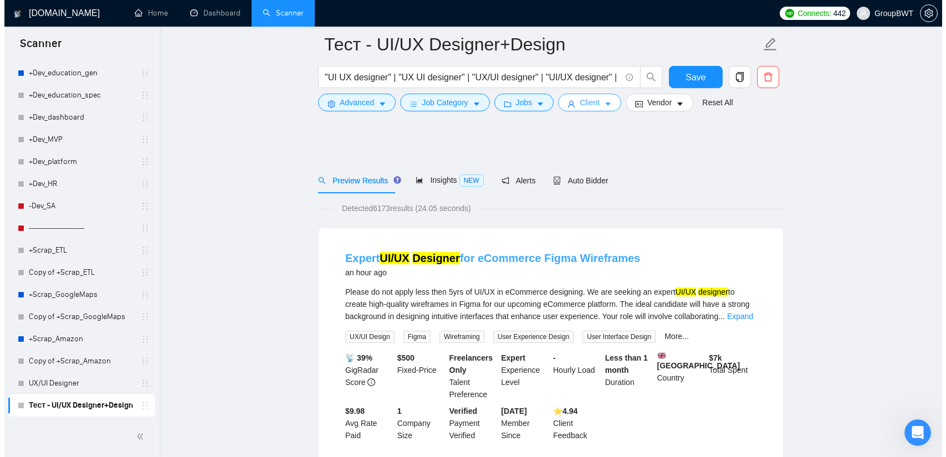
scroll to position [0, 0]
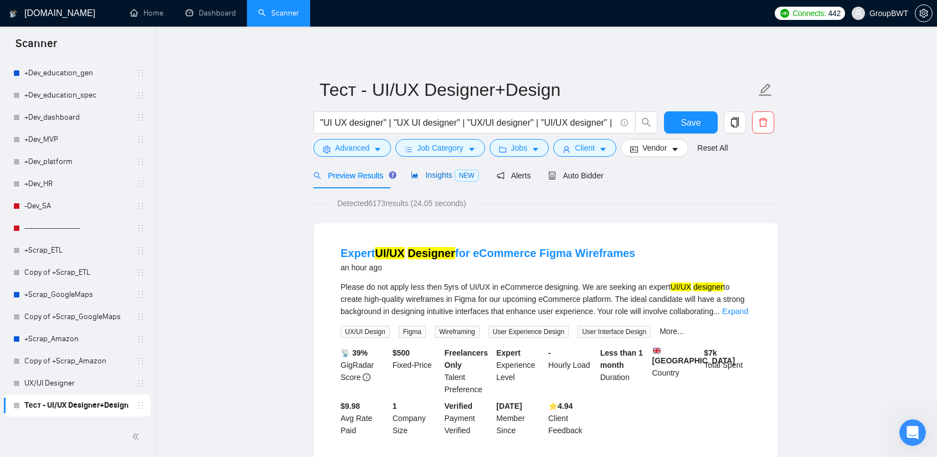
click at [433, 177] on span "Insights NEW" at bounding box center [445, 175] width 68 height 9
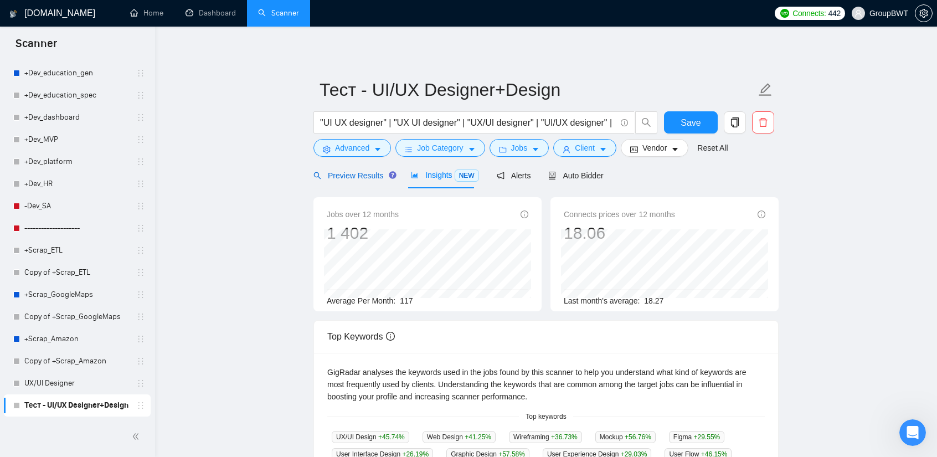
click at [347, 177] on span "Preview Results" at bounding box center [354, 175] width 80 height 9
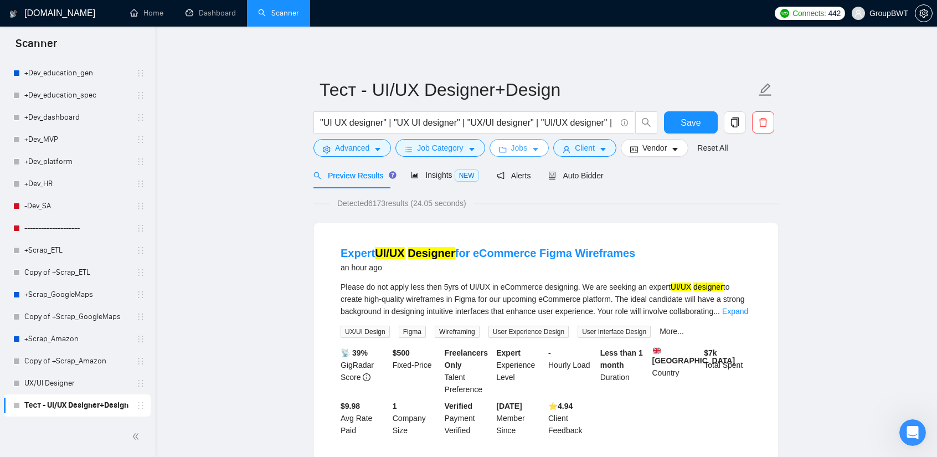
click at [529, 153] on button "Jobs" at bounding box center [520, 148] width 60 height 18
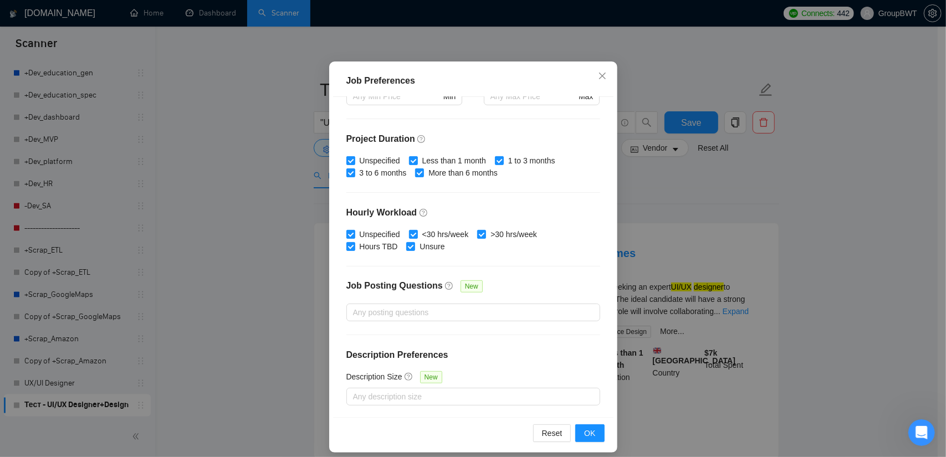
scroll to position [68, 0]
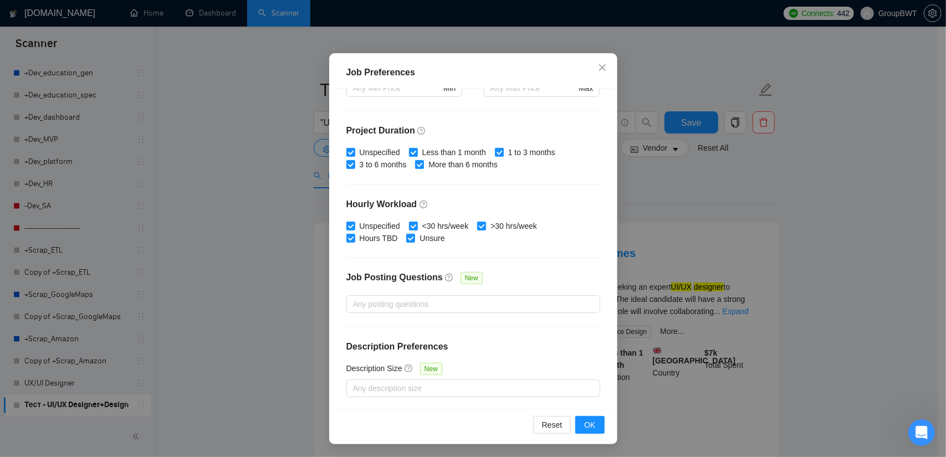
click at [636, 198] on div "Job Preferences Budget Project Type All Fixed Price Hourly Rate Fixed Price Bud…" at bounding box center [473, 228] width 946 height 457
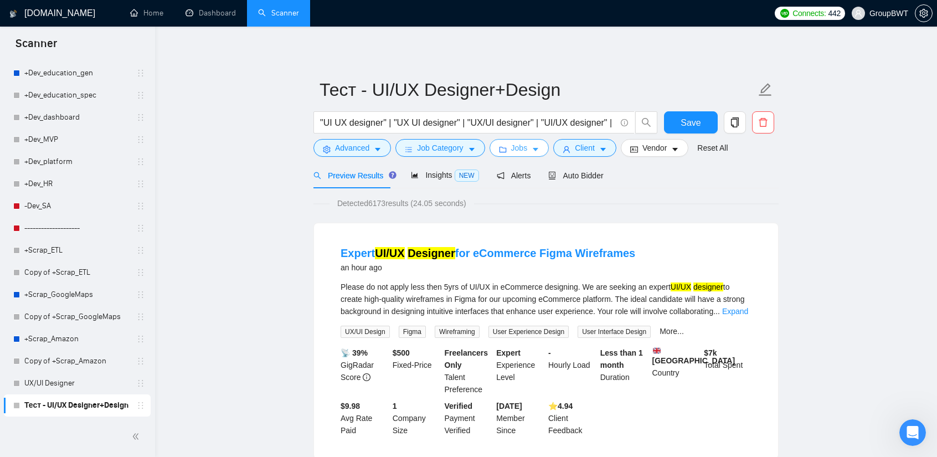
click at [526, 151] on button "Jobs" at bounding box center [520, 148] width 60 height 18
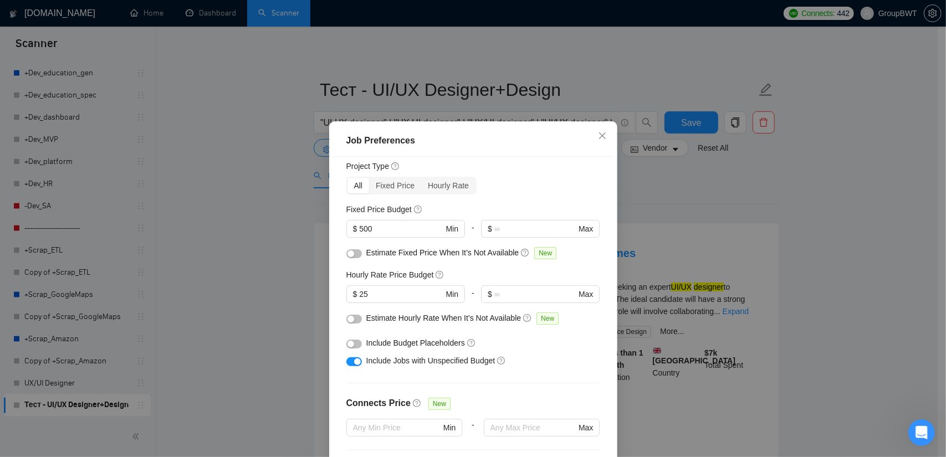
scroll to position [27, 0]
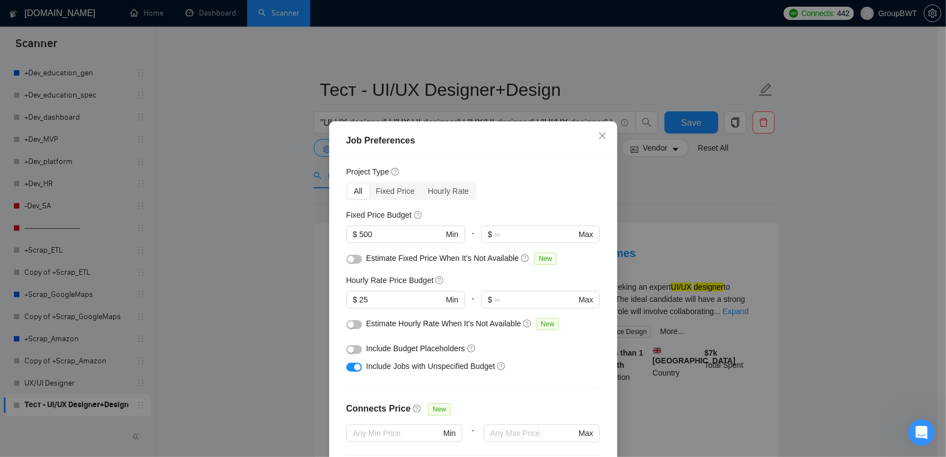
click at [714, 199] on div "Job Preferences Budget Project Type All Fixed Price Hourly Rate Fixed Price Bud…" at bounding box center [473, 228] width 946 height 457
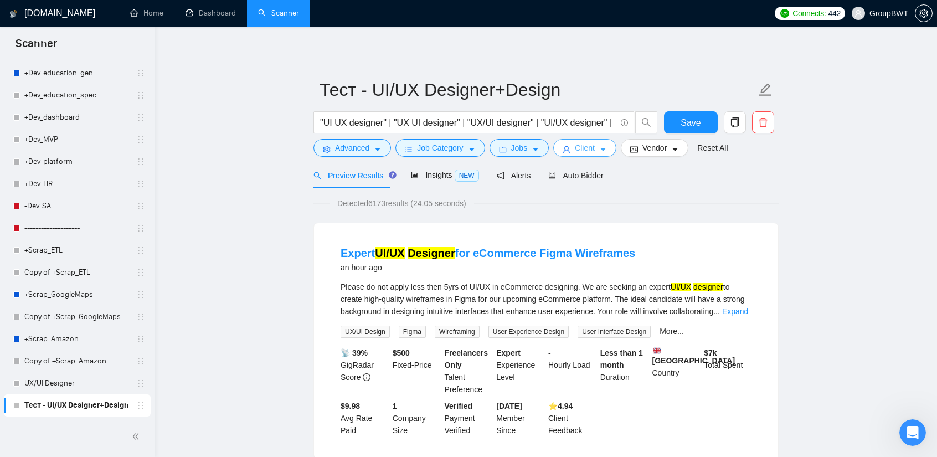
click at [575, 151] on span "Client" at bounding box center [585, 148] width 20 height 12
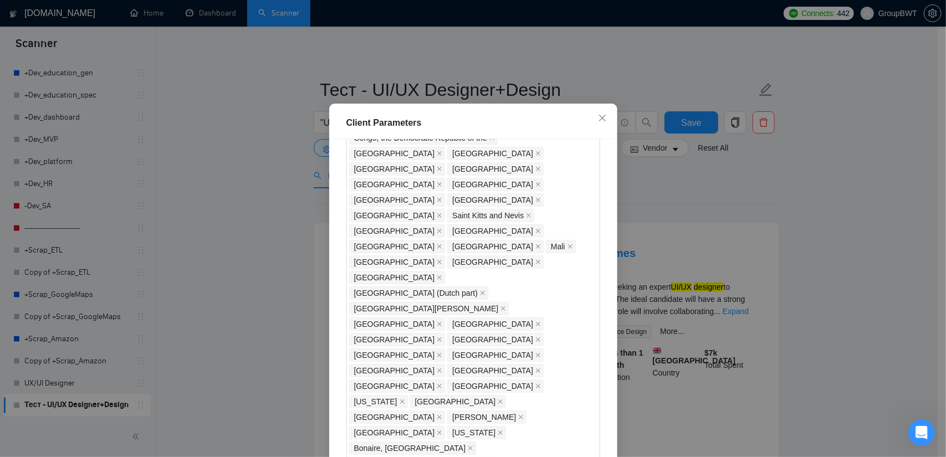
scroll to position [68, 0]
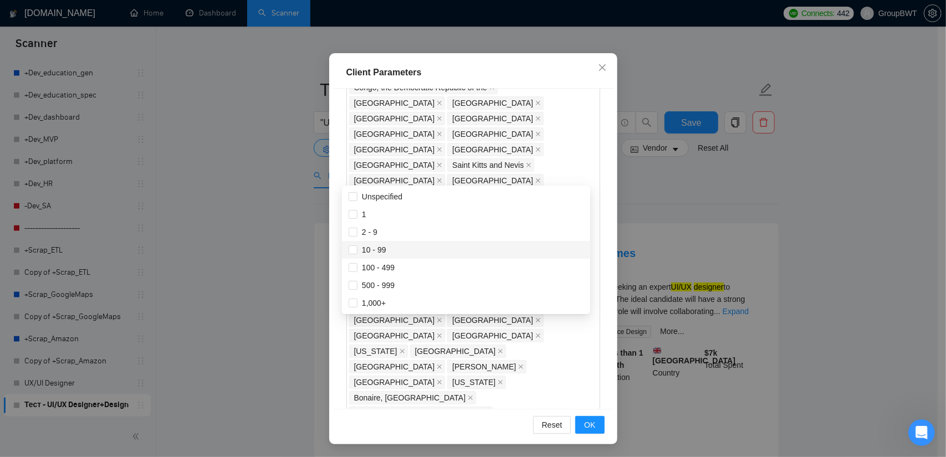
click at [599, 236] on div "Client Location Include Client Countries Select Exclude Client Countries [GEOGR…" at bounding box center [473, 249] width 280 height 320
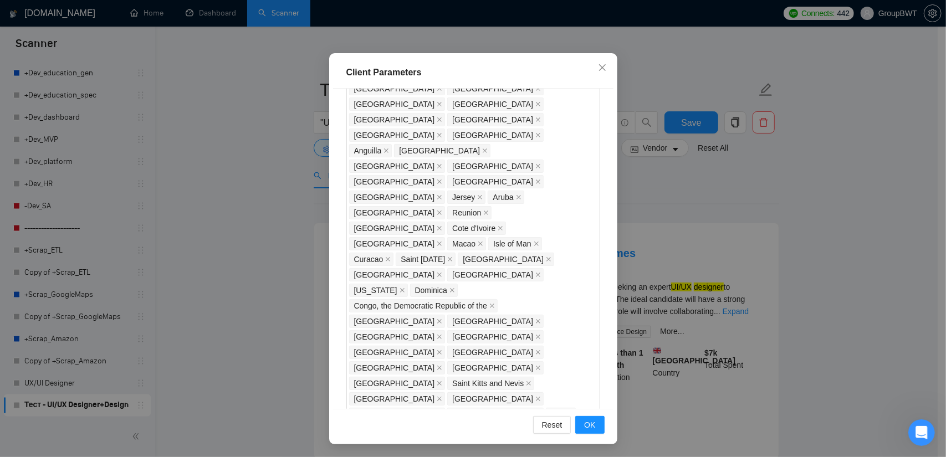
scroll to position [799, 0]
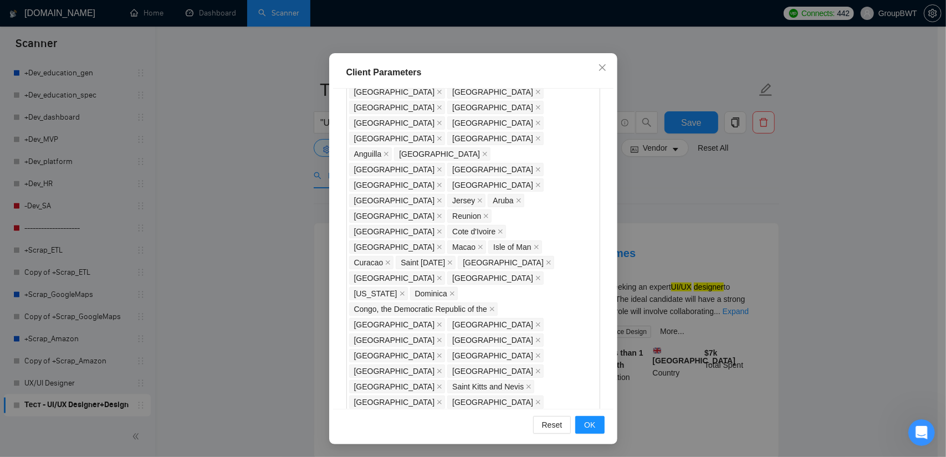
click at [694, 191] on div "Client Parameters Client Location Include Client Countries Select Exclude Clien…" at bounding box center [473, 228] width 946 height 457
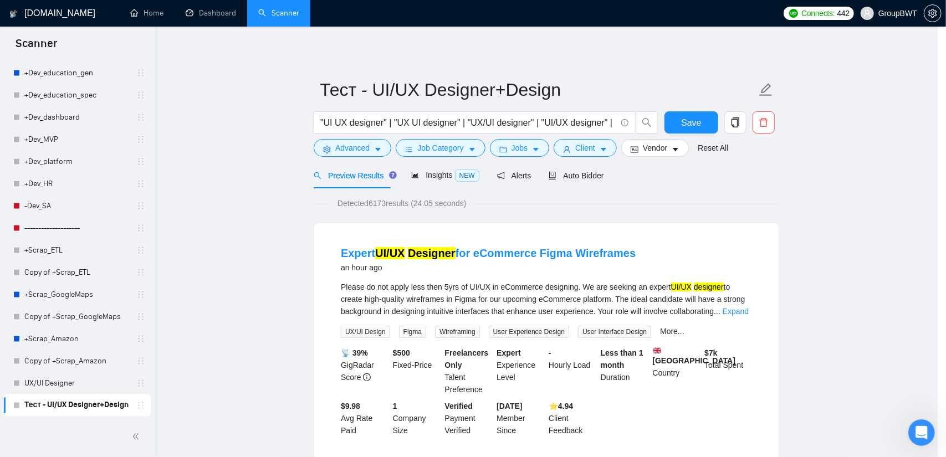
scroll to position [13, 0]
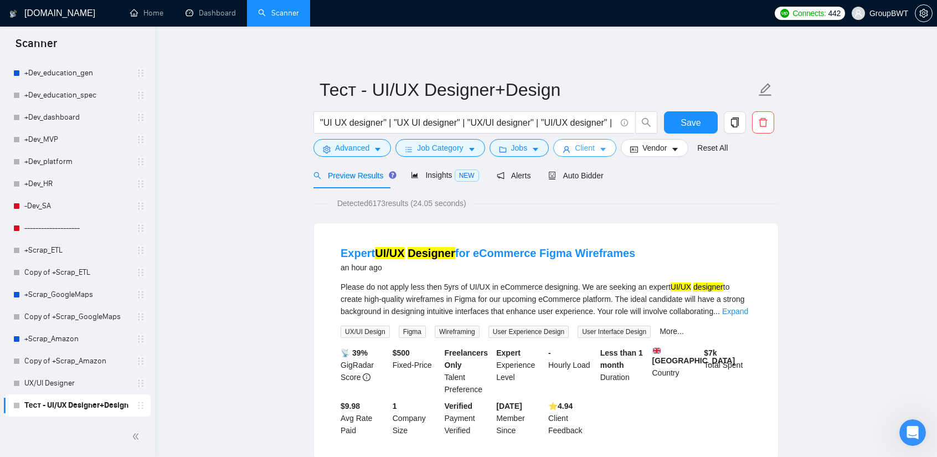
click at [582, 147] on span "Client" at bounding box center [585, 148] width 20 height 12
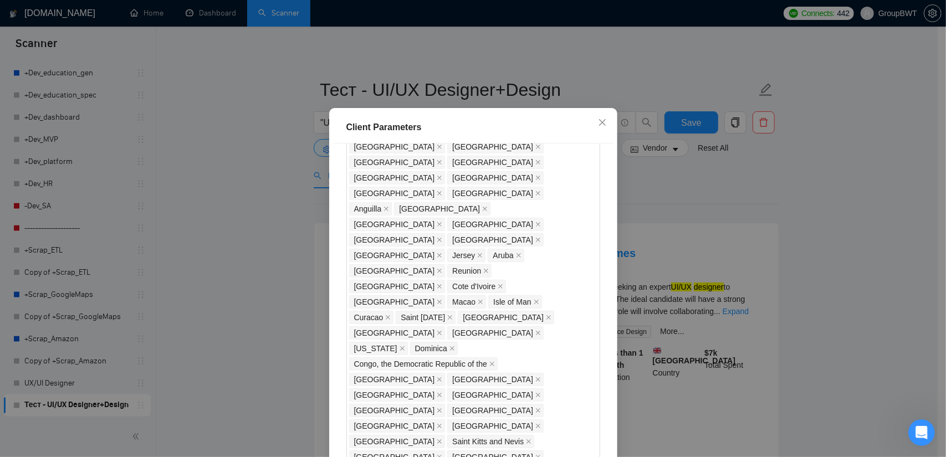
click at [654, 147] on div "Client Parameters Client Location Include Client Countries Select Exclude Clien…" at bounding box center [473, 228] width 946 height 457
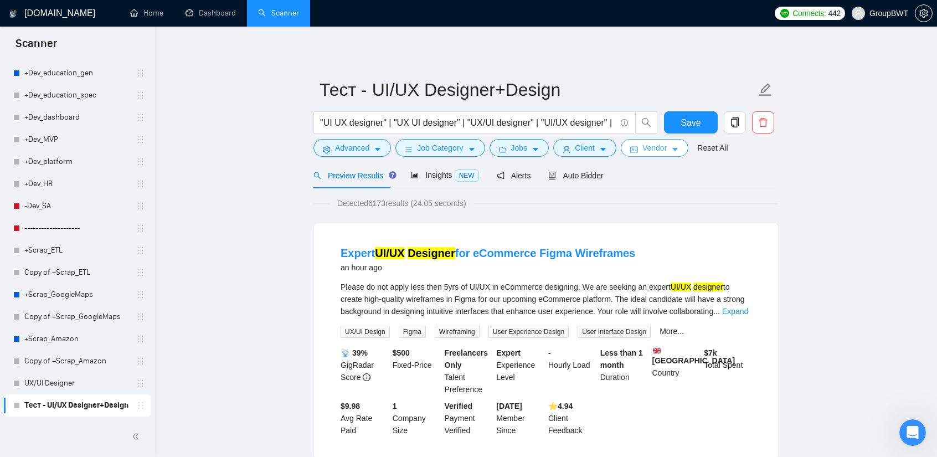
click at [655, 150] on span "Vendor" at bounding box center [655, 148] width 24 height 12
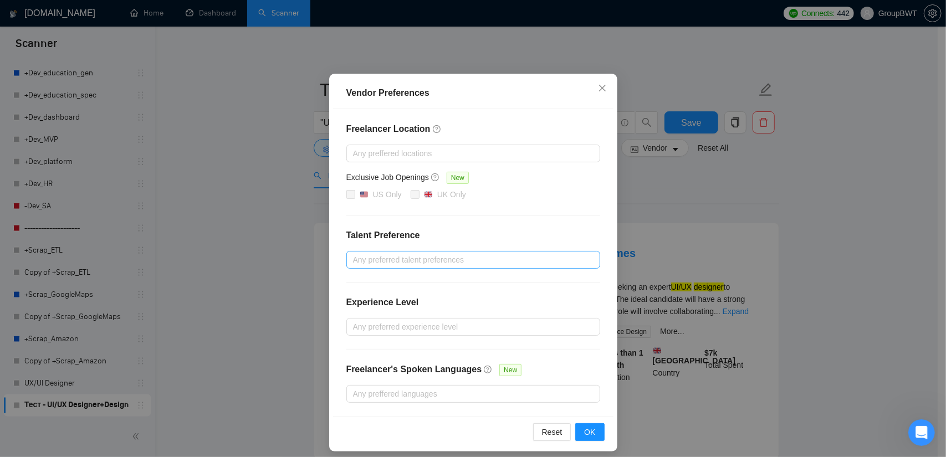
scroll to position [53, 0]
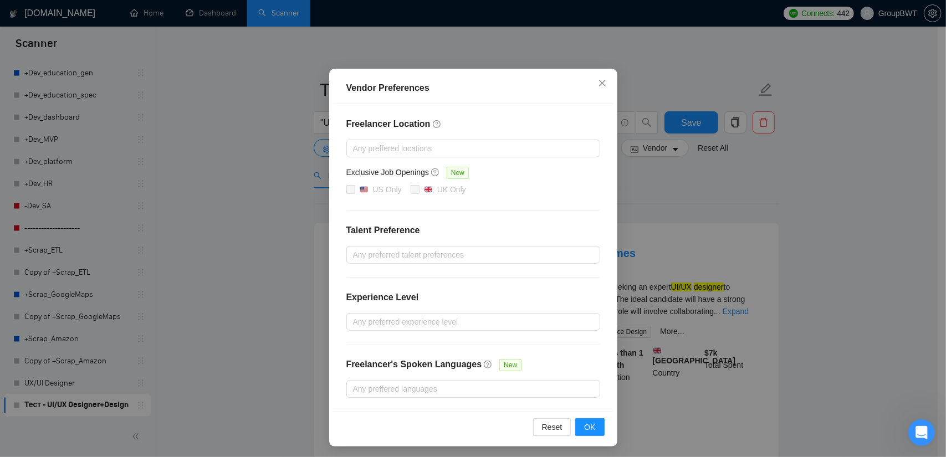
click at [737, 198] on div "Vendor Preferences Freelancer Location Any preffered locations Exclusive Job Op…" at bounding box center [473, 228] width 946 height 457
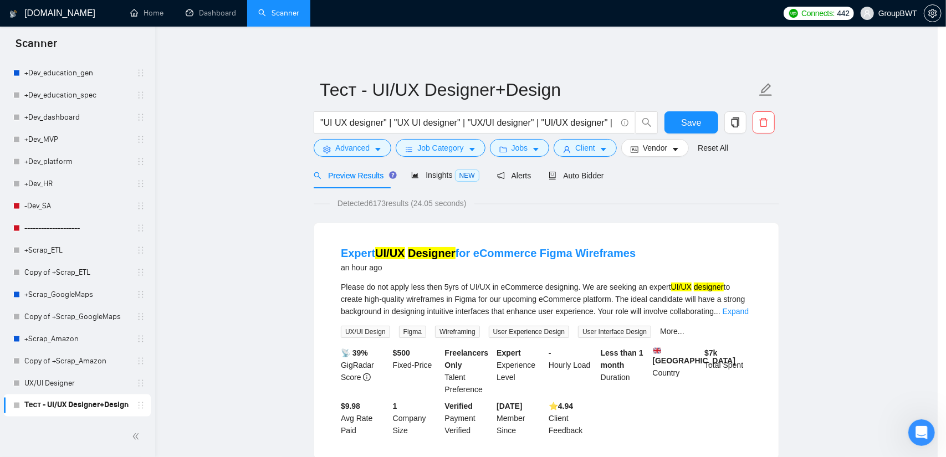
scroll to position [0, 0]
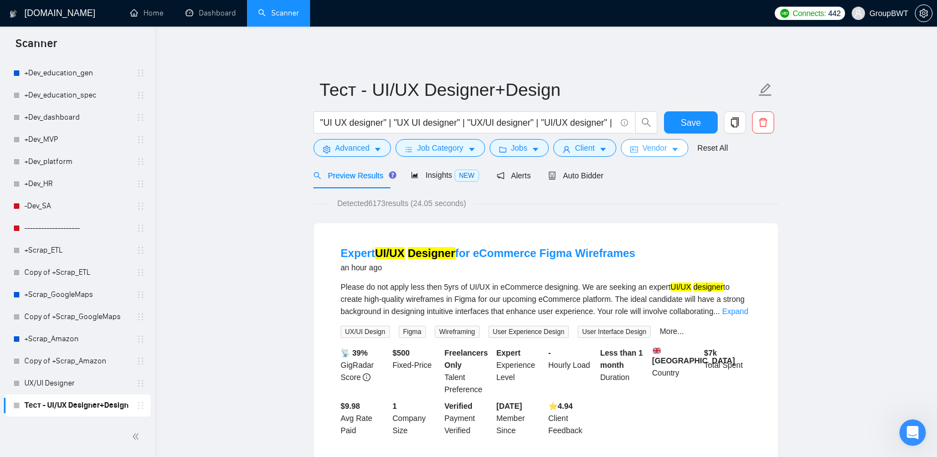
click at [656, 150] on span "Vendor" at bounding box center [655, 148] width 24 height 12
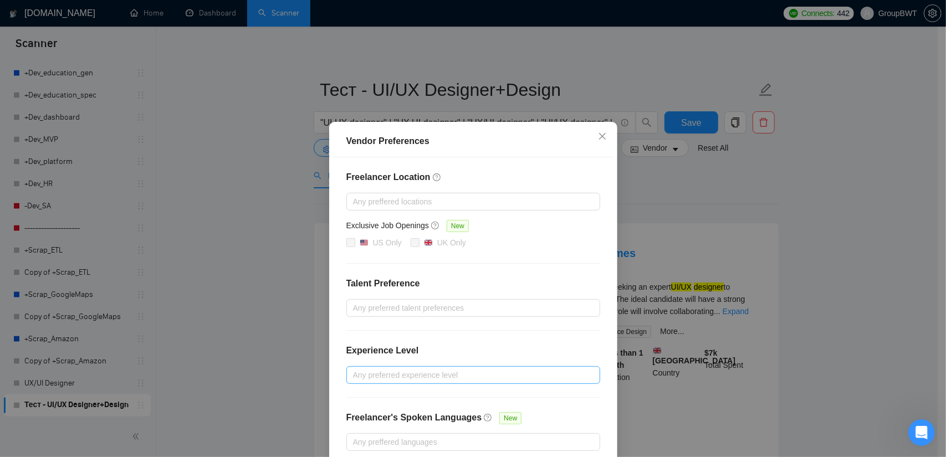
click at [429, 371] on div at bounding box center [467, 374] width 237 height 13
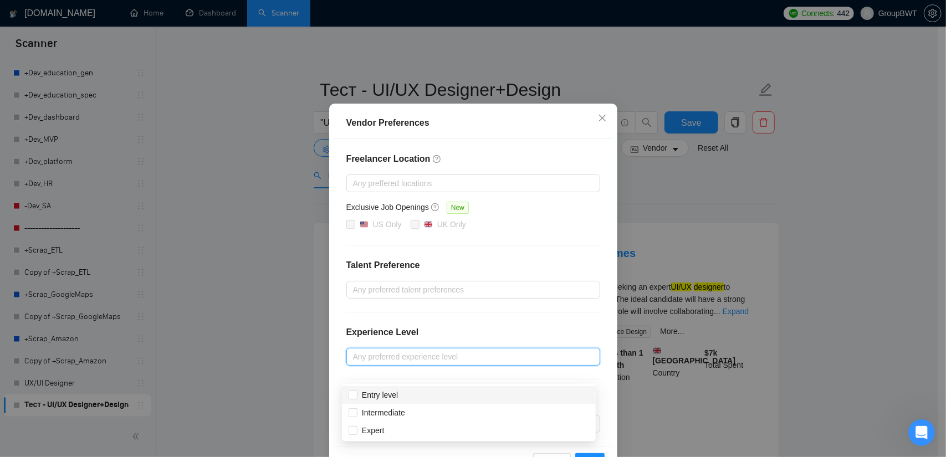
scroll to position [53, 0]
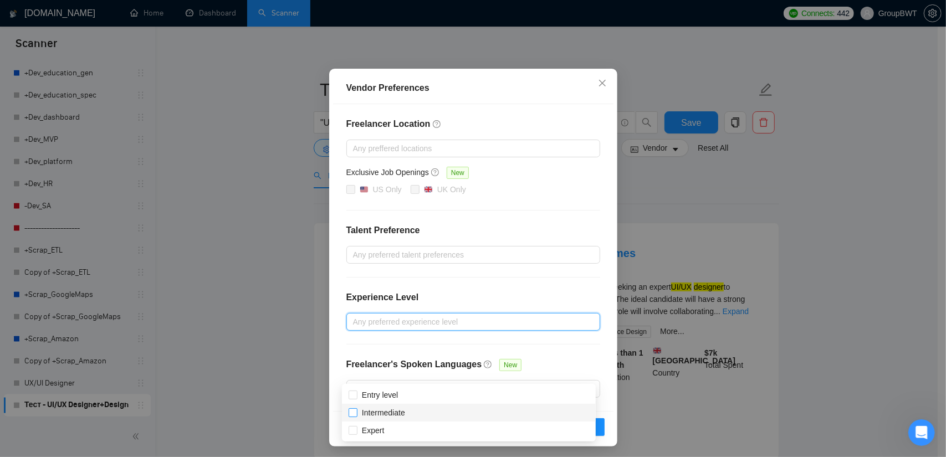
click at [358, 417] on span "Intermediate" at bounding box center [383, 413] width 52 height 12
click at [356, 416] on input "Intermediate" at bounding box center [352, 412] width 8 height 8
checkbox input "false"
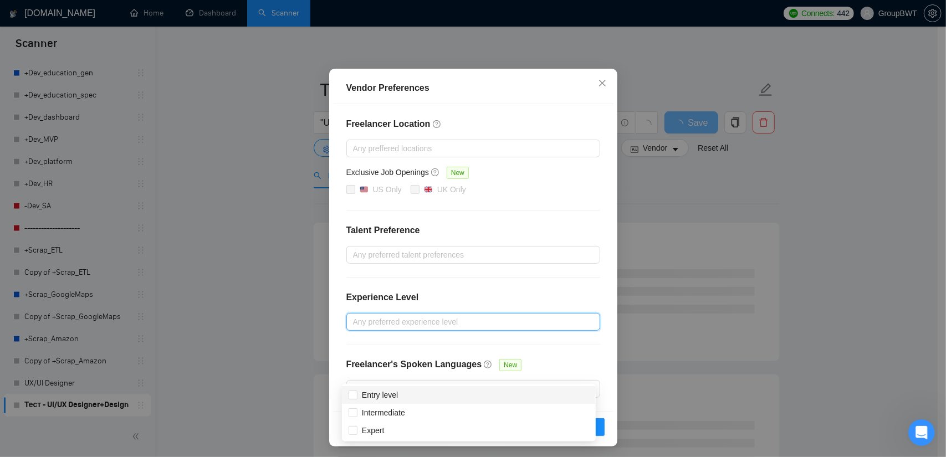
click at [594, 280] on div "Freelancer Location Any preffered locations Exclusive Job Openings New US Only …" at bounding box center [473, 257] width 280 height 307
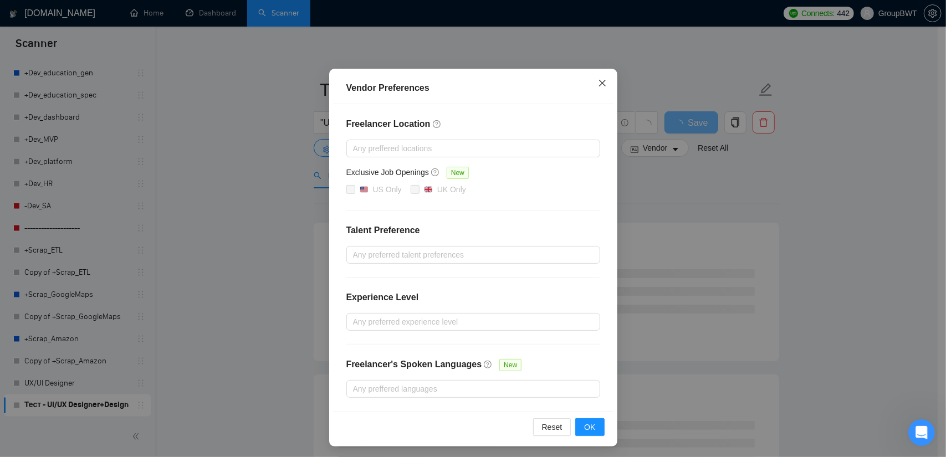
click at [598, 82] on icon "close" at bounding box center [602, 83] width 9 height 9
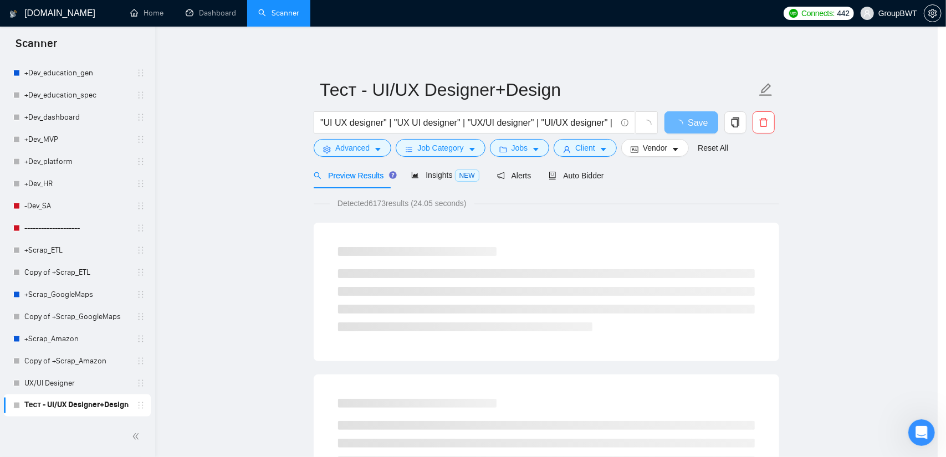
scroll to position [0, 0]
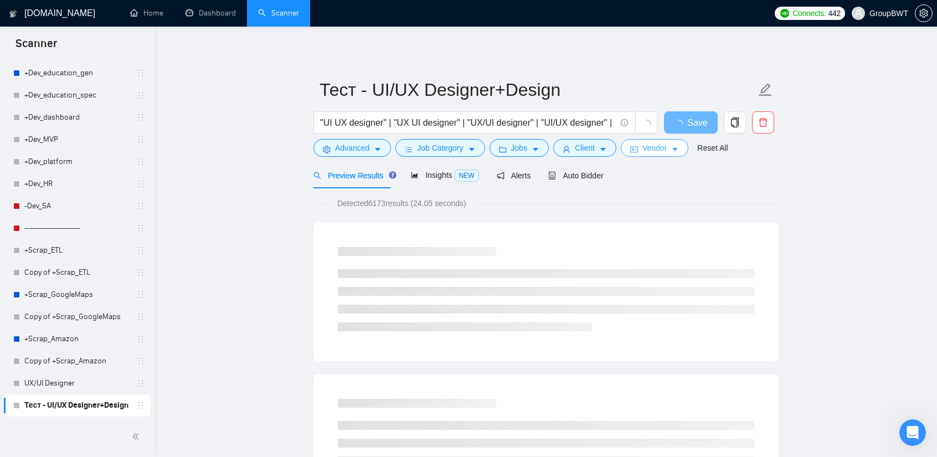
click at [644, 150] on span "Vendor" at bounding box center [655, 148] width 24 height 12
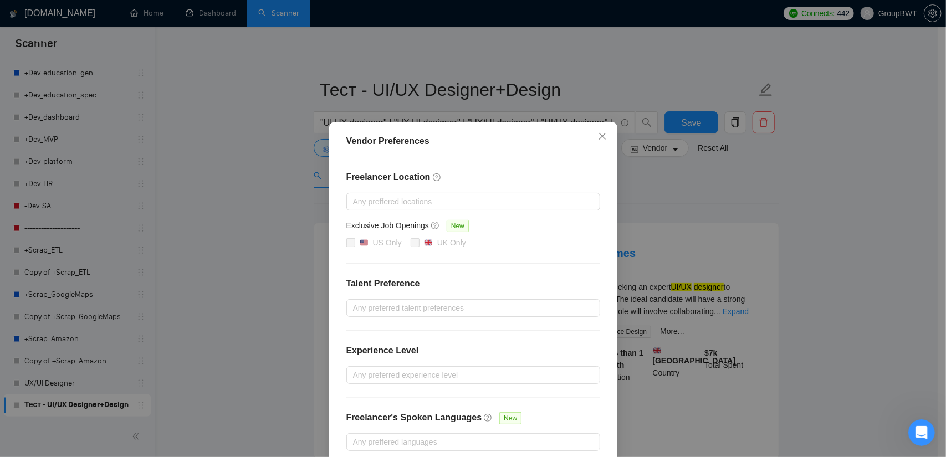
click at [722, 198] on div "Vendor Preferences Freelancer Location Any preffered locations Exclusive Job Op…" at bounding box center [473, 228] width 946 height 457
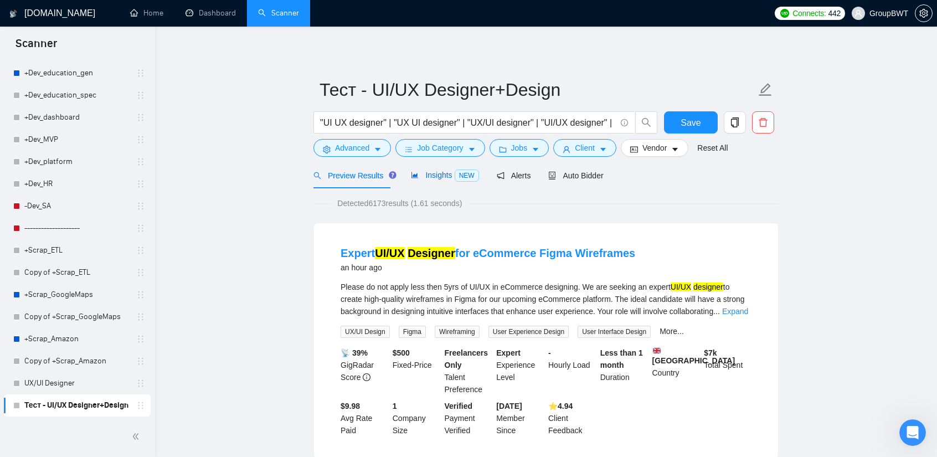
click at [443, 178] on span "Insights NEW" at bounding box center [445, 175] width 68 height 9
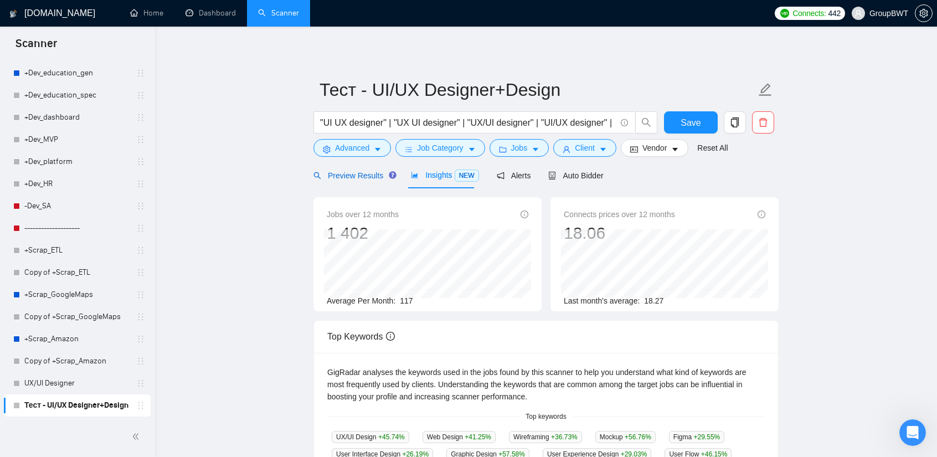
click at [347, 170] on div "Preview Results" at bounding box center [354, 176] width 80 height 12
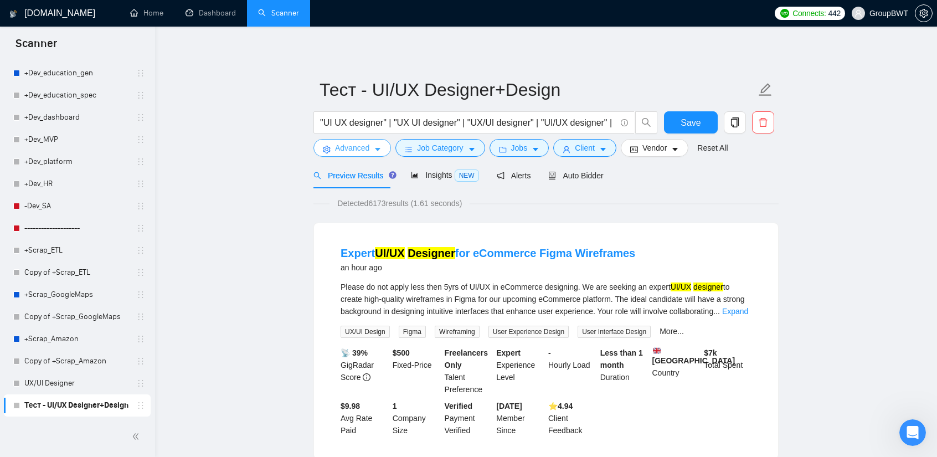
click at [351, 147] on span "Advanced" at bounding box center [352, 148] width 34 height 12
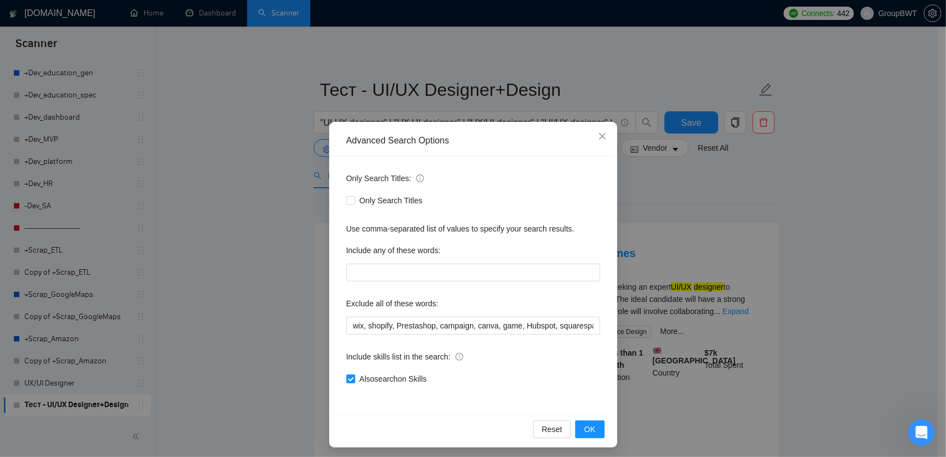
click at [806, 203] on div "Advanced Search Options Only Search Titles: Only Search Titles Use comma-separa…" at bounding box center [473, 228] width 946 height 457
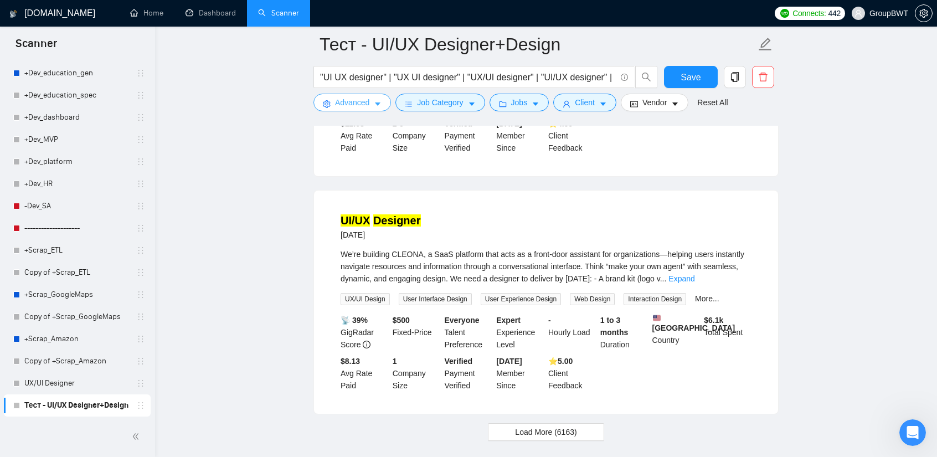
scroll to position [2303, 0]
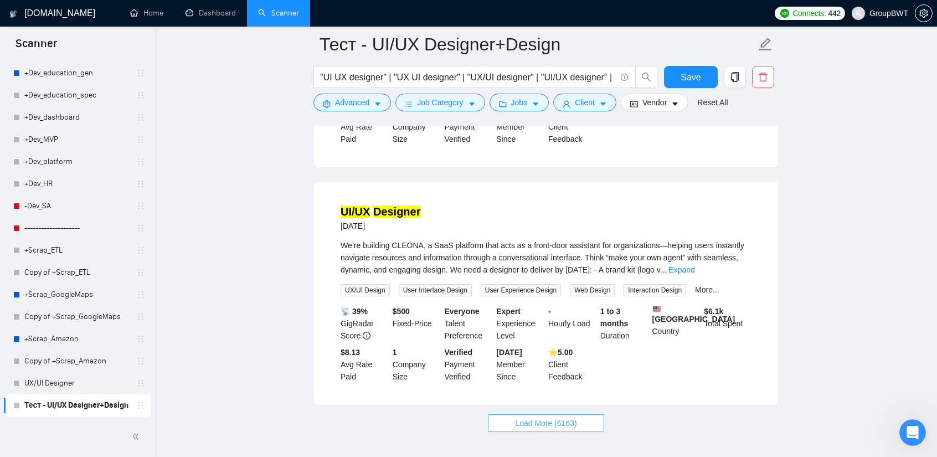
click at [540, 417] on span "Load More (6163)" at bounding box center [545, 423] width 61 height 12
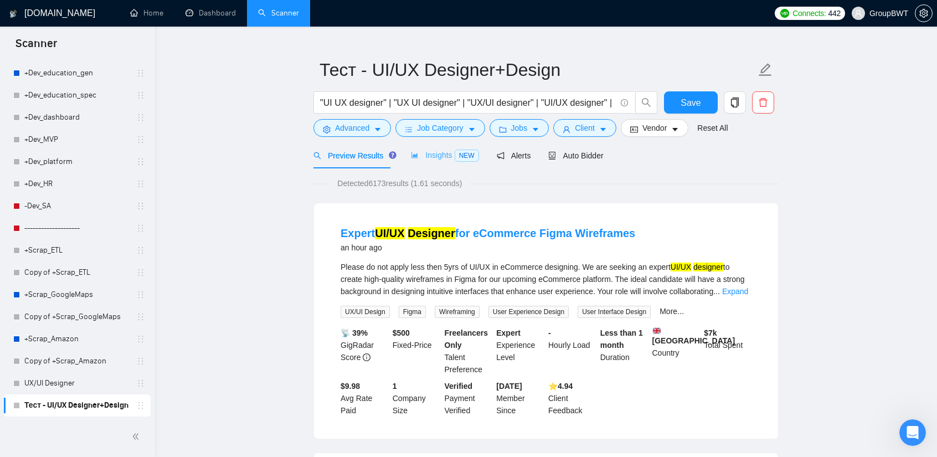
scroll to position [0, 0]
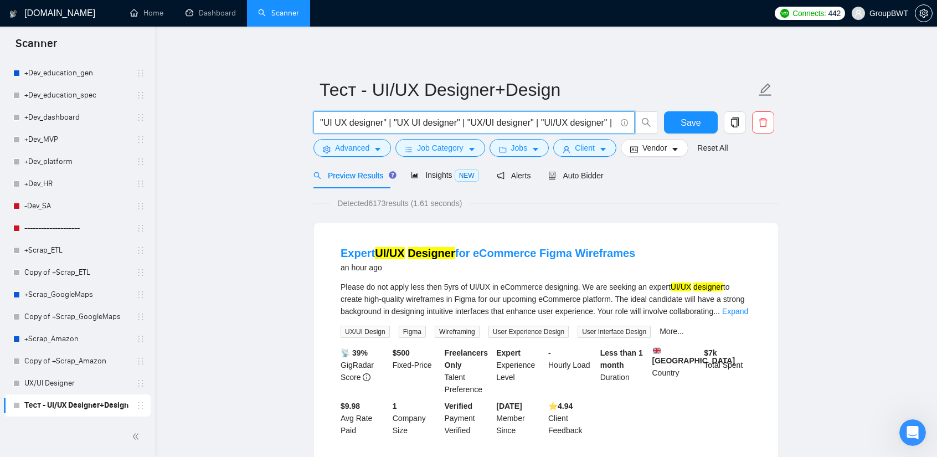
drag, startPoint x: 546, startPoint y: 120, endPoint x: 584, endPoint y: 120, distance: 37.7
click at [584, 120] on input ""UI UX designer" | "UX UI designer" | "UX/UI designer" | "UI/UX designer" |" at bounding box center [468, 123] width 296 height 14
click at [600, 121] on input ""UI UX designer" | "UX UI designer" | "UX/UI designer" | "UI/UX designer" |" at bounding box center [468, 123] width 296 height 14
click at [609, 122] on input ""UI UX designer" | "UX UI designer" | "UX/UI designer" | "UI/UX designer" |" at bounding box center [468, 123] width 296 height 14
drag, startPoint x: 437, startPoint y: 126, endPoint x: 937, endPoint y: 142, distance: 500.6
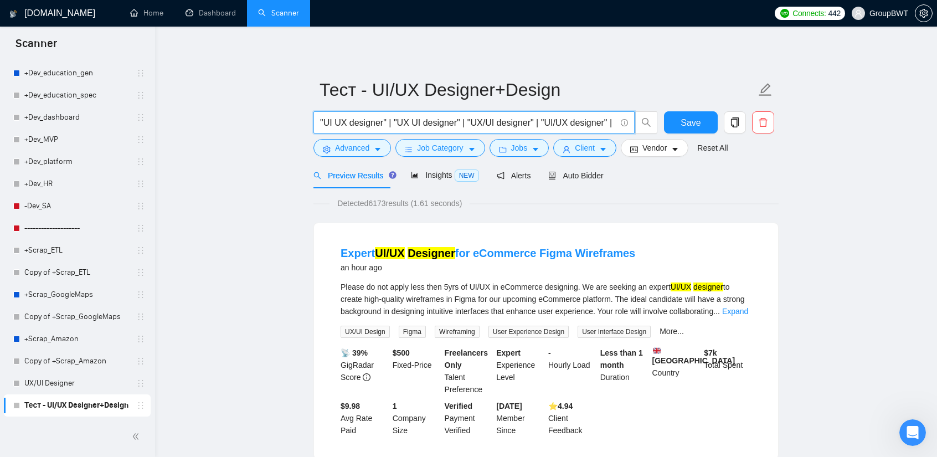
click at [613, 121] on input ""UI UX designer" | "UX UI designer" | "UX/UI designer" | "UI/UX designer" |" at bounding box center [468, 123] width 296 height 14
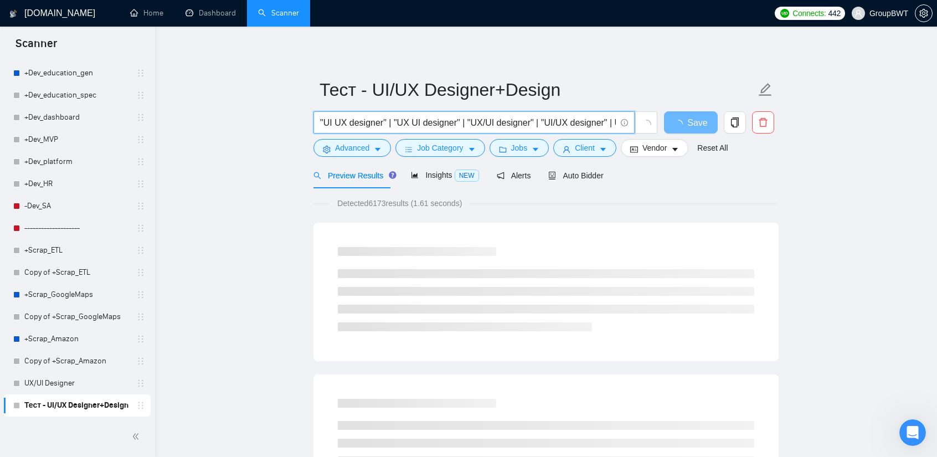
click at [655, 207] on div "Detected 6173 results (1.61 seconds)" at bounding box center [546, 203] width 465 height 12
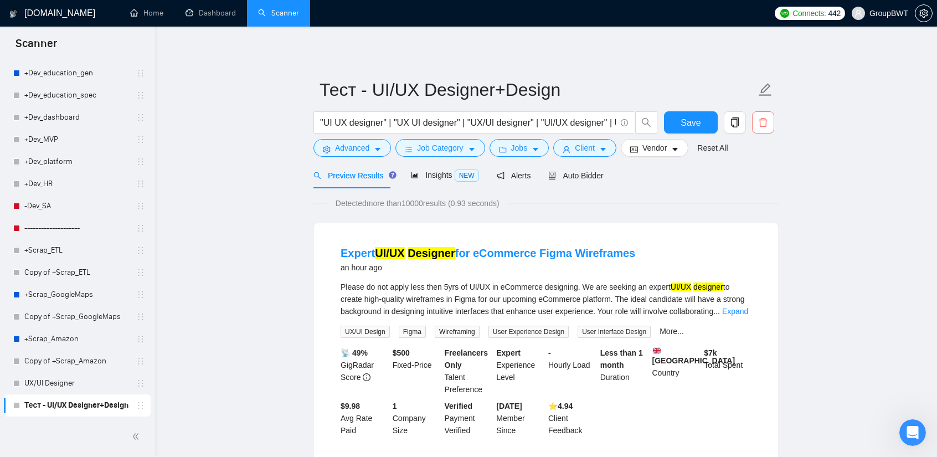
scroll to position [0, 22]
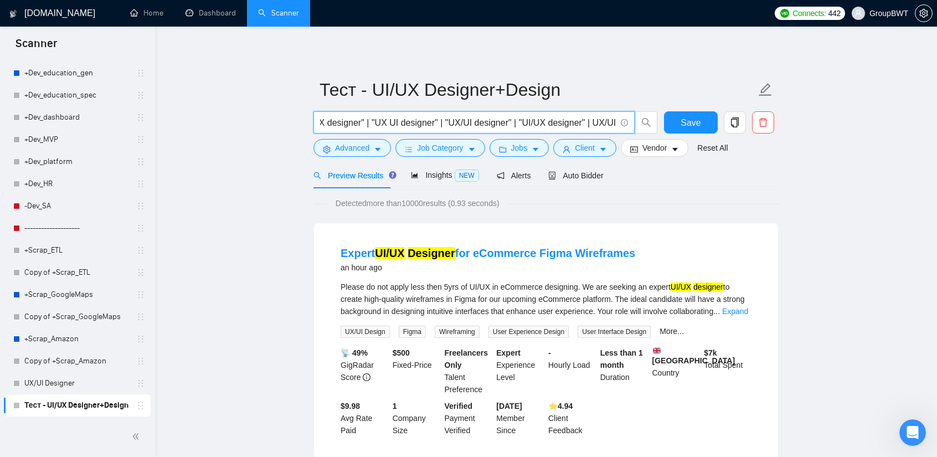
drag, startPoint x: 566, startPoint y: 117, endPoint x: 783, endPoint y: 129, distance: 217.5
click at [586, 122] on input ""UI UX designer" | "UX UI designer" | "UX/UI designer" | "UI/UX designer" | UX/…" at bounding box center [468, 123] width 296 height 14
drag, startPoint x: 616, startPoint y: 121, endPoint x: 588, endPoint y: 119, distance: 27.2
click at [588, 119] on input ""UI UX designer" | "UX UI designer" | "UX/UI designer" | "UI/UX designer" | UX/…" at bounding box center [468, 123] width 296 height 14
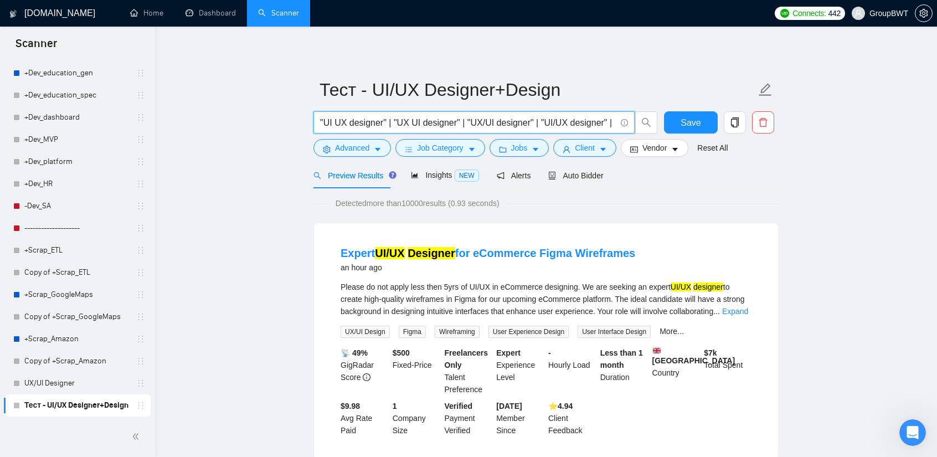
scroll to position [0, 0]
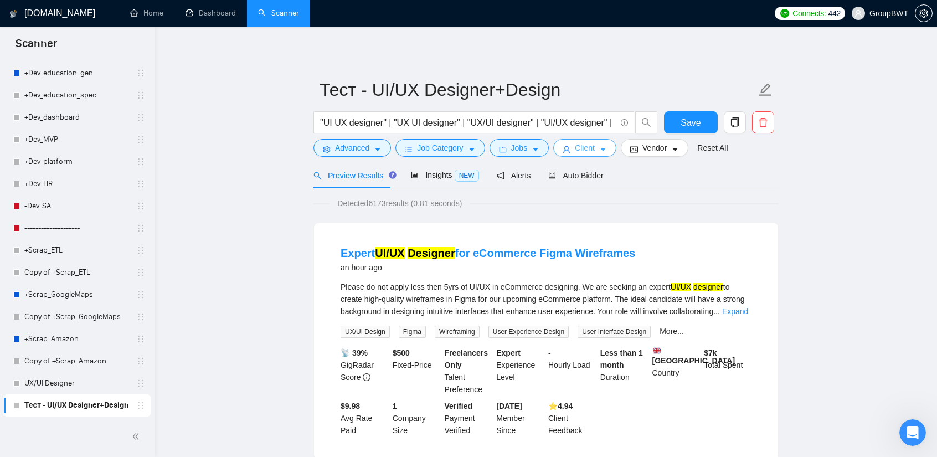
click at [591, 150] on button "Client" at bounding box center [584, 148] width 63 height 18
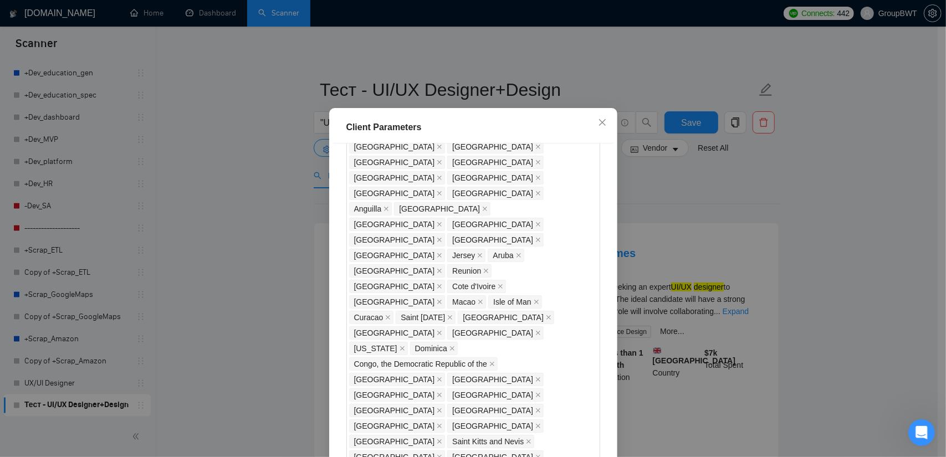
click at [706, 189] on div "Client Parameters Client Location Include Client Countries Select Exclude Clien…" at bounding box center [473, 228] width 946 height 457
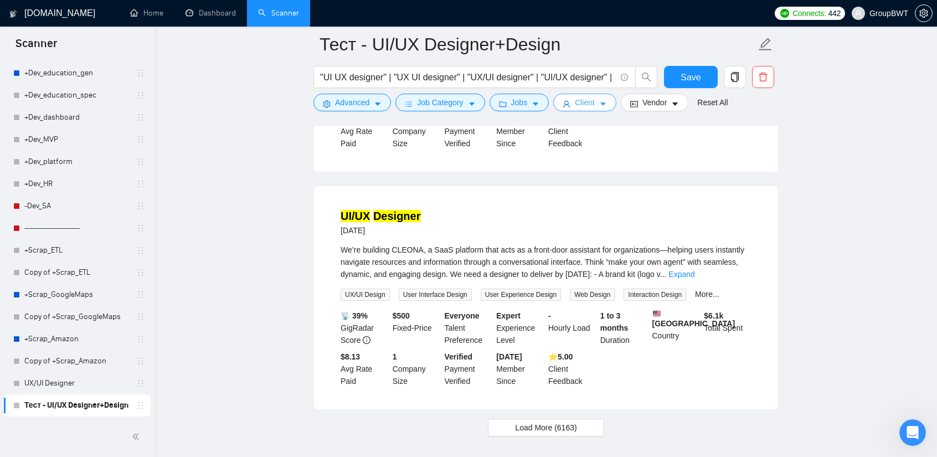
scroll to position [2303, 0]
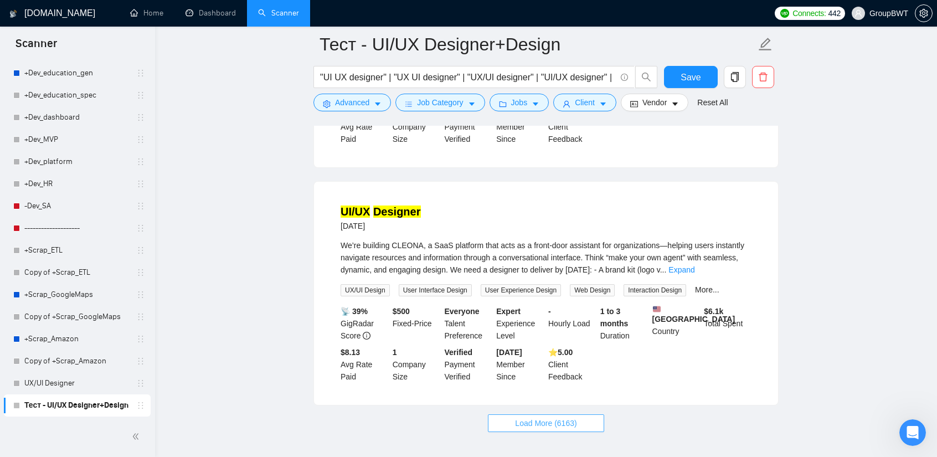
click at [584, 414] on button "Load More (6163)" at bounding box center [546, 423] width 116 height 18
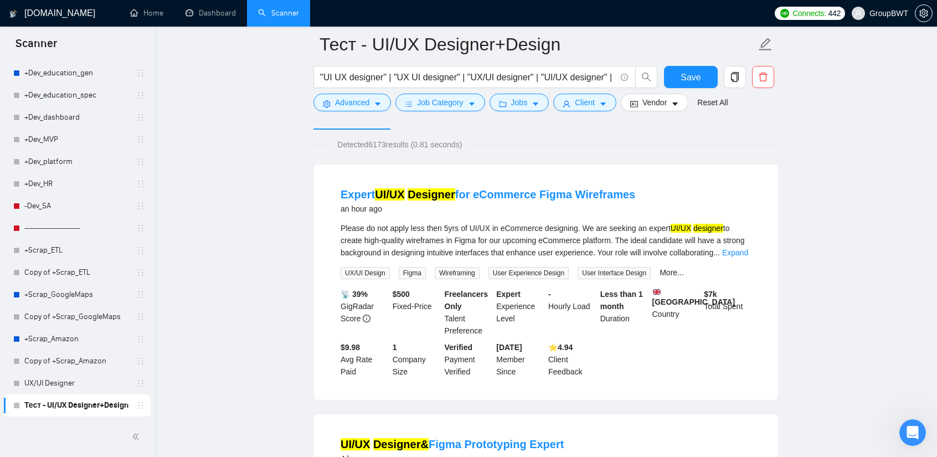
scroll to position [23, 0]
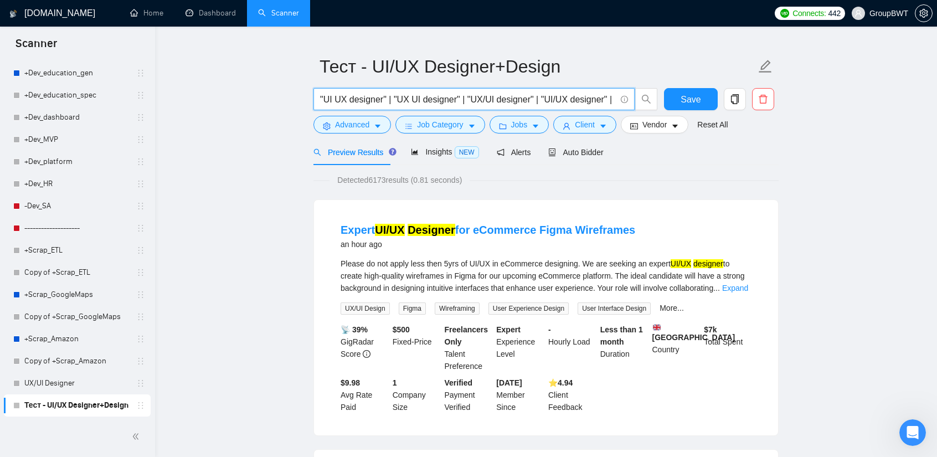
click at [613, 96] on input ""UI UX designer" | "UX UI designer" | "UX/UI designer" | "UI/UX designer" |" at bounding box center [468, 100] width 296 height 14
click at [537, 100] on input ""UI UX designer" | "UX UI designer" | "UX/UI designer" | "UI/UX designer" |" at bounding box center [468, 100] width 296 height 14
click at [529, 101] on input ""UI UX designer" | "UX UI designer" | "UX/UI designer" | "UI/UX designer" |" at bounding box center [468, 100] width 296 height 14
click at [551, 101] on input ""UI UX designer" | "UX UI designer" | "UX/UI designer" | "UI/UX designer" |" at bounding box center [468, 100] width 296 height 14
click at [585, 100] on input ""UI UX designer" | "UX UI designer" | "UX/UI designer" | "UI/UX designer" |" at bounding box center [468, 100] width 296 height 14
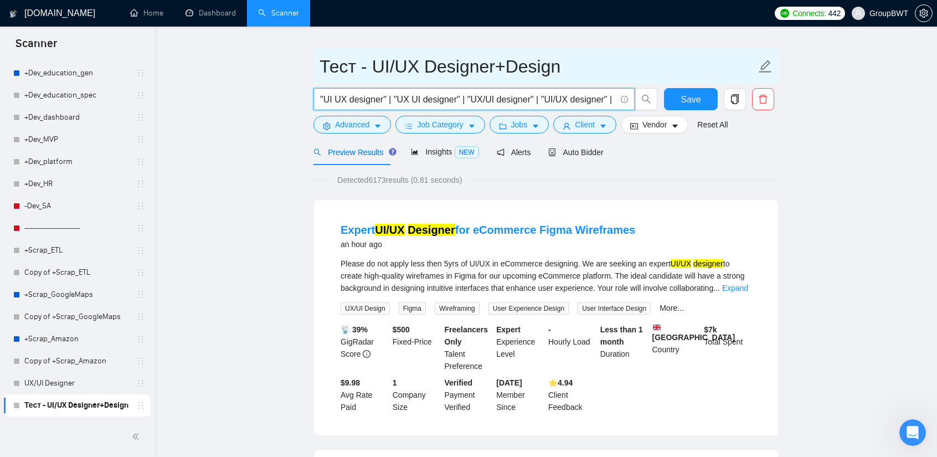
drag, startPoint x: 588, startPoint y: 93, endPoint x: 623, endPoint y: 80, distance: 36.4
click at [628, 78] on form "Тест - UI/UX Designer+Design "UI UX designer" | "UX UI designer" | "UX/UI desig…" at bounding box center [546, 94] width 465 height 90
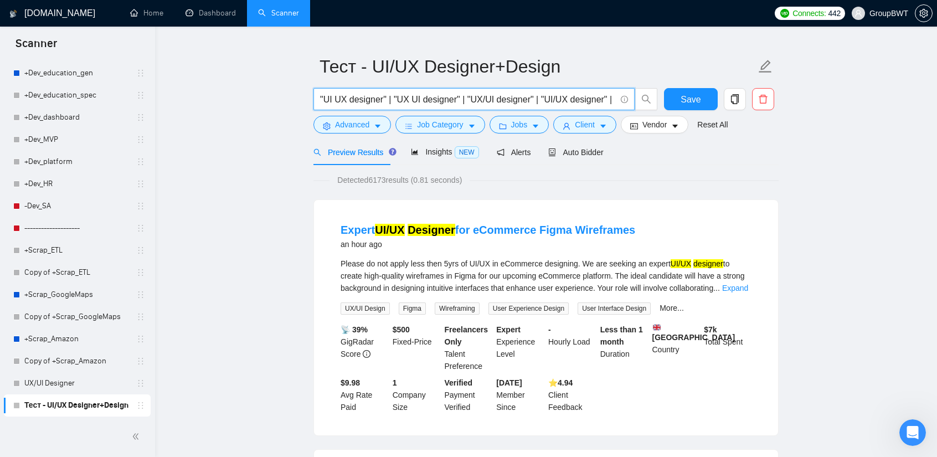
click at [591, 100] on input ""UI UX designer" | "UX UI designer" | "UX/UI designer" | "UI/UX designer" |" at bounding box center [468, 100] width 296 height 14
click at [613, 97] on input ""UI UX designer" | "UX UI designer" | "UX/UI designer" | "UI/UX designer" |" at bounding box center [468, 100] width 296 height 14
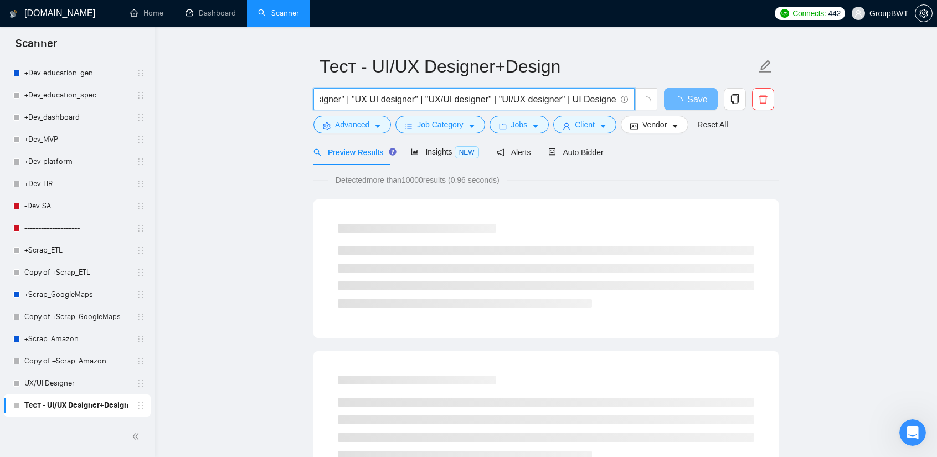
scroll to position [0, 44]
click at [613, 98] on input ""UI UX designer" | "UX UI designer" | "UX/UI designer" | "UI/UX designer" | UI …" at bounding box center [468, 100] width 296 height 14
click at [566, 100] on input ""UI UX designer" | "UX UI designer" | "UX/UI designer" | "UI/UX designer" | UI …" at bounding box center [468, 100] width 296 height 14
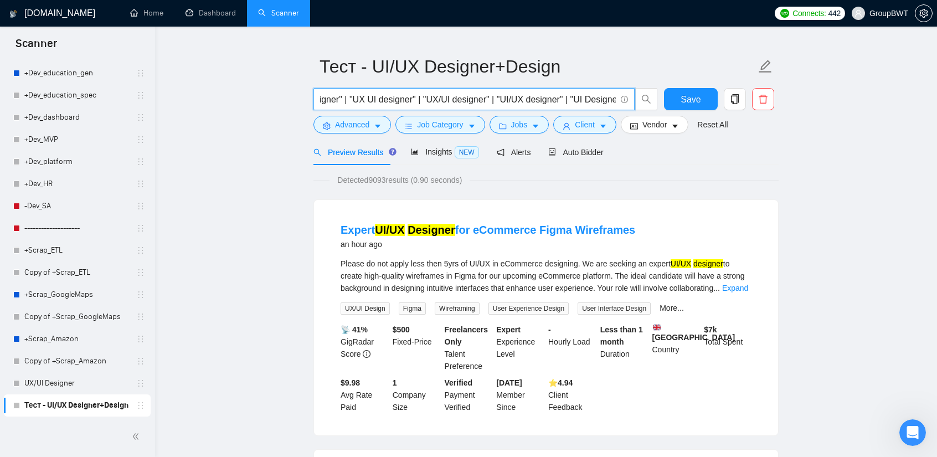
drag, startPoint x: 561, startPoint y: 102, endPoint x: 844, endPoint y: 111, distance: 283.8
click at [604, 100] on input ""UI UX designer" | "UX UI designer" | "UX/UI designer" | "UI/UX designer" | "UI…" at bounding box center [468, 100] width 296 height 14
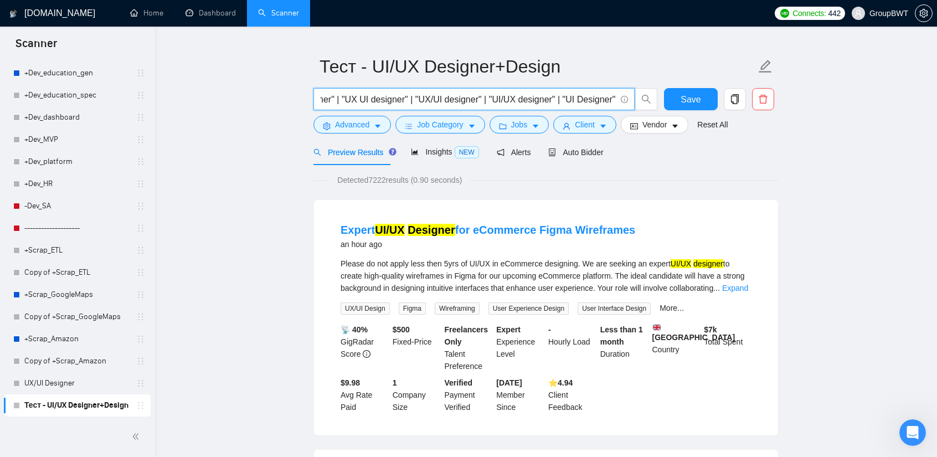
drag, startPoint x: 610, startPoint y: 101, endPoint x: 565, endPoint y: 99, distance: 45.5
click at [565, 99] on input ""UI UX designer" | "UX UI designer" | "UX/UI designer" | "UI/UX designer" | "UI…" at bounding box center [468, 100] width 296 height 14
click at [568, 100] on input ""UI UX designer" | "UX UI designer" | "UX/UI designer" | "UI/UX designer" | "UI…" at bounding box center [468, 100] width 296 height 14
drag, startPoint x: 610, startPoint y: 99, endPoint x: 561, endPoint y: 98, distance: 49.3
click at [561, 98] on input ""UI UX designer" | "UX UI designer" | "UX/UI designer" | "UI/UX designer" | "UI…" at bounding box center [468, 100] width 296 height 14
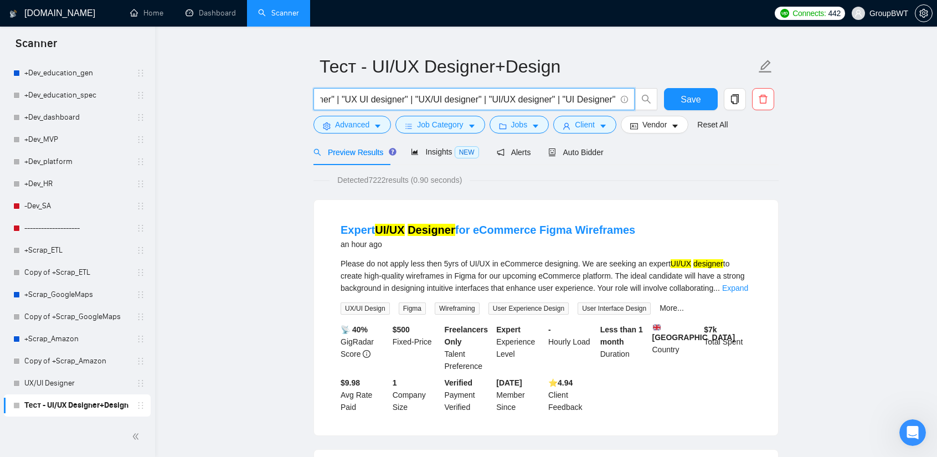
click at [606, 101] on input ""UI UX designer" | "UX UI designer" | "UX/UI designer" | "UI/UX designer" | "UI…" at bounding box center [468, 100] width 296 height 14
click at [624, 99] on span ""UI UX designer" | "UX UI designer" | "UX/UI designer" | "UI/UX designer" | "UI…" at bounding box center [474, 99] width 321 height 22
click at [613, 98] on input ""UI UX designer" | "UX UI designer" | "UX/UI designer" | "UI/UX designer" | "UI…" at bounding box center [468, 100] width 296 height 14
click at [613, 99] on input ""UI UX designer" | "UX UI designer" | "UX/UI designer" | "UI/UX designer" | "UI…" at bounding box center [468, 100] width 296 height 14
click at [616, 98] on input ""UI UX designer" | "UX UI designer" | "UX/UI designer" | "UI/UX designer" | "UI…" at bounding box center [468, 100] width 296 height 14
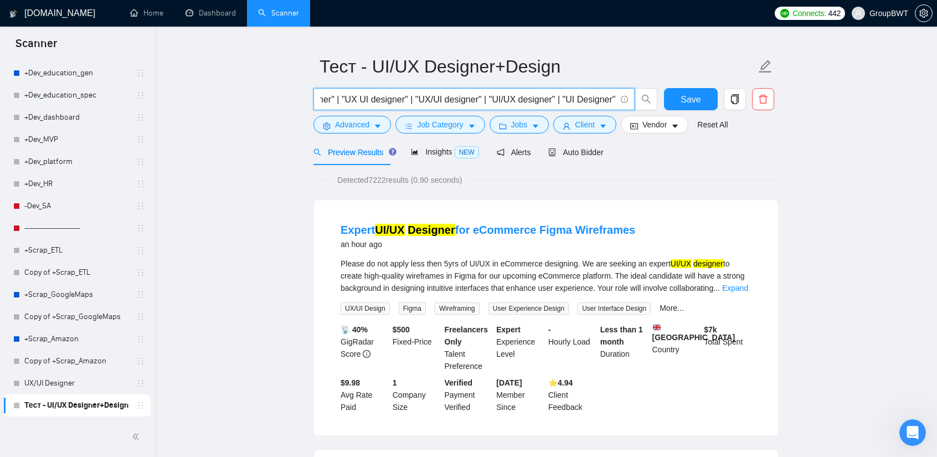
scroll to position [0, 54]
paste input ""UI Designer""
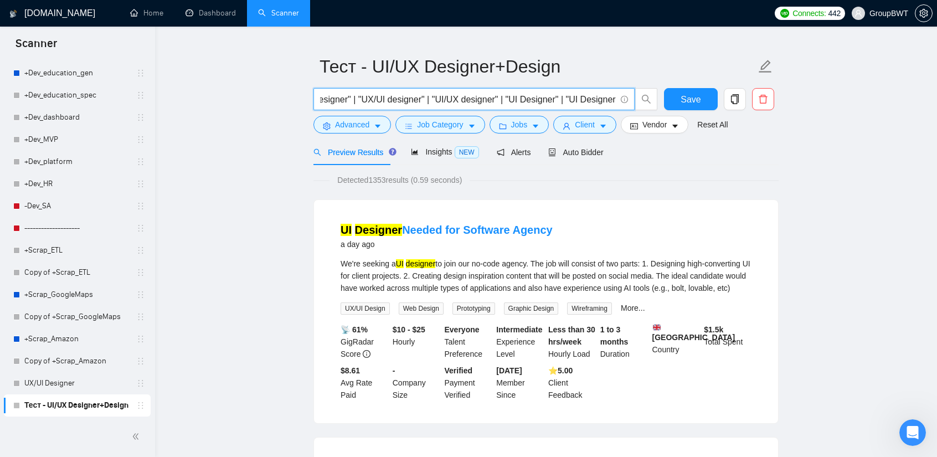
scroll to position [0, 111]
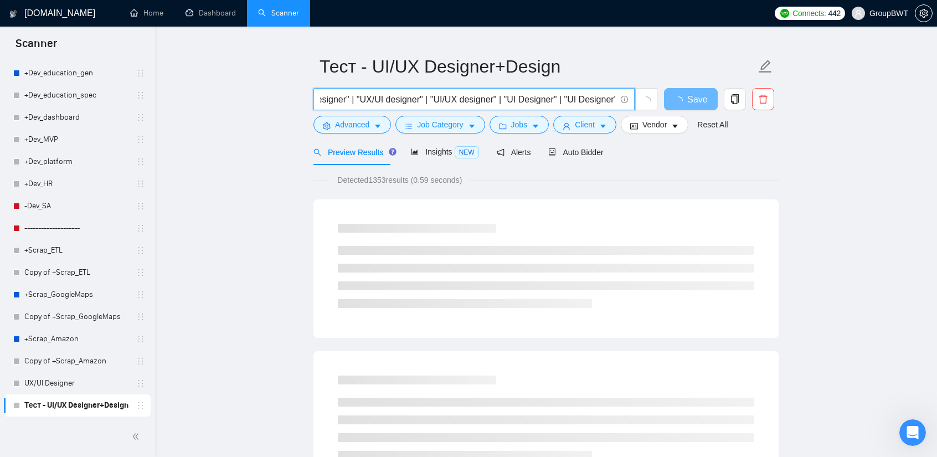
drag, startPoint x: 573, startPoint y: 95, endPoint x: 566, endPoint y: 98, distance: 7.7
click at [566, 98] on input ""UI UX designer" | "UX UI designer" | "UX/UI designer" | "UI/UX designer" | "UI…" at bounding box center [468, 100] width 296 height 14
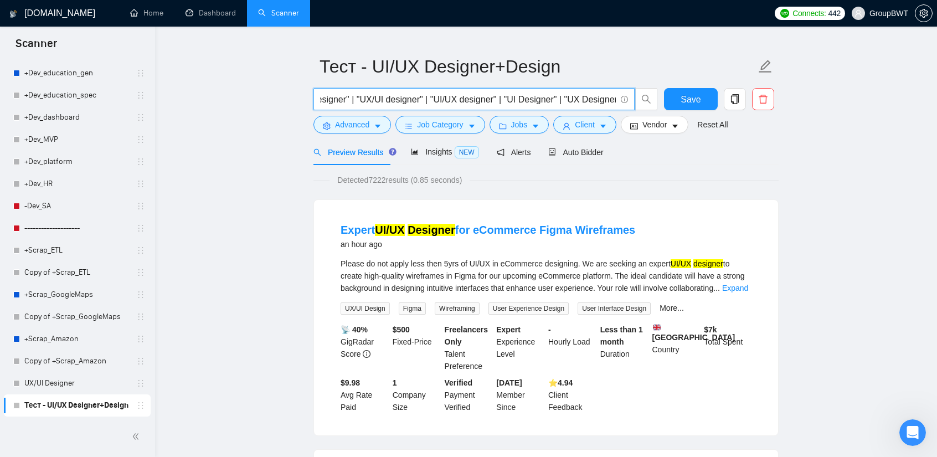
click at [754, 156] on div "Preview Results Insights NEW Alerts Auto Bidder" at bounding box center [546, 152] width 465 height 26
drag, startPoint x: 593, startPoint y: 96, endPoint x: 783, endPoint y: 90, distance: 190.1
click at [611, 98] on input ""UI UX designer" | "UX UI designer" | "UX/UI designer" | "UI/UX designer" | "UI…" at bounding box center [468, 100] width 296 height 14
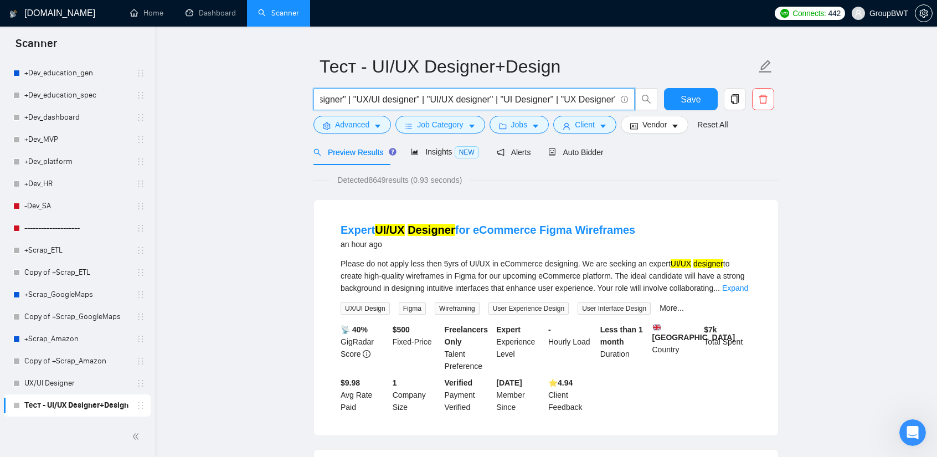
click at [616, 100] on input ""UI UX designer" | "UX UI designer" | "UX/UI designer" | "UI/UX designer" | "UI…" at bounding box center [468, 100] width 296 height 14
click at [562, 97] on input ""UI UX designer" | "UX UI designer" | "UX/UI designer" | "UI/UX designer" | "UI…" at bounding box center [468, 100] width 296 height 14
drag, startPoint x: 627, startPoint y: 101, endPoint x: 637, endPoint y: 99, distance: 10.2
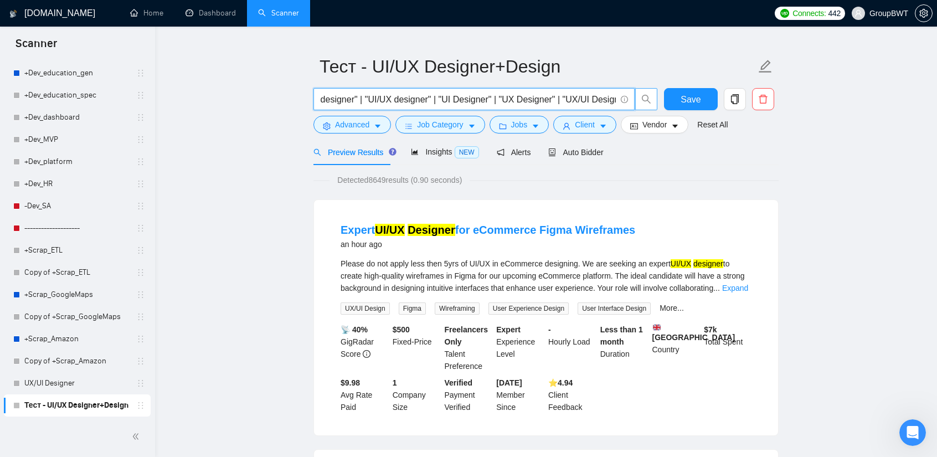
click at [694, 103] on div ""UI UX designer" | "UX UI designer" | "UX/UI designer" | "UI/UX designer" | "UI…" at bounding box center [543, 102] width 465 height 28
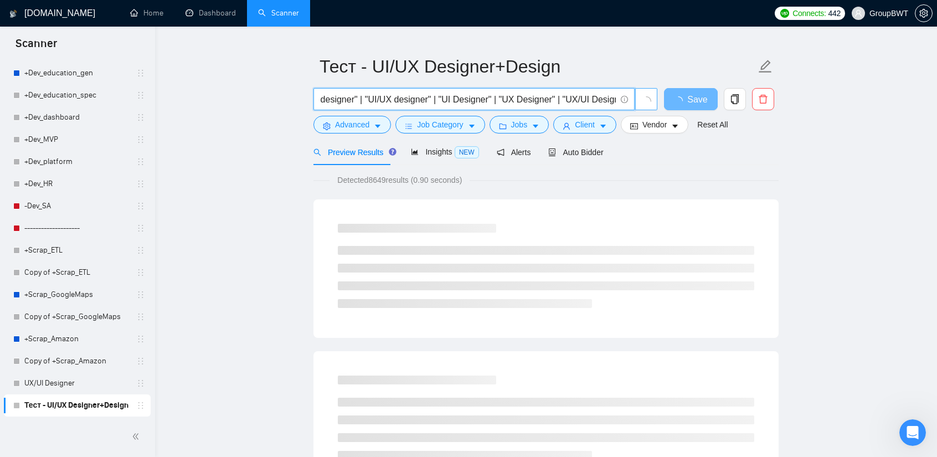
scroll to position [0, 0]
click at [617, 96] on span ""UI UX designer" | "UX UI designer" | "UX/UI designer" | "UI/UX designer" | "UI…" at bounding box center [474, 99] width 321 height 22
click at [601, 97] on input ""UI UX designer" | "UX UI designer" | "UX/UI designer" | "UI/UX designer" | "UI…" at bounding box center [468, 100] width 296 height 14
drag, startPoint x: 606, startPoint y: 98, endPoint x: 630, endPoint y: 99, distance: 24.4
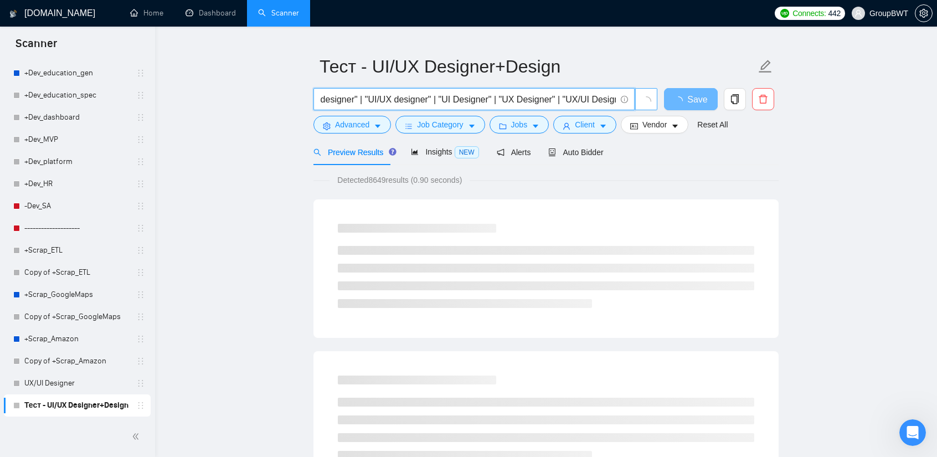
click at [634, 99] on span ""UI UX designer" | "UX UI designer" | "UX/UI designer" | "UI/UX designer" | "UI…" at bounding box center [474, 99] width 321 height 22
click at [600, 95] on input ""UI UX designer" | "UX UI designer" | "UX/UI designer" | "UI/UX designer" | "UI…" at bounding box center [468, 100] width 296 height 14
drag, startPoint x: 609, startPoint y: 96, endPoint x: 618, endPoint y: 96, distance: 8.9
click at [618, 96] on span ""UI UX designer" | "UX UI designer" | "UX/UI designer" | "UI/UX designer" | "UI…" at bounding box center [474, 99] width 321 height 22
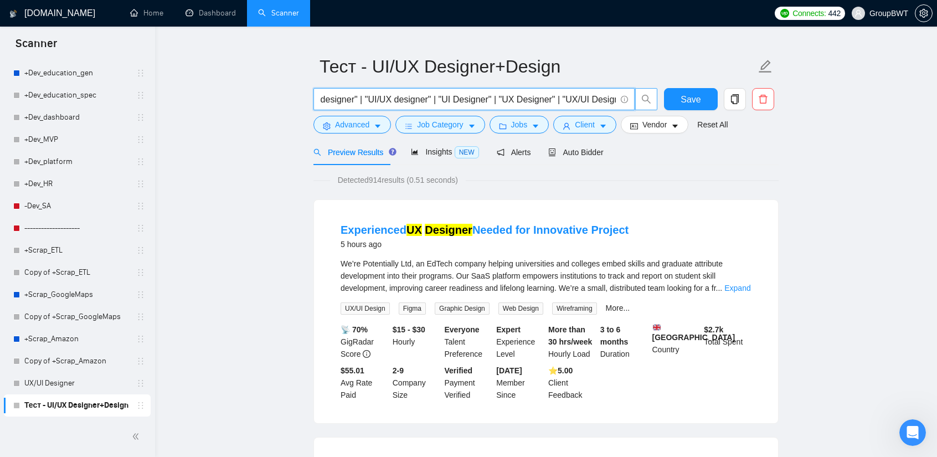
click at [613, 96] on input ""UI UX designer" | "UX UI designer" | "UX/UI designer" | "UI/UX designer" | "UI…" at bounding box center [468, 100] width 296 height 14
click at [614, 97] on input ""UI UX designer" | "UX UI designer" | "UX/UI designer" | "UI/UX designer" | "UI…" at bounding box center [468, 100] width 296 height 14
click at [614, 98] on input ""UI UX designer" | "UX UI designer" | "UX/UI designer" | "UI/UX designer" | "UI…" at bounding box center [468, 100] width 296 height 14
click at [616, 98] on input ""UI UX designer" | "UX UI designer" | "UX/UI designer" | "UI/UX designer" | "UI…" at bounding box center [468, 100] width 296 height 14
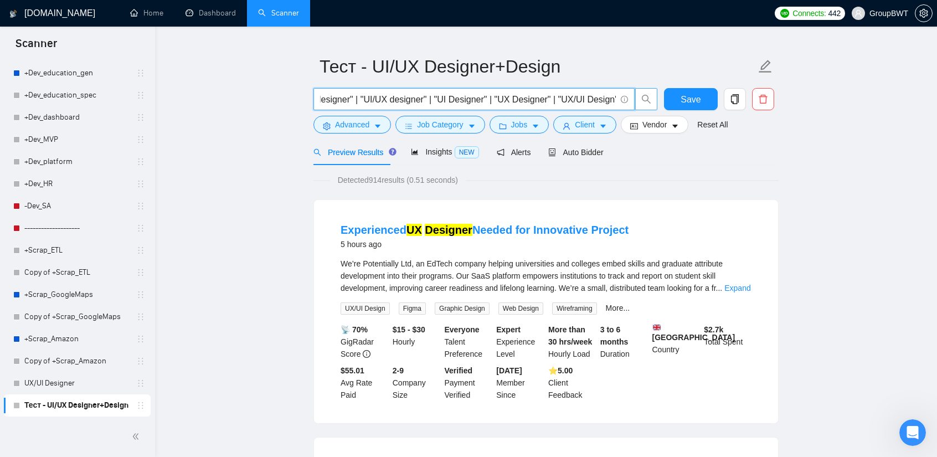
click at [653, 138] on form "Тест - UI/UX Designer+Design "UI UX designer" | "UX UI designer" | "UX/UI desig…" at bounding box center [546, 94] width 465 height 90
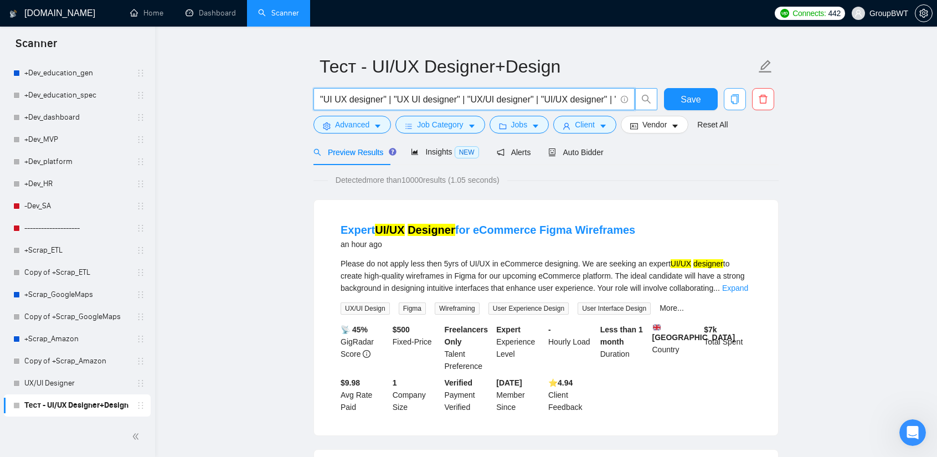
scroll to position [0, 181]
drag, startPoint x: 594, startPoint y: 101, endPoint x: 807, endPoint y: 110, distance: 212.9
click at [577, 96] on input ""UI UX designer" | "UX UI designer" | "UX/UI designer" | "UI/UX designer" | "UI…" at bounding box center [468, 100] width 296 height 14
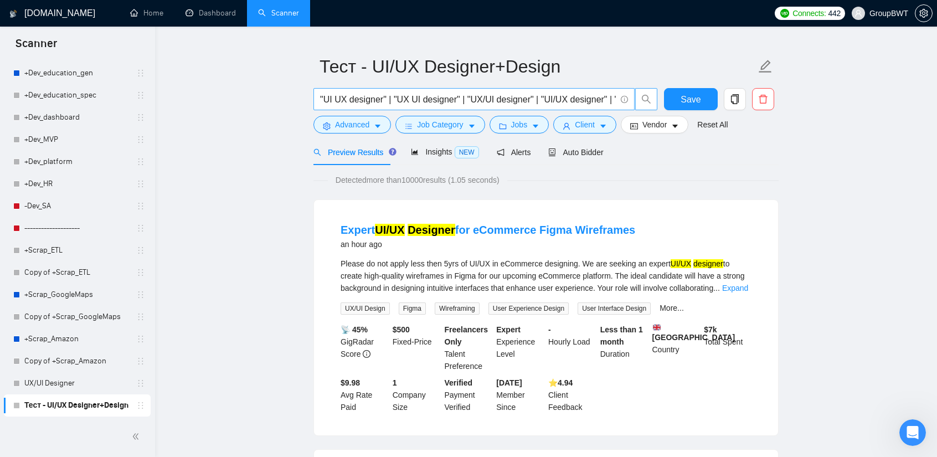
click at [616, 98] on span ""UI UX designer" | "UX UI designer" | "UX/UI designer" | "UI/UX designer" | "UI…" at bounding box center [474, 99] width 321 height 22
click at [601, 98] on input ""UI UX designer" | "UX UI designer" | "UX/UI designer" | "UI/UX designer" | "UI…" at bounding box center [468, 100] width 296 height 14
drag, startPoint x: 607, startPoint y: 100, endPoint x: 645, endPoint y: 101, distance: 38.8
click at [645, 101] on span ""UI UX designer" | "UX UI designer" | "UX/UI designer" | "UI/UX designer" | "UI…" at bounding box center [486, 99] width 345 height 22
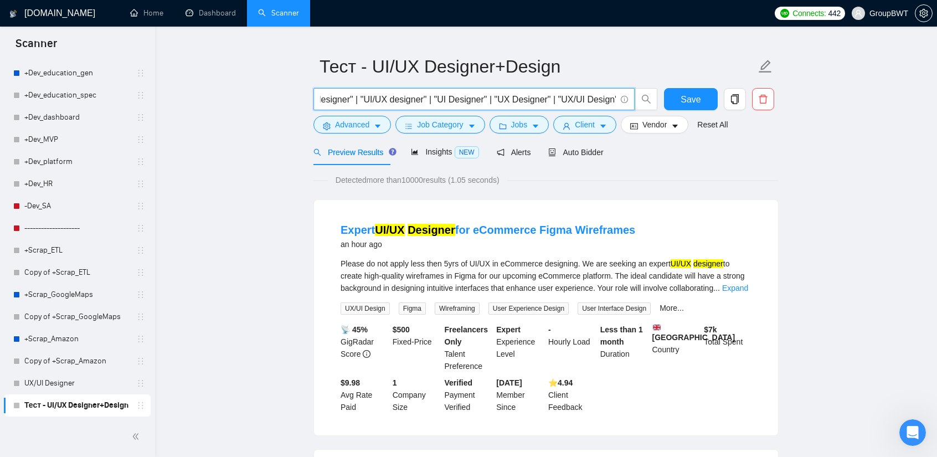
click at [605, 97] on input ""UI UX designer" | "UX UI designer" | "UX/UI designer" | "UI/UX designer" | "UI…" at bounding box center [468, 100] width 296 height 14
drag, startPoint x: 616, startPoint y: 101, endPoint x: 552, endPoint y: 104, distance: 63.8
click at [552, 104] on input ""UI UX designer" | "UX UI designer" | "UX/UI designer" | "UI/UX designer" | "UI…" at bounding box center [468, 100] width 296 height 14
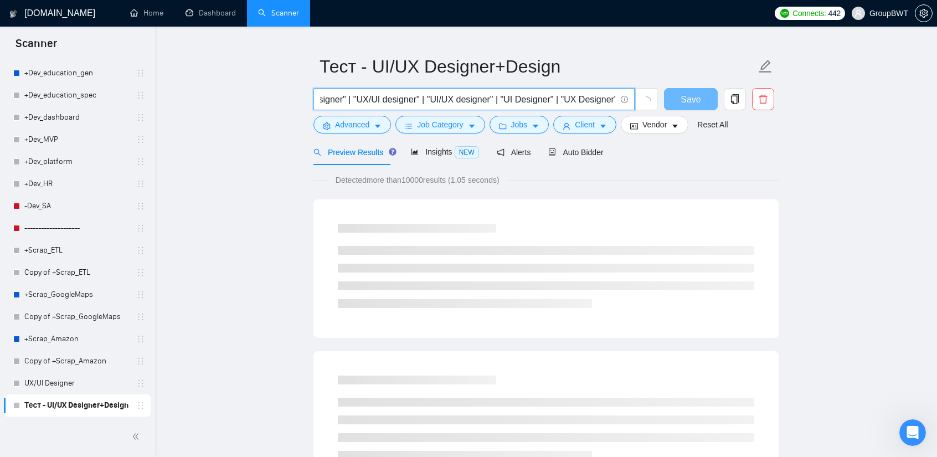
type input ""UI UX designer" | "UX UI designer" | "UX/UI designer" | "UI/UX designer" | "UI…"
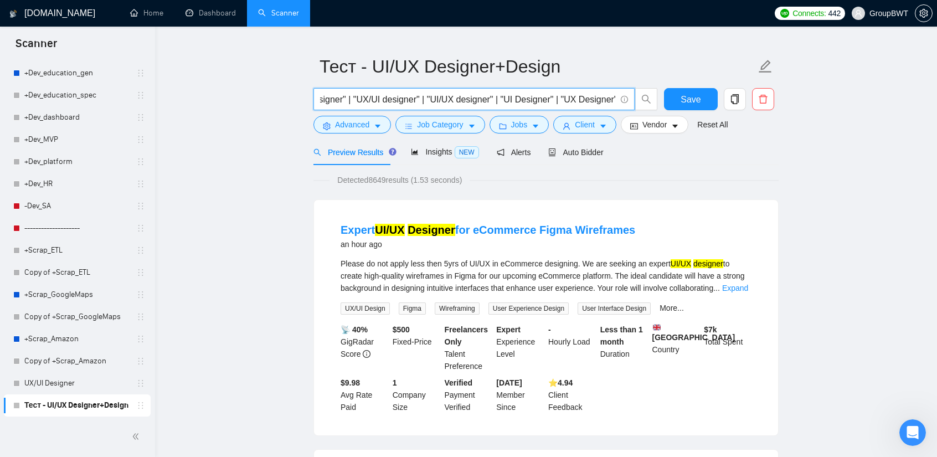
drag, startPoint x: 432, startPoint y: 98, endPoint x: 602, endPoint y: 93, distance: 169.6
click at [602, 93] on input ""UI UX designer" | "UX UI designer" | "UX/UI designer" | "UI/UX designer" | "UI…" at bounding box center [468, 100] width 296 height 14
click at [412, 161] on div "Insights NEW" at bounding box center [445, 152] width 68 height 26
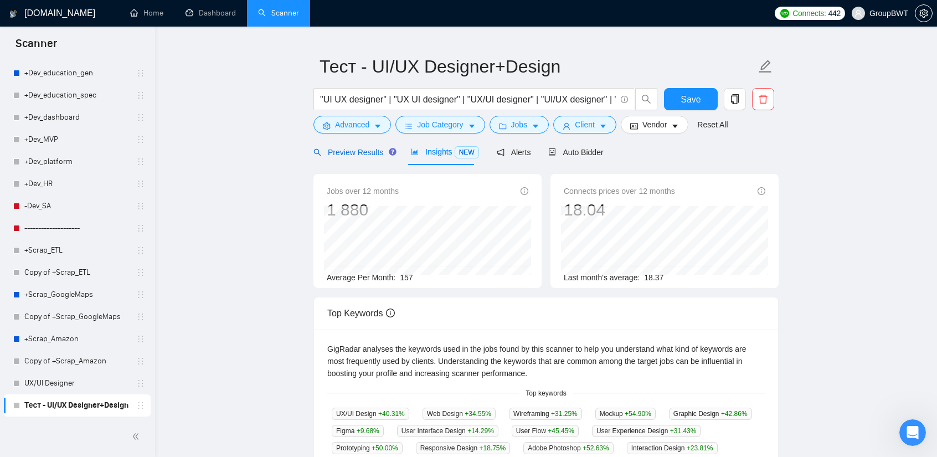
click at [344, 153] on span "Preview Results" at bounding box center [354, 152] width 80 height 9
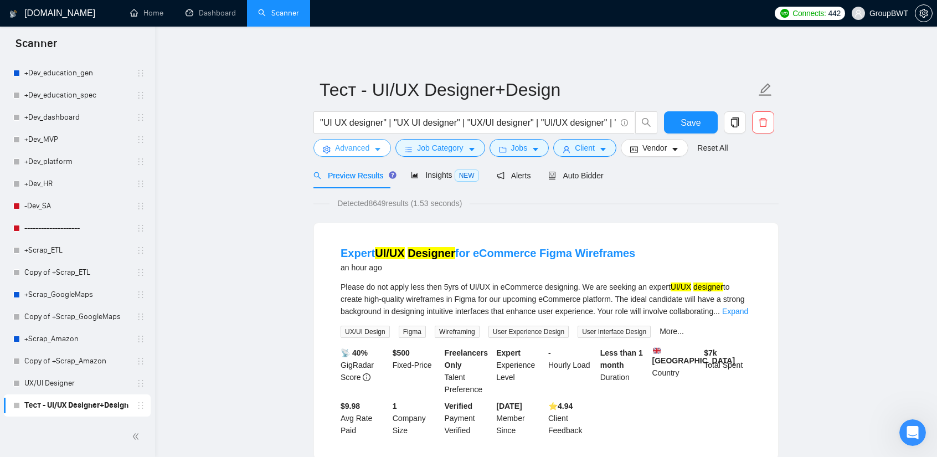
click at [364, 153] on span "Advanced" at bounding box center [352, 148] width 34 height 12
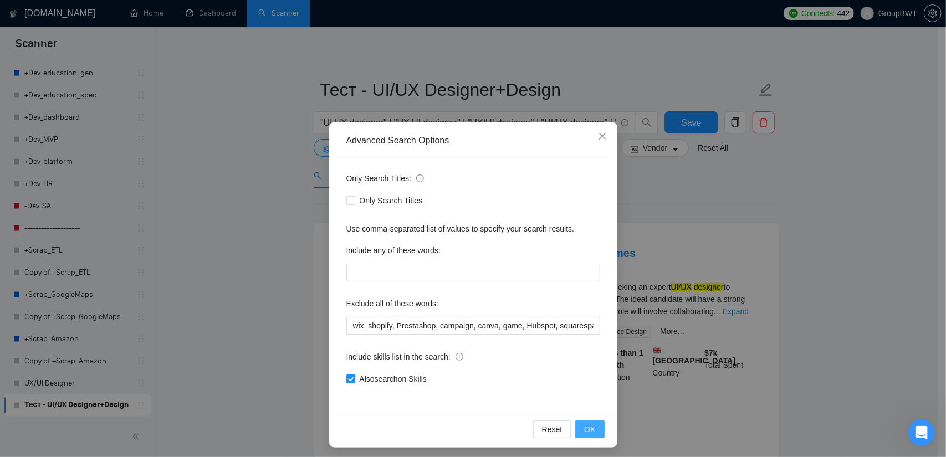
click at [587, 424] on span "OK" at bounding box center [589, 429] width 11 height 12
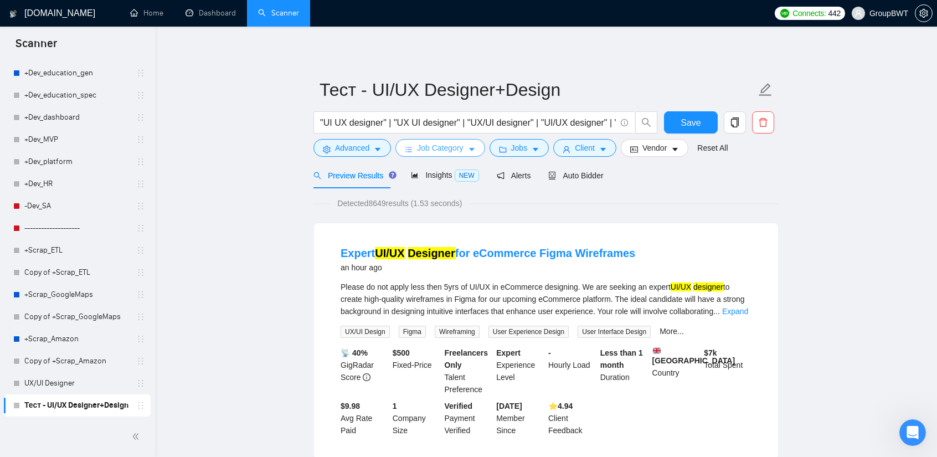
click at [452, 149] on span "Job Category" at bounding box center [440, 148] width 46 height 12
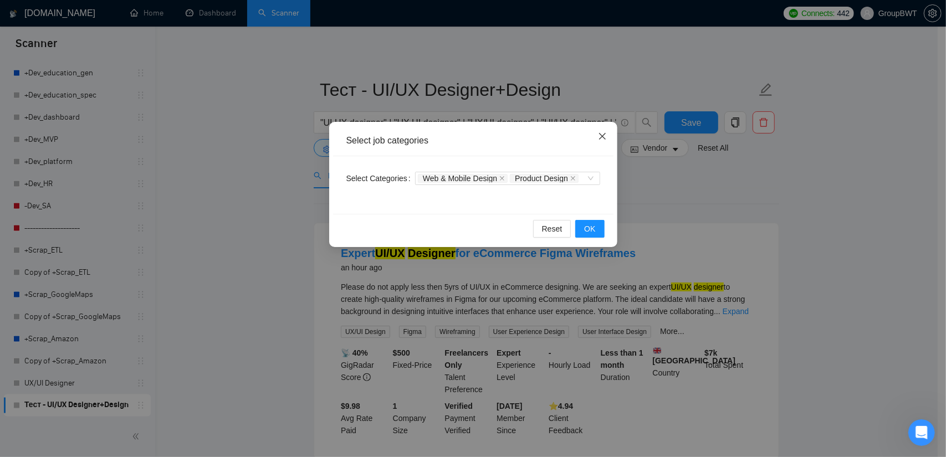
click at [603, 140] on icon "close" at bounding box center [602, 136] width 9 height 9
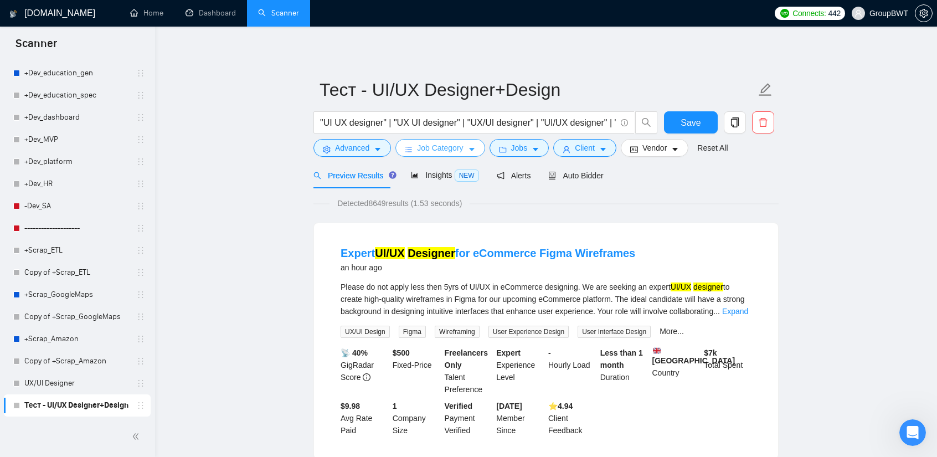
click at [458, 147] on span "Job Category" at bounding box center [440, 148] width 46 height 12
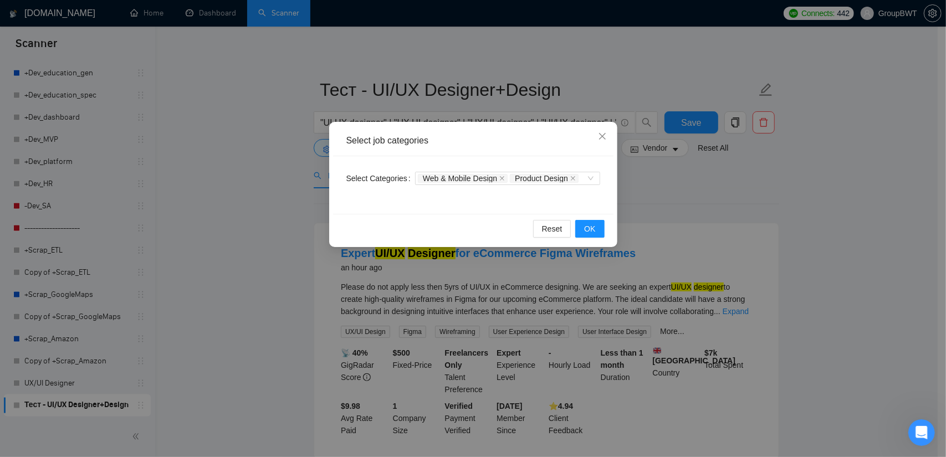
click at [673, 180] on div "Select job categories Select Categories Web & Mobile Design Product Design Rese…" at bounding box center [473, 228] width 946 height 457
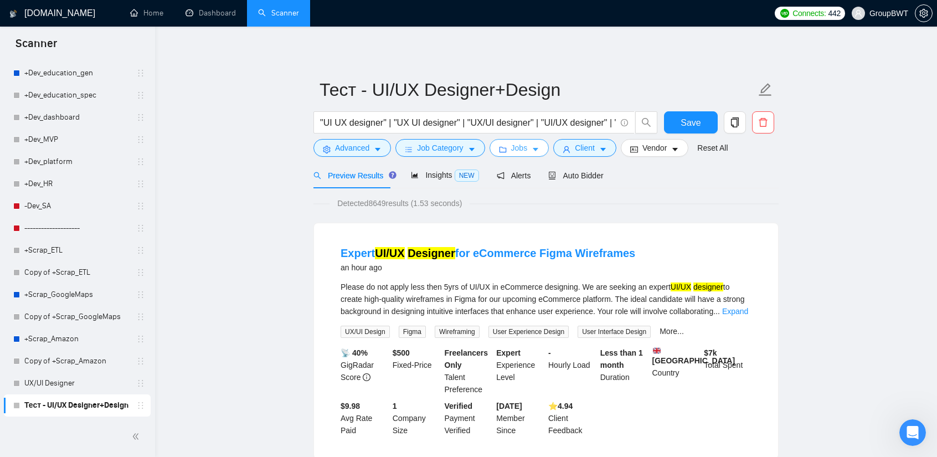
click at [525, 146] on button "Jobs" at bounding box center [520, 148] width 60 height 18
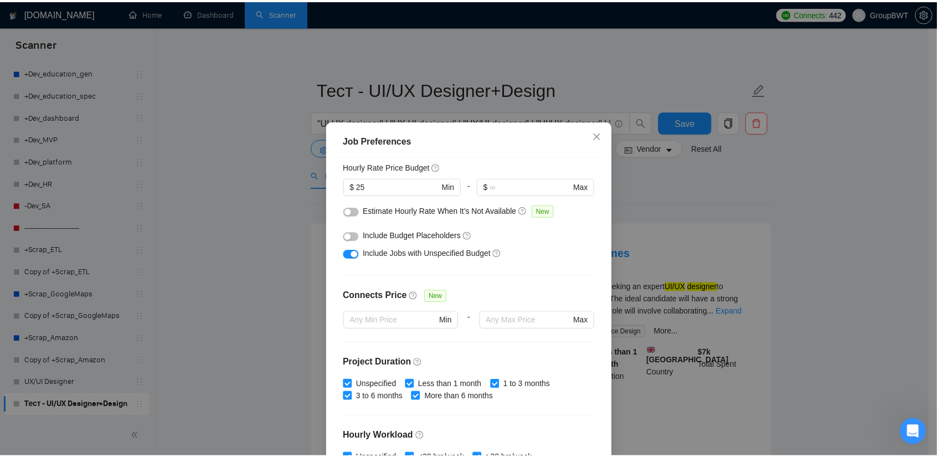
scroll to position [137, 0]
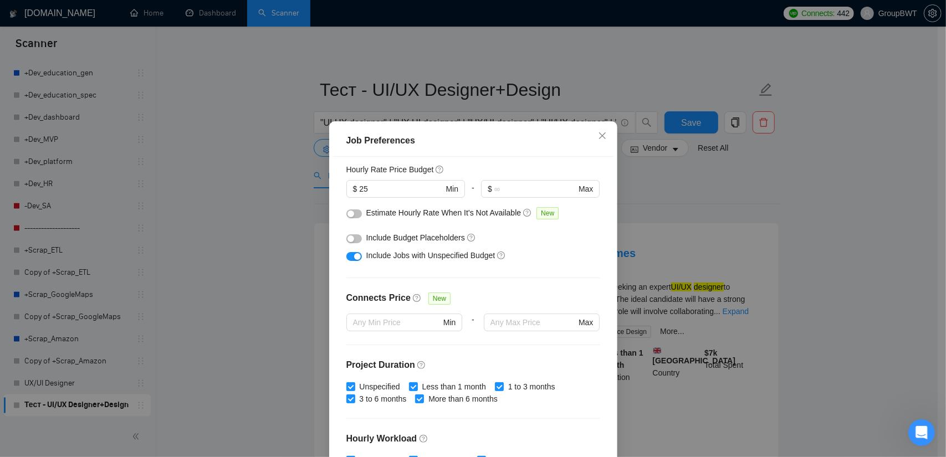
click at [753, 181] on div "Job Preferences Budget Project Type All Fixed Price Hourly Rate Fixed Price Bud…" at bounding box center [473, 228] width 946 height 457
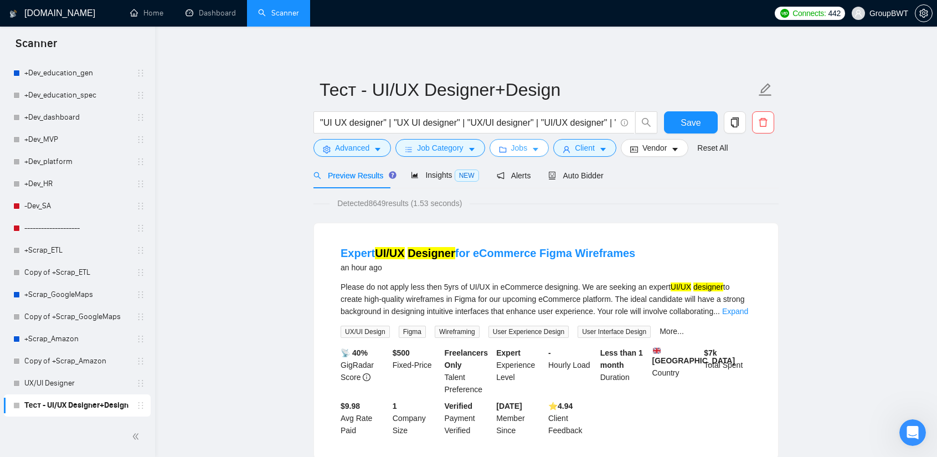
click at [525, 148] on button "Jobs" at bounding box center [520, 148] width 60 height 18
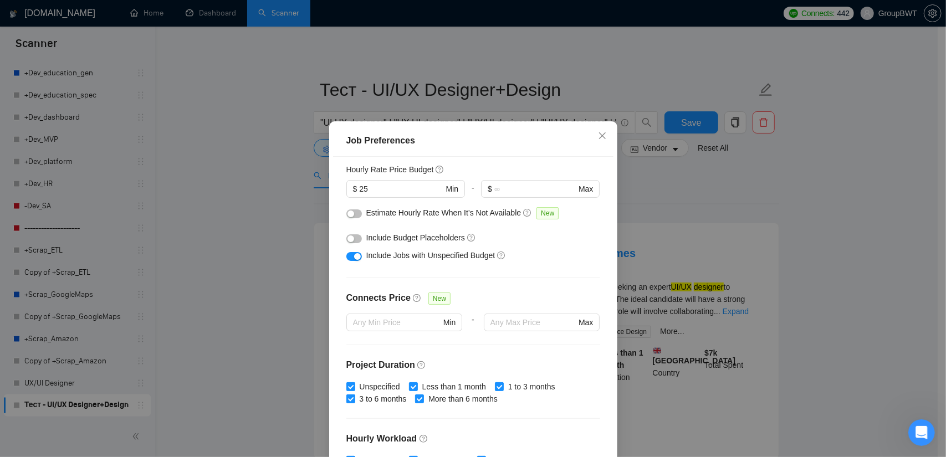
drag, startPoint x: 697, startPoint y: 201, endPoint x: 635, endPoint y: 188, distance: 63.5
click at [696, 203] on div "Job Preferences Budget Project Type All Fixed Price Hourly Rate Fixed Price Bud…" at bounding box center [473, 228] width 946 height 457
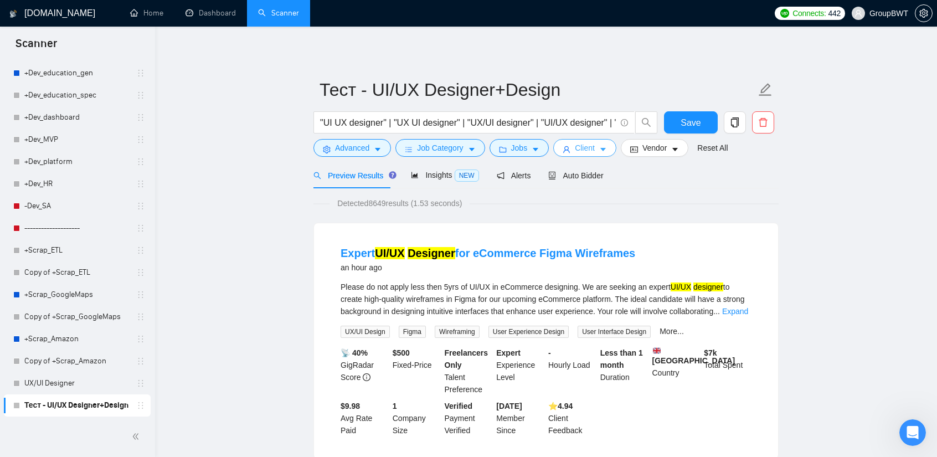
click at [578, 148] on span "Client" at bounding box center [585, 148] width 20 height 12
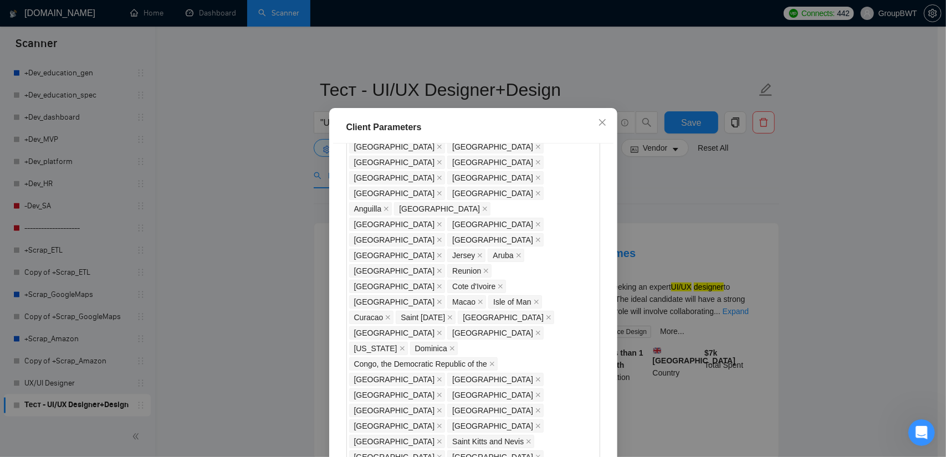
click at [731, 208] on div "Client Parameters Client Location Include Client Countries Select Exclude Clien…" at bounding box center [473, 228] width 946 height 457
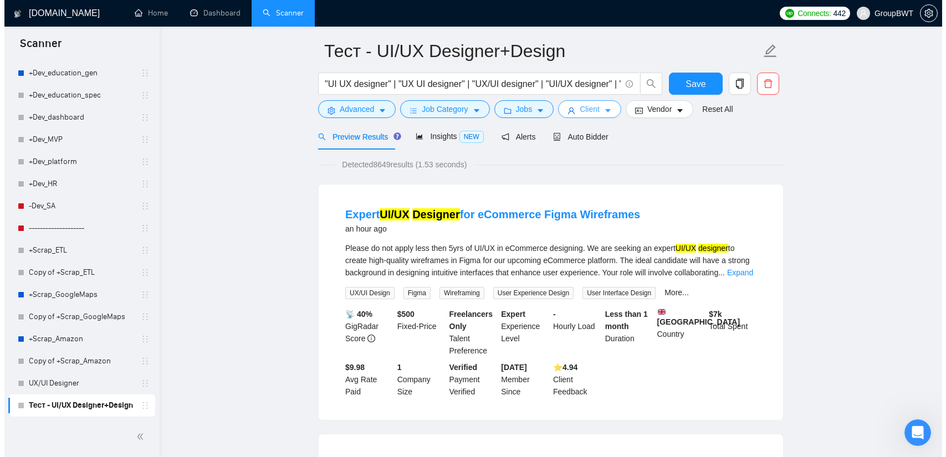
scroll to position [0, 0]
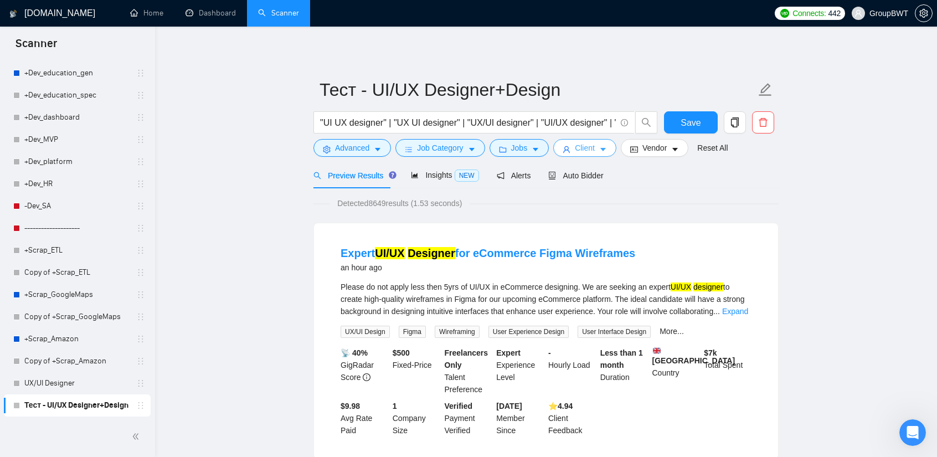
click at [583, 150] on span "Client" at bounding box center [585, 148] width 20 height 12
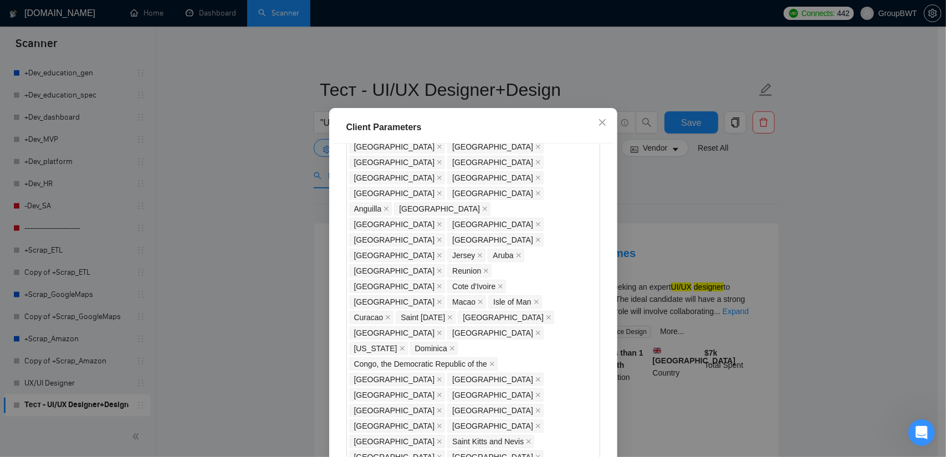
drag, startPoint x: 348, startPoint y: 198, endPoint x: 313, endPoint y: 199, distance: 34.9
click at [313, 199] on div "Client Parameters Client Location Include Client Countries Select Exclude Clien…" at bounding box center [473, 228] width 946 height 457
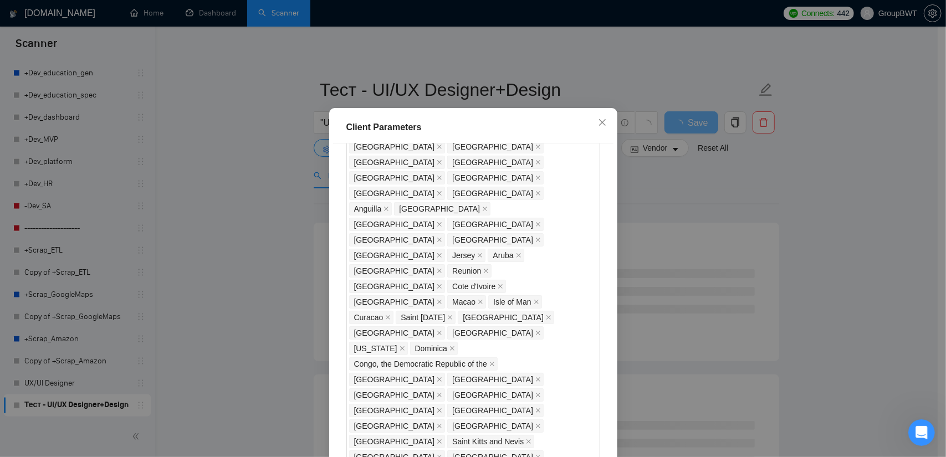
click at [277, 218] on div "Client Parameters Client Location Include Client Countries Select Exclude Clien…" at bounding box center [473, 228] width 946 height 457
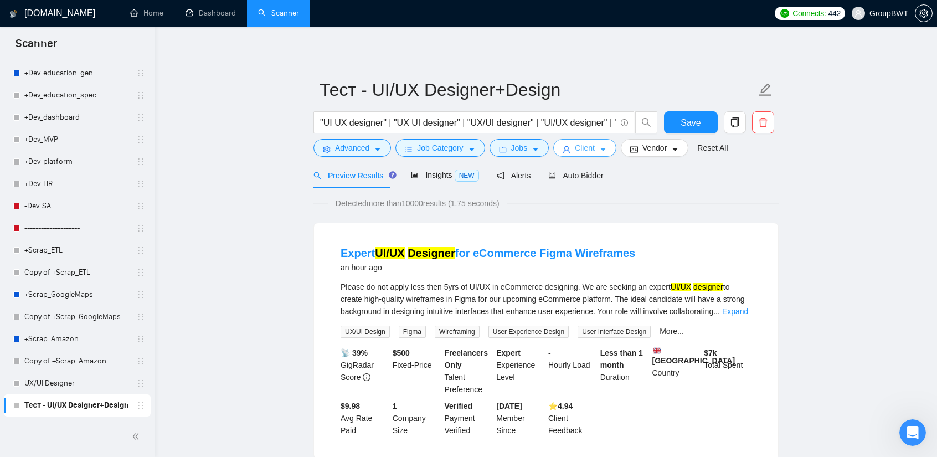
click at [579, 155] on button "Client" at bounding box center [584, 148] width 63 height 18
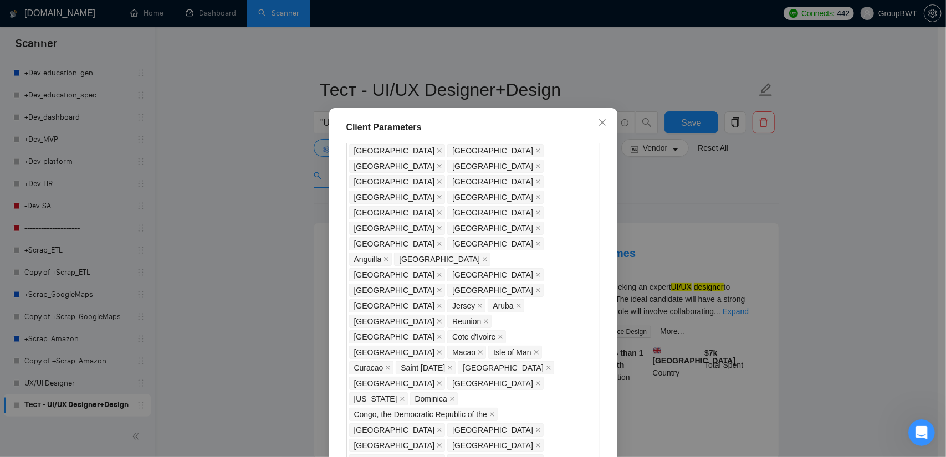
scroll to position [744, 0]
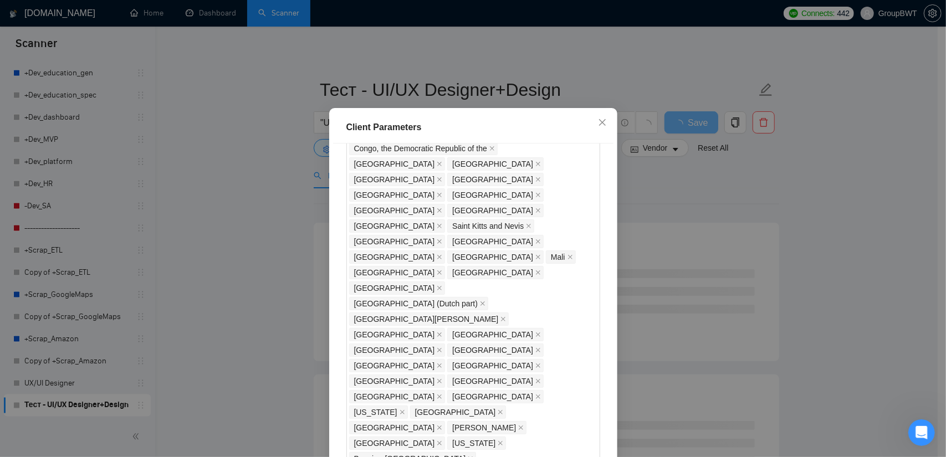
scroll to position [1021, 0]
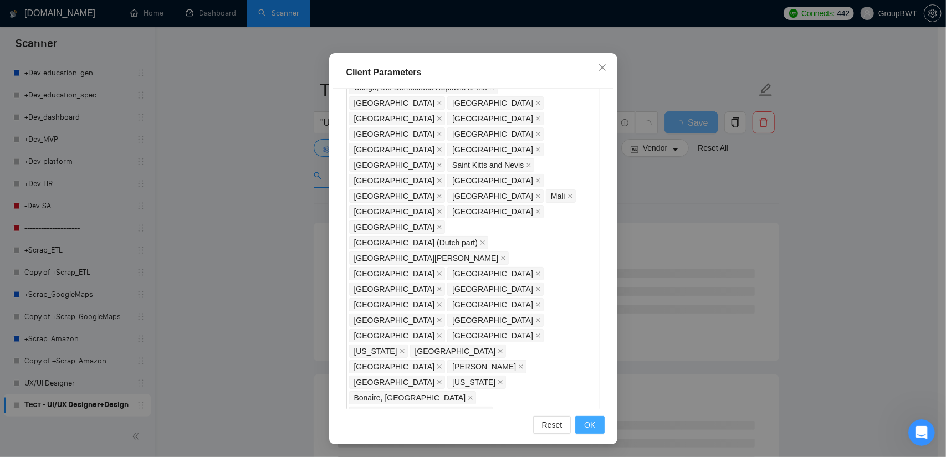
click at [588, 416] on button "OK" at bounding box center [589, 425] width 29 height 18
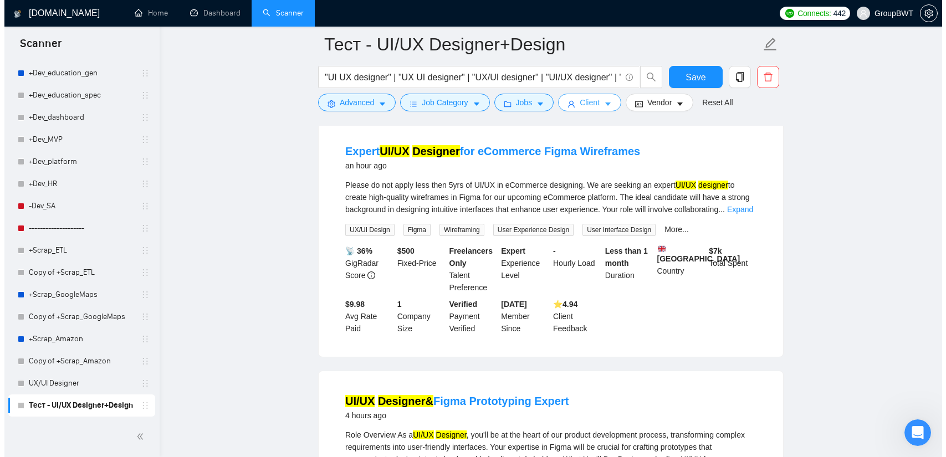
scroll to position [0, 0]
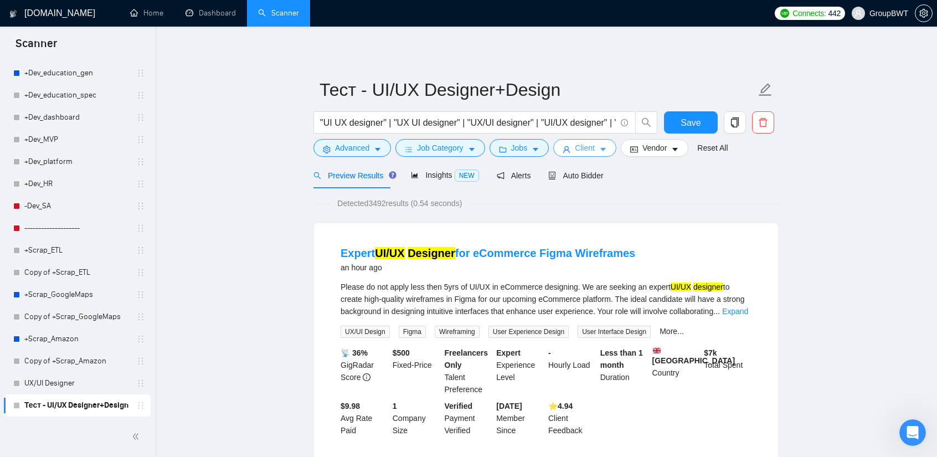
click at [576, 155] on button "Client" at bounding box center [584, 148] width 63 height 18
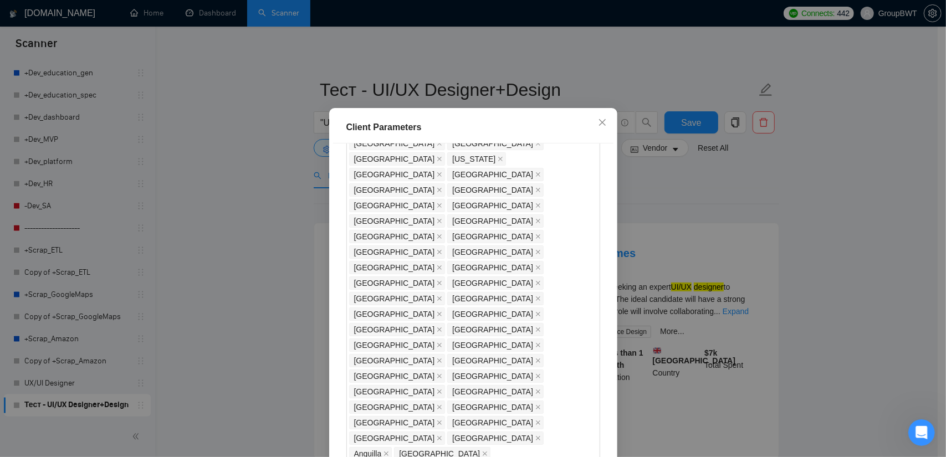
scroll to position [720, 0]
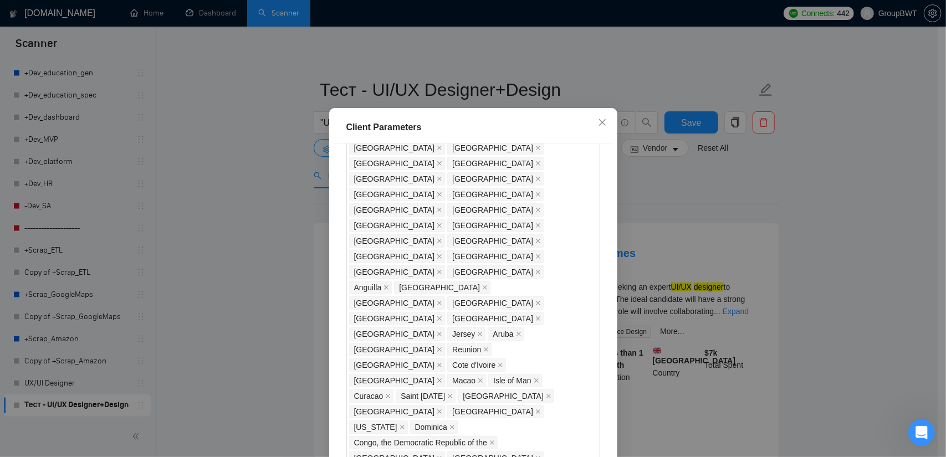
click at [791, 193] on div "Client Parameters Client Location Include Client Countries Select Exclude Clien…" at bounding box center [473, 228] width 946 height 457
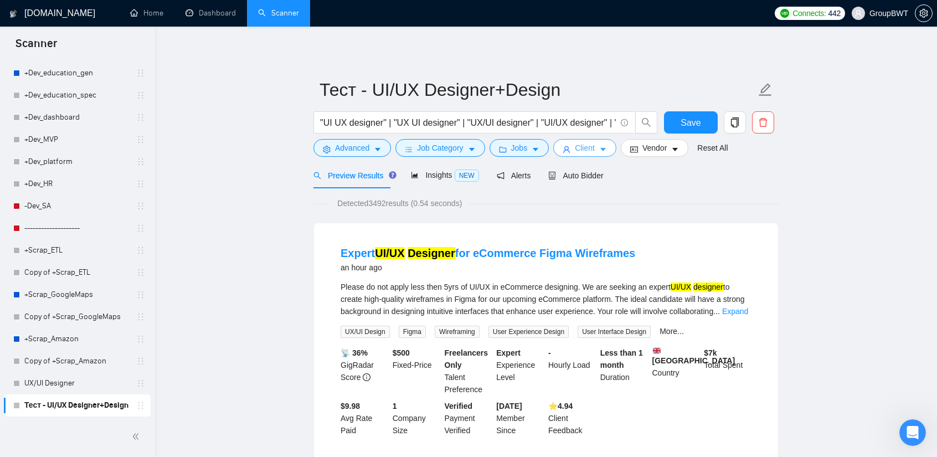
click at [578, 149] on span "Client" at bounding box center [585, 148] width 20 height 12
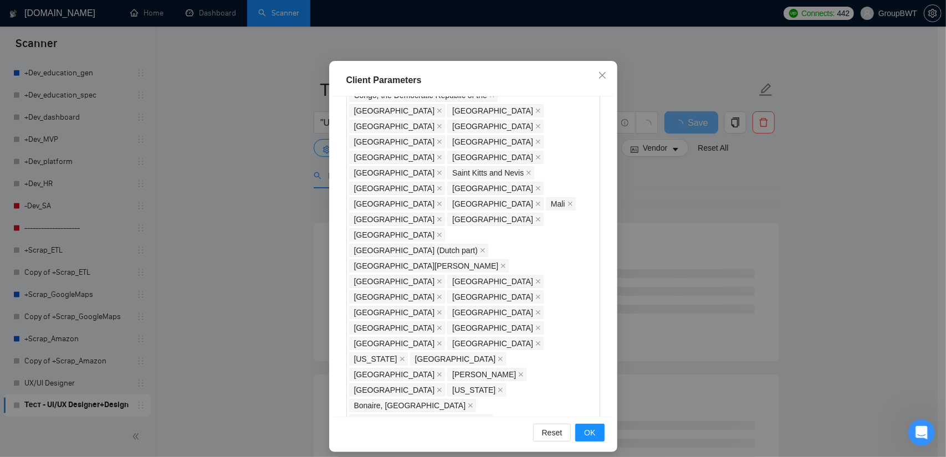
scroll to position [68, 0]
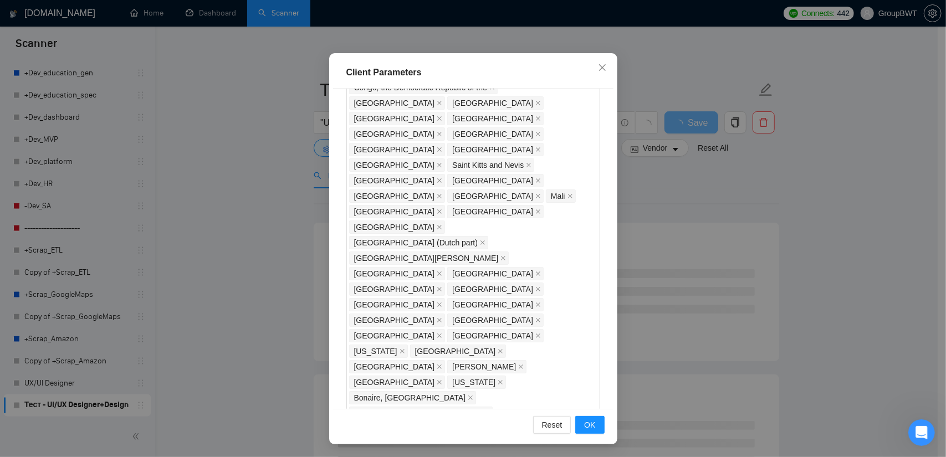
click at [606, 430] on div "Reset OK" at bounding box center [473, 425] width 280 height 32
click at [581, 417] on button "OK" at bounding box center [589, 425] width 29 height 18
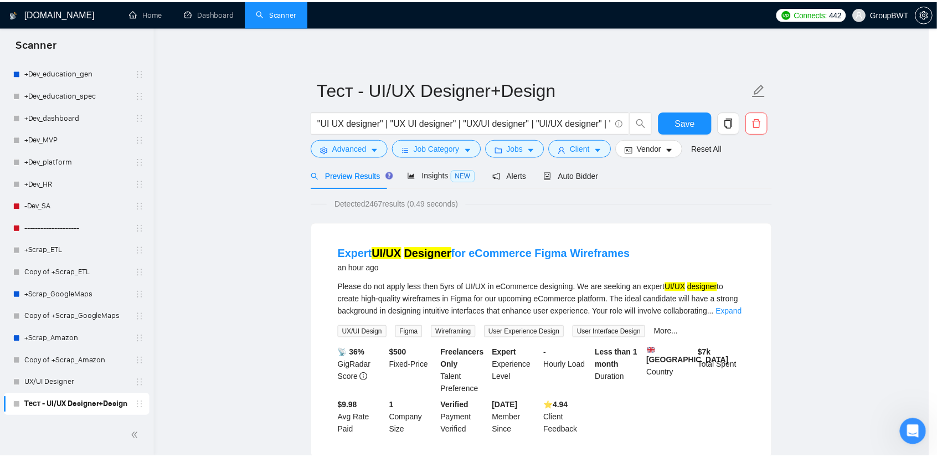
scroll to position [13, 0]
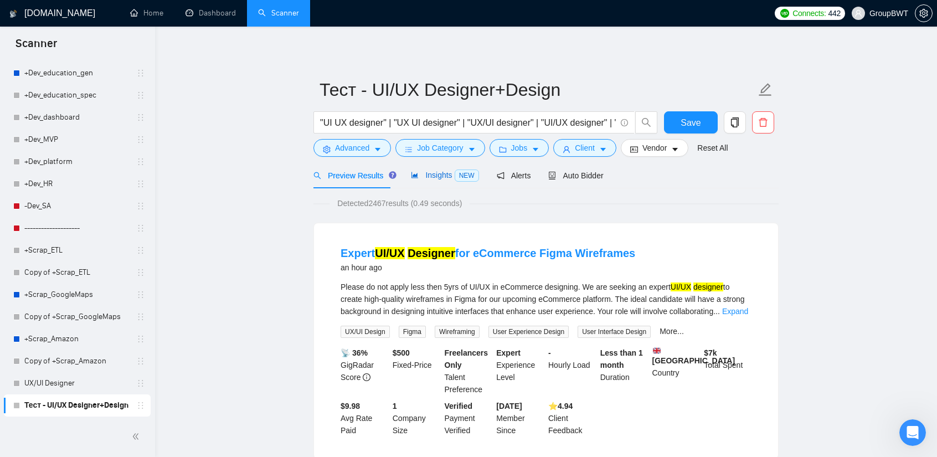
click at [450, 177] on span "Insights NEW" at bounding box center [445, 175] width 68 height 9
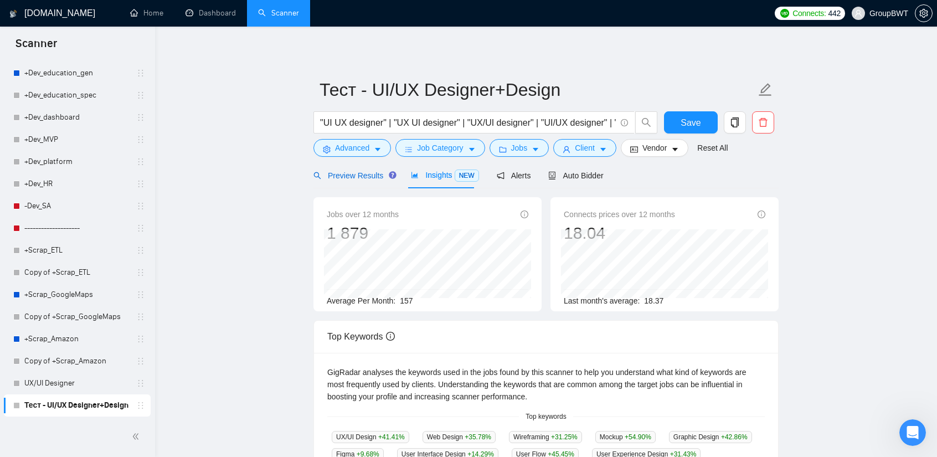
click at [363, 172] on span "Preview Results" at bounding box center [354, 175] width 80 height 9
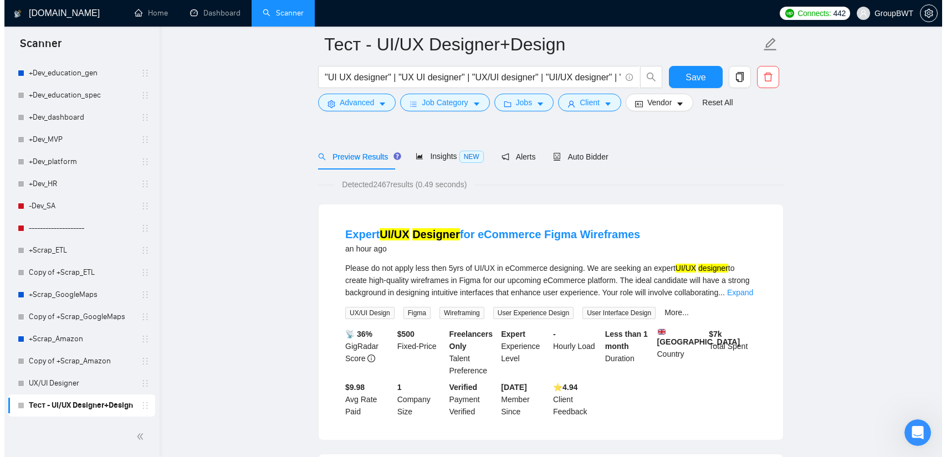
scroll to position [55, 0]
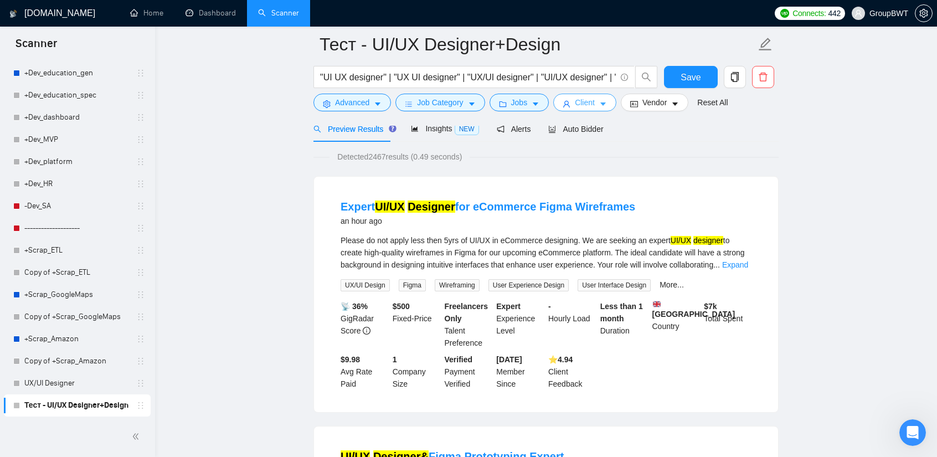
click at [592, 104] on button "Client" at bounding box center [584, 103] width 63 height 18
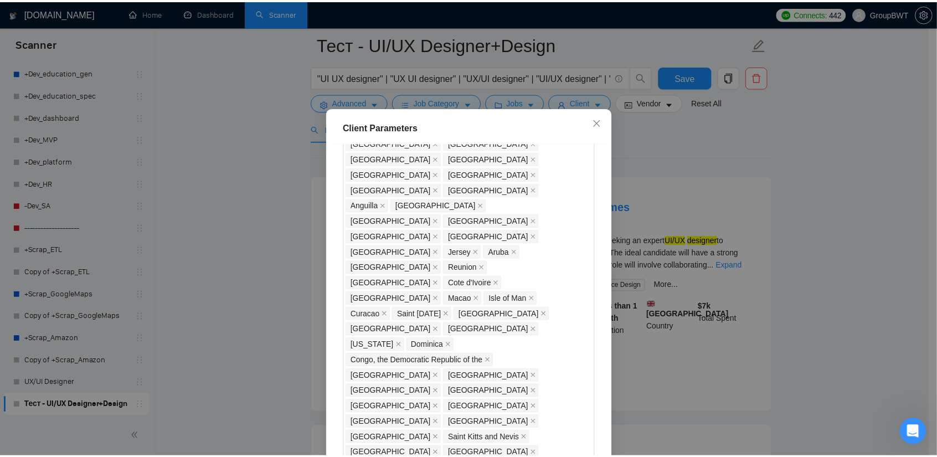
scroll to position [799, 0]
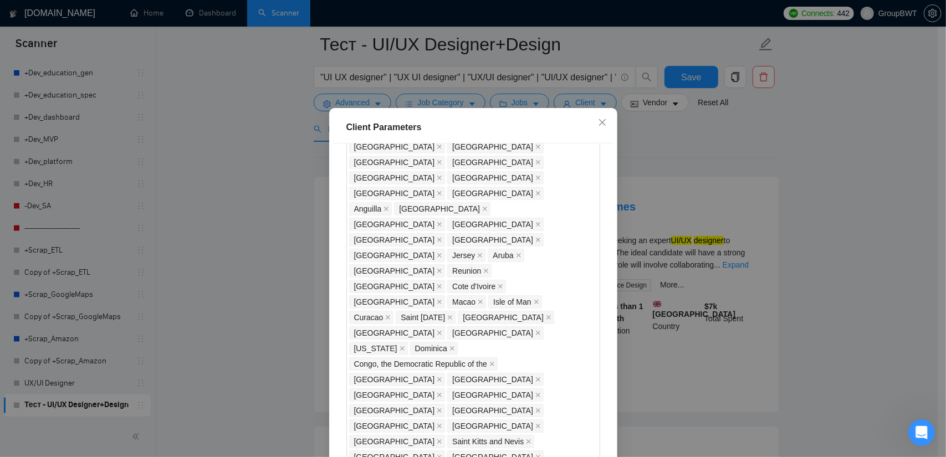
checkbox input "false"
click at [766, 204] on div "Client Parameters Client Location Include Client Countries Select Exclude Clien…" at bounding box center [473, 228] width 946 height 457
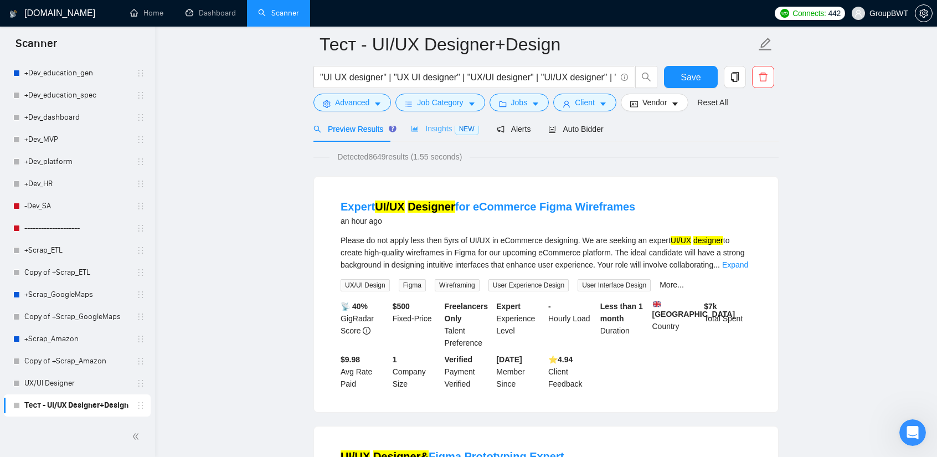
click at [438, 137] on div "Insights NEW" at bounding box center [445, 129] width 68 height 26
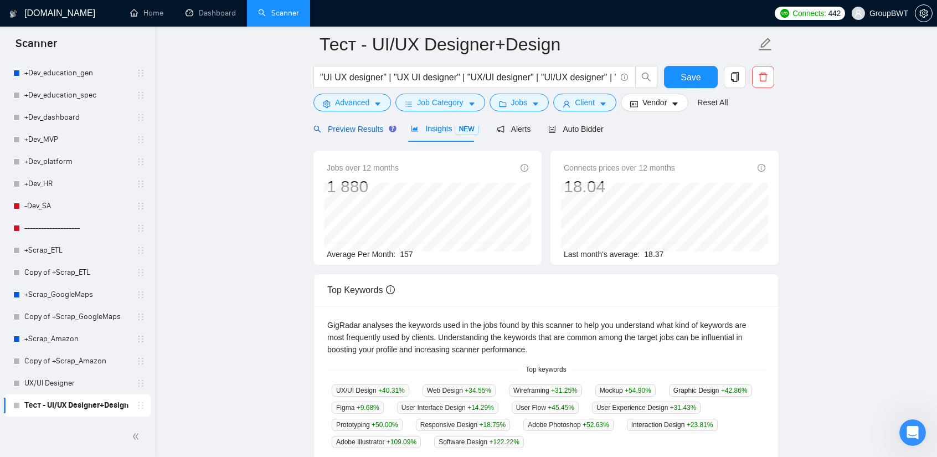
click at [360, 130] on span "Preview Results" at bounding box center [354, 129] width 80 height 9
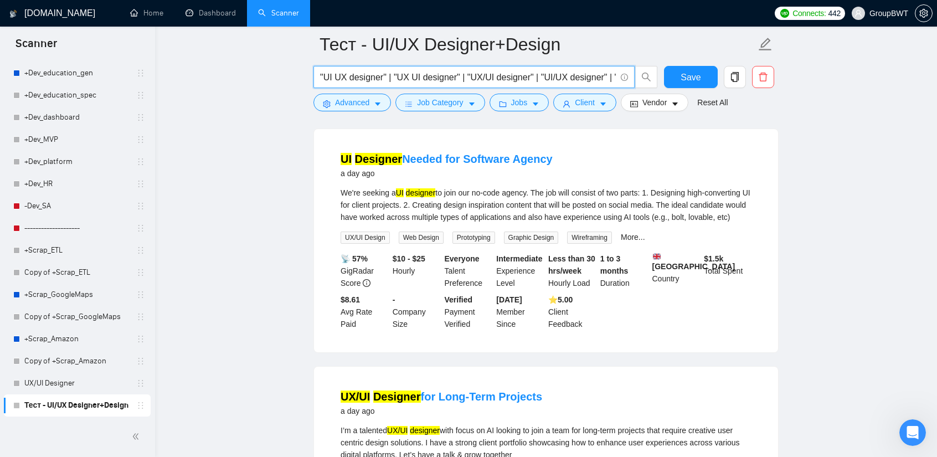
scroll to position [0, 114]
drag, startPoint x: 578, startPoint y: 79, endPoint x: 798, endPoint y: 119, distance: 224.1
click at [596, 80] on input ""UI UX designer" | "UX UI designer" | "UX/UI designer" | "UI/UX designer" | "UI…" at bounding box center [468, 77] width 296 height 14
click at [457, 69] on span ""UI UX designer" | "UX UI designer" | "UX/UI designer" | "UI/UX designer" | "UI…" at bounding box center [474, 77] width 321 height 22
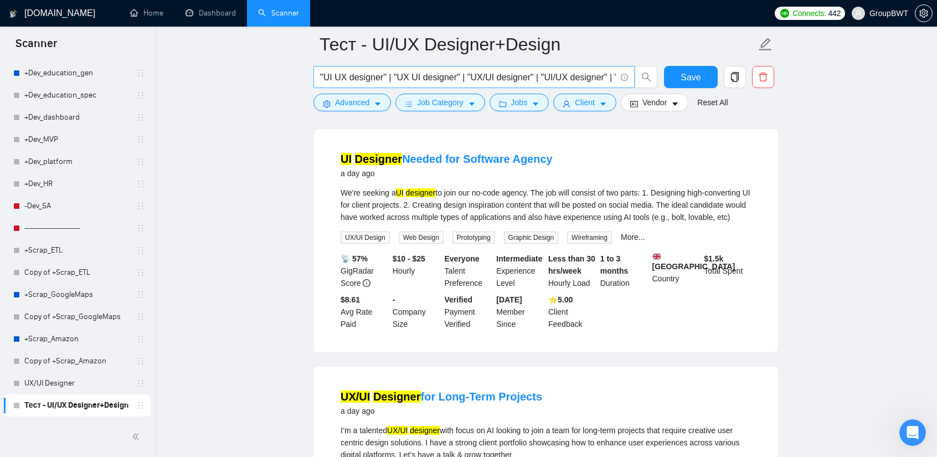
scroll to position [0, 0]
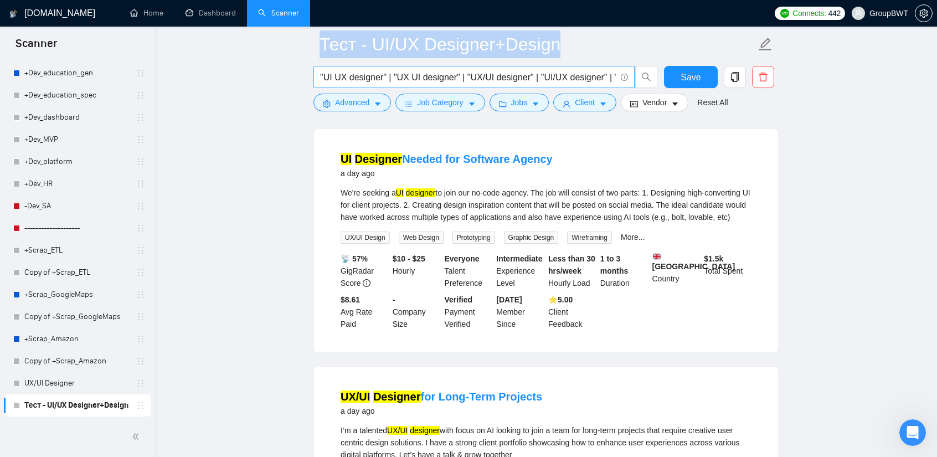
click at [457, 69] on span ""UI UX designer" | "UX UI designer" | "UX/UI designer" | "UI/UX designer" | "UI…" at bounding box center [474, 77] width 321 height 22
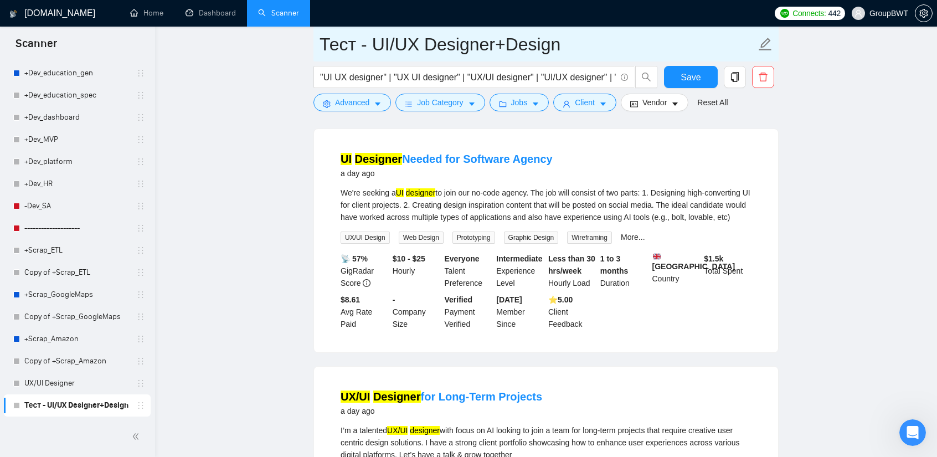
click at [346, 50] on input "Тест - UI/UX Designer+Design" at bounding box center [538, 44] width 437 height 28
